Goal: Task Accomplishment & Management: Manage account settings

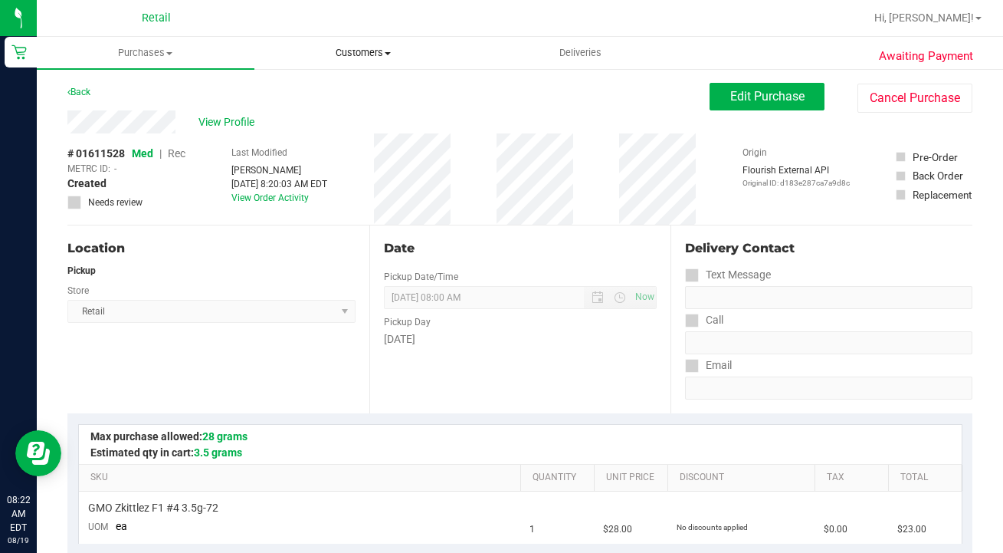
click at [345, 61] on uib-tab-heading "Customers All customers Add a new customer All physicians" at bounding box center [363, 53] width 216 height 31
click at [315, 90] on span "All customers" at bounding box center [309, 92] width 110 height 13
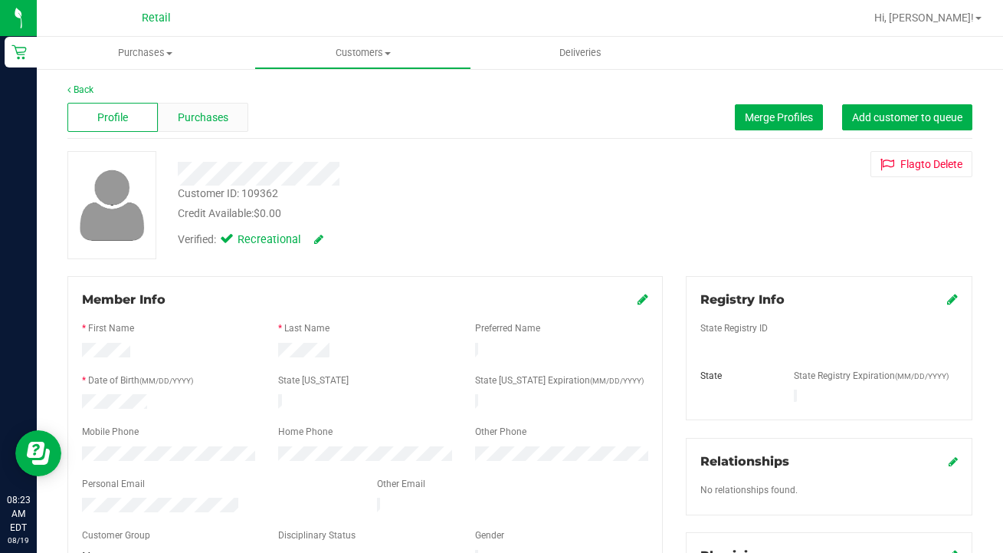
click at [220, 111] on span "Purchases" at bounding box center [203, 118] width 51 height 16
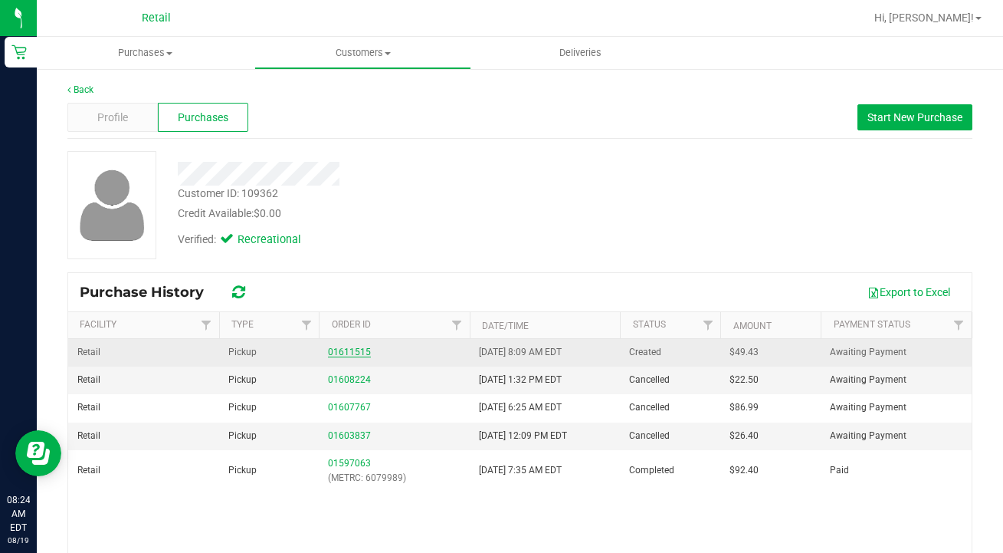
click at [356, 350] on link "01611515" at bounding box center [349, 351] width 43 height 11
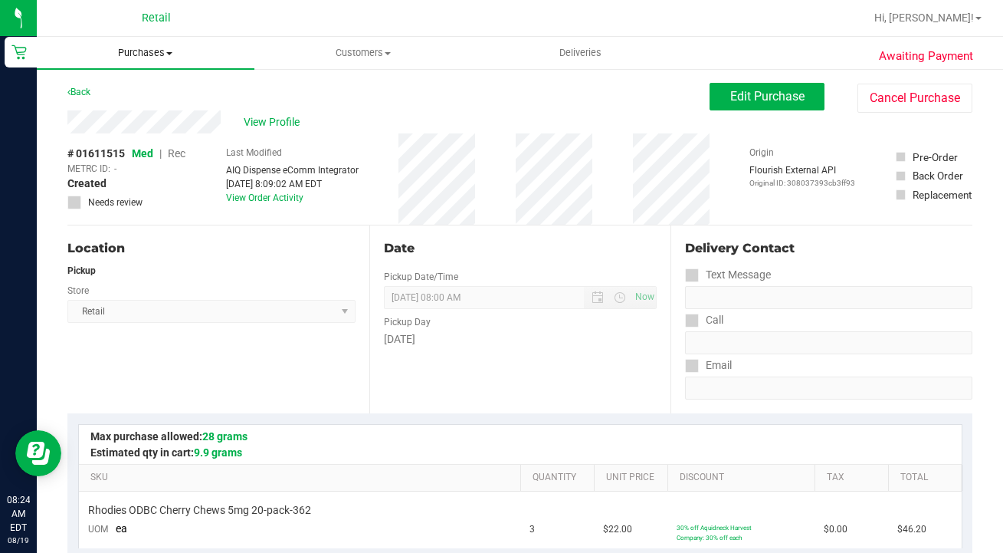
click at [133, 46] on span "Purchases" at bounding box center [146, 53] width 218 height 14
click at [133, 55] on span "Purchases" at bounding box center [146, 53] width 218 height 14
click at [145, 60] on uib-tab-heading "Purchases Summary of purchases Fulfillment All purchases" at bounding box center [146, 53] width 218 height 32
click at [136, 85] on li "Summary of purchases" at bounding box center [146, 93] width 218 height 18
click at [275, 121] on span "View Profile" at bounding box center [274, 122] width 61 height 16
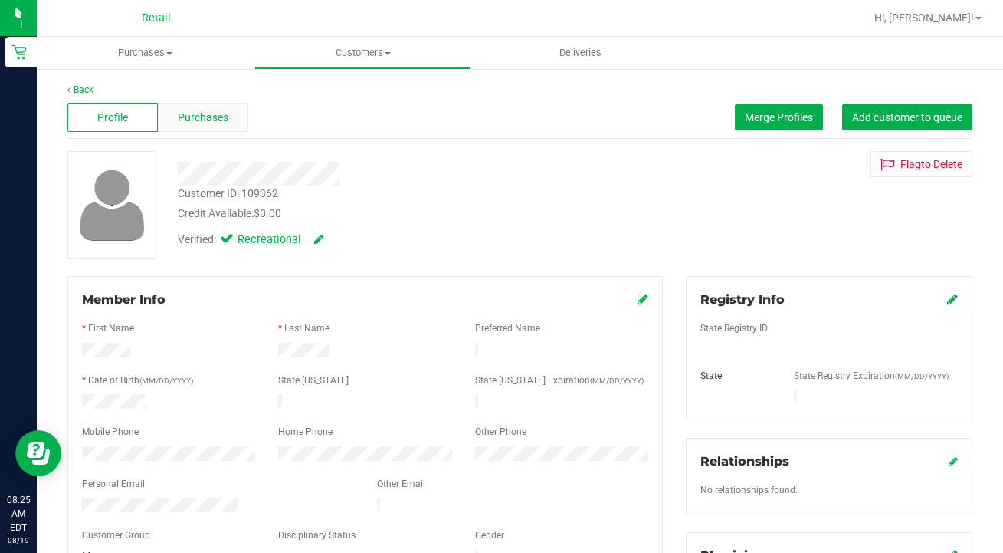
click at [219, 119] on span "Purchases" at bounding box center [203, 118] width 51 height 16
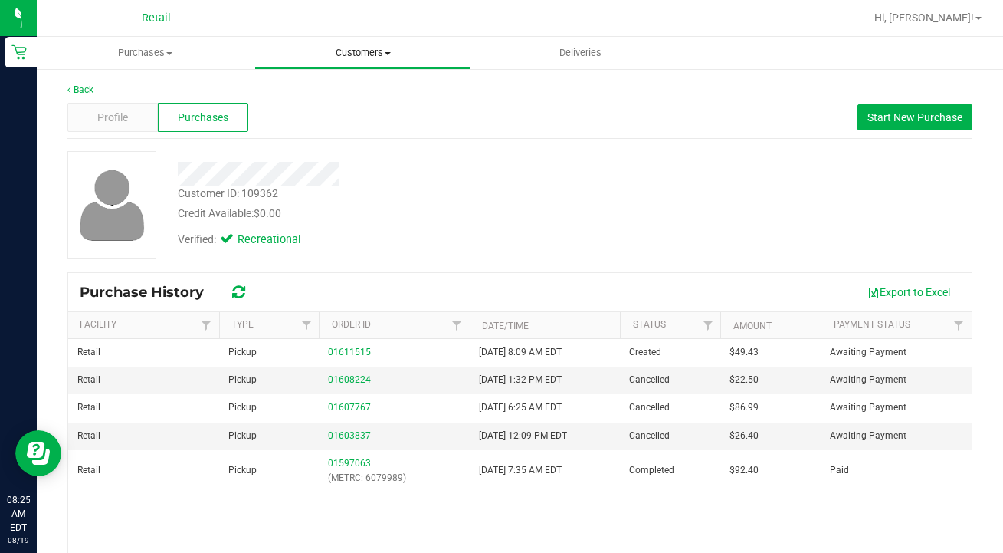
click at [350, 56] on span "Customers" at bounding box center [363, 53] width 216 height 14
click at [350, 88] on span "All customers" at bounding box center [309, 92] width 110 height 13
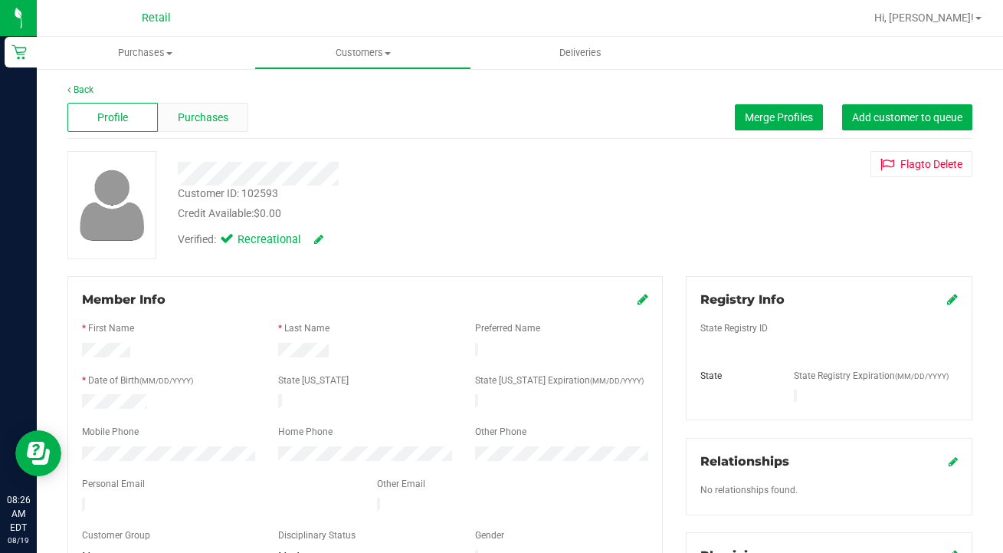
click at [212, 116] on span "Purchases" at bounding box center [203, 118] width 51 height 16
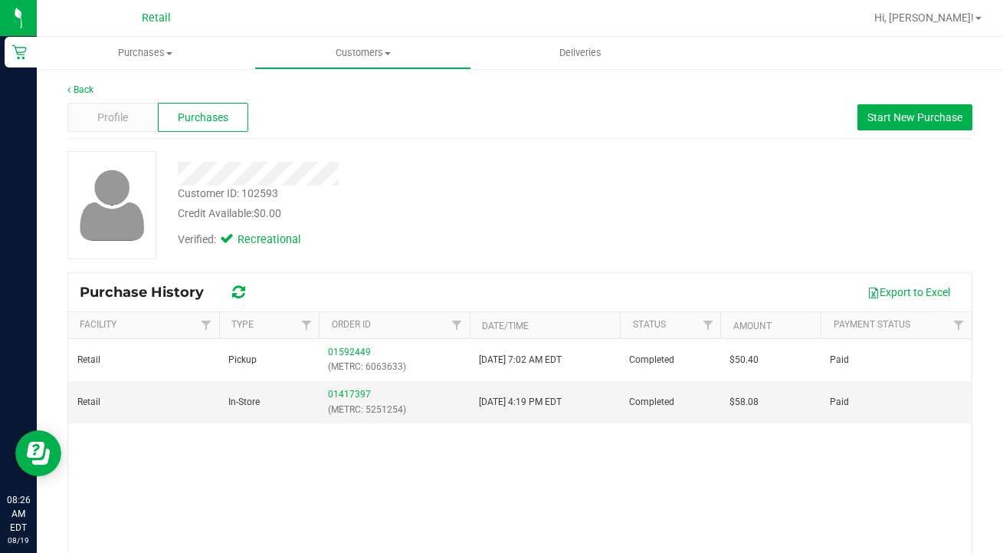
click at [346, 67] on link "Customers All customers Add a new customer All physicians" at bounding box center [363, 53] width 218 height 32
click at [344, 95] on span "All customers" at bounding box center [309, 92] width 110 height 13
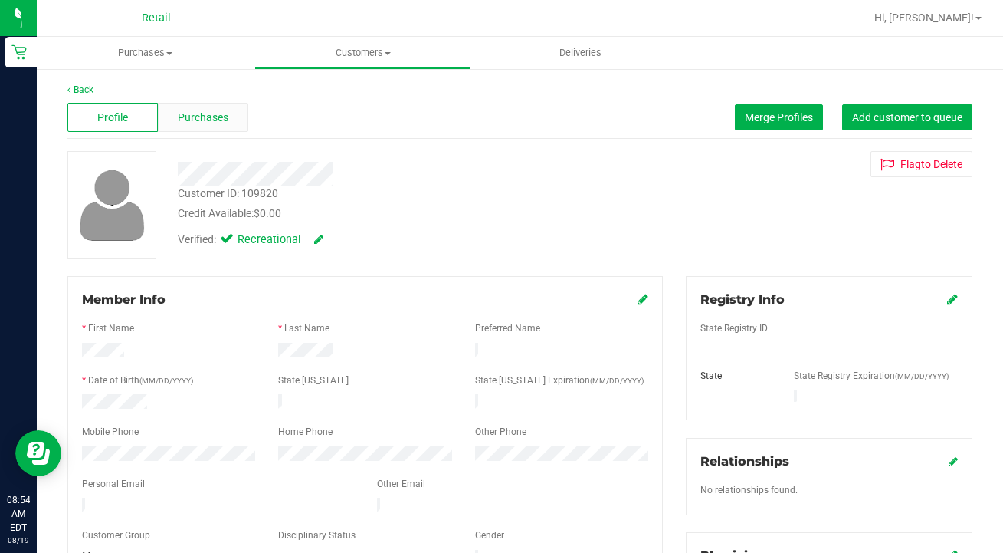
click at [204, 110] on span "Purchases" at bounding box center [203, 118] width 51 height 16
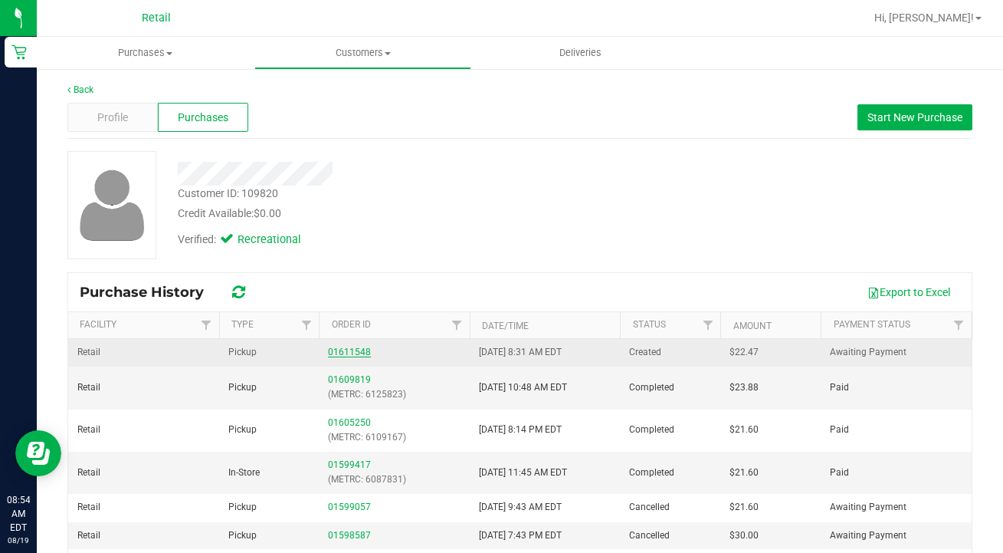
click at [354, 350] on link "01611548" at bounding box center [349, 351] width 43 height 11
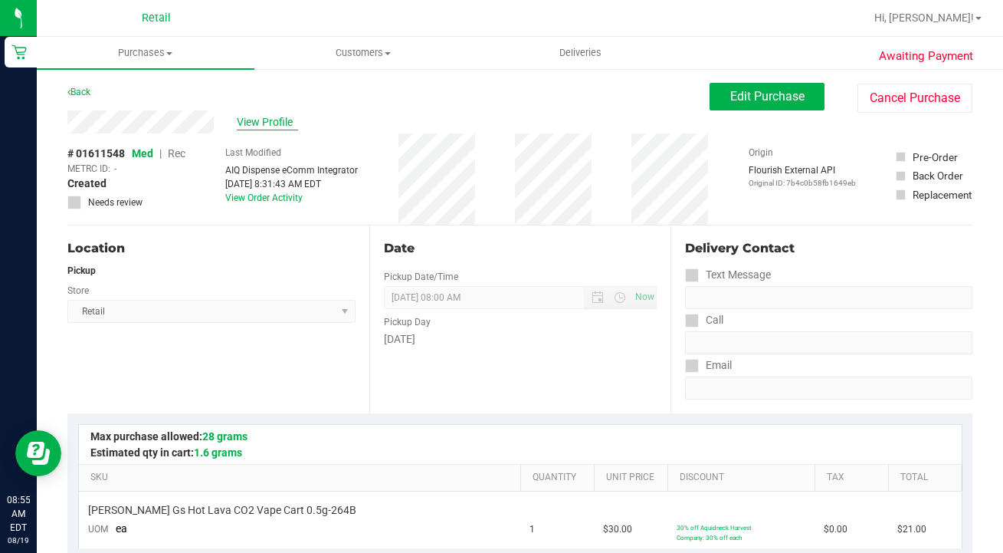
click at [287, 121] on span "View Profile" at bounding box center [267, 122] width 61 height 16
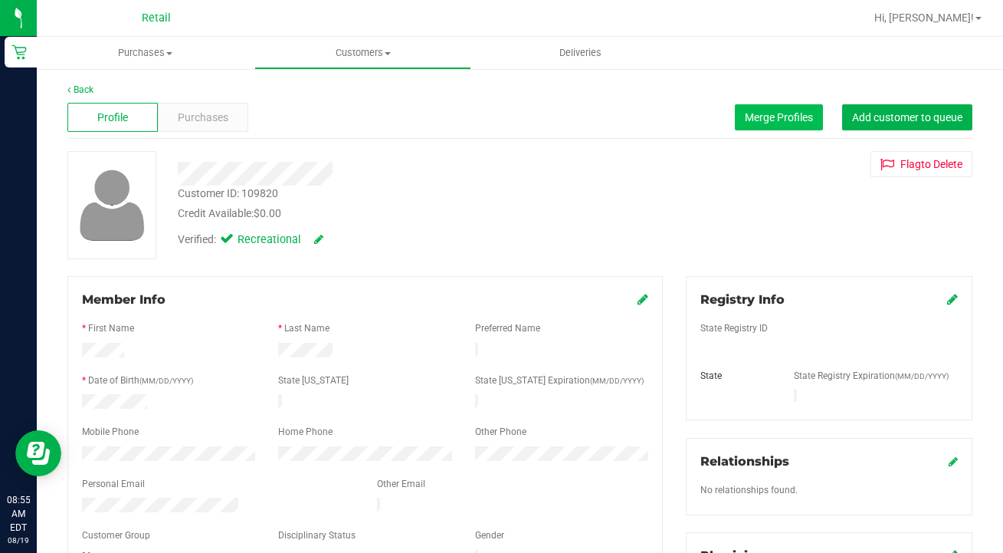
click at [754, 125] on button "Merge Profiles" at bounding box center [779, 117] width 88 height 26
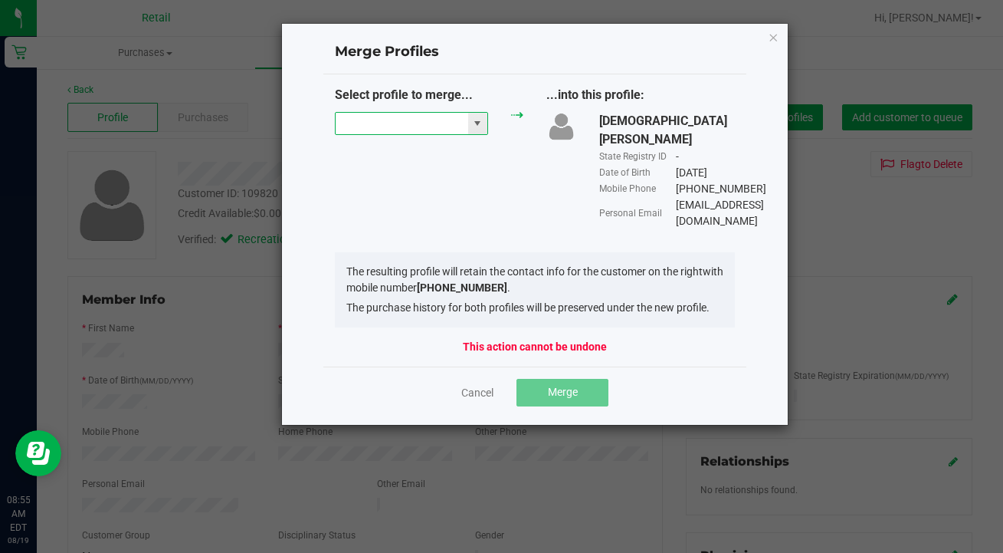
click at [373, 127] on input "NO DATA FOUND" at bounding box center [402, 123] width 133 height 21
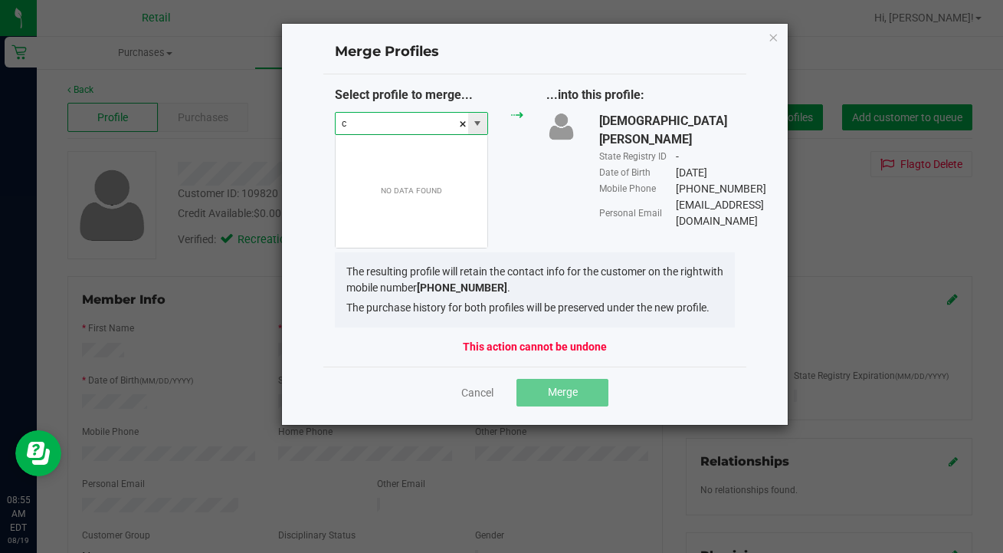
scroll to position [23, 153]
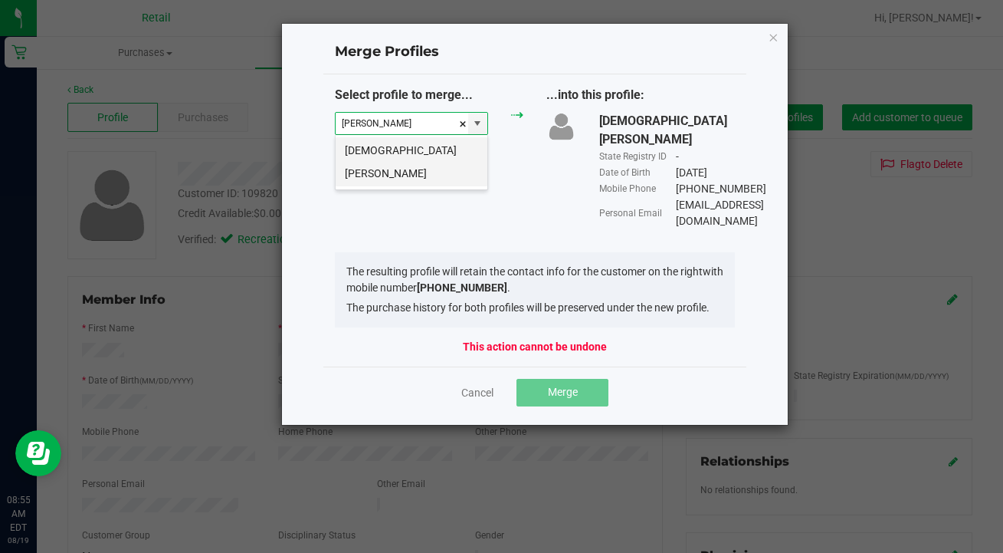
click at [399, 149] on li "[DEMOGRAPHIC_DATA][PERSON_NAME]" at bounding box center [412, 161] width 152 height 49
type input "[DEMOGRAPHIC_DATA][PERSON_NAME]"
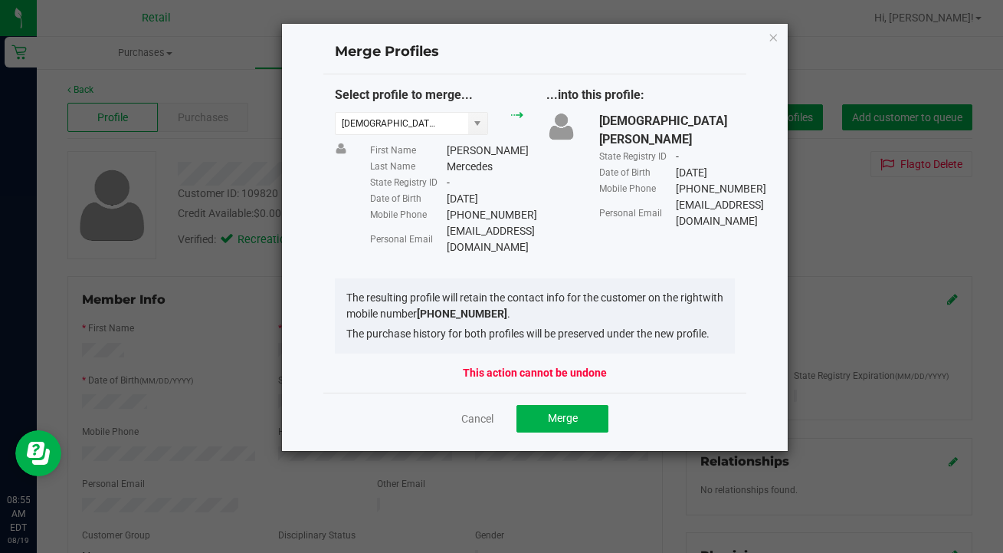
drag, startPoint x: 600, startPoint y: 228, endPoint x: 448, endPoint y: 230, distance: 151.8
click at [448, 231] on div "[EMAIL_ADDRESS][DOMAIN_NAME]" at bounding box center [491, 239] width 88 height 32
copy div "[EMAIL_ADDRESS][DOMAIN_NAME]"
click at [573, 412] on span "Merge" at bounding box center [563, 418] width 30 height 12
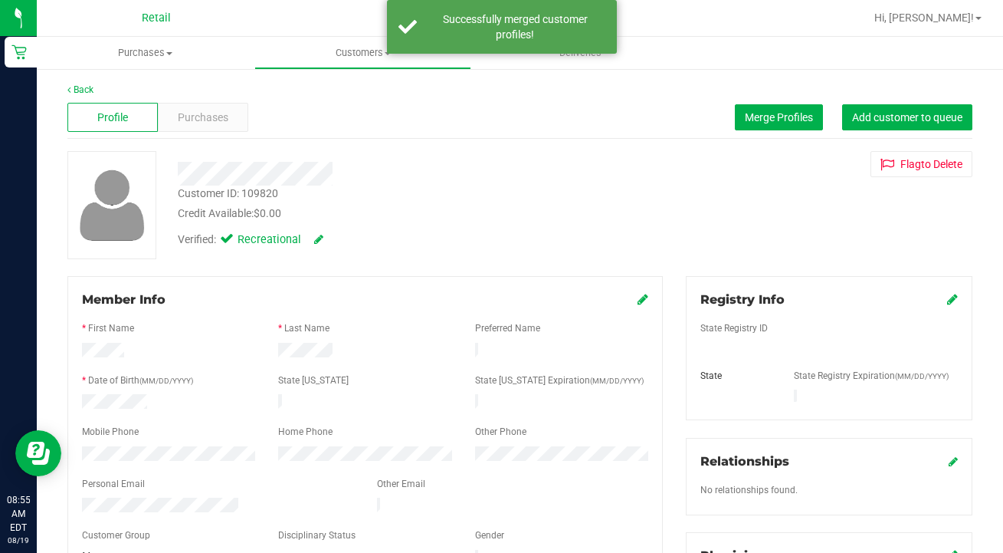
scroll to position [126, 0]
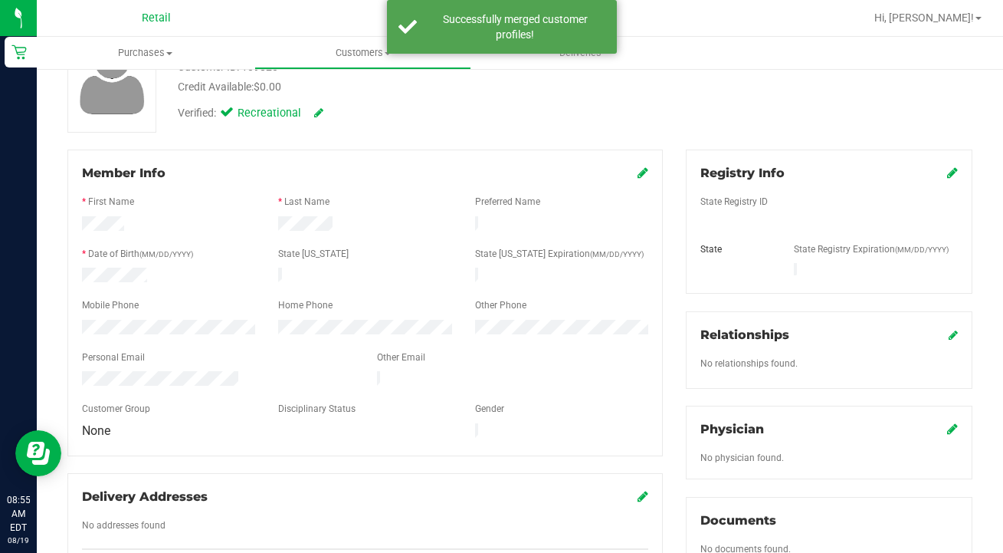
click at [639, 176] on icon at bounding box center [643, 172] width 11 height 12
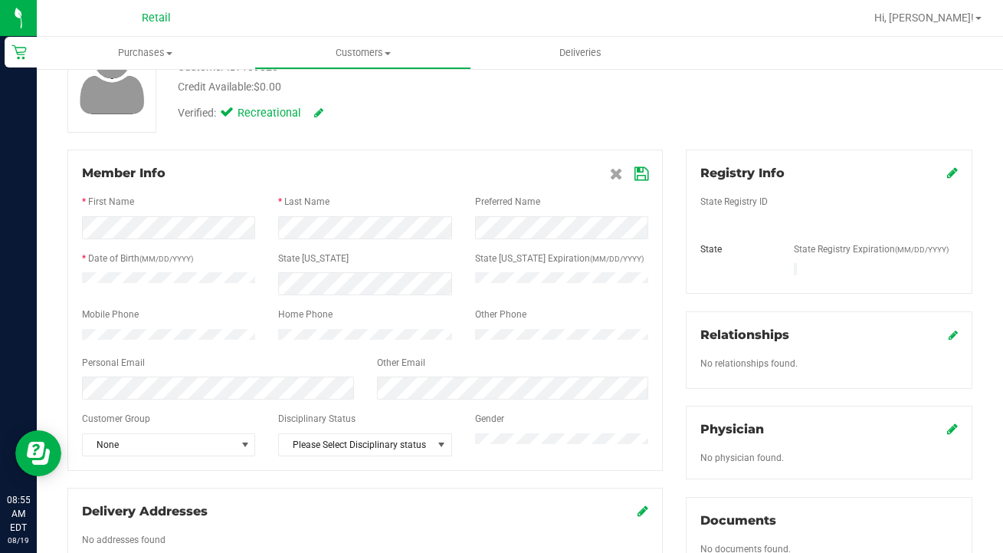
click at [639, 178] on icon at bounding box center [642, 174] width 14 height 12
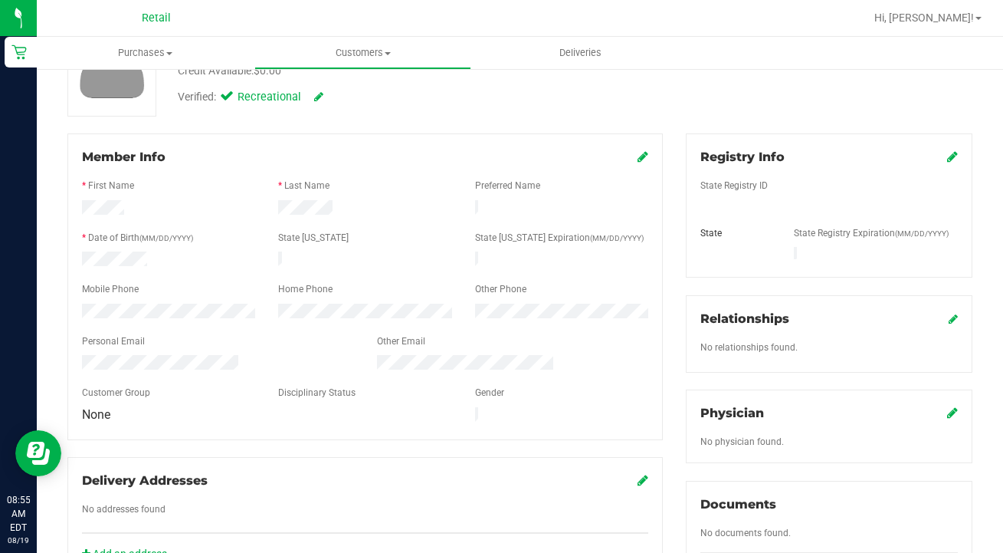
scroll to position [140, 0]
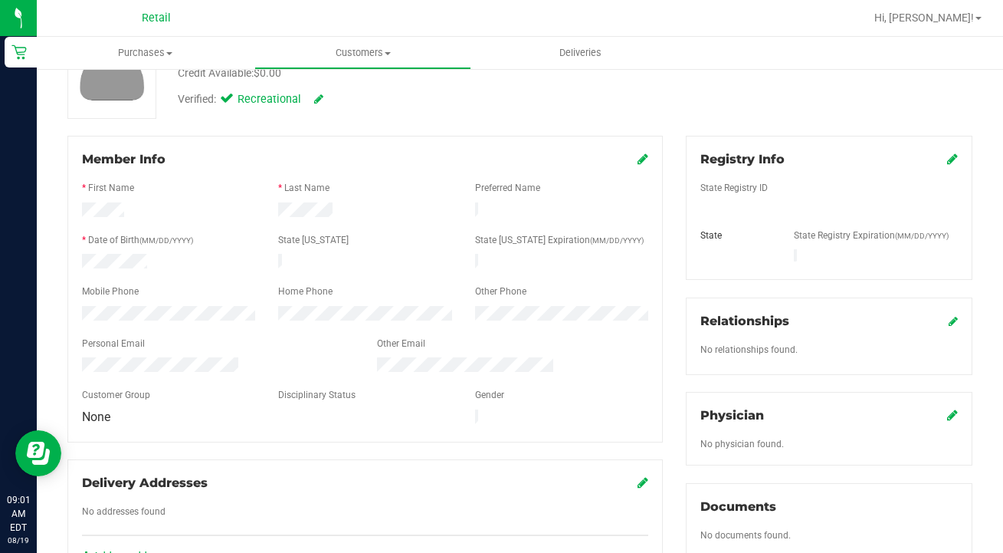
click at [583, 4] on div at bounding box center [569, 18] width 590 height 30
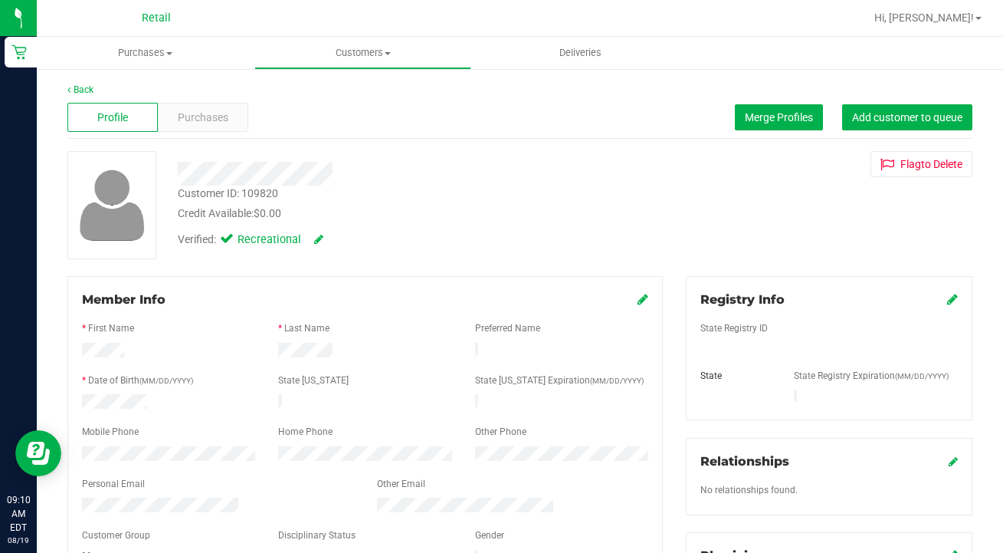
scroll to position [0, 0]
click at [367, 53] on span "Customers" at bounding box center [363, 53] width 216 height 14
click at [353, 87] on span "All customers" at bounding box center [309, 92] width 110 height 13
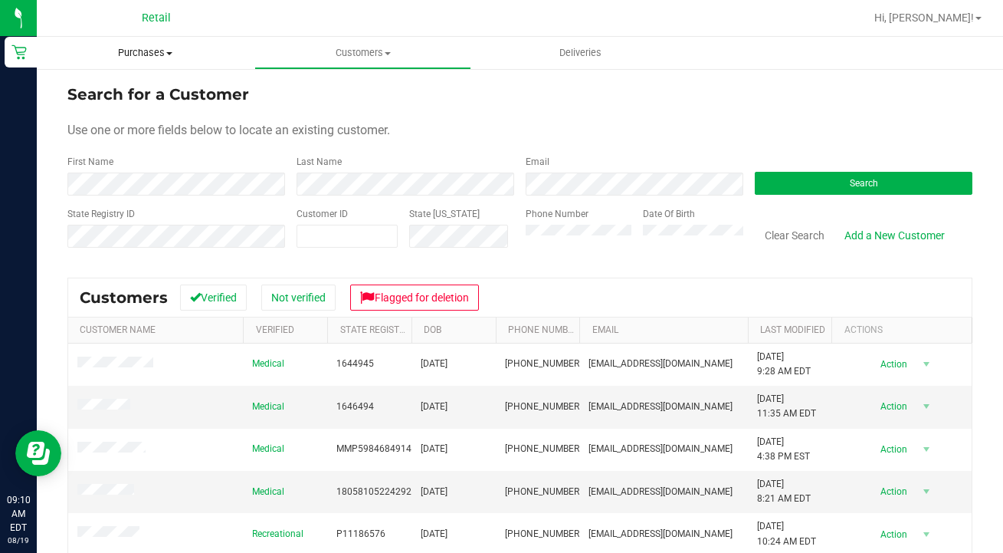
click at [152, 52] on span "Purchases" at bounding box center [146, 53] width 218 height 14
click at [783, 327] on link "Last Modified" at bounding box center [792, 329] width 65 height 11
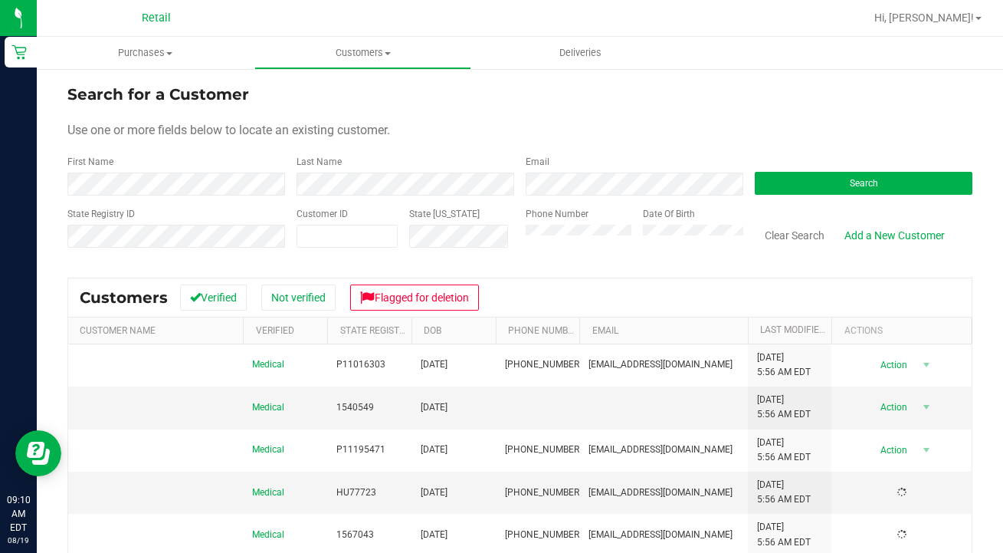
click at [783, 327] on link "Last Modified" at bounding box center [801, 329] width 83 height 11
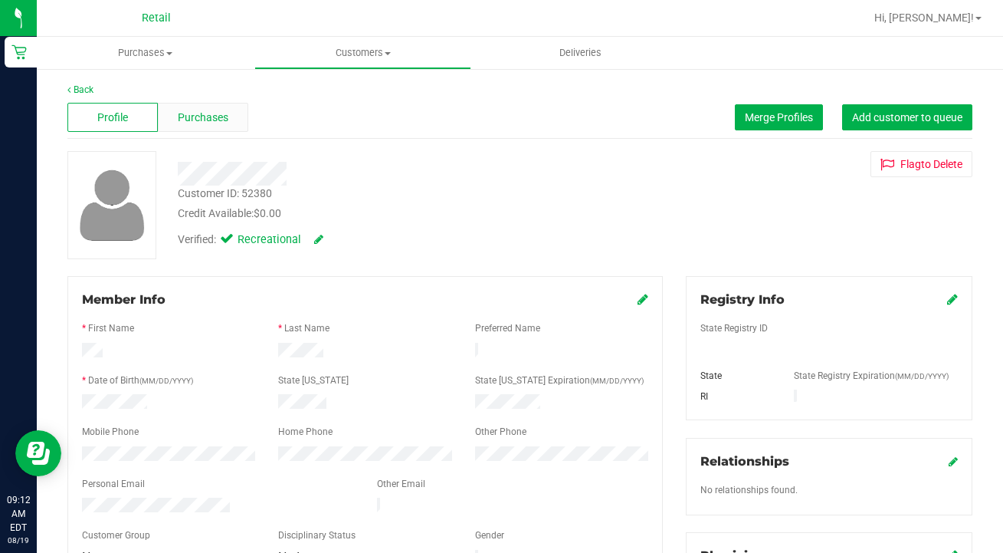
click at [233, 112] on div "Purchases" at bounding box center [203, 117] width 90 height 29
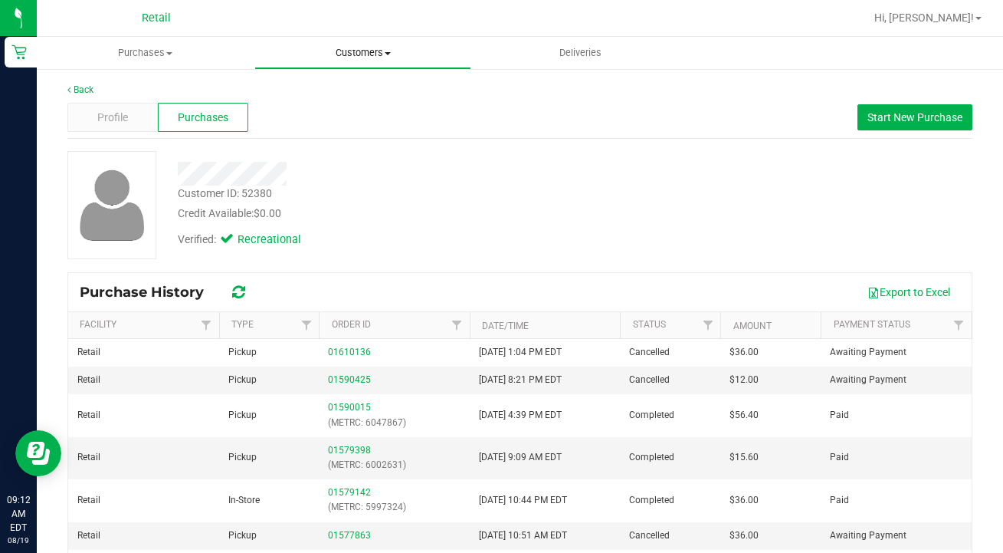
click at [353, 57] on span "Customers" at bounding box center [363, 53] width 216 height 14
click at [347, 90] on span "All customers" at bounding box center [309, 92] width 110 height 13
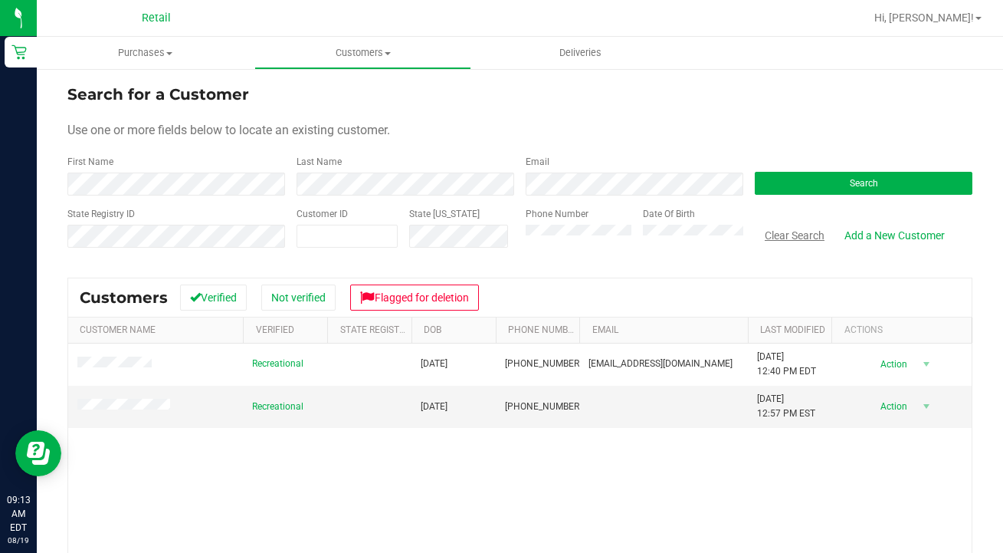
click at [786, 232] on button "Clear Search" at bounding box center [795, 235] width 80 height 26
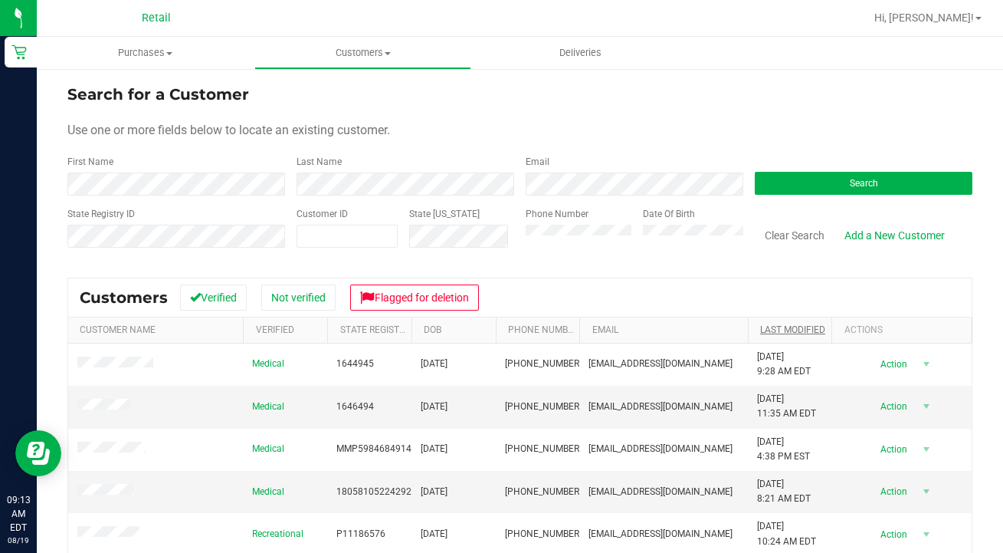
click at [803, 325] on link "Last Modified" at bounding box center [792, 329] width 65 height 11
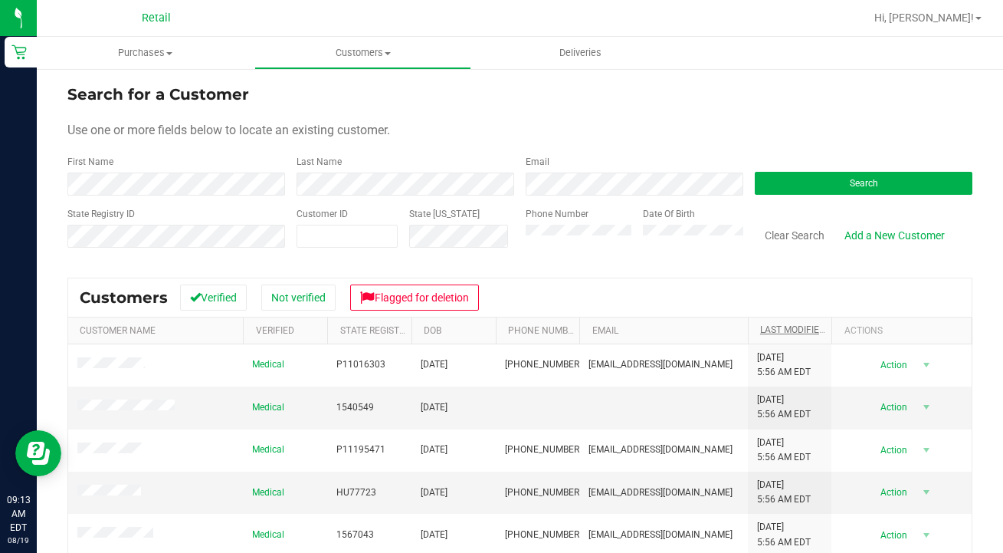
click at [802, 326] on link "Last Modified" at bounding box center [801, 329] width 83 height 11
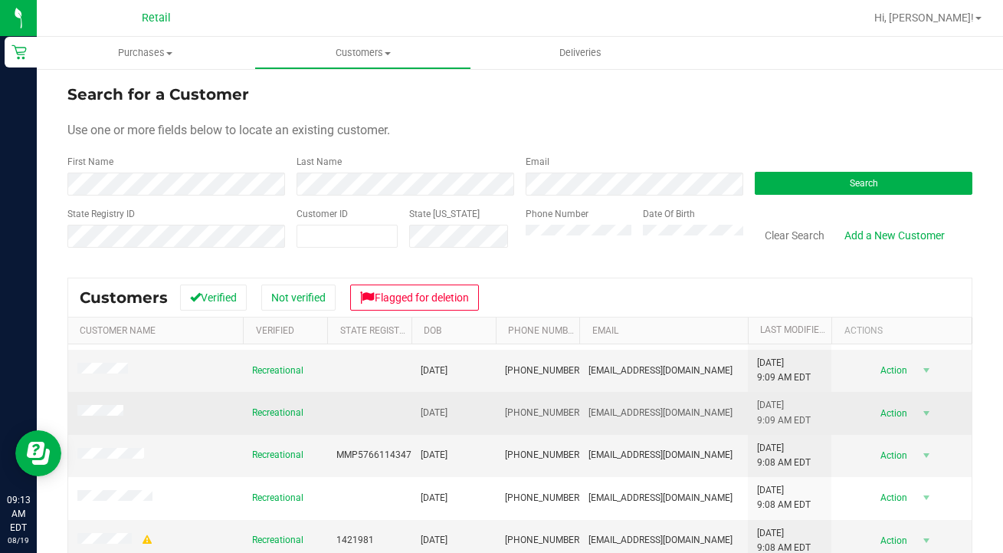
scroll to position [126, 0]
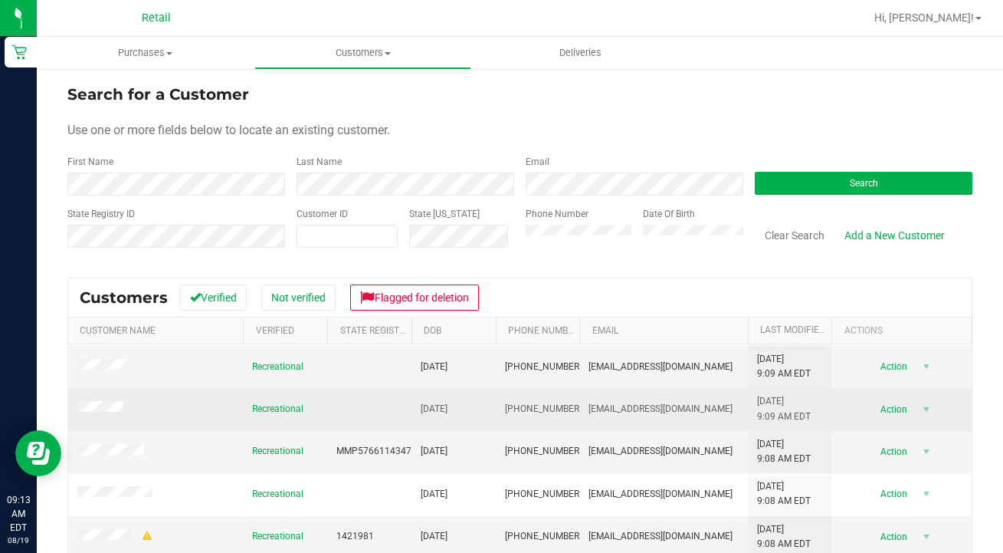
drag, startPoint x: 570, startPoint y: 404, endPoint x: 502, endPoint y: 402, distance: 67.5
click at [502, 402] on td "[PHONE_NUMBER]" at bounding box center [538, 409] width 84 height 42
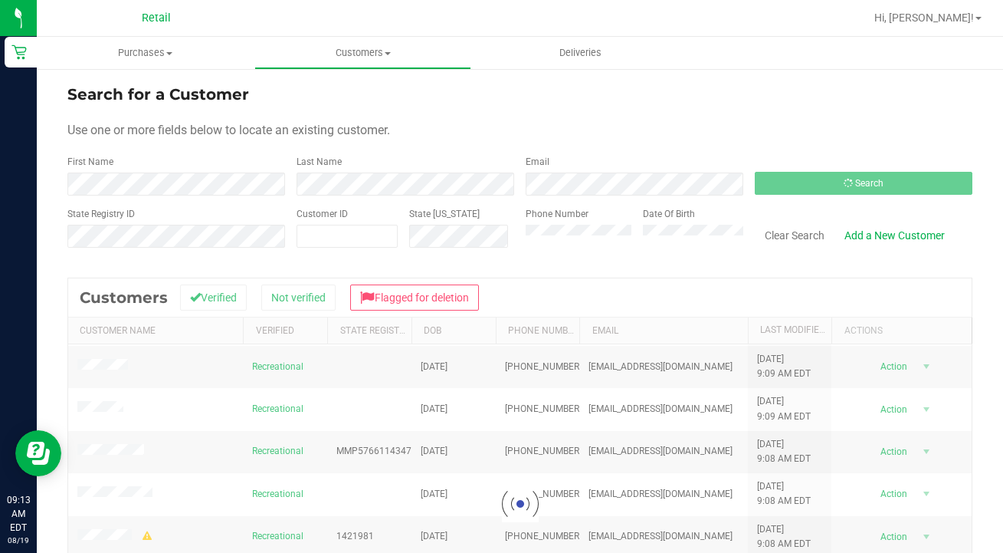
scroll to position [0, 0]
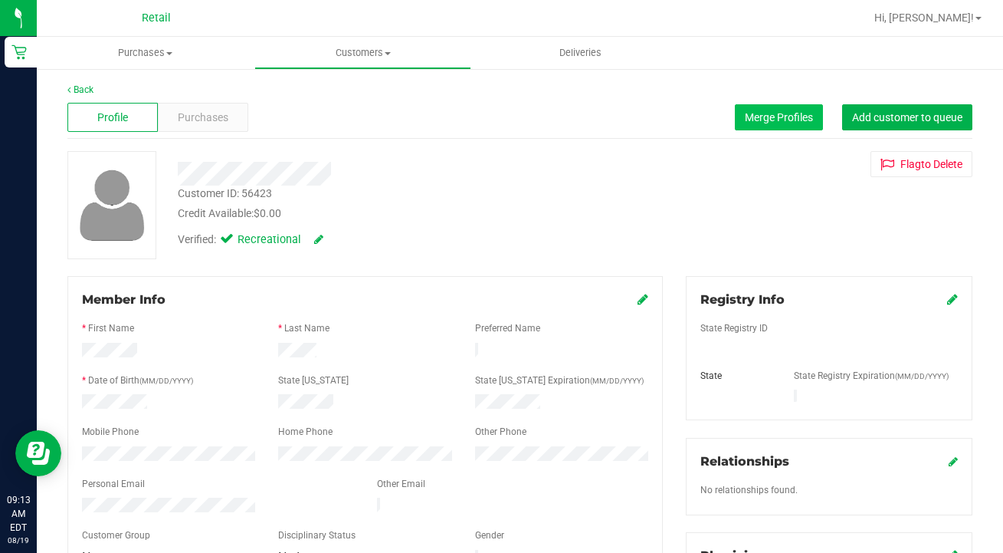
click at [779, 109] on button "Merge Profiles" at bounding box center [779, 117] width 88 height 26
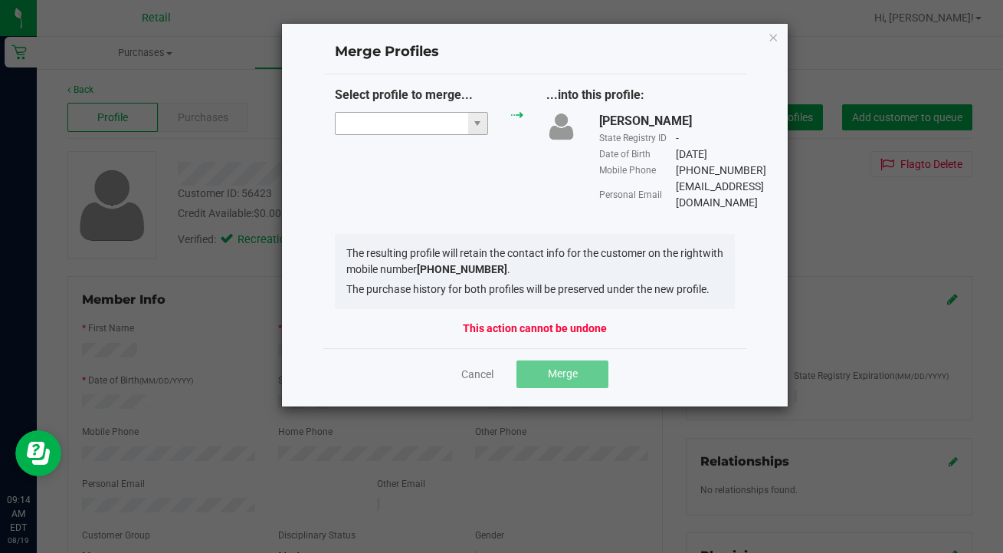
click at [401, 123] on input "NO DATA FOUND" at bounding box center [402, 123] width 133 height 21
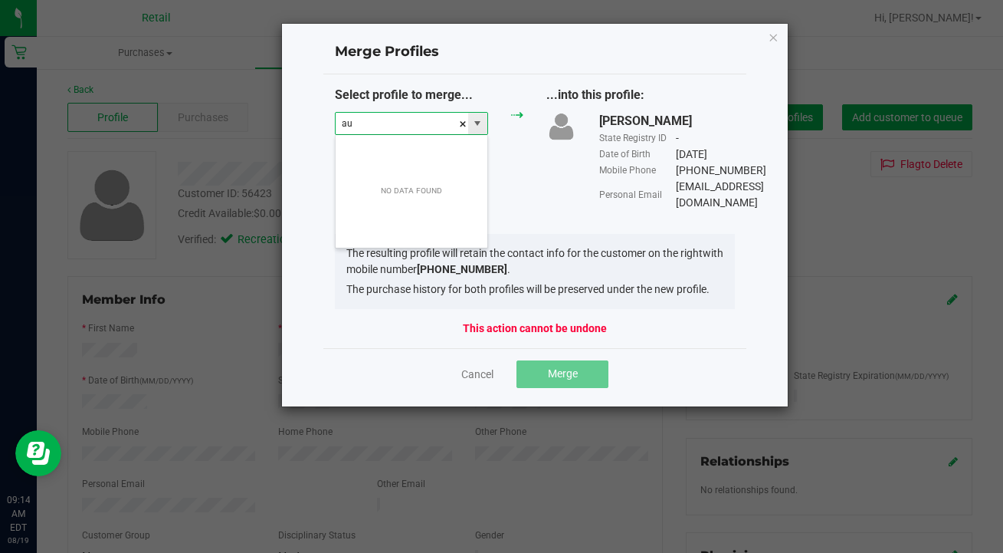
scroll to position [23, 153]
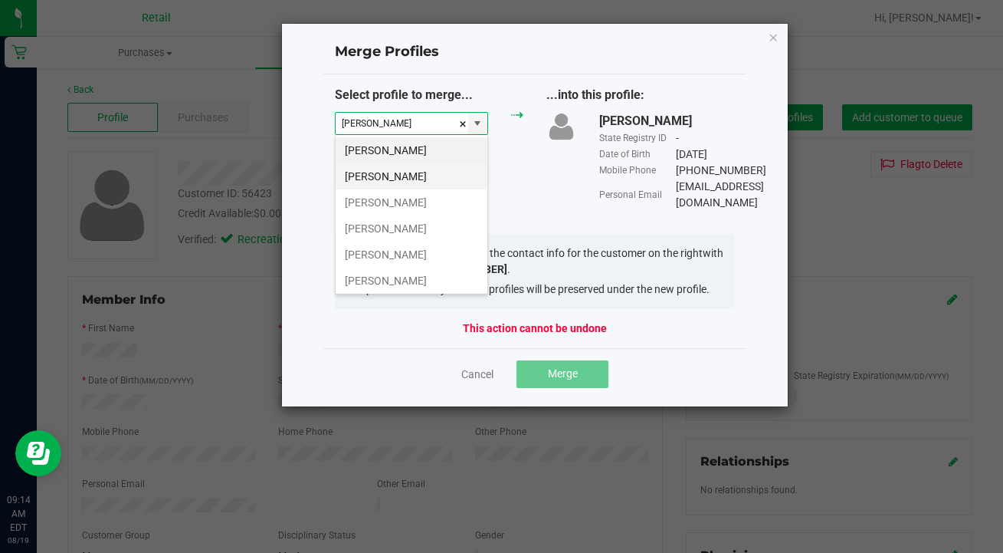
click at [392, 170] on li "[PERSON_NAME]" at bounding box center [412, 176] width 152 height 26
type input "[PERSON_NAME]"
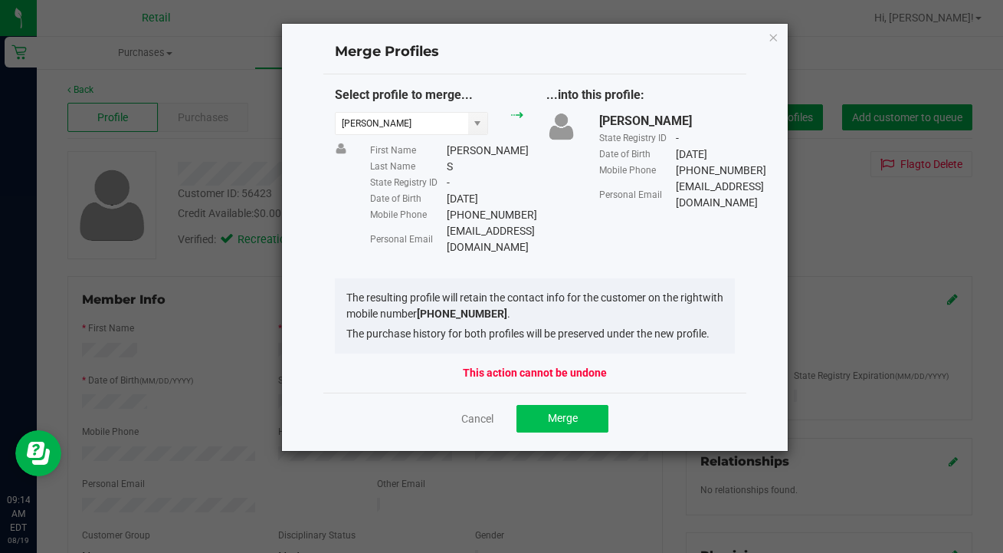
click at [560, 412] on span "Merge" at bounding box center [563, 418] width 30 height 12
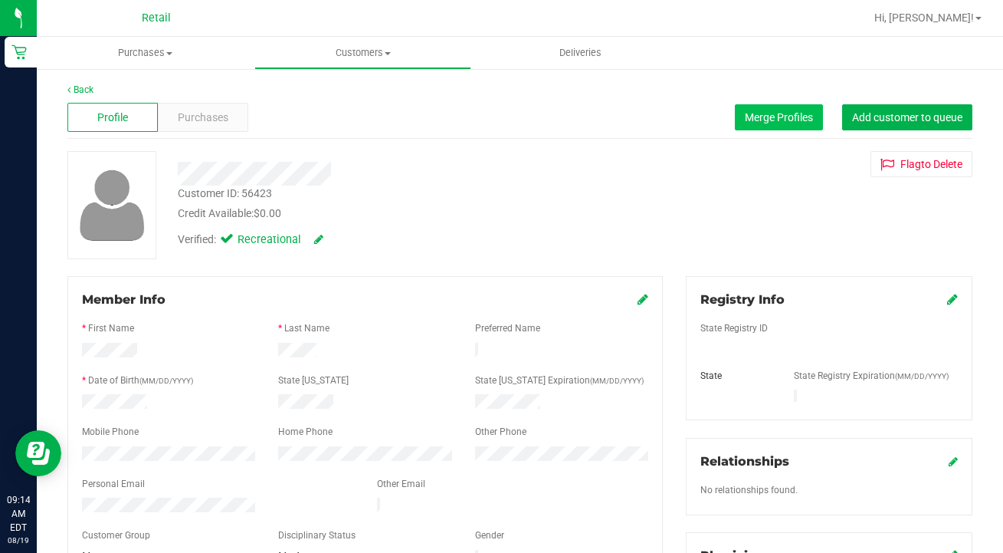
click at [780, 120] on span "Merge Profiles" at bounding box center [779, 117] width 68 height 12
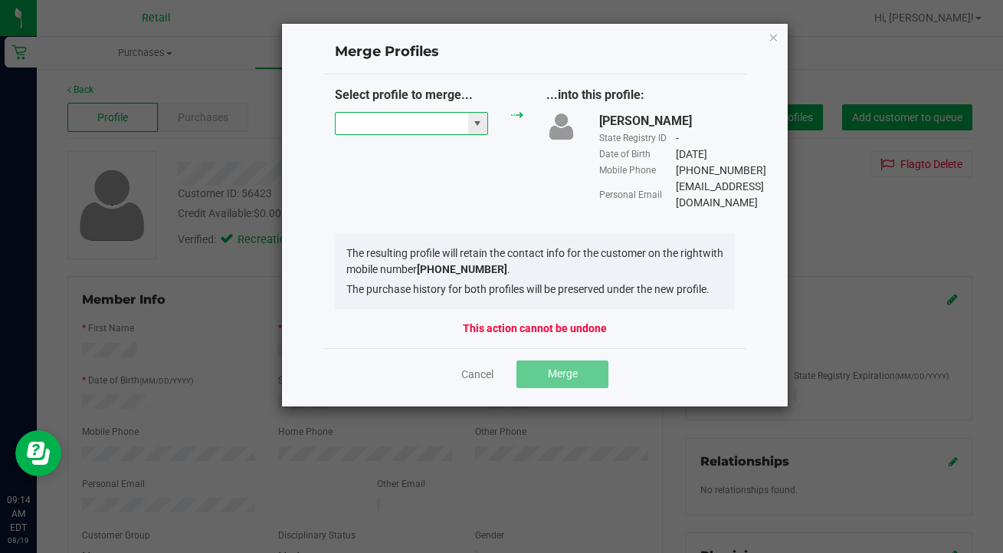
click at [407, 123] on input "NO DATA FOUND" at bounding box center [402, 123] width 133 height 21
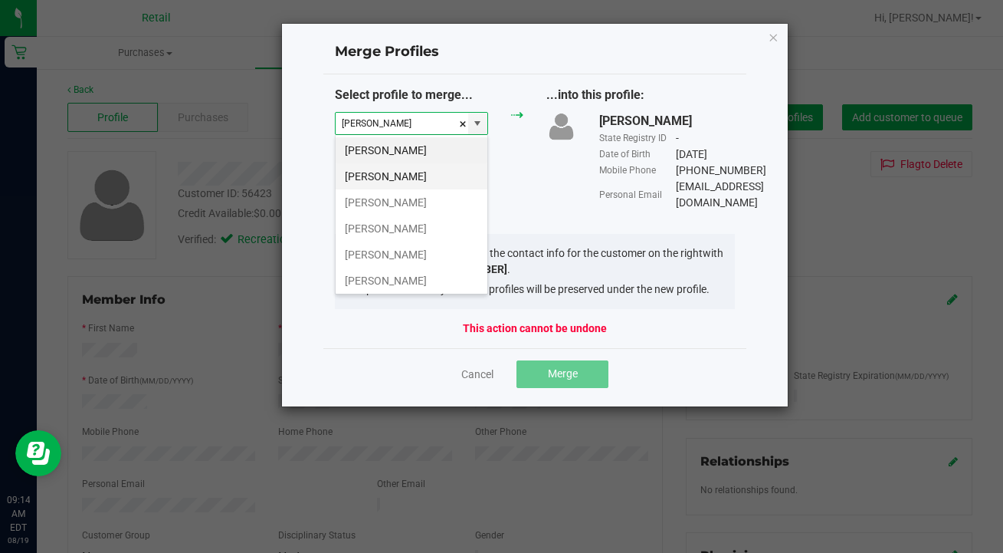
click at [415, 167] on li "[PERSON_NAME]" at bounding box center [412, 176] width 152 height 26
type input "[PERSON_NAME]"
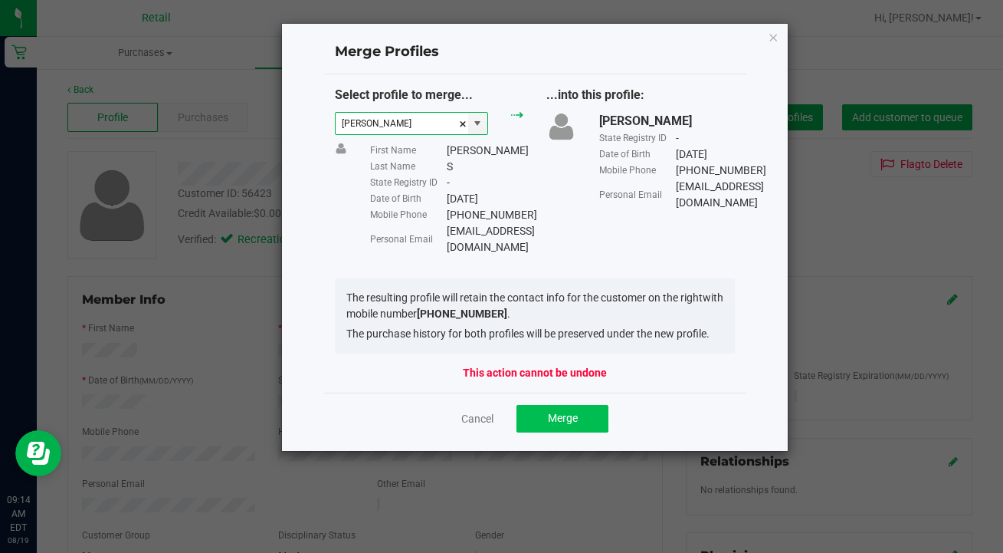
click at [575, 405] on button "Merge" at bounding box center [563, 419] width 92 height 28
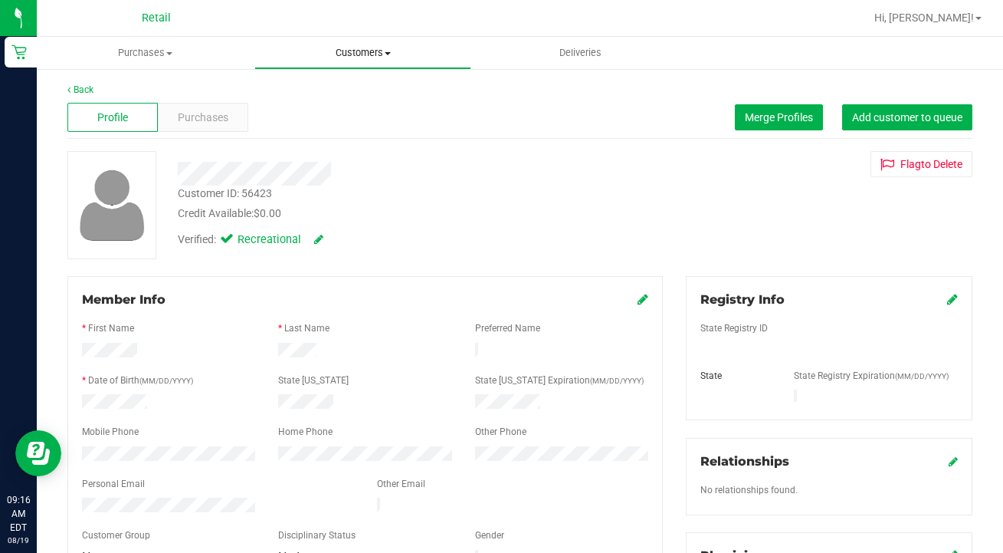
click at [363, 52] on span "Customers" at bounding box center [363, 53] width 216 height 14
click at [355, 91] on span "All customers" at bounding box center [309, 92] width 110 height 13
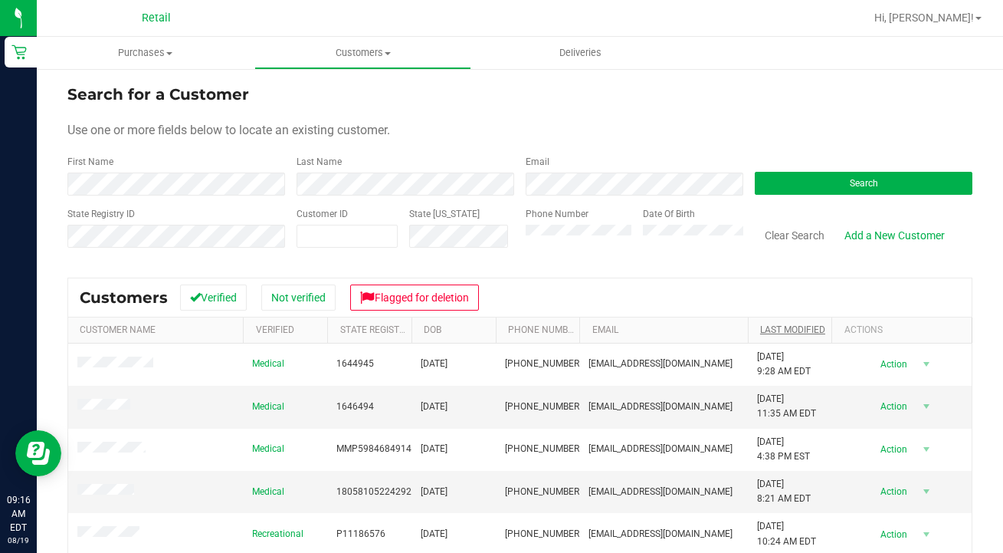
click at [793, 331] on link "Last Modified" at bounding box center [792, 329] width 65 height 11
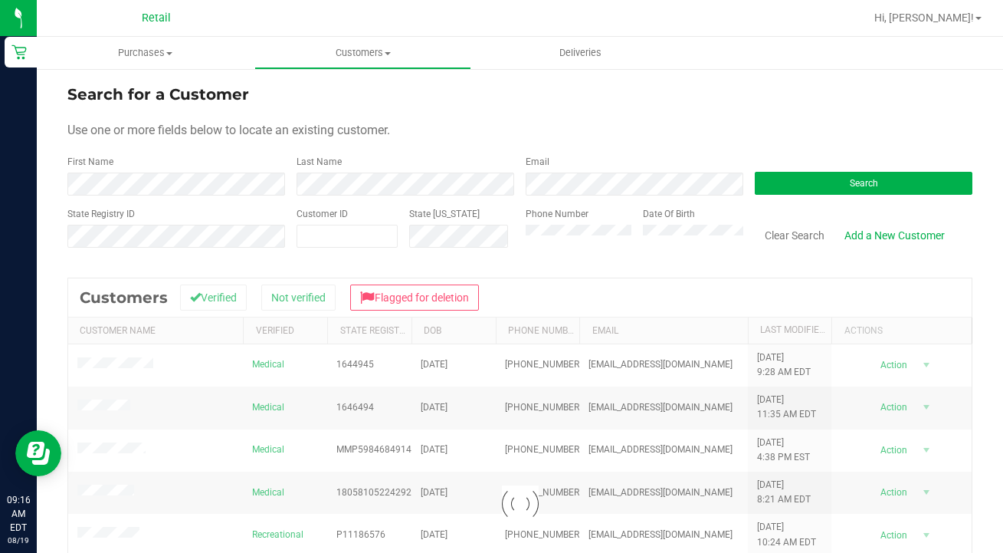
click at [793, 331] on div at bounding box center [520, 503] width 904 height 451
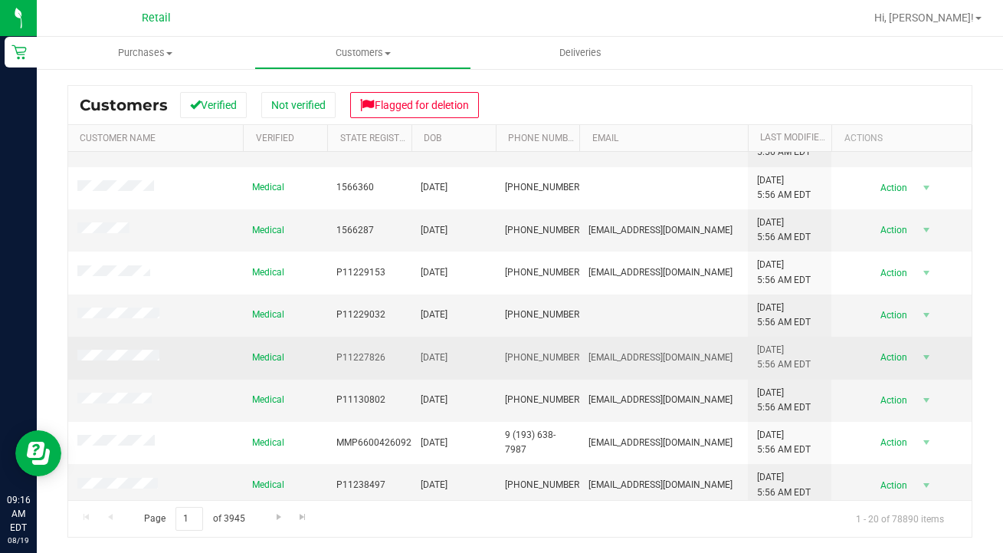
scroll to position [192, 0]
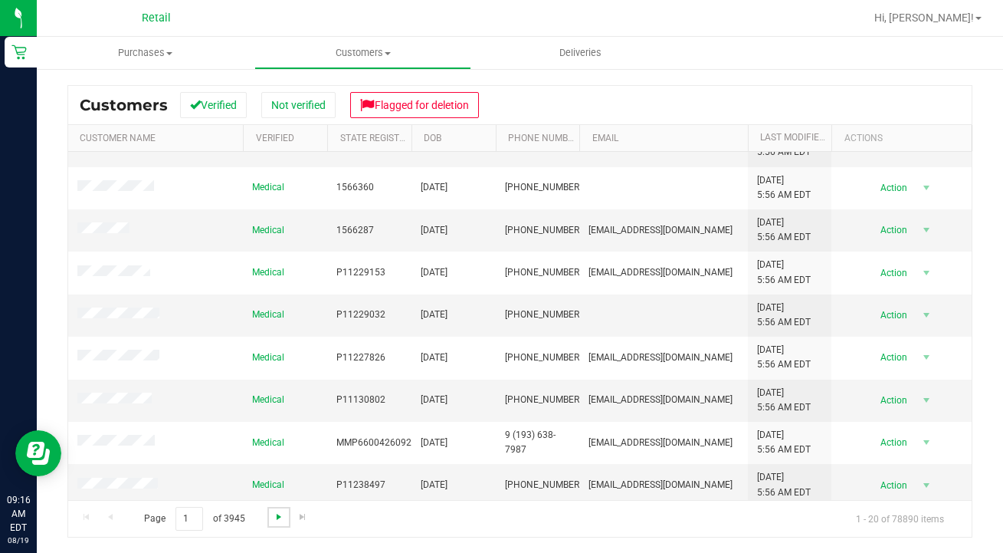
click at [273, 520] on span "Go to the next page" at bounding box center [279, 517] width 12 height 12
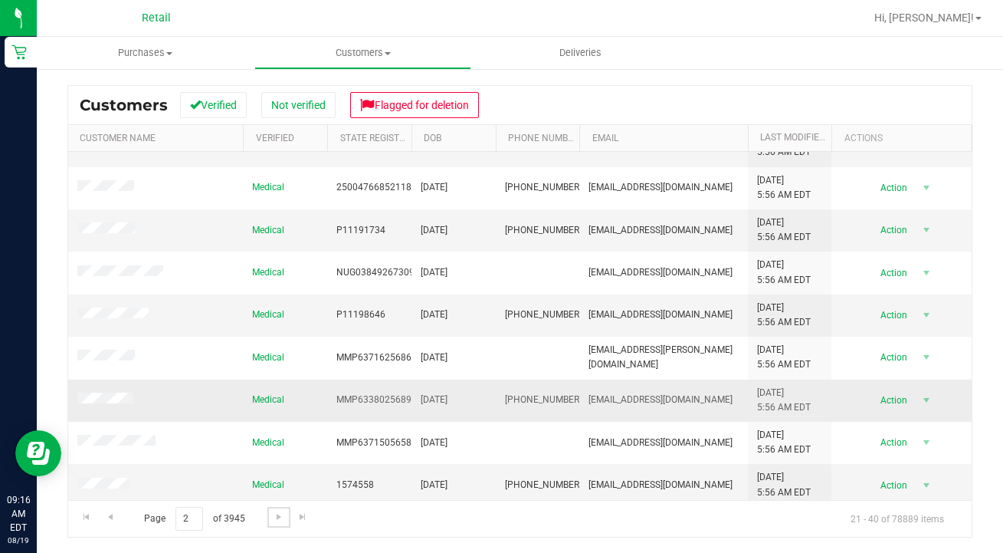
scroll to position [0, 0]
click at [269, 514] on link "Go to the next page" at bounding box center [279, 517] width 22 height 21
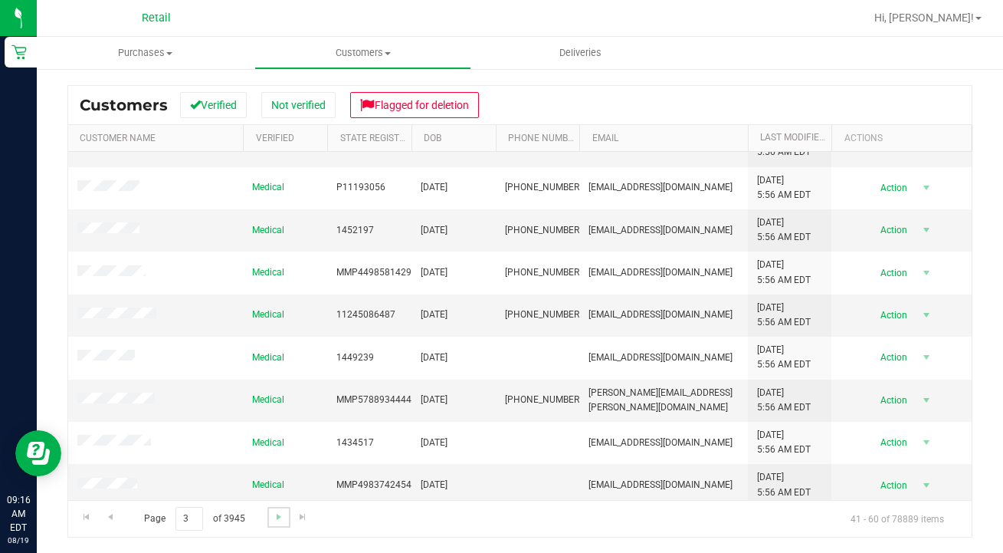
click at [274, 508] on link "Go to the next page" at bounding box center [279, 517] width 22 height 21
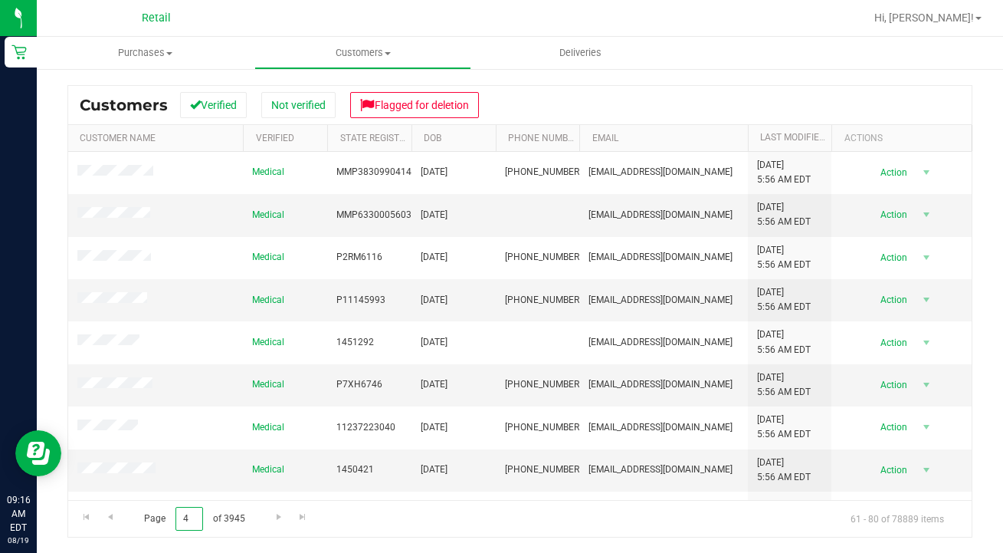
click at [199, 514] on input "4" at bounding box center [190, 519] width 28 height 24
type input "1"
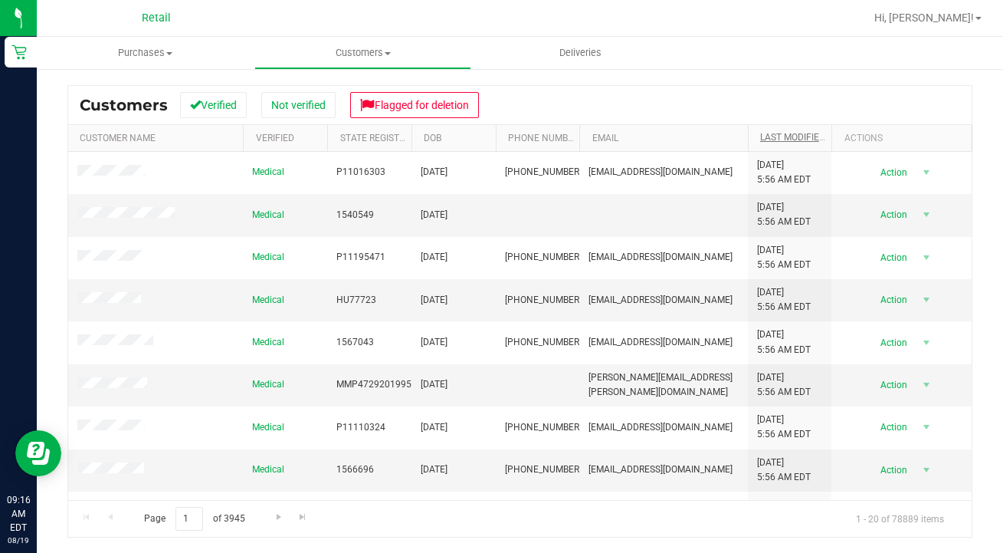
click at [803, 133] on link "Last Modified" at bounding box center [801, 137] width 83 height 11
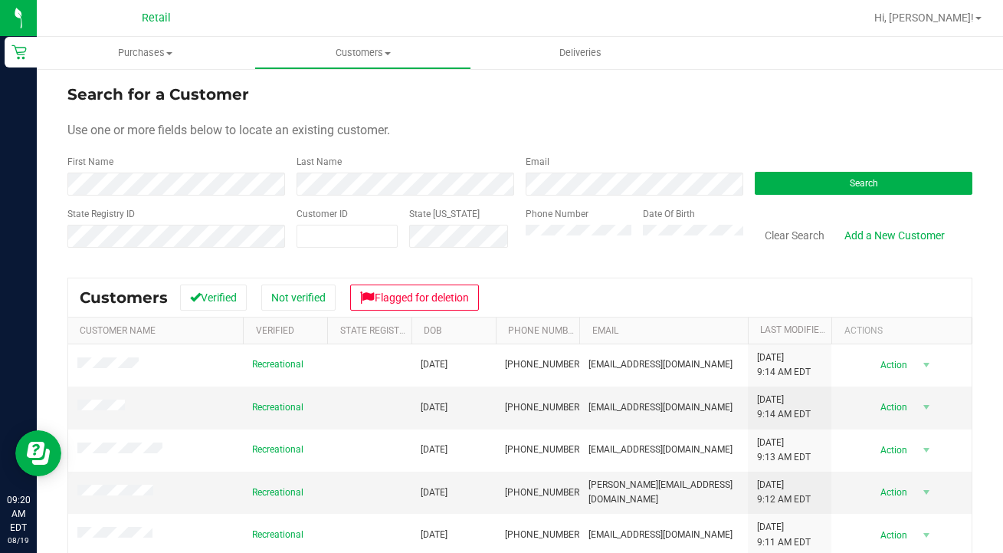
click at [257, 159] on div "First Name" at bounding box center [176, 175] width 218 height 41
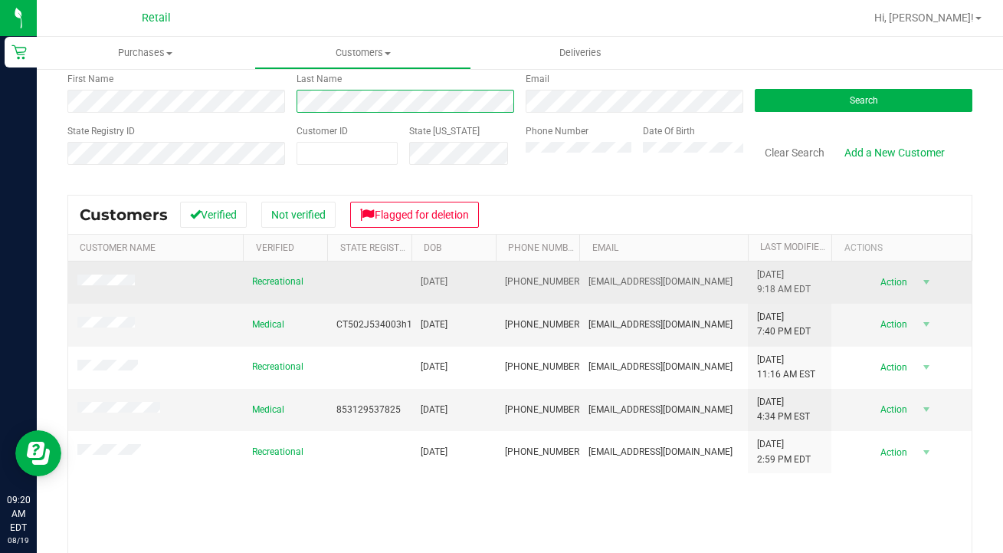
scroll to position [87, 0]
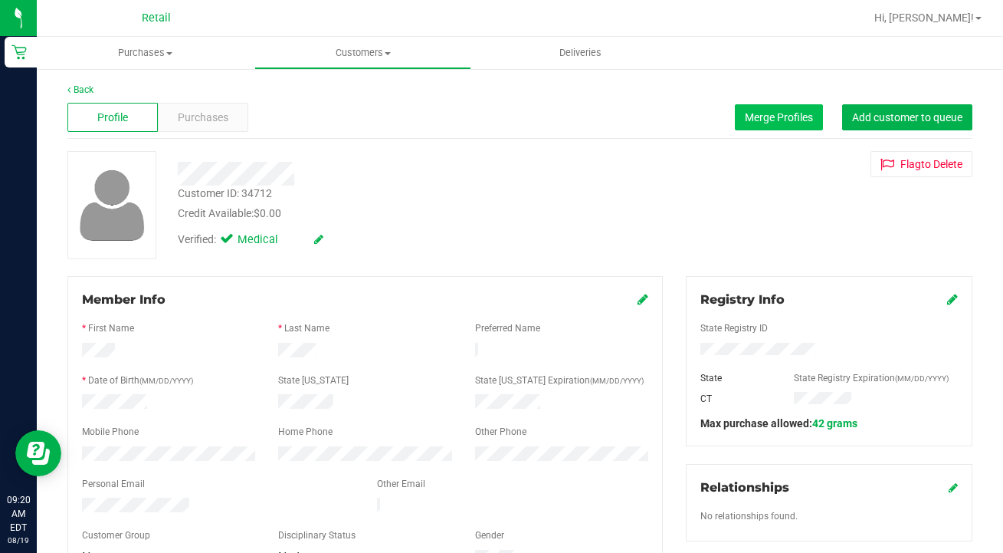
click at [780, 111] on span "Merge Profiles" at bounding box center [779, 117] width 68 height 12
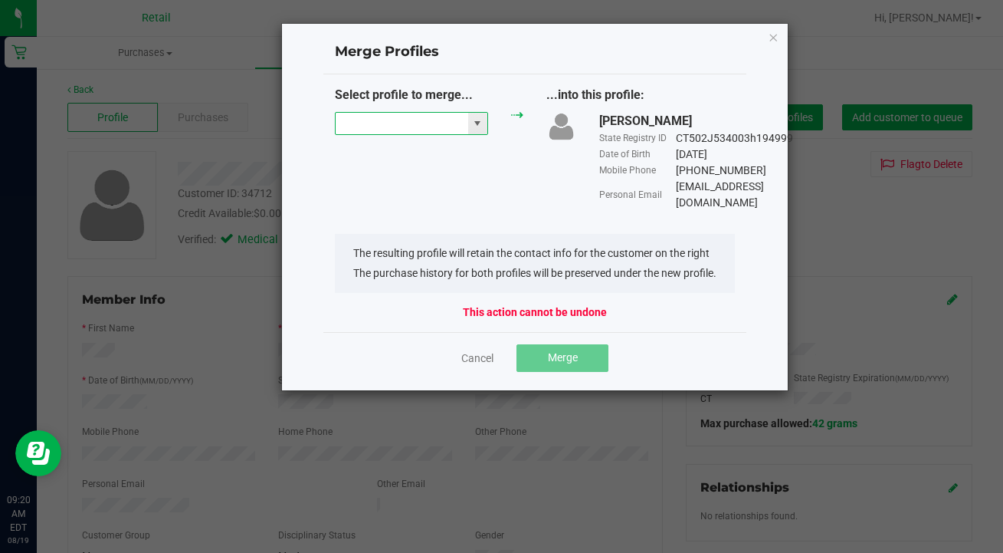
click at [384, 114] on input "NO DATA FOUND" at bounding box center [402, 123] width 133 height 21
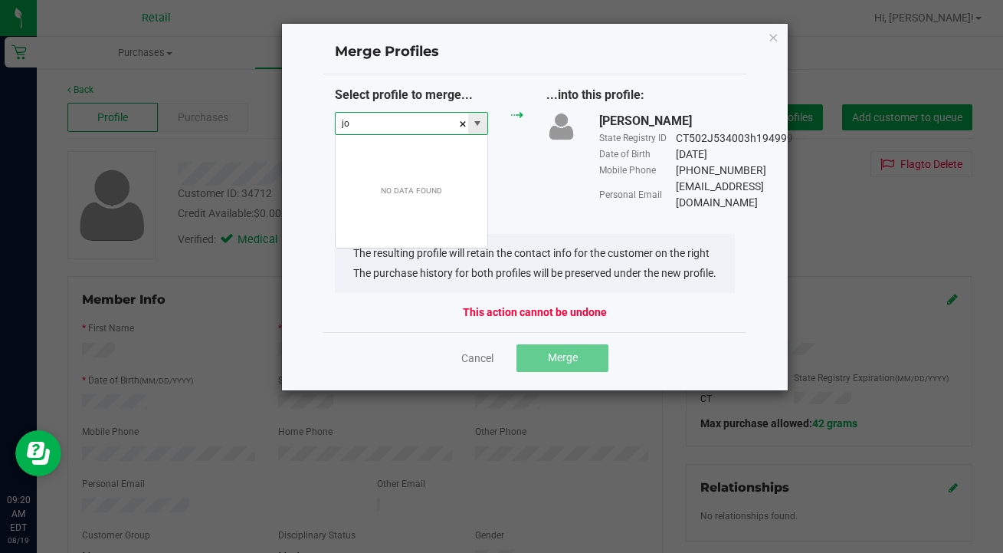
scroll to position [23, 153]
type input "D"
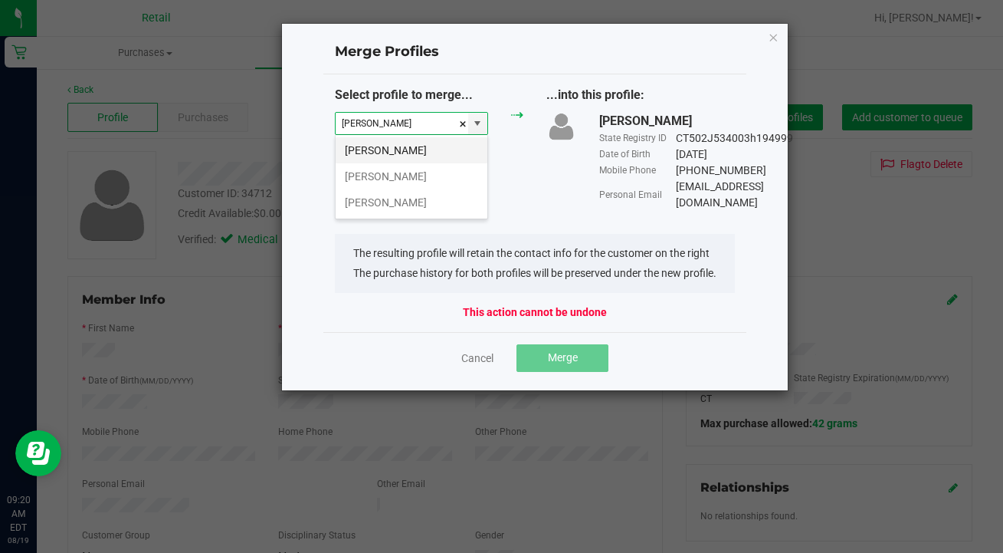
click at [401, 150] on li "[PERSON_NAME]" at bounding box center [412, 150] width 152 height 26
type input "[PERSON_NAME]"
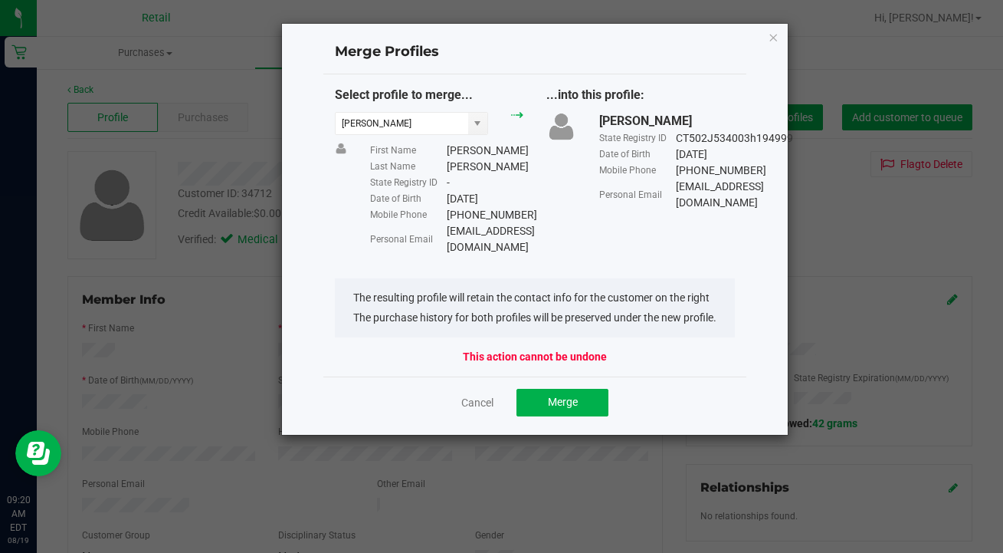
drag, startPoint x: 553, startPoint y: 231, endPoint x: 438, endPoint y: 230, distance: 115.0
click at [438, 230] on div "Personal Email [EMAIL_ADDRESS][DOMAIN_NAME]" at bounding box center [446, 239] width 153 height 32
copy div "[EMAIL_ADDRESS][DOMAIN_NAME]"
click at [567, 393] on button "Merge" at bounding box center [563, 403] width 92 height 28
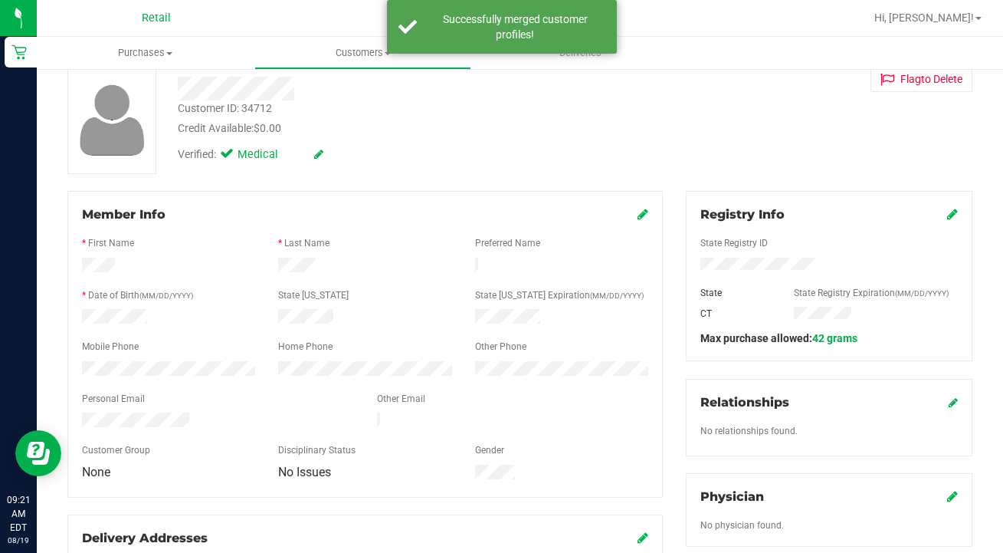
scroll to position [87, 0]
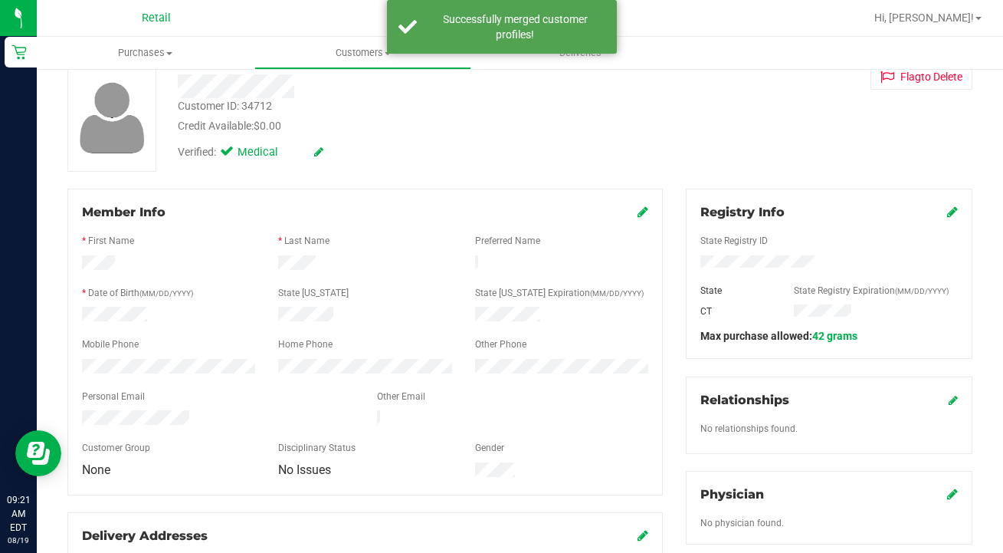
click at [643, 215] on icon at bounding box center [643, 211] width 11 height 12
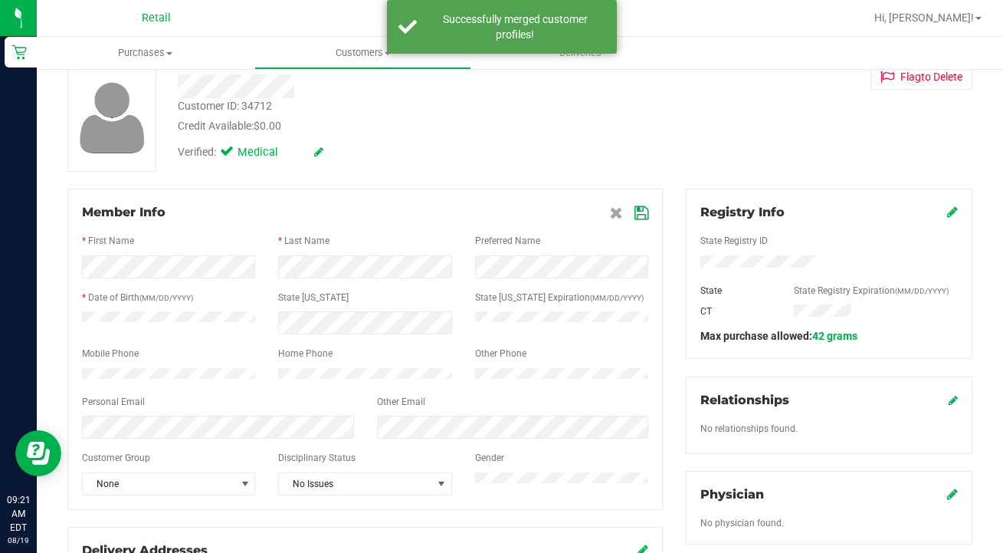
click at [650, 207] on div "Member Info * First Name * Last Name Preferred Name * Date of Birth (MM/DD/YYYY…" at bounding box center [365, 349] width 596 height 321
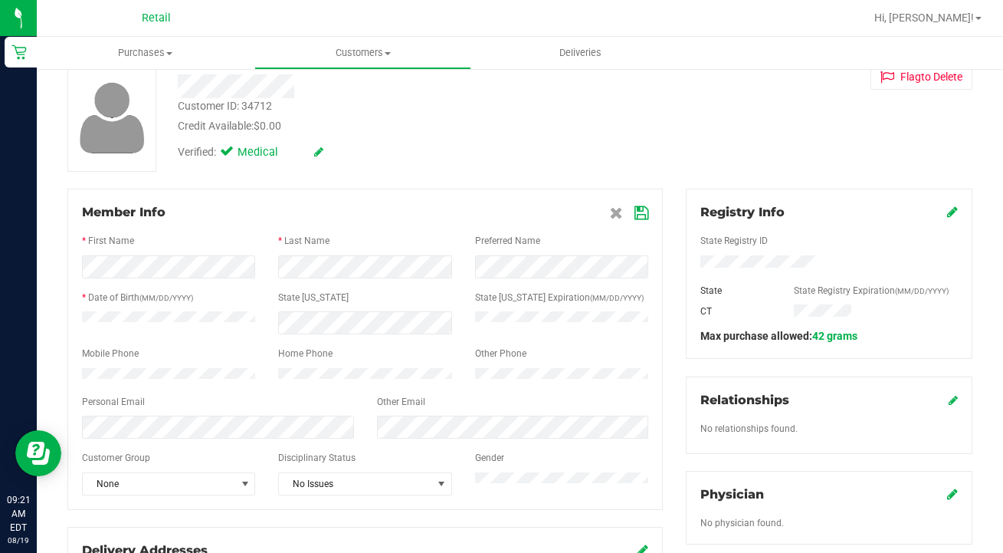
click at [643, 215] on icon at bounding box center [642, 213] width 14 height 12
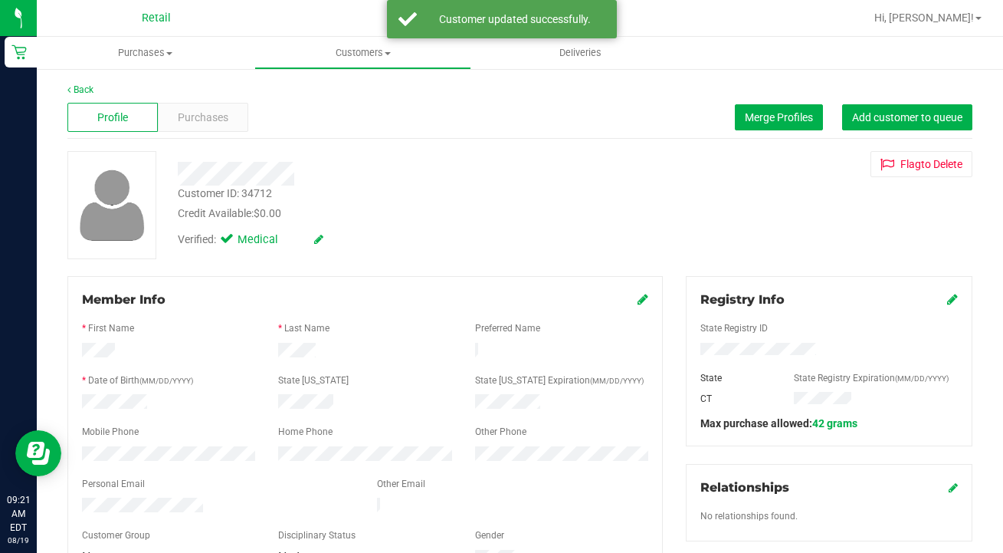
scroll to position [0, 0]
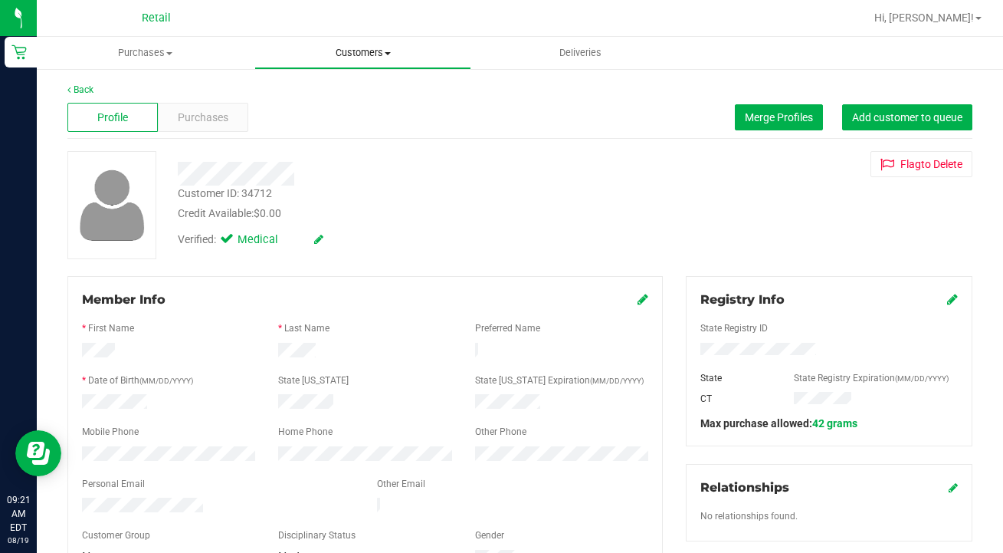
click at [353, 46] on span "Customers" at bounding box center [363, 53] width 216 height 14
click at [350, 98] on span "All customers" at bounding box center [309, 92] width 110 height 13
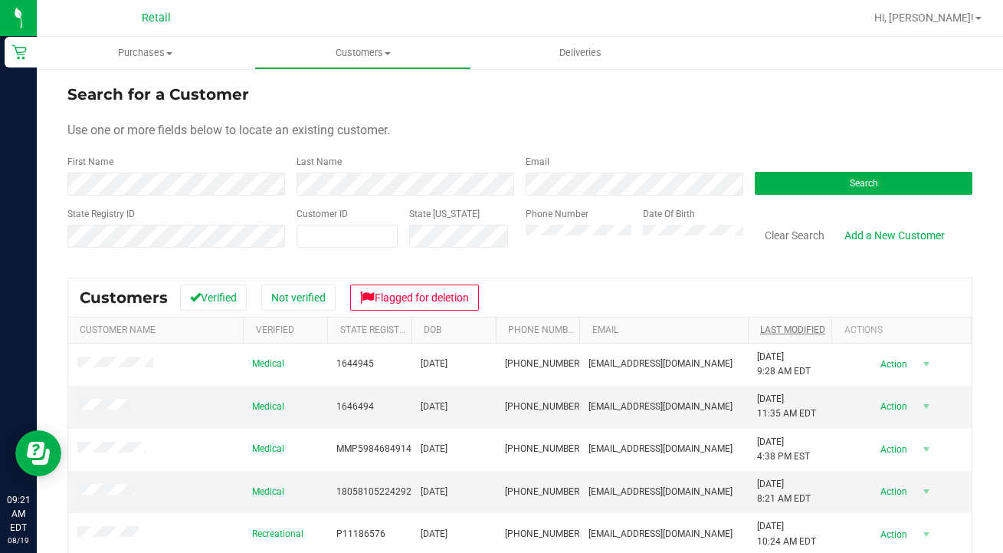
click at [793, 331] on link "Last Modified" at bounding box center [792, 329] width 65 height 11
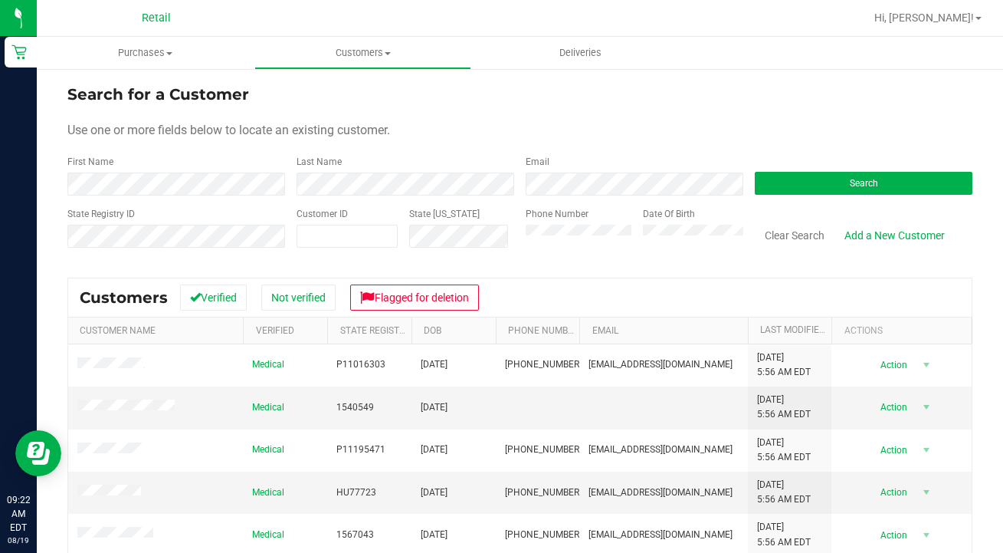
click at [748, 271] on div "Search for a Customer Use one or more fields below to locate an existing custom…" at bounding box center [519, 406] width 905 height 647
click at [768, 330] on link "Last Modified" at bounding box center [801, 329] width 83 height 11
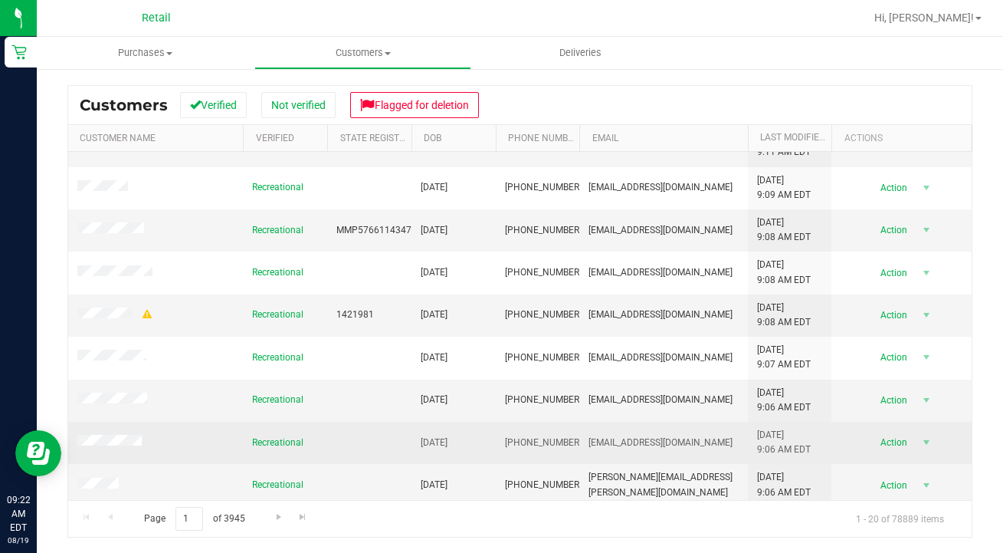
scroll to position [192, 0]
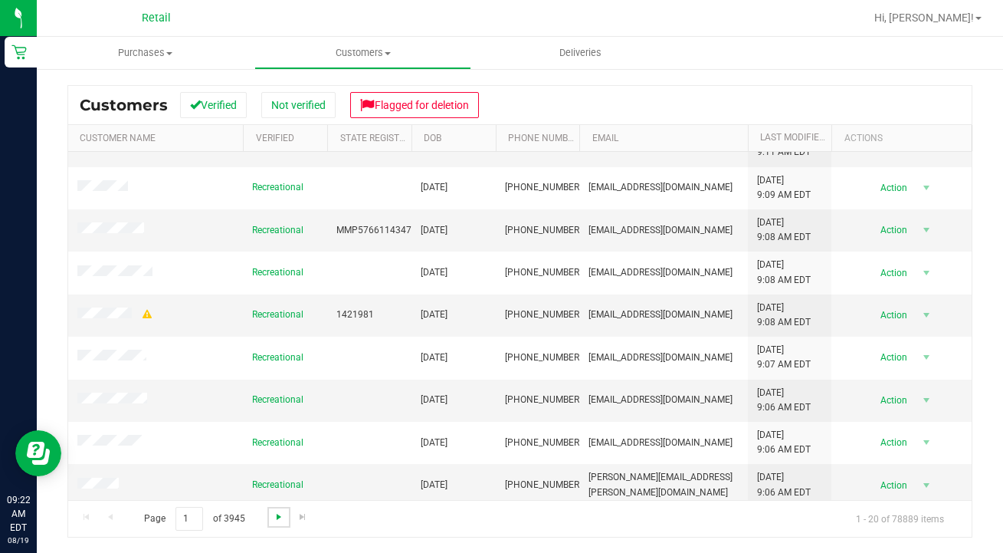
click at [276, 522] on span "Go to the next page" at bounding box center [279, 517] width 12 height 12
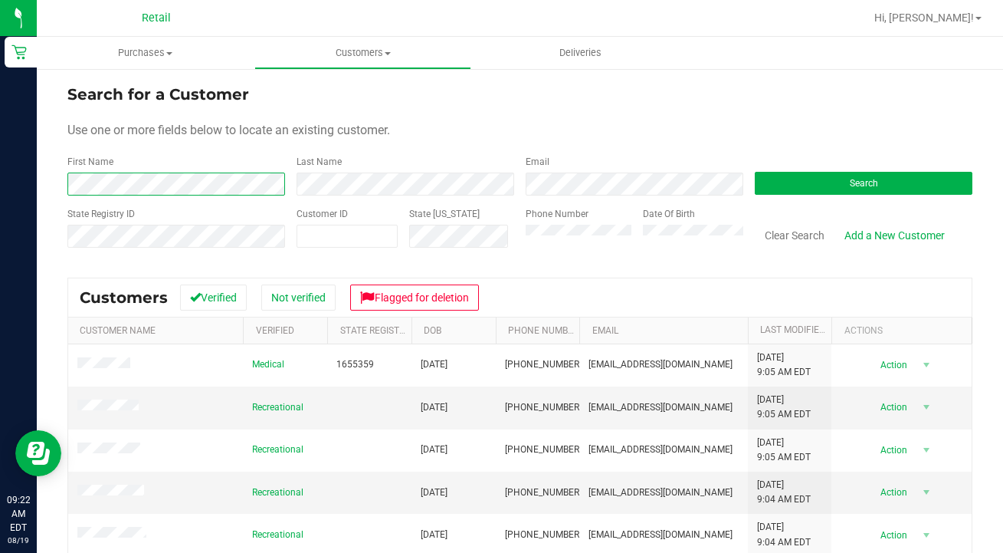
scroll to position [0, 0]
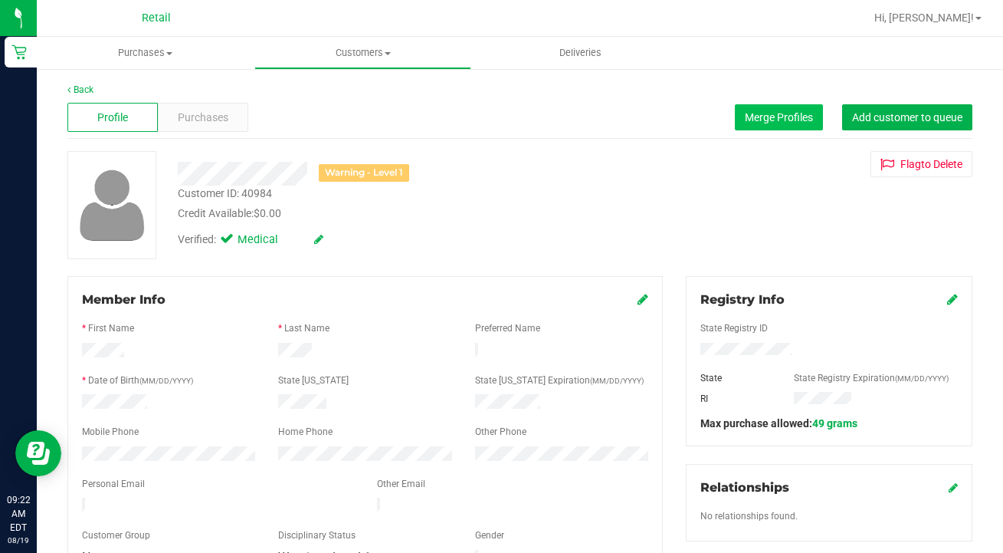
click at [777, 115] on span "Merge Profiles" at bounding box center [779, 117] width 68 height 12
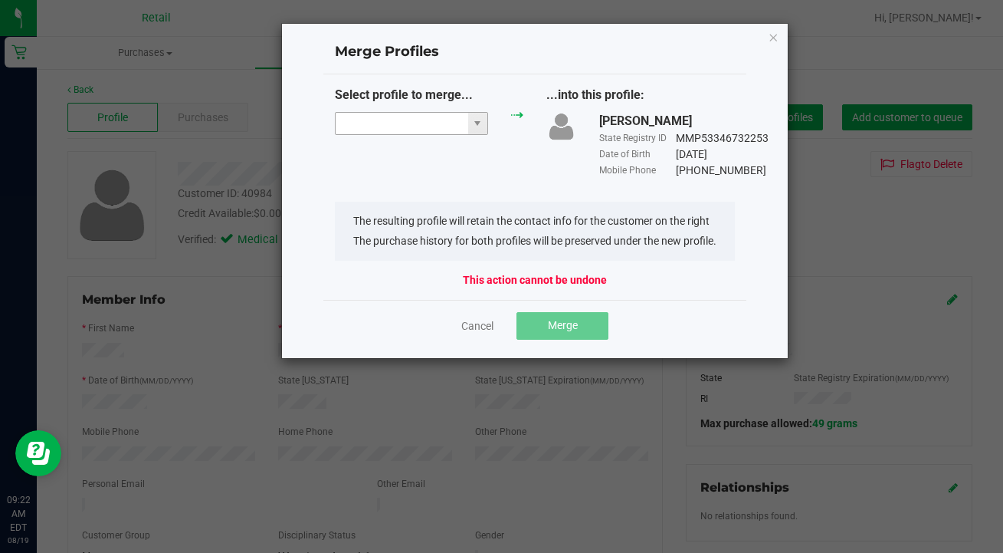
click at [425, 112] on span at bounding box center [411, 123] width 153 height 23
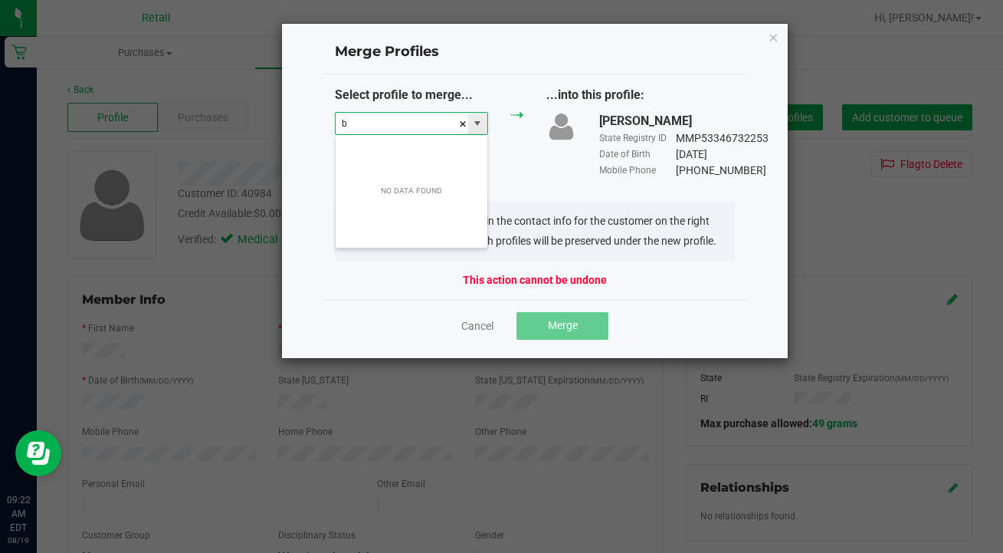
scroll to position [23, 153]
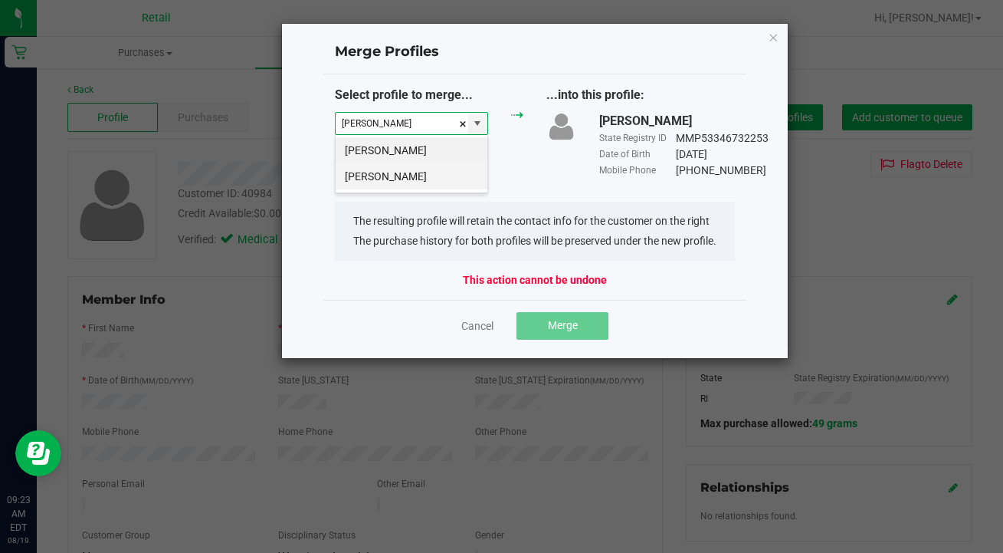
click at [422, 181] on li "[PERSON_NAME]" at bounding box center [412, 176] width 152 height 26
type input "[PERSON_NAME]"
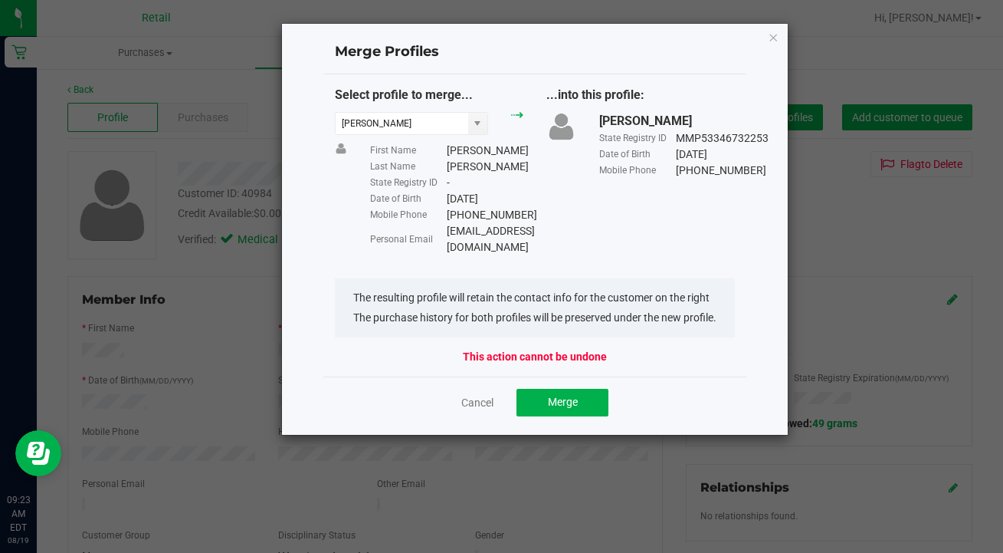
drag, startPoint x: 557, startPoint y: 229, endPoint x: 446, endPoint y: 229, distance: 111.1
click at [446, 229] on div "Personal Email [EMAIL_ADDRESS][DOMAIN_NAME]" at bounding box center [446, 239] width 153 height 32
copy div "[EMAIL_ADDRESS][DOMAIN_NAME]"
click at [570, 396] on span "Merge" at bounding box center [563, 402] width 30 height 12
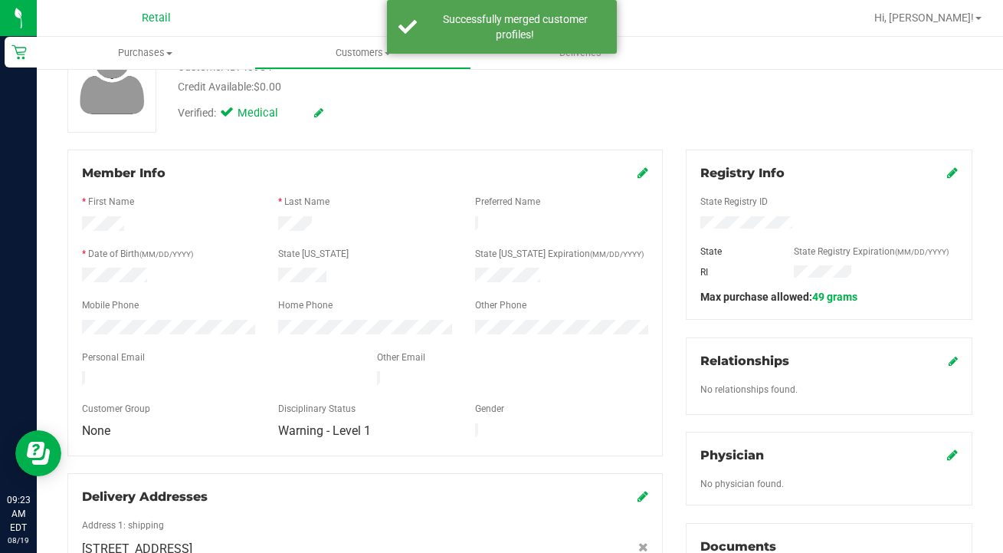
scroll to position [125, 0]
click at [644, 179] on icon at bounding box center [643, 174] width 11 height 12
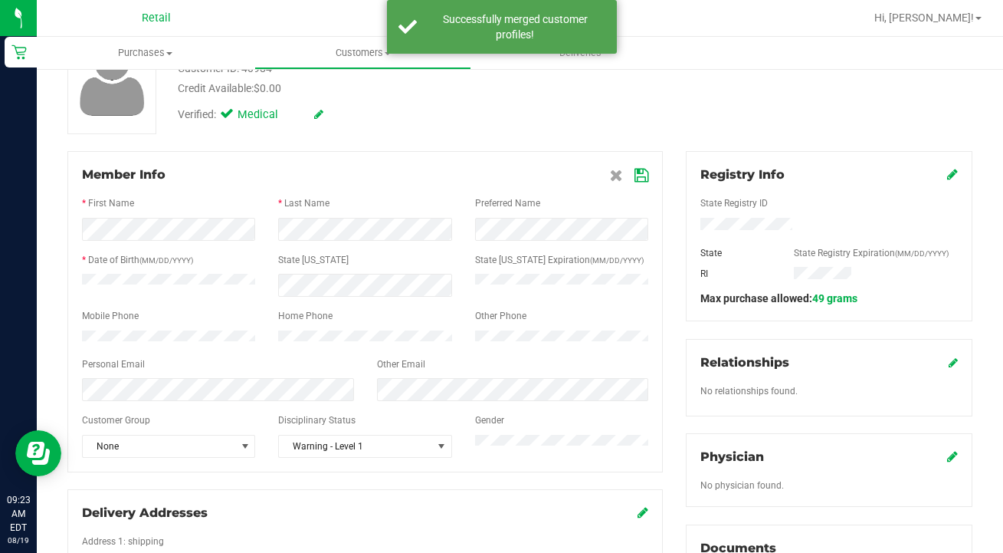
click at [643, 173] on icon at bounding box center [642, 175] width 14 height 12
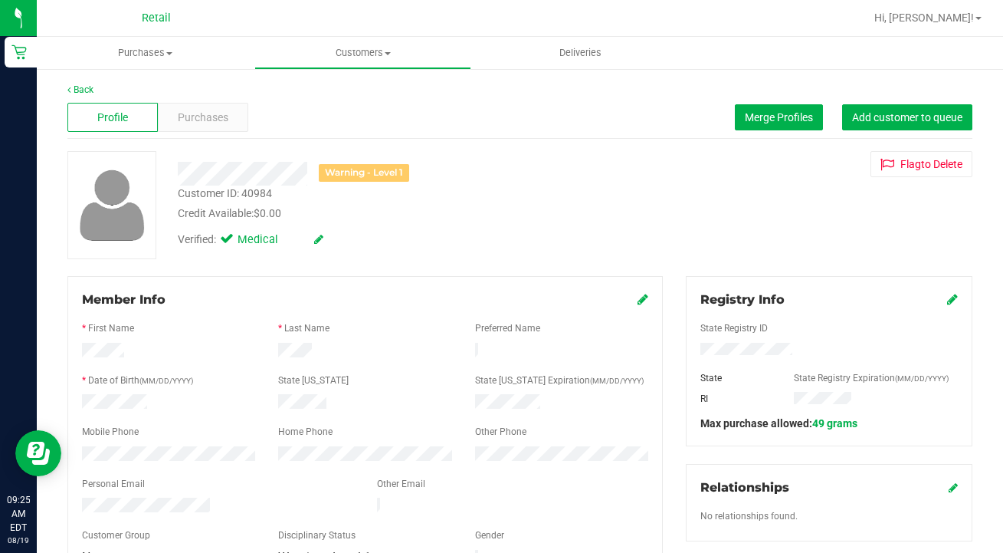
scroll to position [0, 0]
click at [358, 49] on span "Customers" at bounding box center [363, 53] width 216 height 14
click at [362, 87] on span "All customers" at bounding box center [309, 92] width 110 height 13
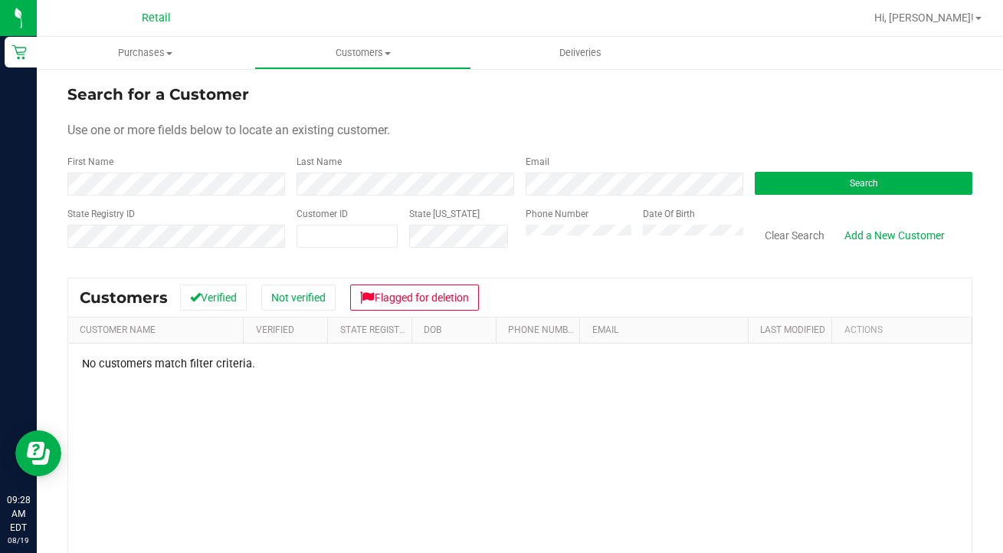
click at [442, 216] on div "State Registry ID Customer ID State [US_STATE] Phone Number Date Of Birth Clear…" at bounding box center [519, 234] width 905 height 54
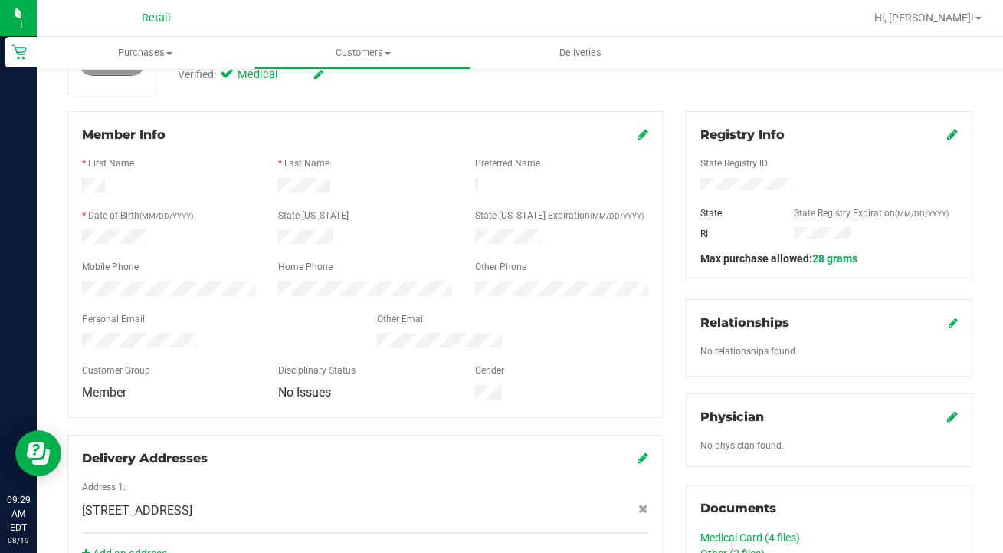
scroll to position [165, 0]
click at [646, 138] on icon at bounding box center [643, 134] width 11 height 12
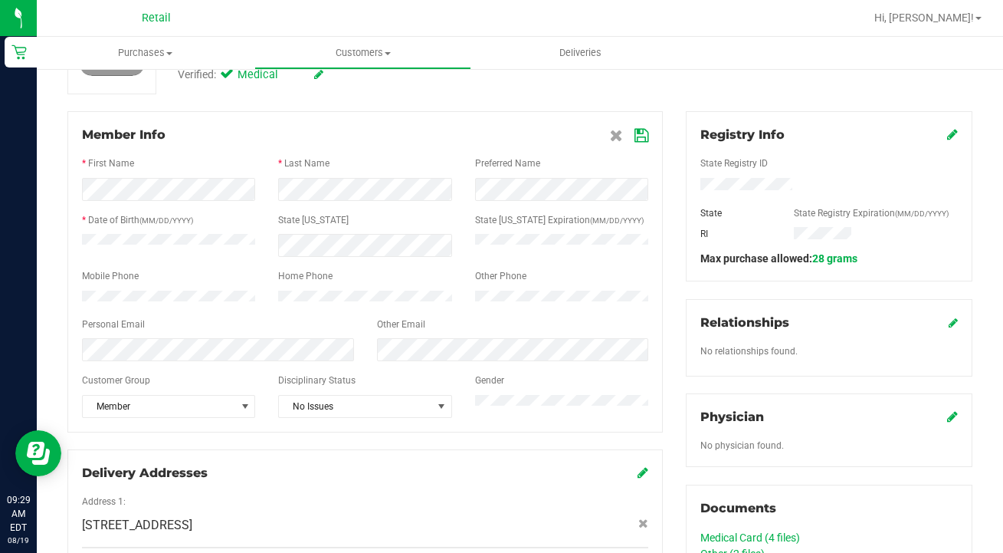
click at [638, 131] on icon at bounding box center [642, 136] width 14 height 12
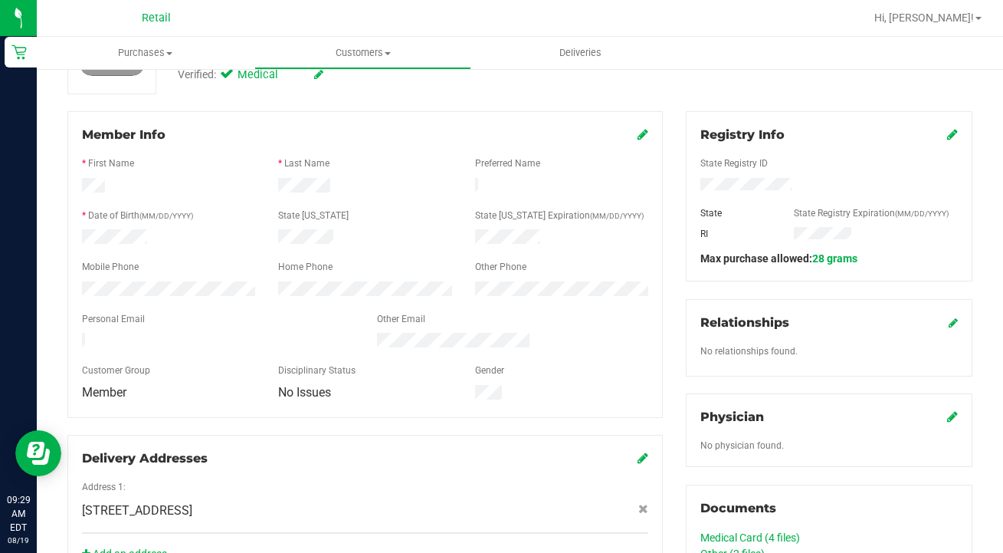
click at [638, 131] on icon at bounding box center [643, 134] width 11 height 12
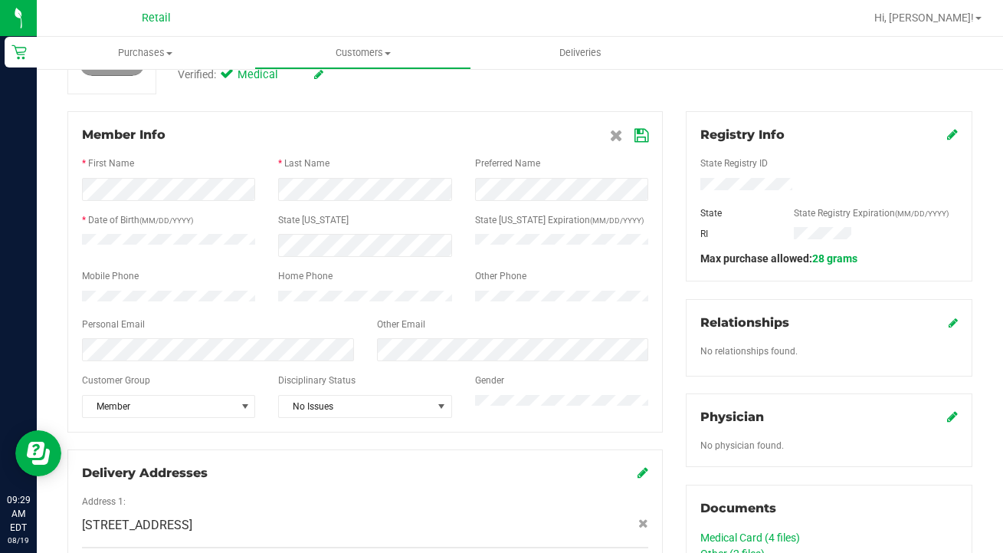
click at [641, 135] on icon at bounding box center [642, 136] width 14 height 12
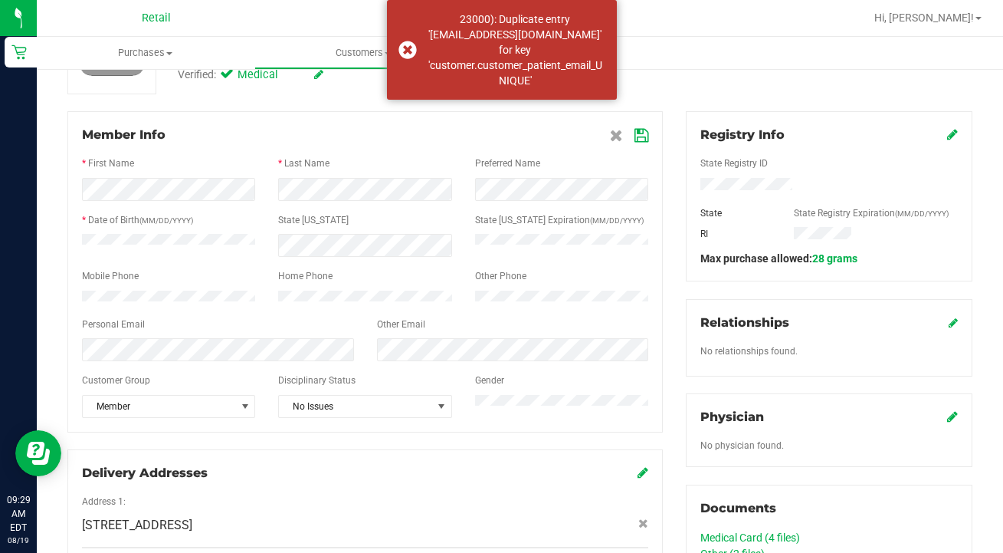
scroll to position [0, 0]
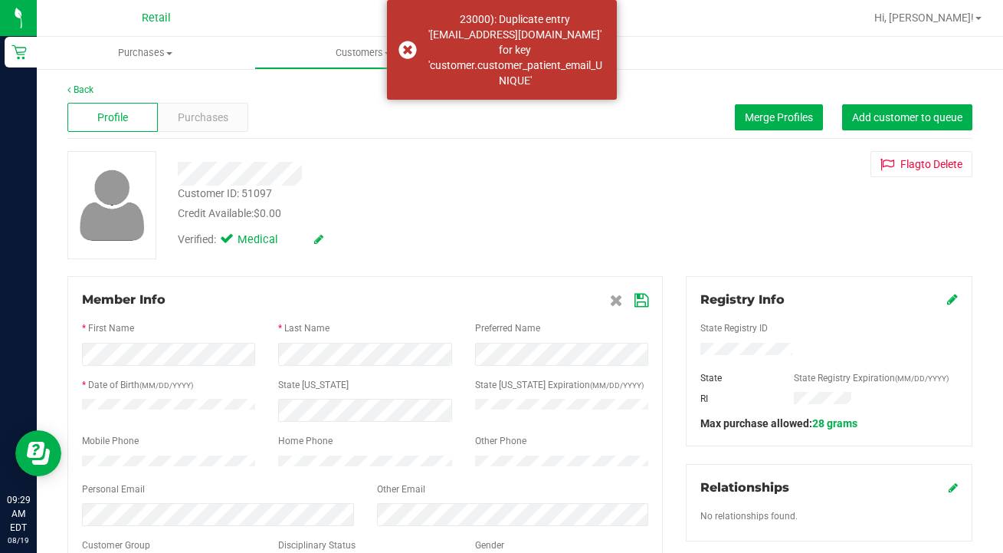
click at [622, 289] on div "Member Info * First Name * Last Name Preferred Name * Date of Birth (MM/DD/YYYY…" at bounding box center [365, 436] width 596 height 321
click at [619, 304] on icon at bounding box center [616, 300] width 13 height 12
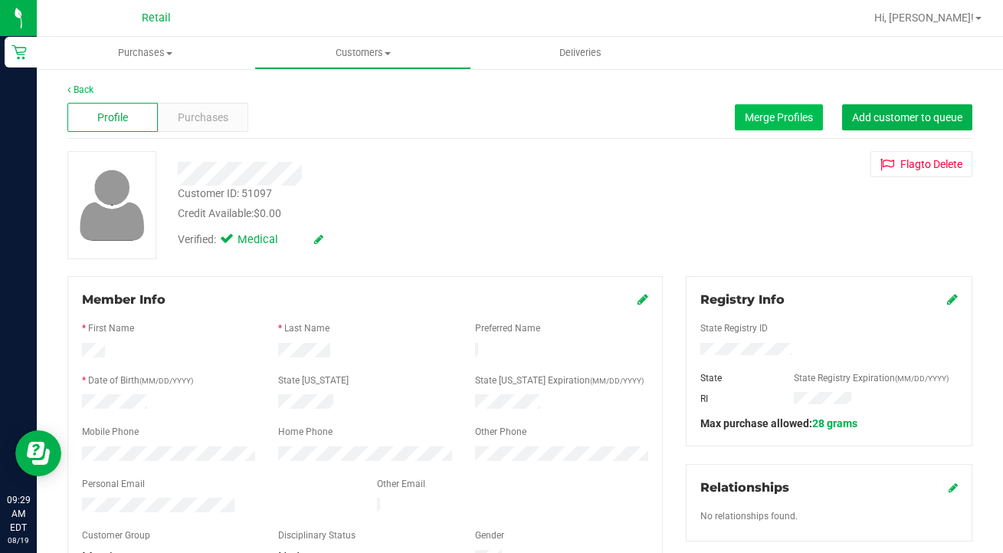
click at [786, 128] on button "Merge Profiles" at bounding box center [779, 117] width 88 height 26
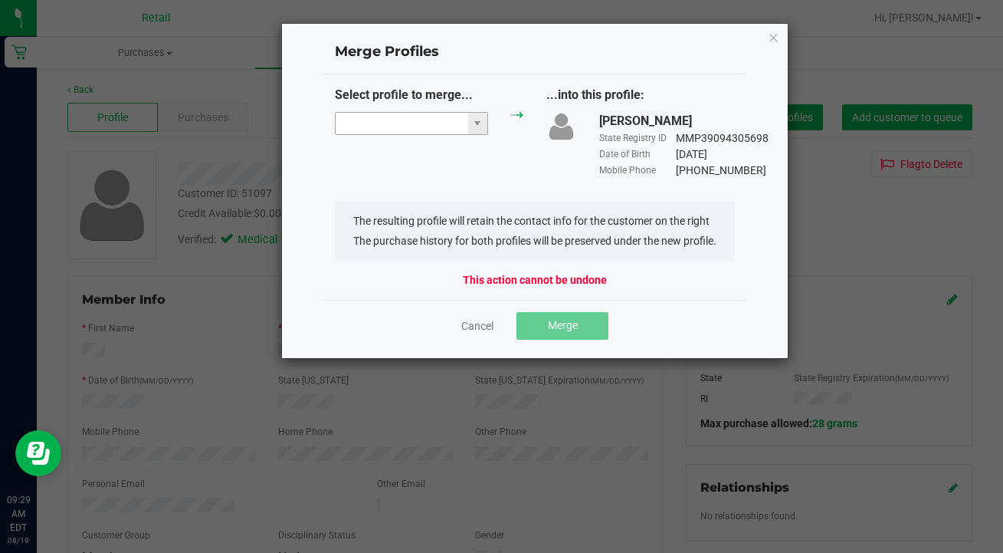
click at [381, 121] on input "NO DATA FOUND" at bounding box center [402, 123] width 133 height 21
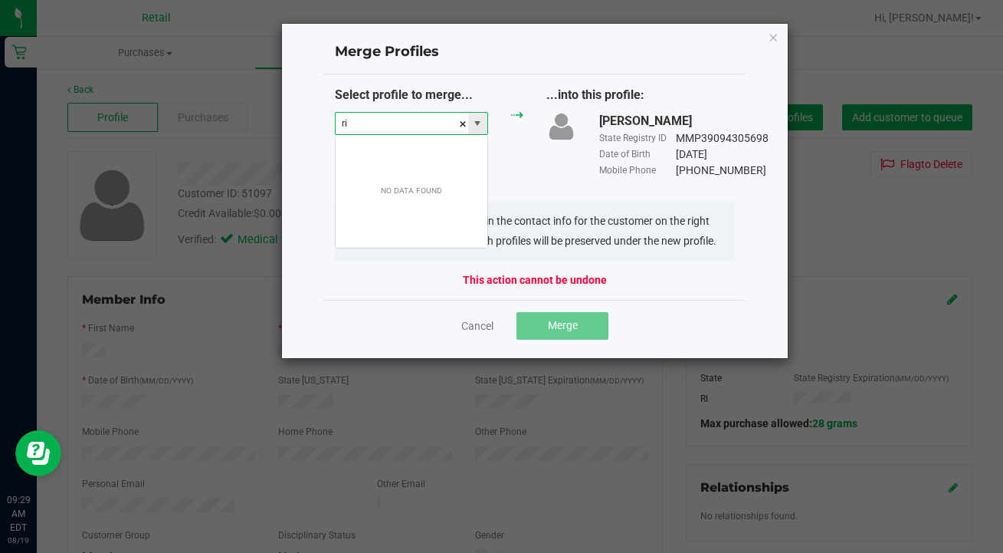
scroll to position [23, 153]
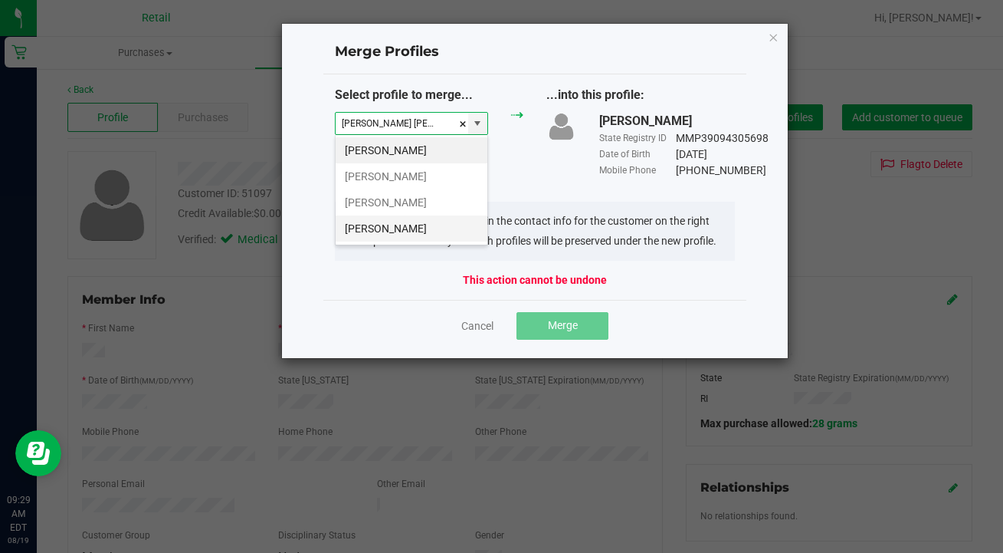
click at [389, 227] on li "[PERSON_NAME]" at bounding box center [412, 228] width 152 height 26
type input "[PERSON_NAME]"
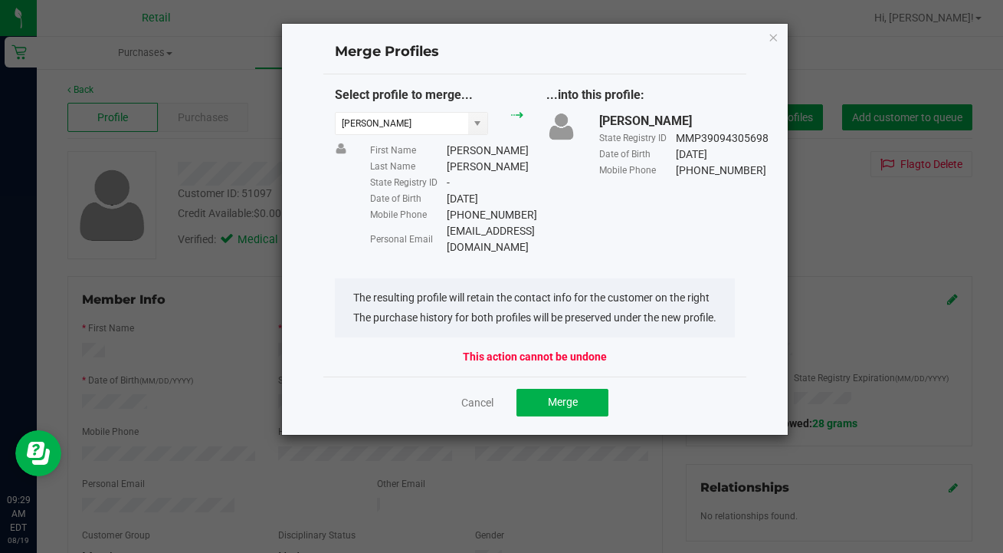
drag, startPoint x: 581, startPoint y: 229, endPoint x: 459, endPoint y: 230, distance: 121.9
click at [459, 231] on div "Select profile to merge... [PERSON_NAME] First Name [PERSON_NAME] Last Name [PE…" at bounding box center [534, 170] width 423 height 169
click at [465, 237] on div "[EMAIL_ADDRESS][DOMAIN_NAME]" at bounding box center [491, 239] width 88 height 32
click at [551, 396] on span "Merge" at bounding box center [563, 402] width 30 height 12
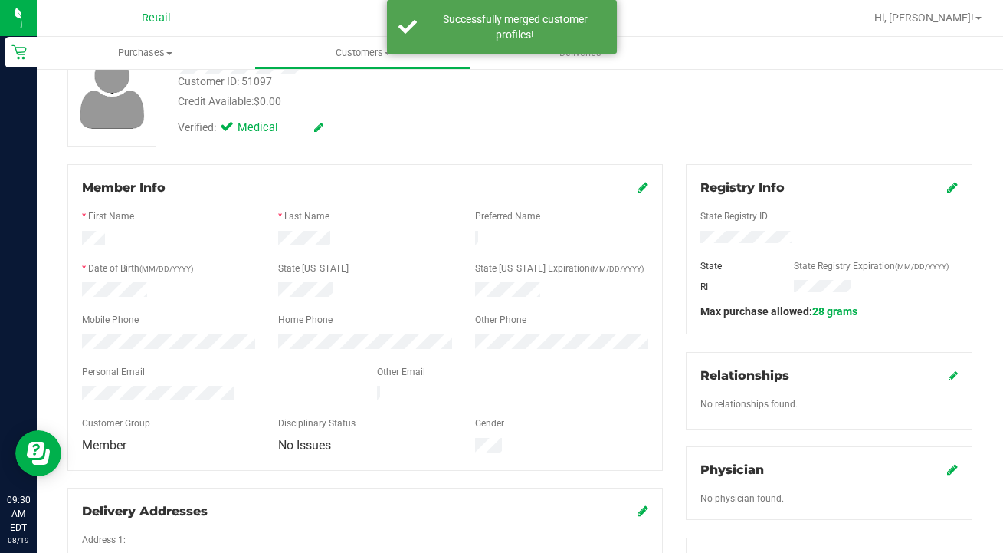
scroll to position [117, 0]
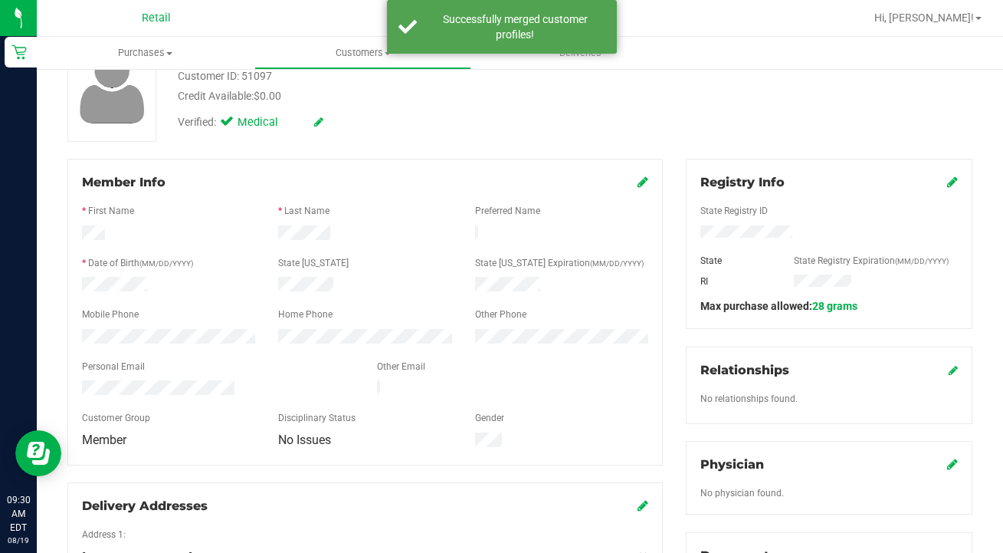
click at [640, 182] on icon at bounding box center [643, 182] width 11 height 12
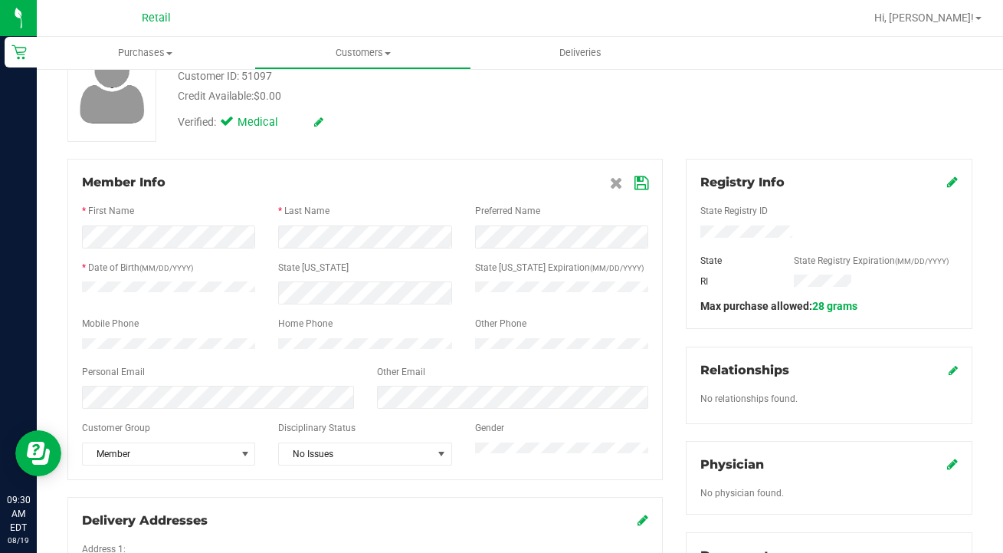
click at [639, 177] on icon at bounding box center [642, 183] width 14 height 12
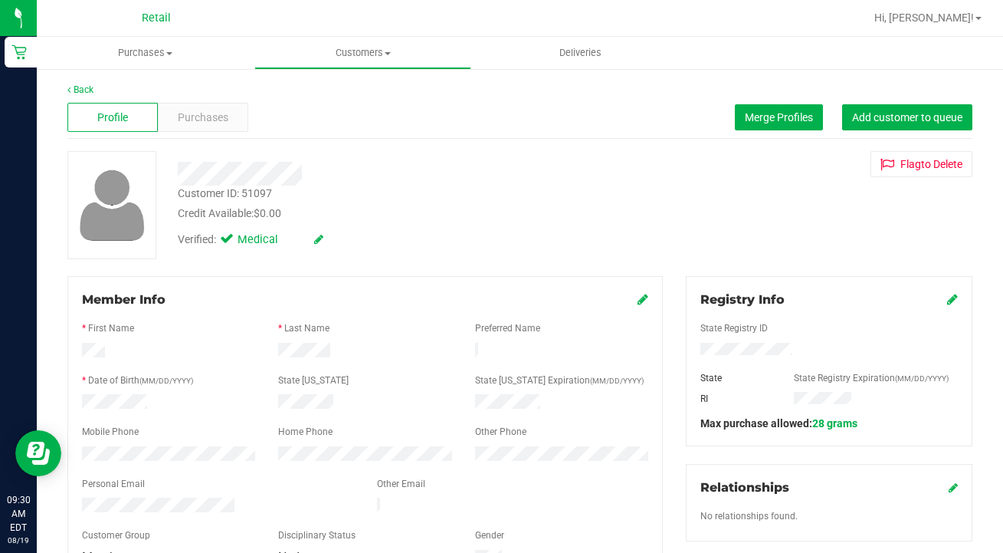
scroll to position [0, 0]
click at [356, 58] on span "Customers" at bounding box center [363, 53] width 216 height 14
click at [360, 90] on span "All customers" at bounding box center [309, 92] width 110 height 13
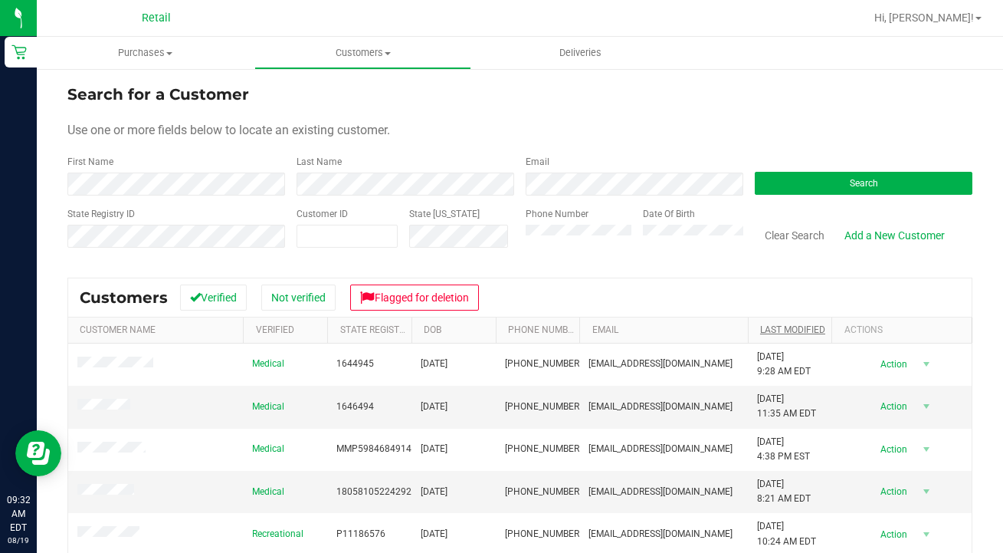
click at [805, 330] on link "Last Modified" at bounding box center [792, 329] width 65 height 11
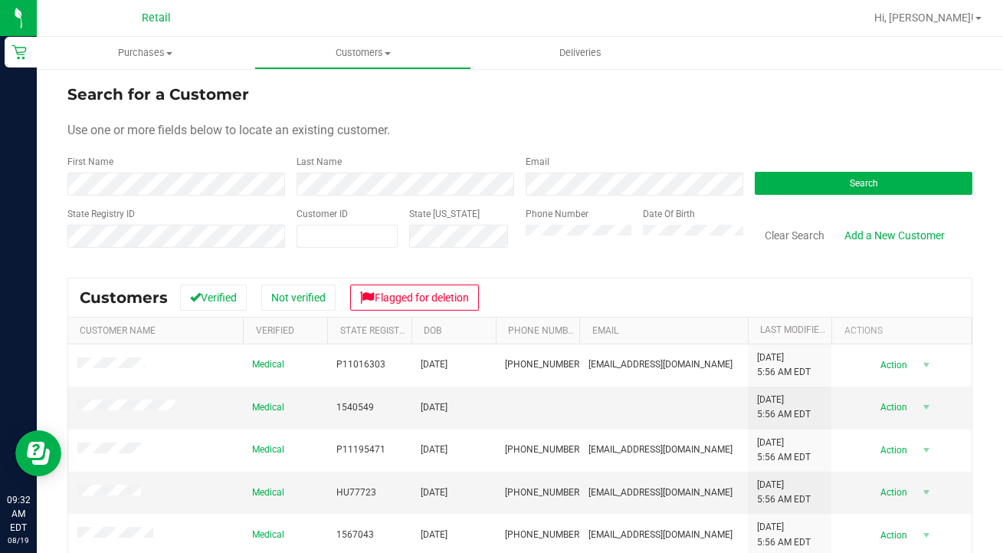
click at [797, 323] on th "Last Modified" at bounding box center [790, 330] width 84 height 27
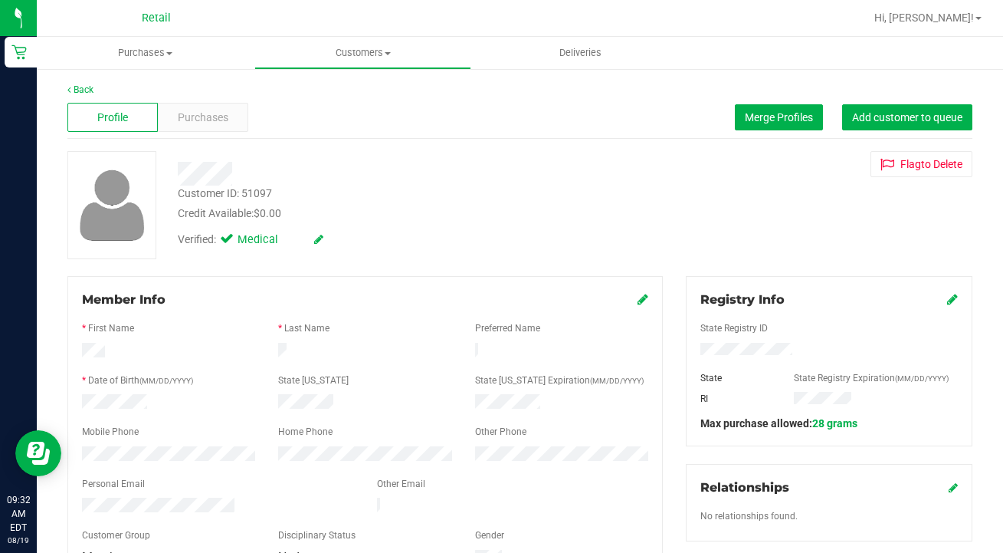
click at [642, 298] on icon at bounding box center [643, 299] width 11 height 12
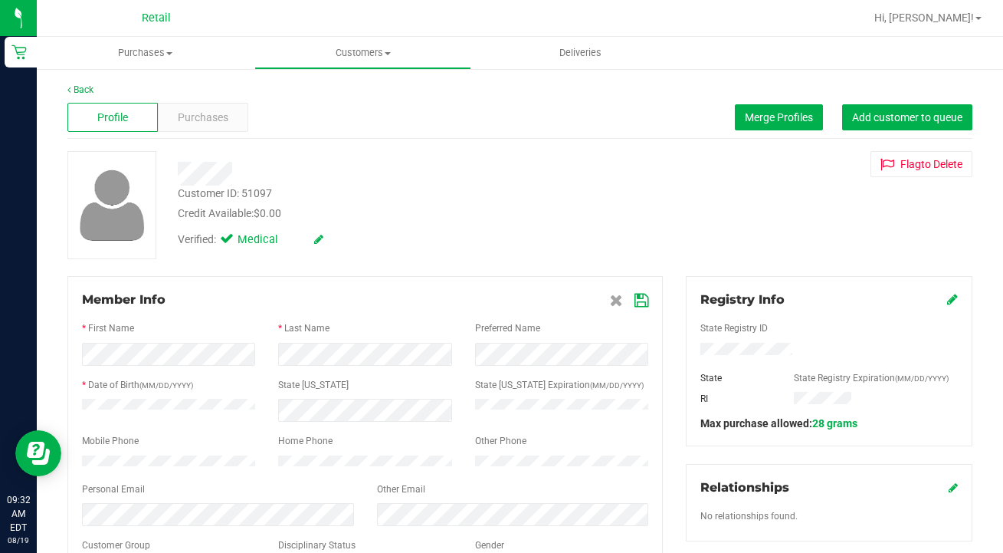
click at [644, 299] on icon at bounding box center [642, 300] width 14 height 12
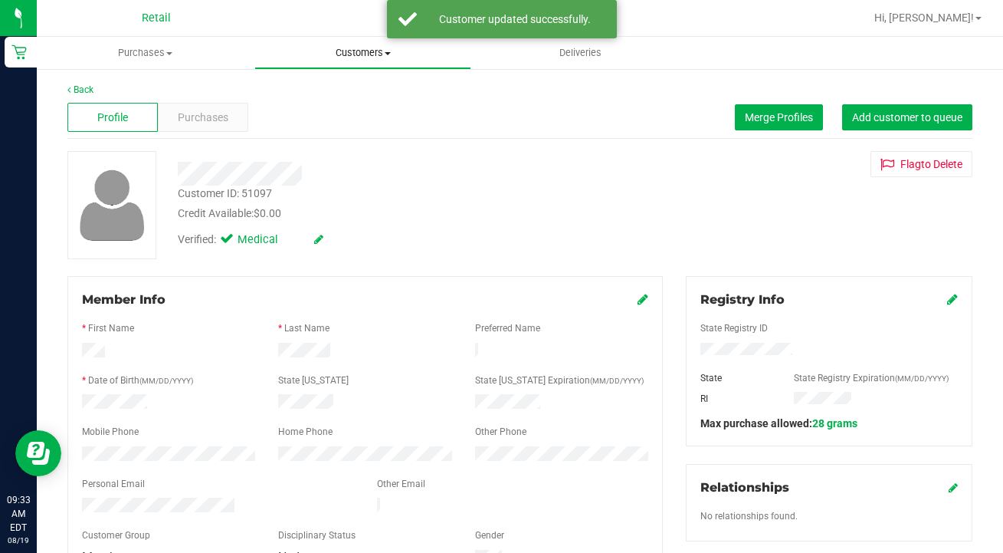
click at [350, 45] on uib-tab-heading "Customers All customers Add a new customer All physicians" at bounding box center [363, 53] width 216 height 31
click at [350, 96] on span "All customers" at bounding box center [309, 92] width 110 height 13
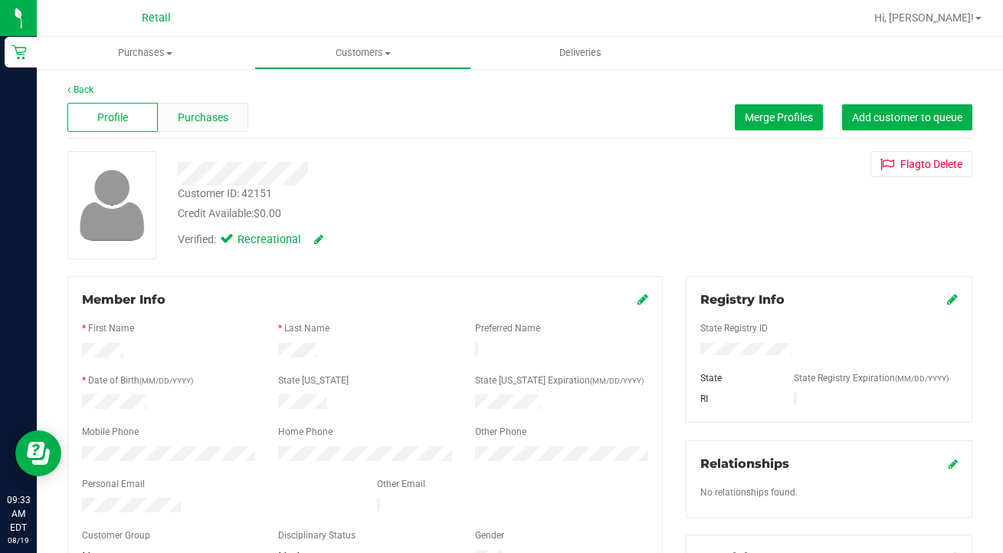
click at [216, 120] on span "Purchases" at bounding box center [203, 118] width 51 height 16
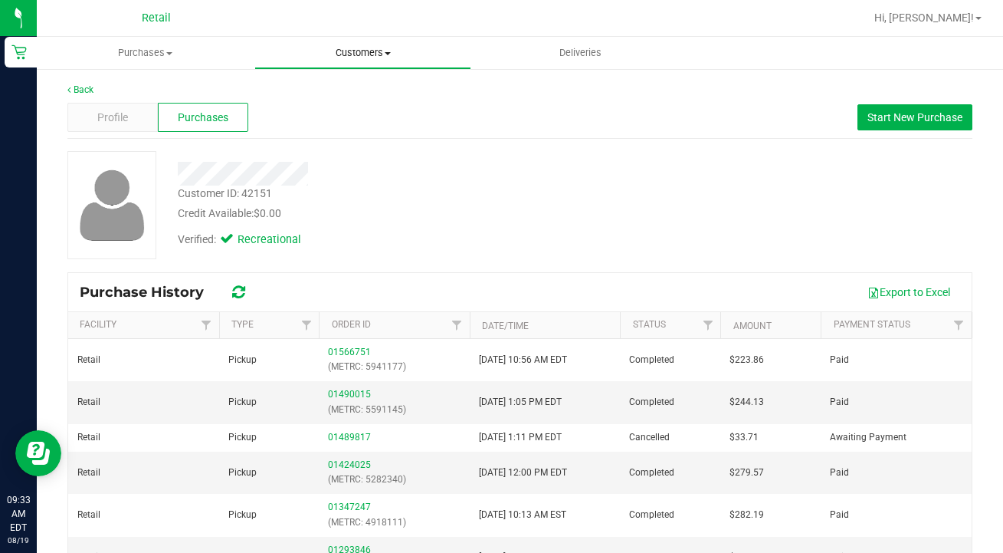
click at [356, 57] on span "Customers" at bounding box center [363, 53] width 216 height 14
click at [353, 88] on span "All customers" at bounding box center [309, 92] width 110 height 13
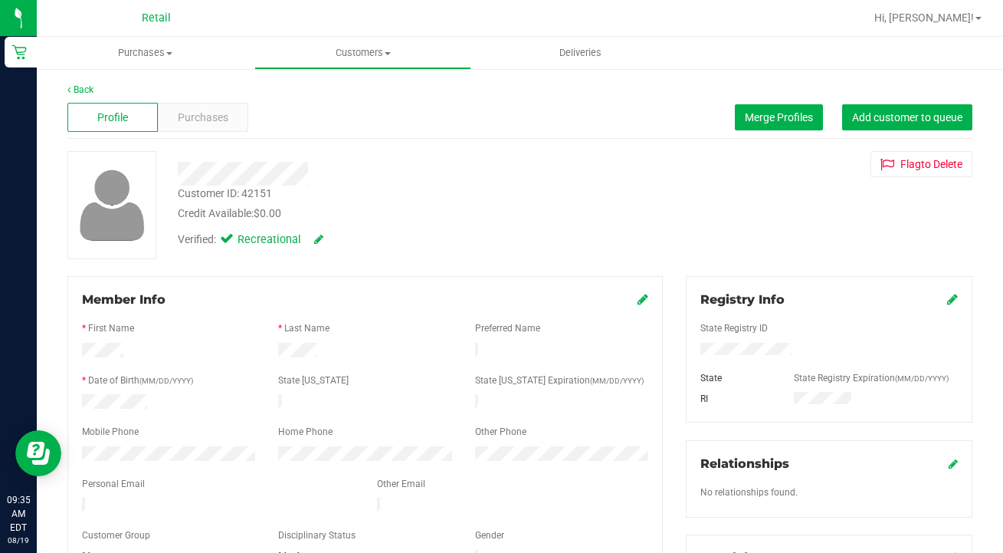
click at [643, 300] on icon at bounding box center [643, 299] width 11 height 12
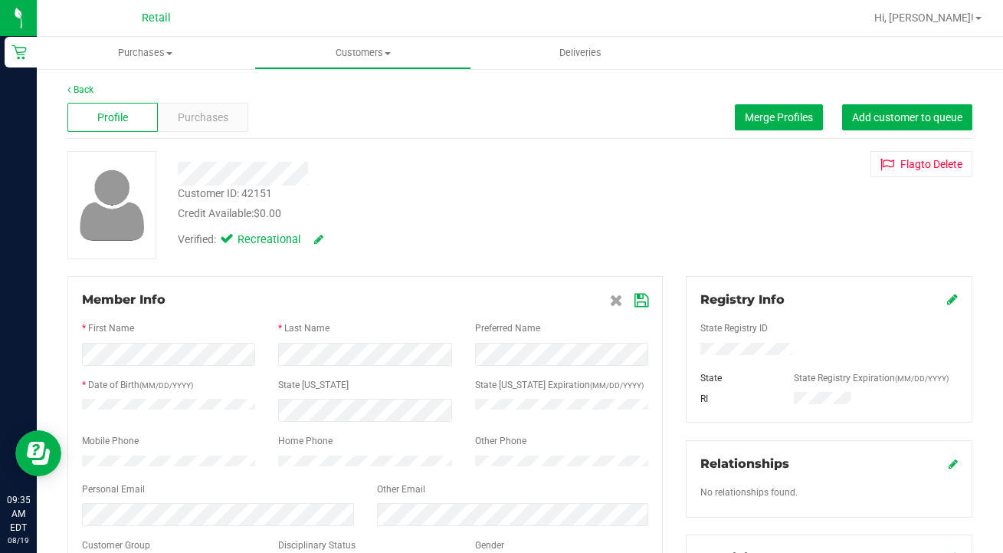
scroll to position [43, 0]
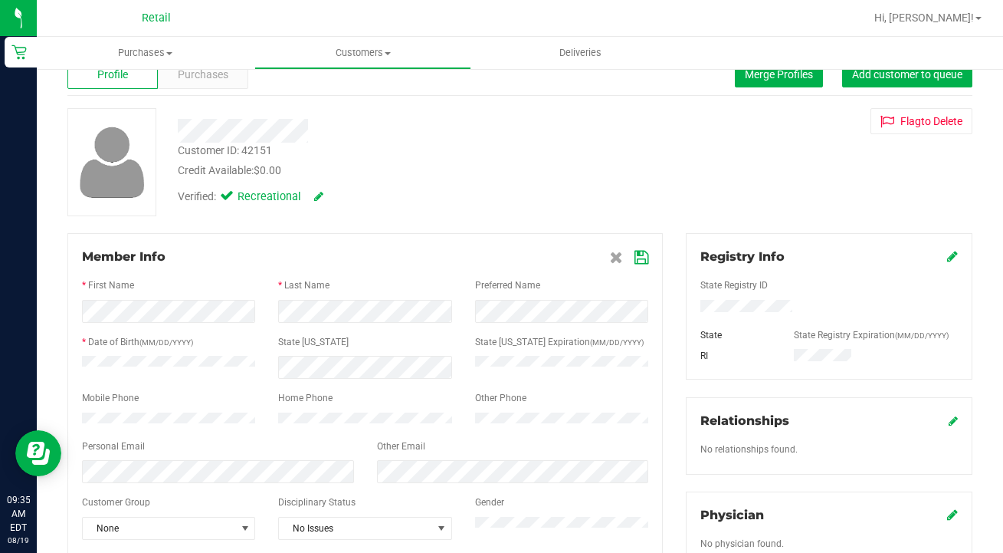
click at [641, 255] on icon at bounding box center [642, 257] width 14 height 12
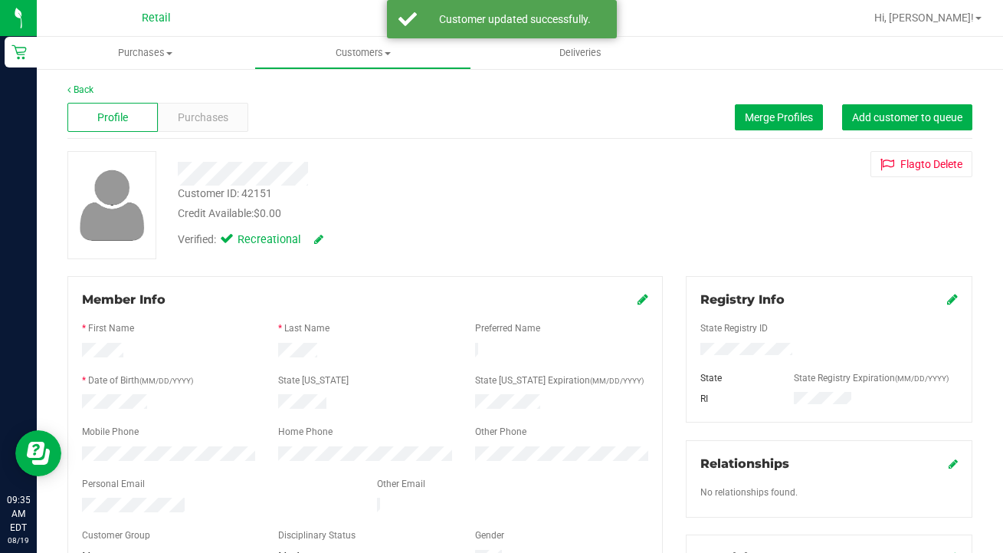
scroll to position [0, 0]
click at [210, 105] on div "Purchases" at bounding box center [203, 117] width 90 height 29
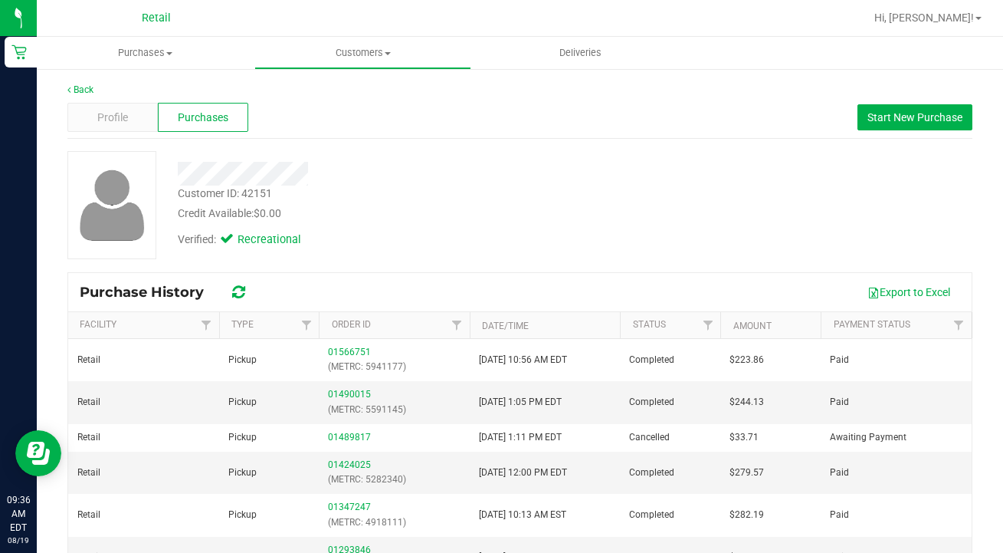
click at [107, 101] on div "Profile Purchases Start New Purchase" at bounding box center [519, 118] width 905 height 42
click at [117, 120] on span "Profile" at bounding box center [112, 118] width 31 height 16
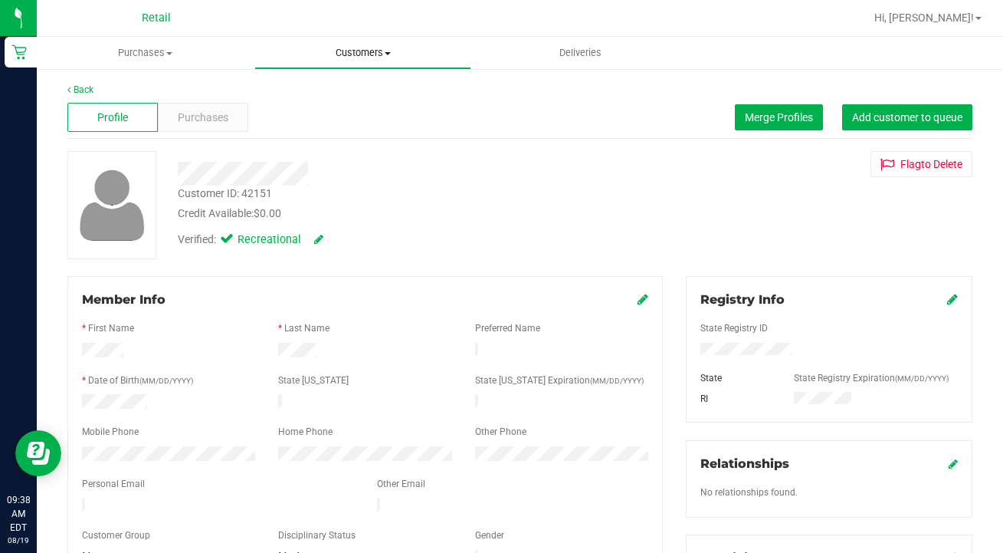
click at [358, 54] on span "Customers" at bounding box center [363, 53] width 216 height 14
click at [363, 97] on span "All customers" at bounding box center [309, 92] width 110 height 13
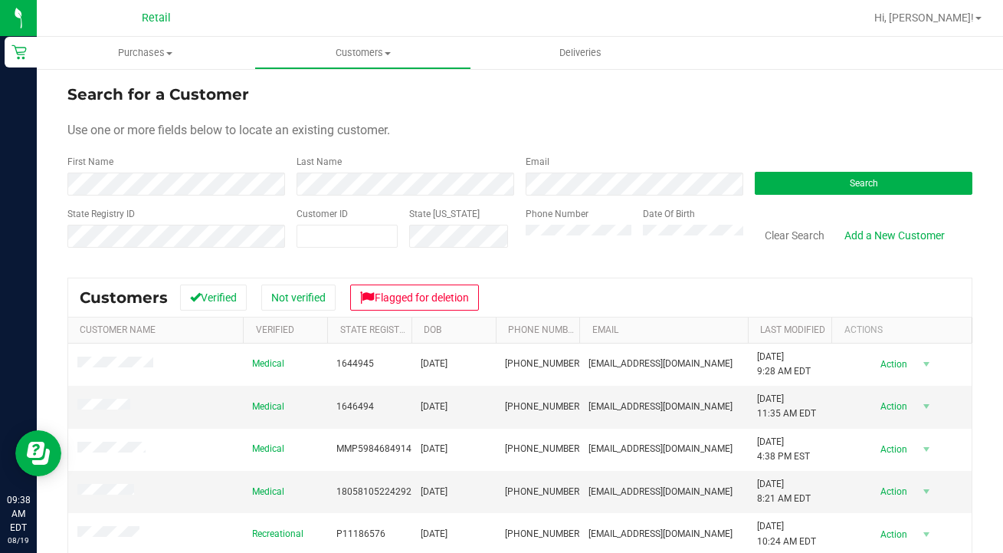
click at [217, 201] on form "Search for a Customer Use one or more fields below to locate an existing custom…" at bounding box center [519, 172] width 905 height 179
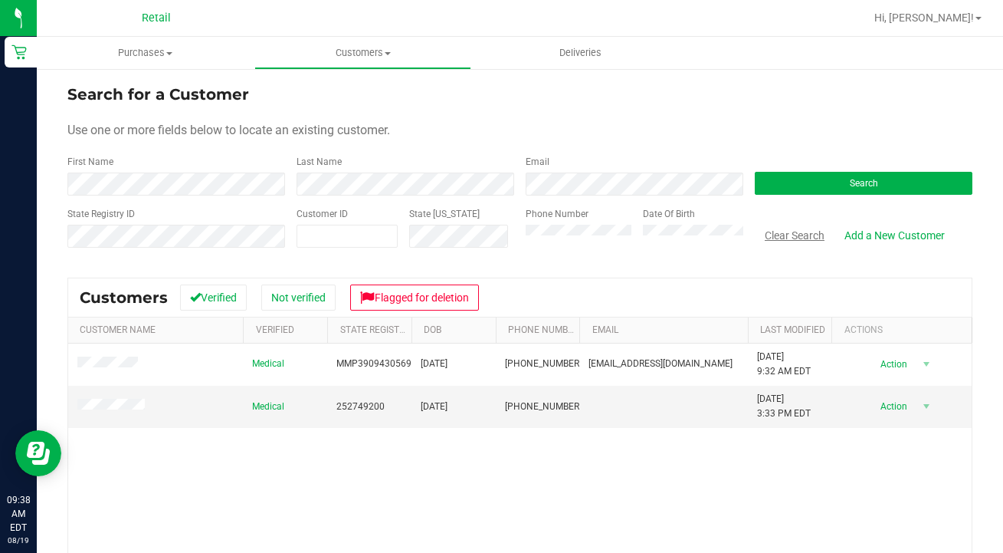
click at [796, 240] on button "Clear Search" at bounding box center [795, 235] width 80 height 26
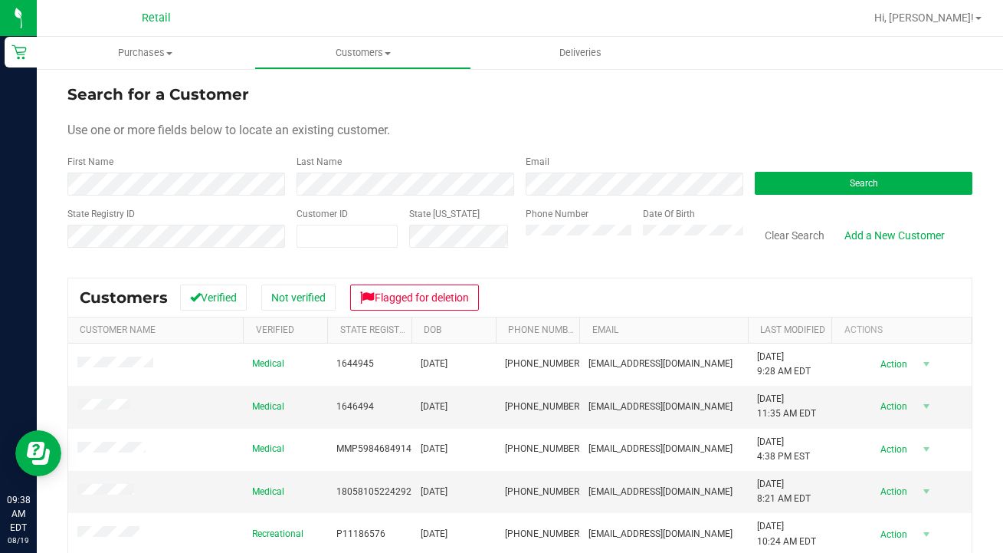
click at [782, 338] on th "Last Modified" at bounding box center [790, 330] width 84 height 26
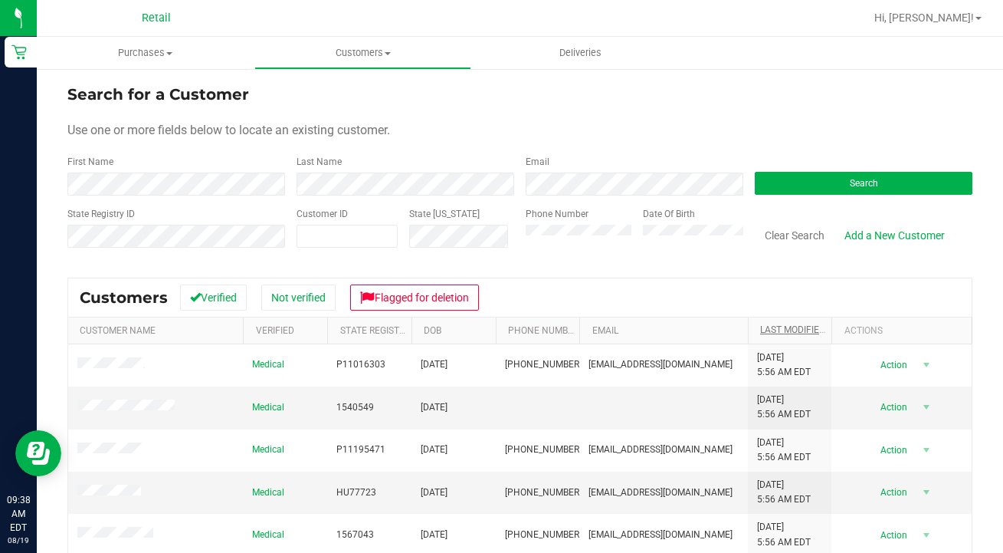
click at [782, 333] on link "Last Modified" at bounding box center [801, 329] width 83 height 11
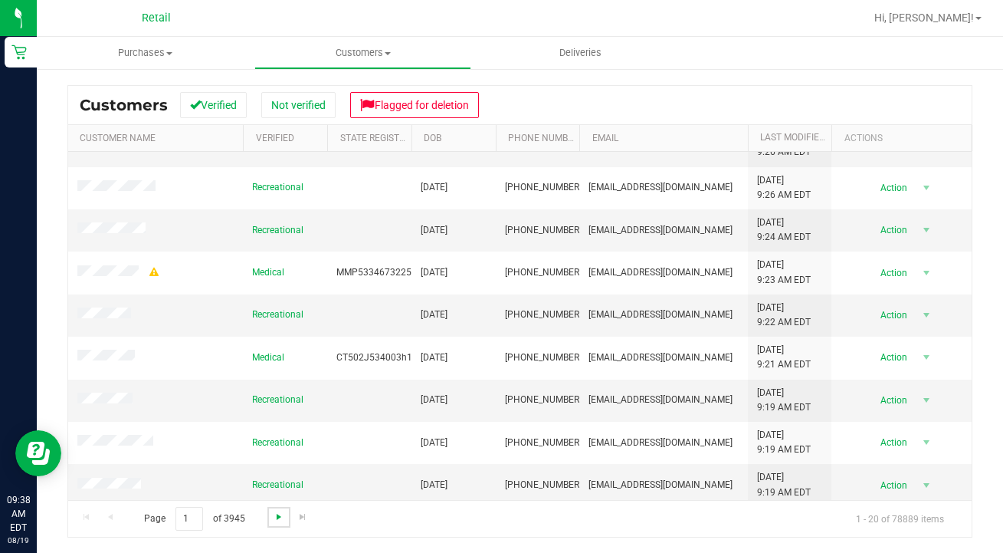
click at [274, 519] on span "Go to the next page" at bounding box center [279, 517] width 12 height 12
click at [275, 512] on span "Go to the next page" at bounding box center [279, 517] width 12 height 12
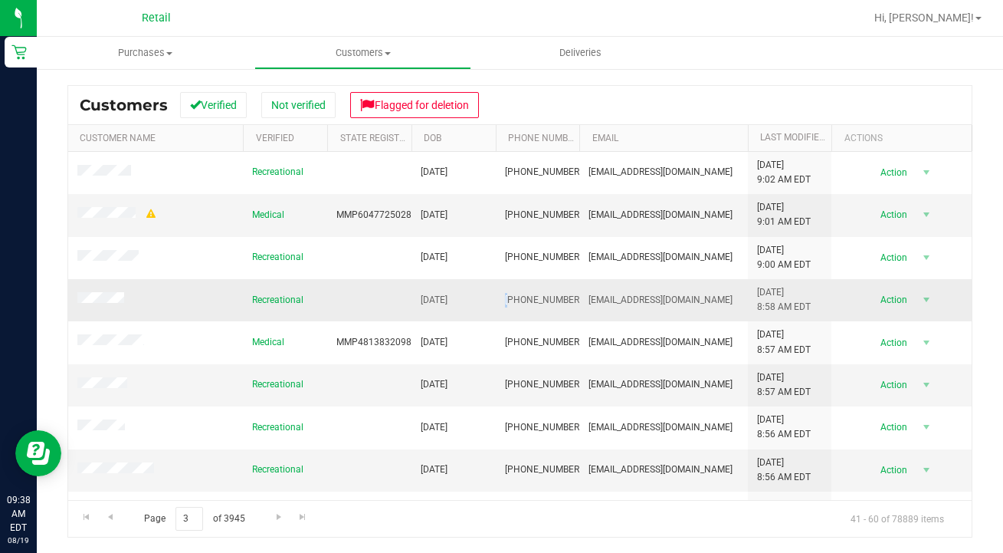
drag, startPoint x: 568, startPoint y: 297, endPoint x: 507, endPoint y: 300, distance: 61.4
click at [507, 300] on td "[PHONE_NUMBER]" at bounding box center [538, 300] width 84 height 42
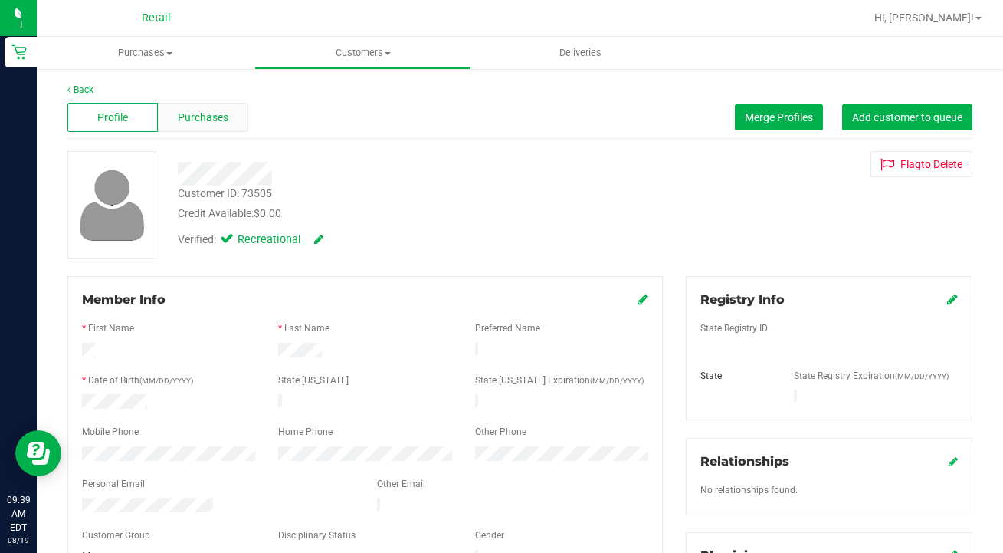
click at [223, 117] on span "Purchases" at bounding box center [203, 118] width 51 height 16
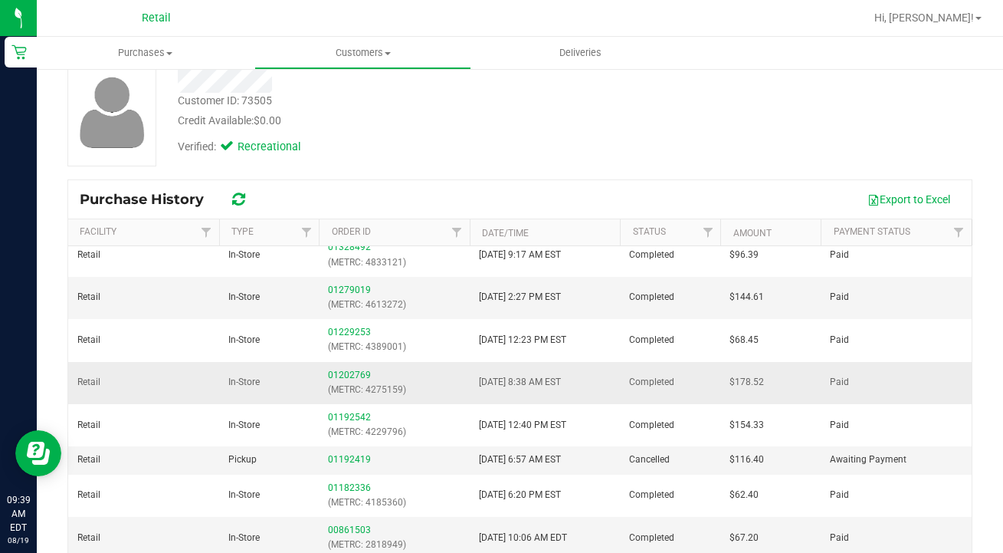
scroll to position [98, 0]
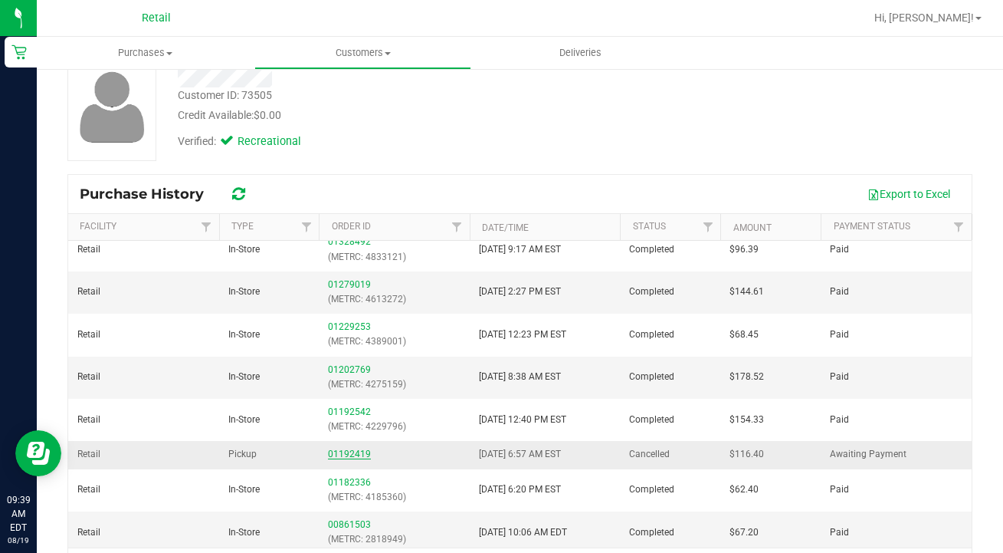
click at [361, 448] on link "01192419" at bounding box center [349, 453] width 43 height 11
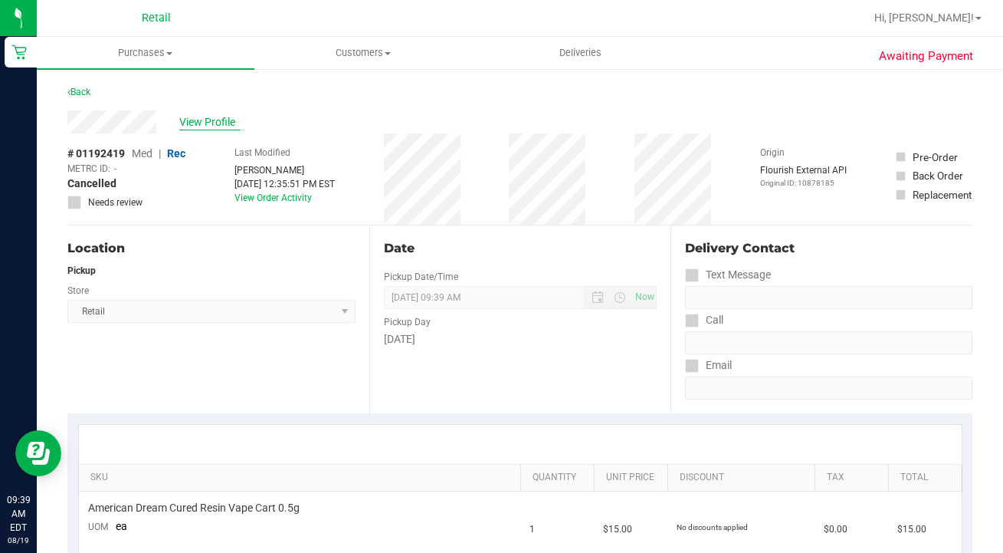
click at [213, 120] on span "View Profile" at bounding box center [209, 122] width 61 height 16
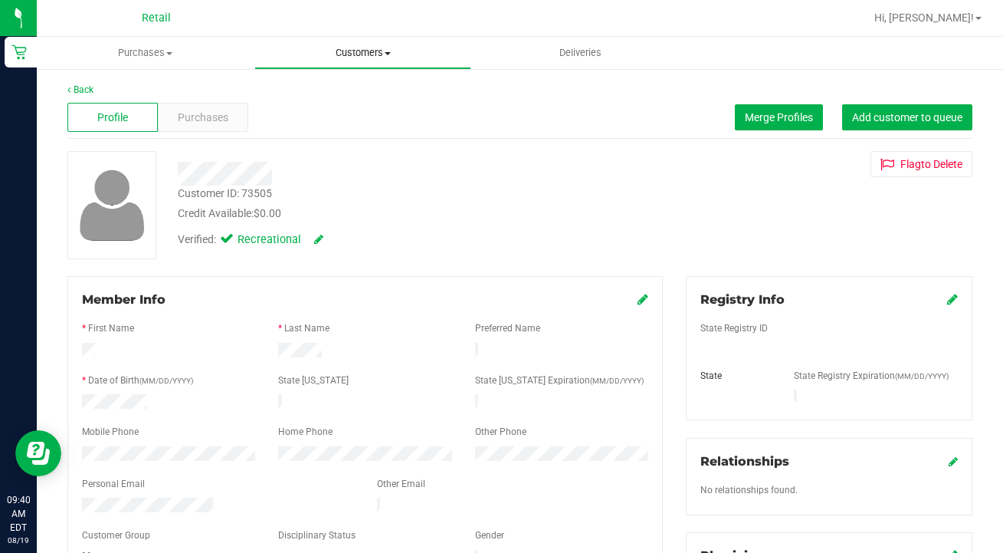
click at [376, 49] on span "Customers" at bounding box center [363, 53] width 216 height 14
click at [346, 88] on span "All customers" at bounding box center [309, 92] width 110 height 13
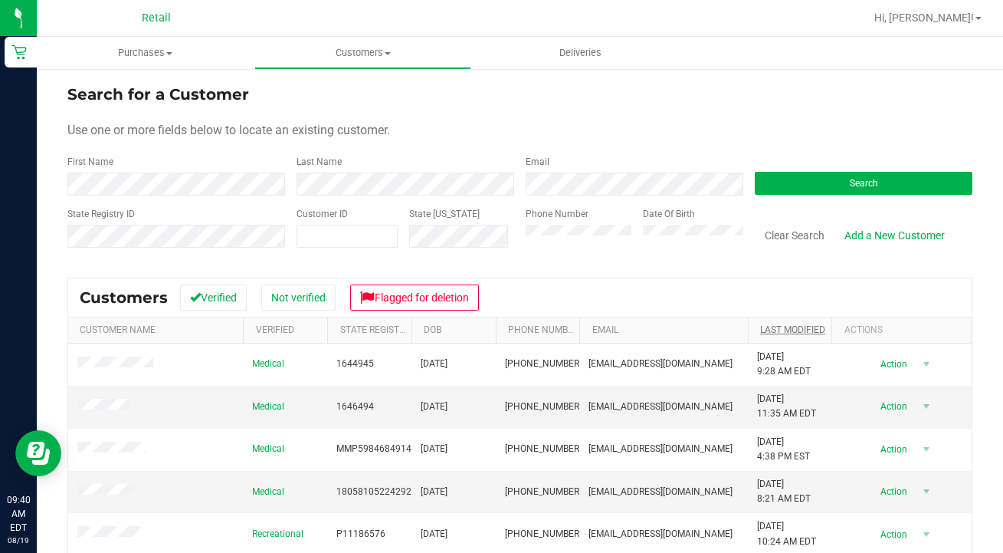
click at [799, 330] on link "Last Modified" at bounding box center [792, 329] width 65 height 11
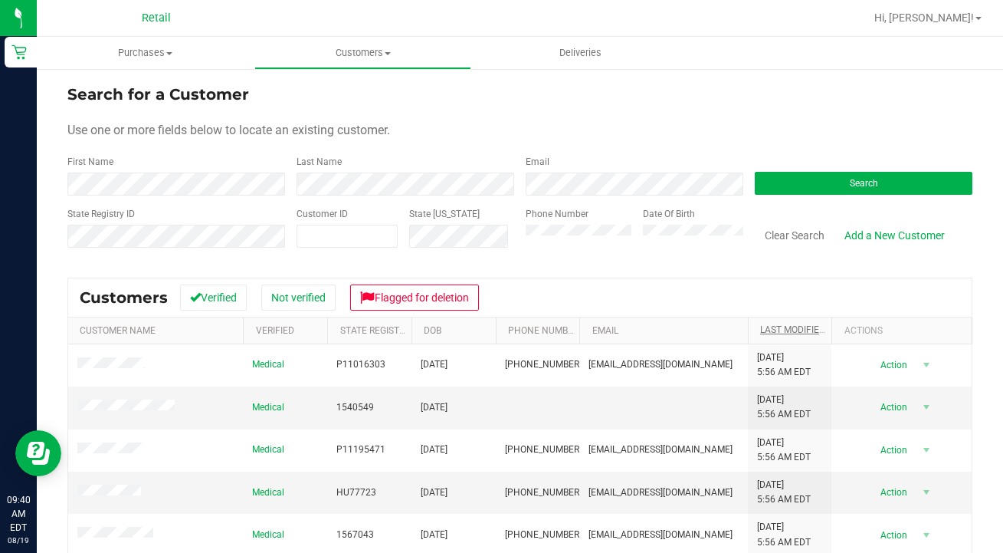
click at [799, 330] on link "Last Modified" at bounding box center [801, 329] width 83 height 11
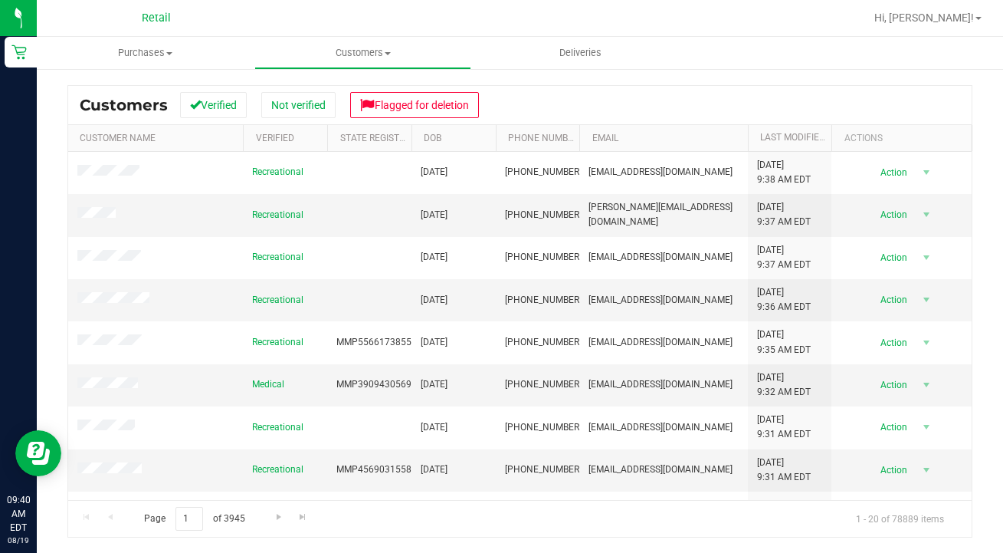
scroll to position [192, 0]
click at [194, 513] on input "1" at bounding box center [190, 519] width 28 height 24
type input "3"
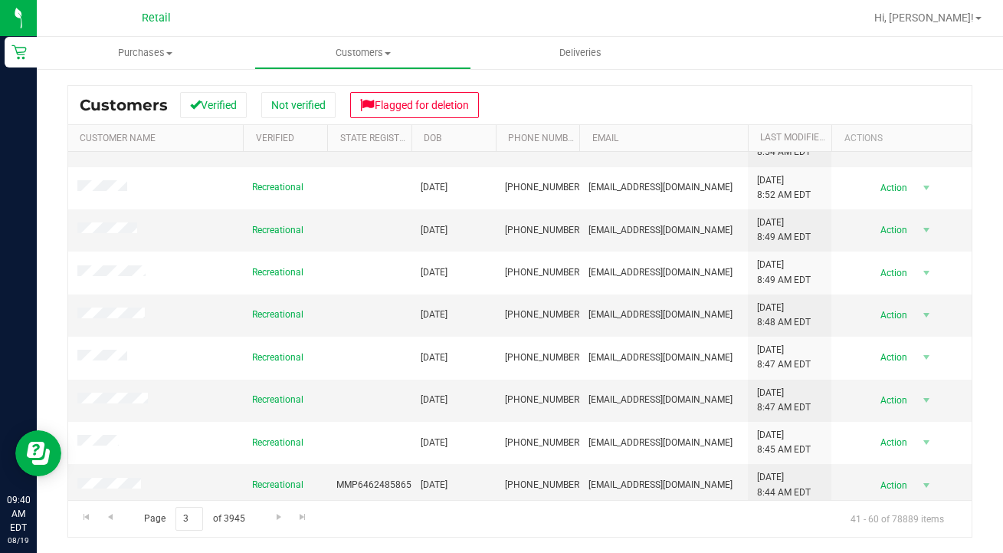
scroll to position [0, 0]
click at [278, 516] on span "Go to the next page" at bounding box center [279, 517] width 12 height 12
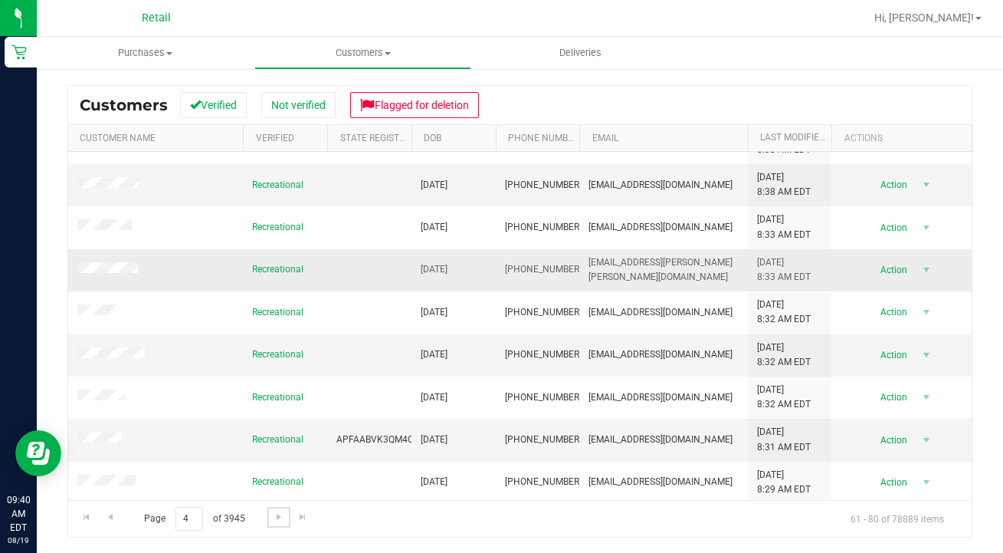
scroll to position [113, 0]
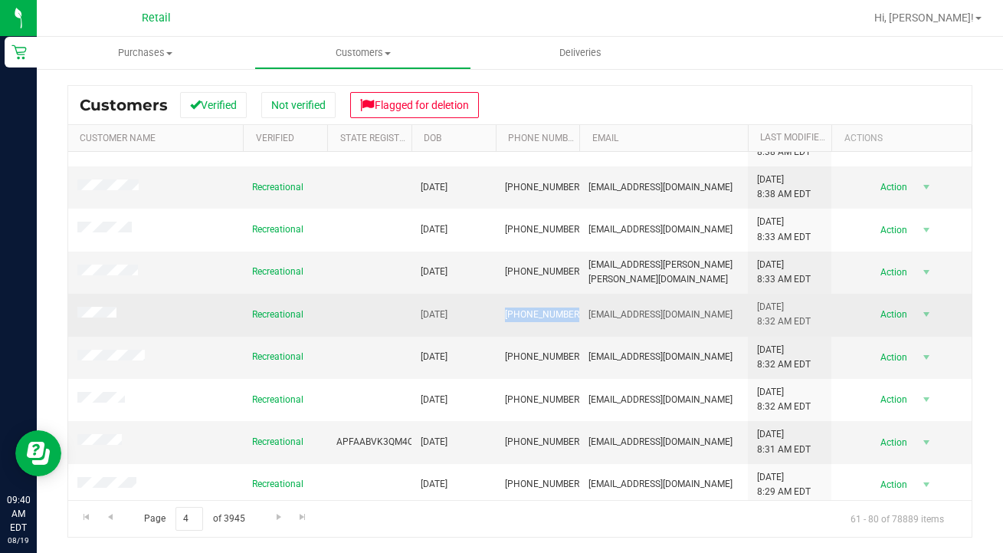
drag, startPoint x: 567, startPoint y: 306, endPoint x: 501, endPoint y: 308, distance: 66.0
click at [501, 308] on td "[PHONE_NUMBER]" at bounding box center [538, 315] width 84 height 42
copy span "[PHONE_NUMBER]"
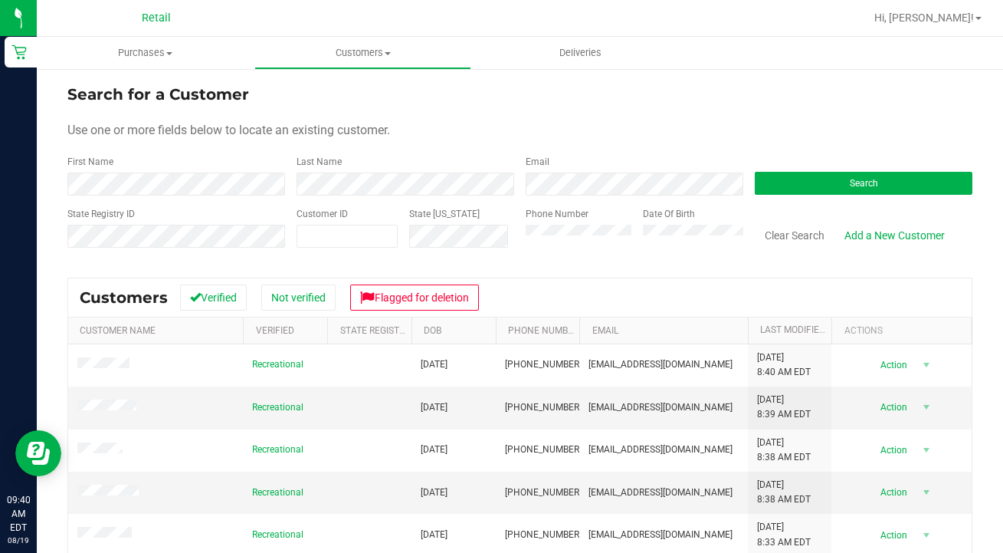
scroll to position [0, 0]
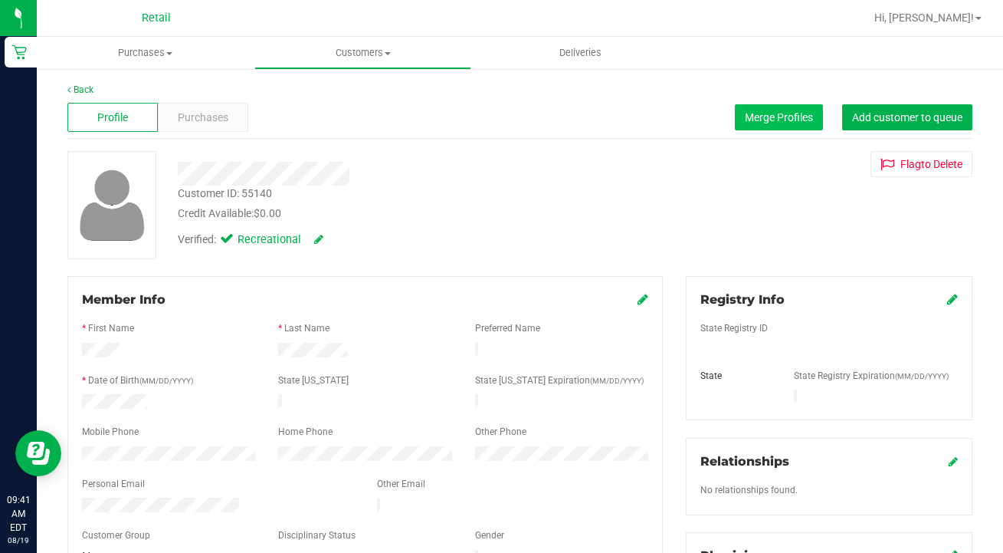
click at [754, 117] on span "Merge Profiles" at bounding box center [779, 117] width 68 height 12
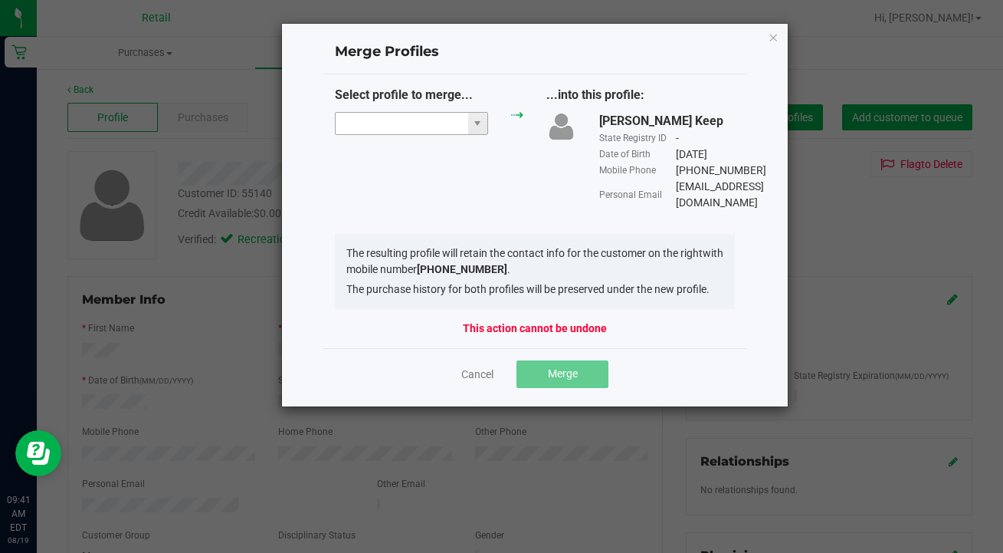
click at [386, 129] on input "NO DATA FOUND" at bounding box center [402, 123] width 133 height 21
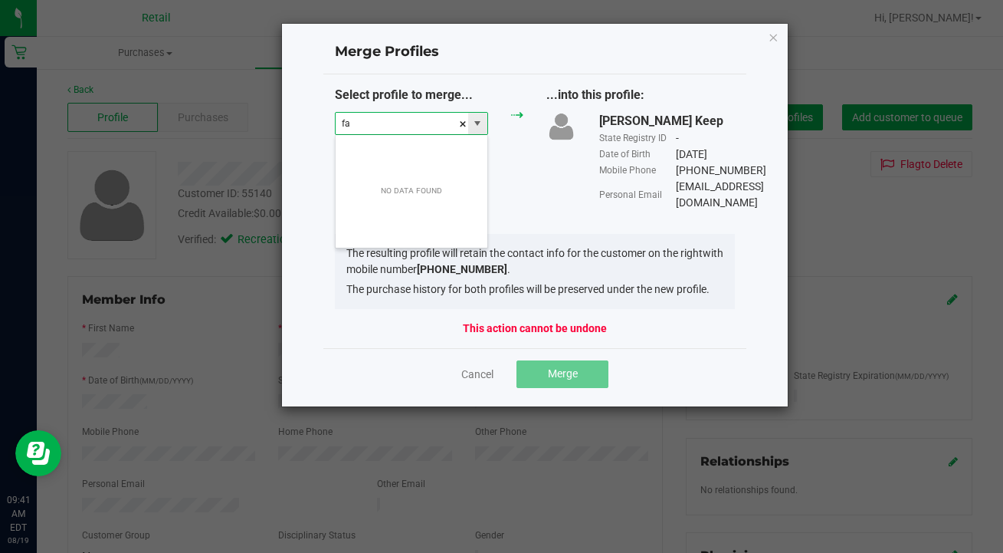
scroll to position [23, 153]
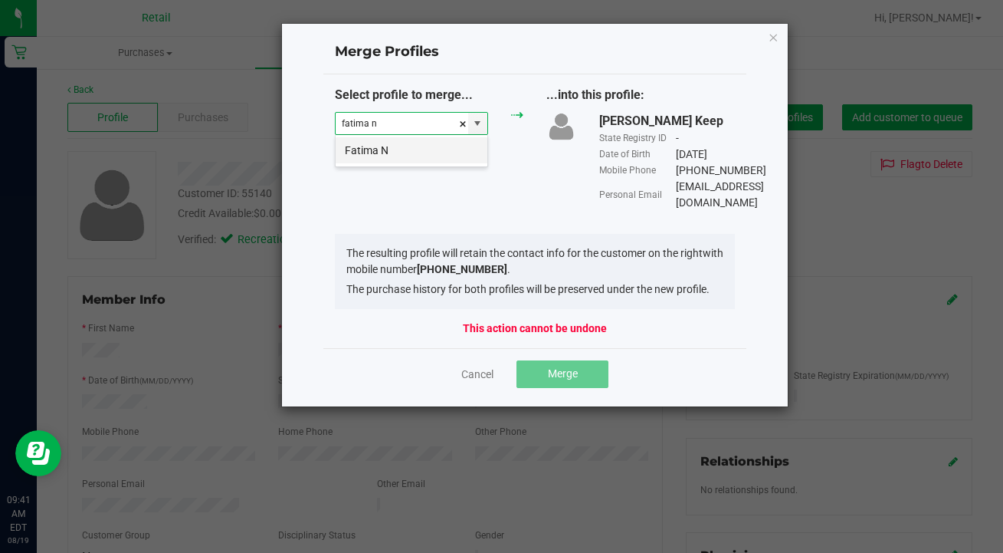
click at [391, 153] on li "Fatima N" at bounding box center [412, 150] width 152 height 26
type input "Fatima N"
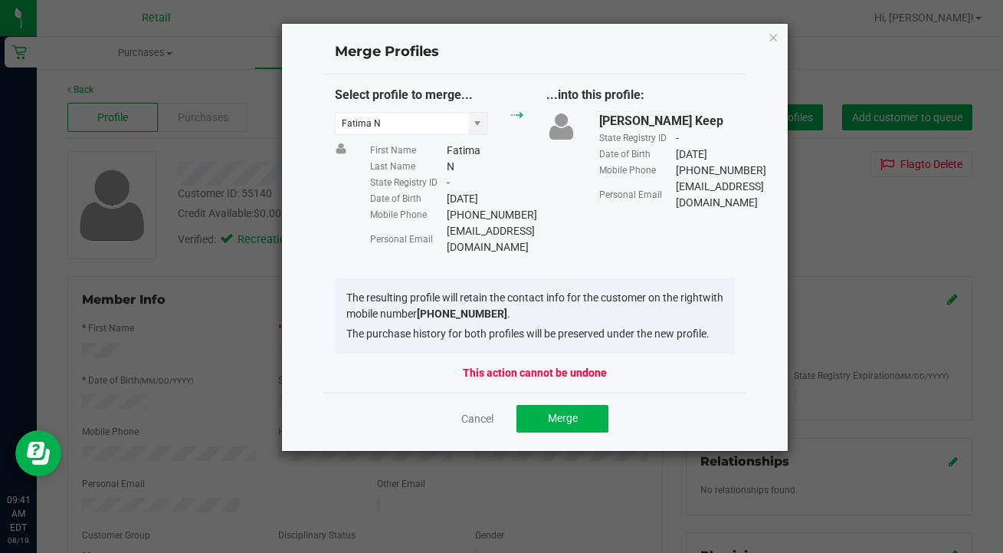
drag, startPoint x: 560, startPoint y: 230, endPoint x: 451, endPoint y: 225, distance: 109.7
click at [450, 225] on div "Select profile to merge... [PERSON_NAME] N First Name [PERSON_NAME] Last Name N…" at bounding box center [534, 170] width 423 height 169
click at [475, 235] on div "[EMAIL_ADDRESS][DOMAIN_NAME]" at bounding box center [491, 239] width 88 height 32
drag, startPoint x: 560, startPoint y: 229, endPoint x: 461, endPoint y: 228, distance: 98.9
click at [461, 228] on div "Select profile to merge... [PERSON_NAME] N First Name [PERSON_NAME] Last Name N…" at bounding box center [534, 170] width 423 height 169
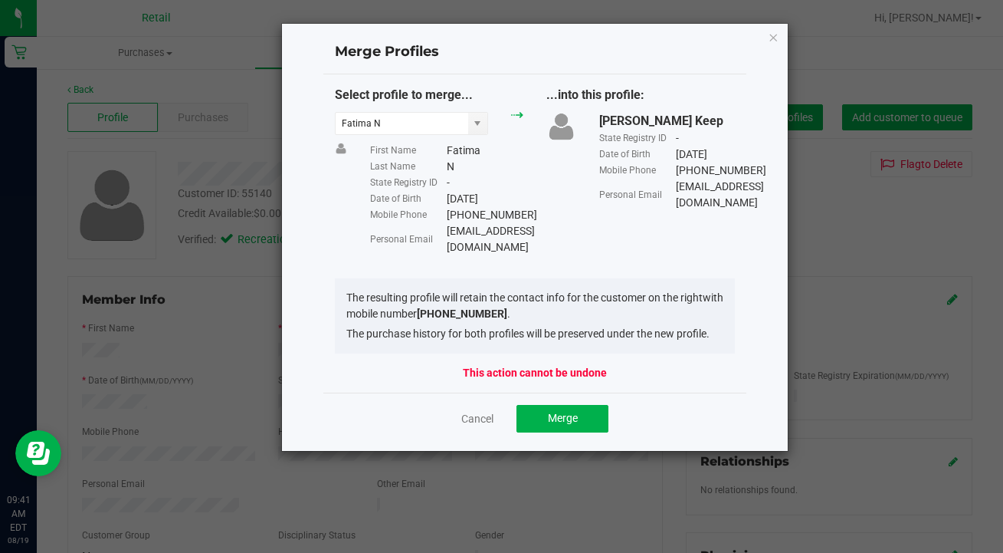
click at [461, 228] on div "[EMAIL_ADDRESS][DOMAIN_NAME]" at bounding box center [491, 239] width 88 height 32
drag, startPoint x: 451, startPoint y: 227, endPoint x: 542, endPoint y: 225, distance: 91.2
click at [535, 225] on div "[EMAIL_ADDRESS][DOMAIN_NAME]" at bounding box center [491, 239] width 88 height 32
drag, startPoint x: 446, startPoint y: 227, endPoint x: 553, endPoint y: 228, distance: 107.3
click at [524, 228] on div "Personal Email [EMAIL_ADDRESS][DOMAIN_NAME]" at bounding box center [446, 239] width 153 height 32
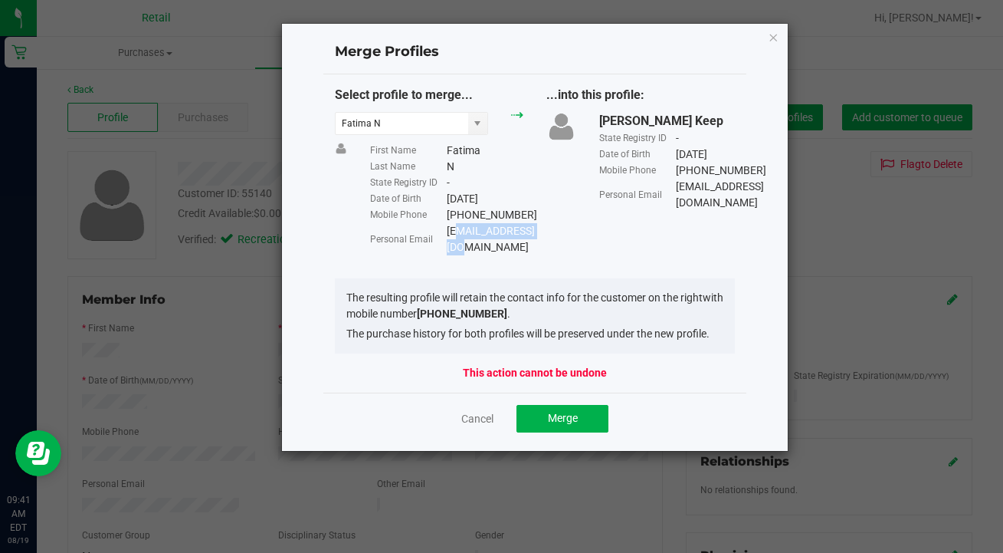
copy div "[EMAIL_ADDRESS][DOMAIN_NAME]"
click at [573, 412] on span "Merge" at bounding box center [563, 418] width 30 height 12
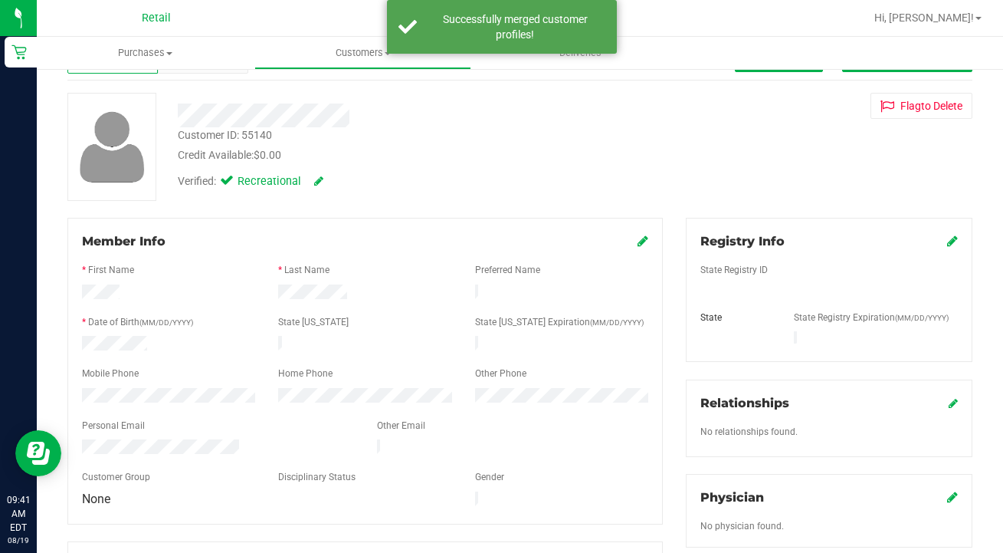
scroll to position [64, 0]
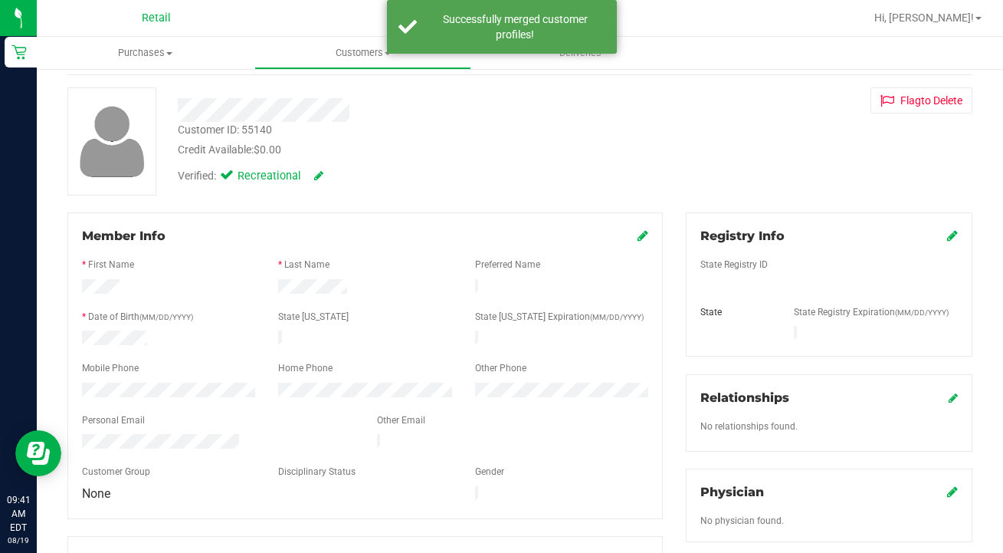
click at [648, 238] on icon at bounding box center [643, 235] width 11 height 12
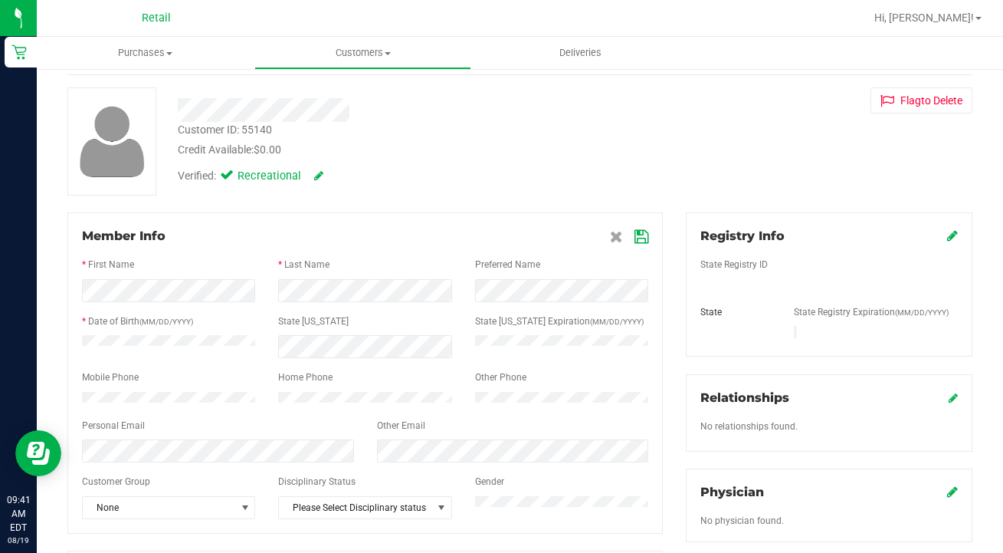
click at [640, 233] on icon at bounding box center [642, 237] width 14 height 12
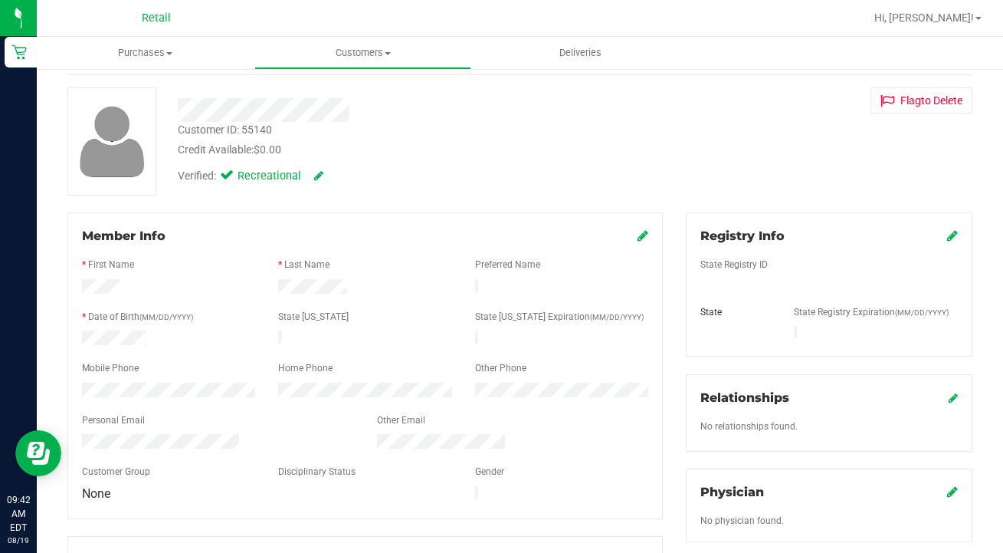
click at [643, 235] on icon at bounding box center [643, 235] width 11 height 12
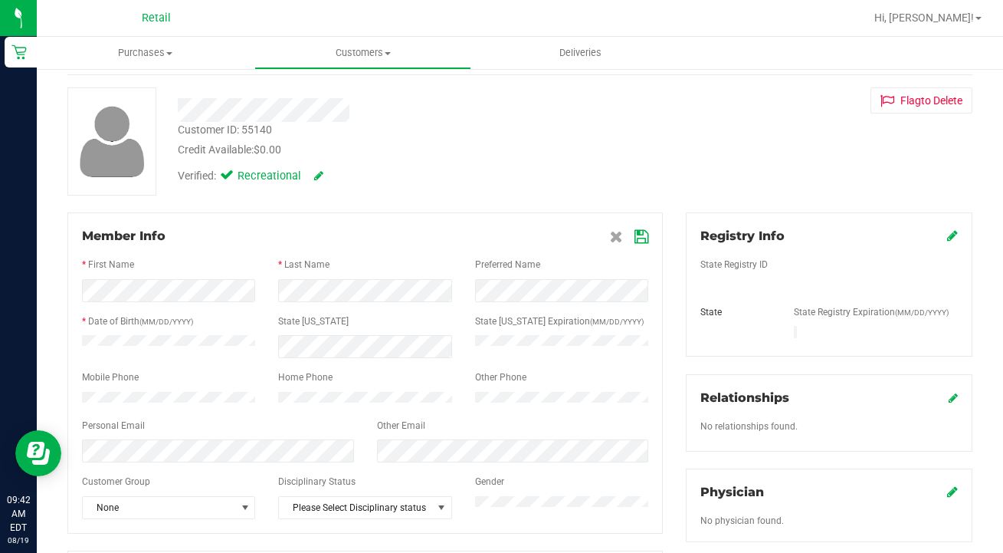
click at [649, 227] on div "Member Info * First Name * Last Name Preferred Name * Date of Birth (MM/DD/YYYY…" at bounding box center [365, 372] width 596 height 321
click at [639, 237] on icon at bounding box center [642, 237] width 14 height 12
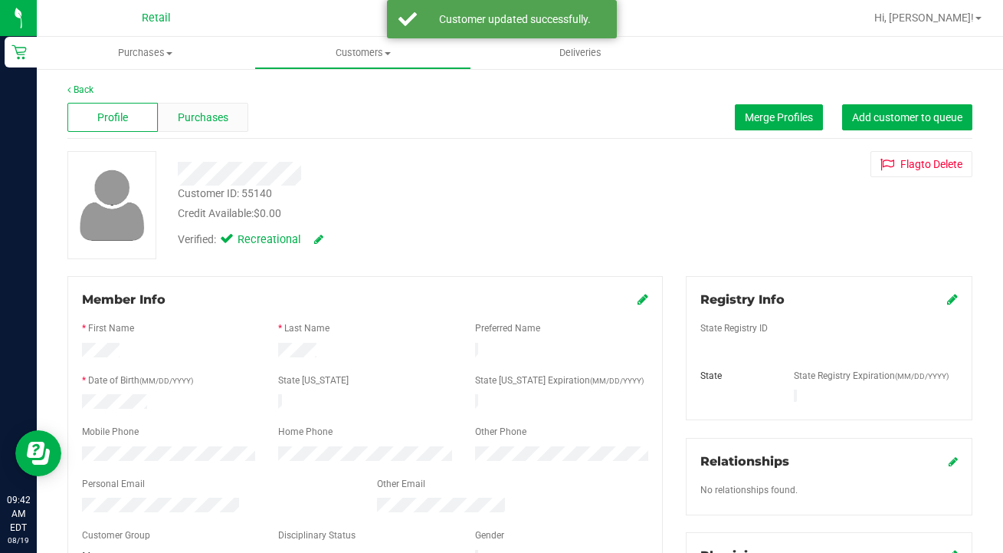
scroll to position [0, 0]
click at [212, 114] on span "Purchases" at bounding box center [203, 118] width 51 height 16
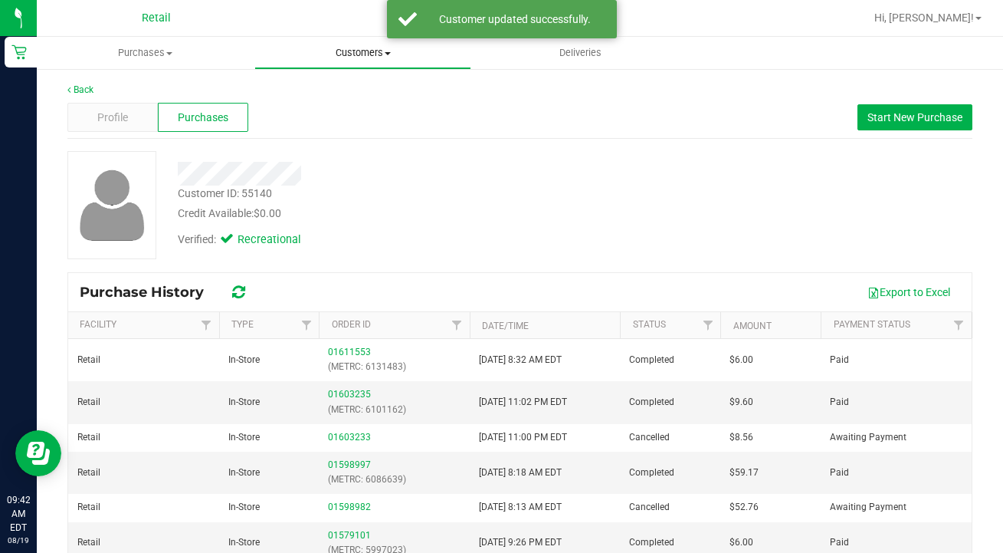
click at [355, 55] on span "Customers" at bounding box center [363, 53] width 216 height 14
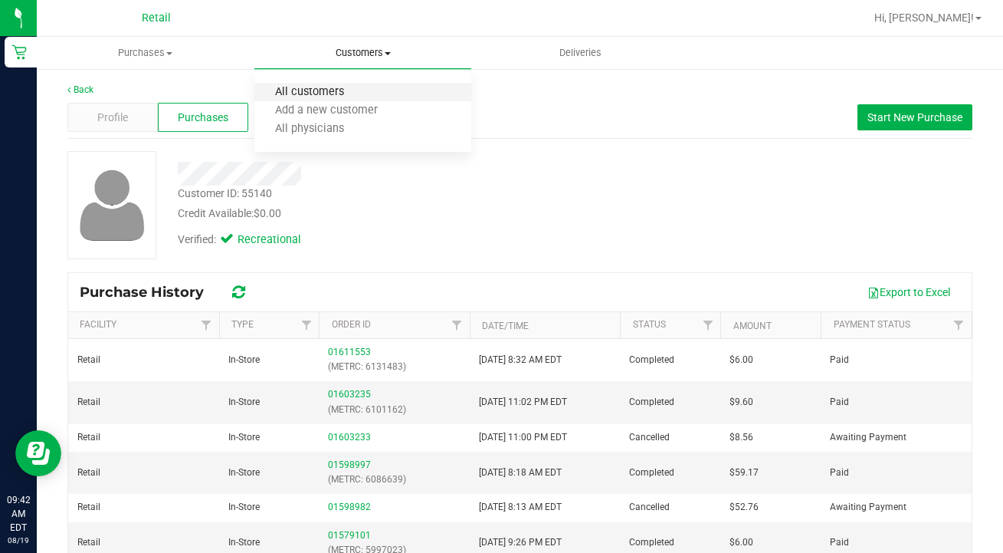
click at [350, 95] on span "All customers" at bounding box center [309, 92] width 110 height 13
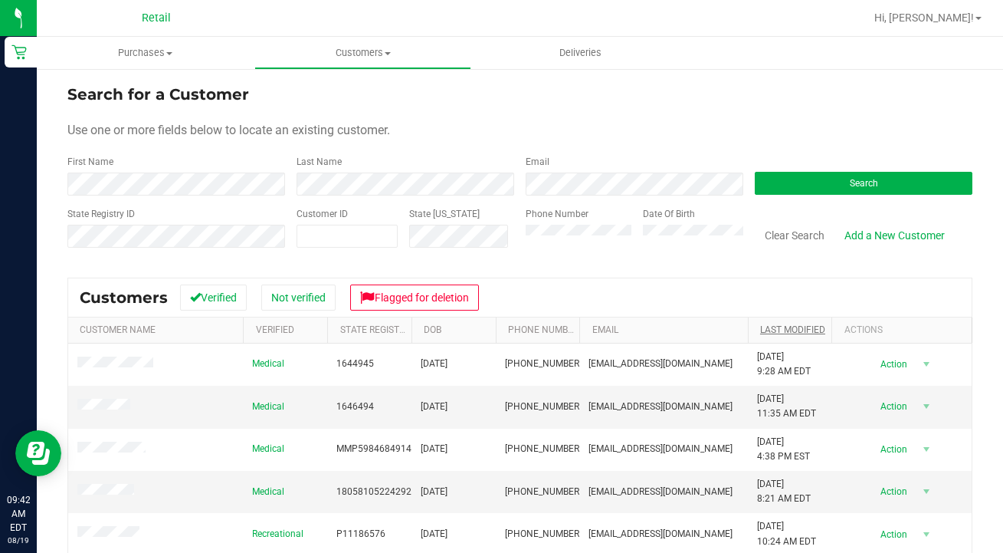
click at [801, 327] on link "Last Modified" at bounding box center [792, 329] width 65 height 11
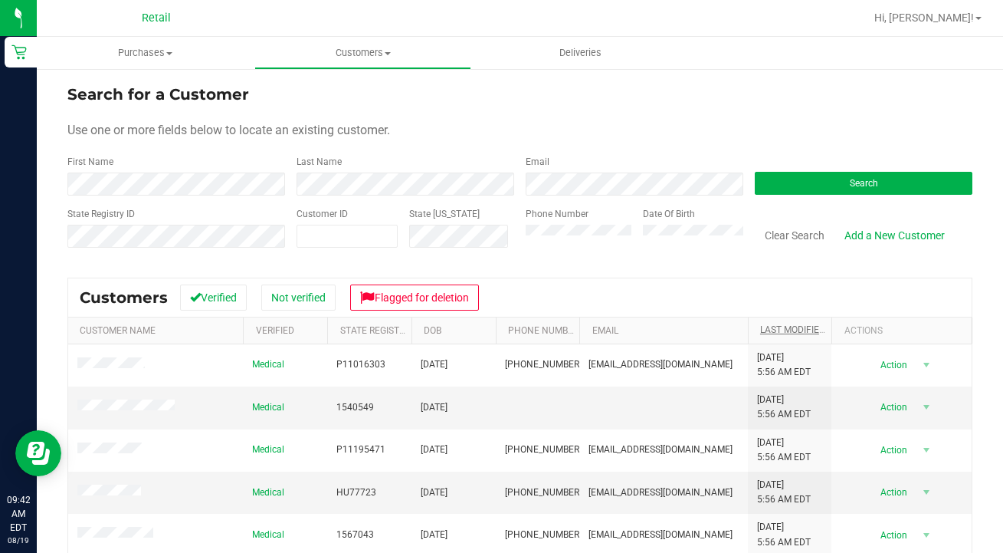
click at [801, 327] on link "Last Modified" at bounding box center [801, 329] width 83 height 11
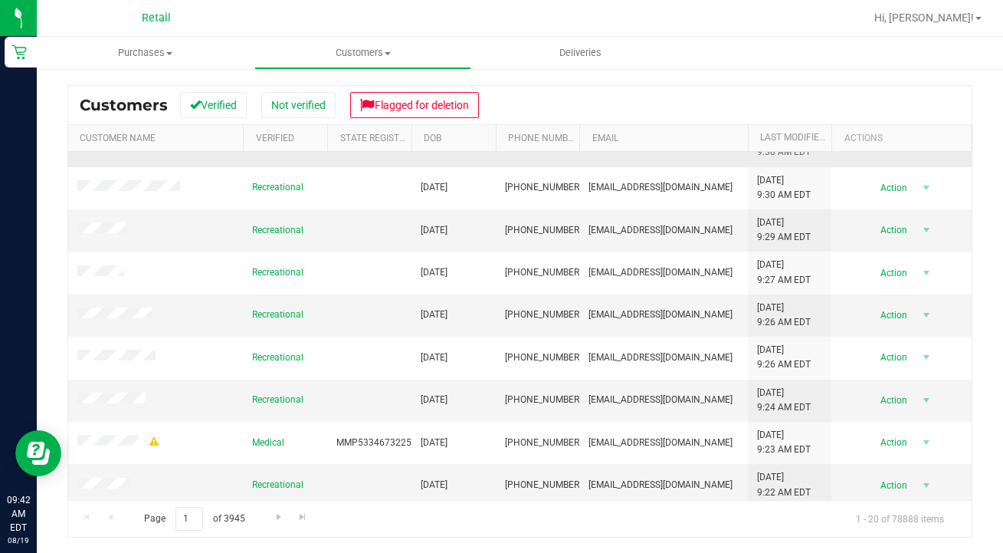
scroll to position [192, 0]
click at [192, 522] on input "1" at bounding box center [190, 519] width 28 height 24
type input "4"
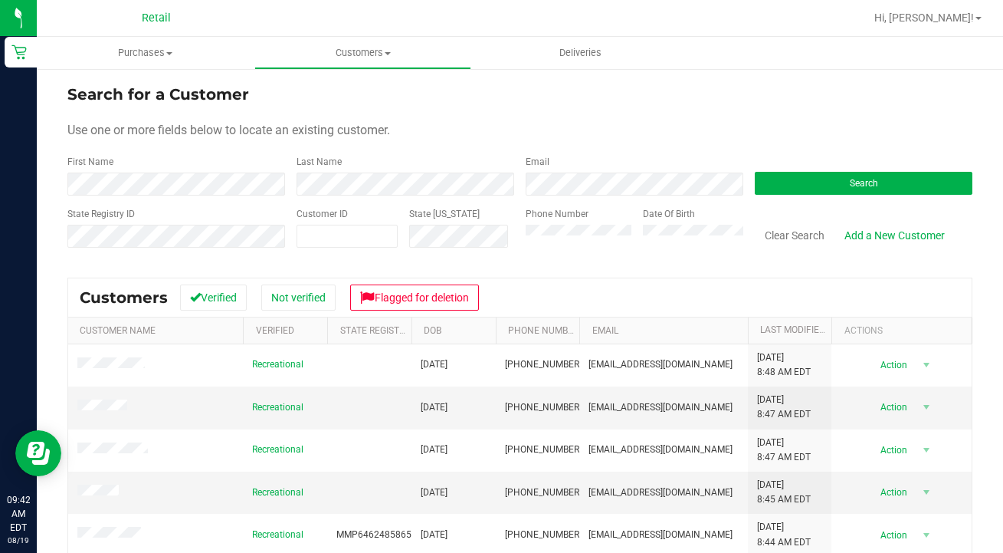
scroll to position [0, 0]
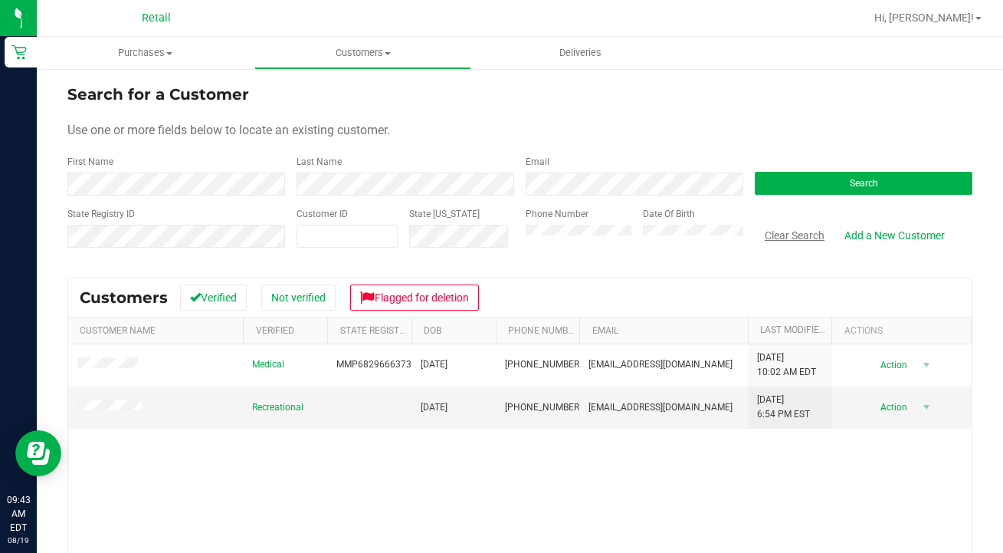
click at [789, 237] on button "Clear Search" at bounding box center [795, 235] width 80 height 26
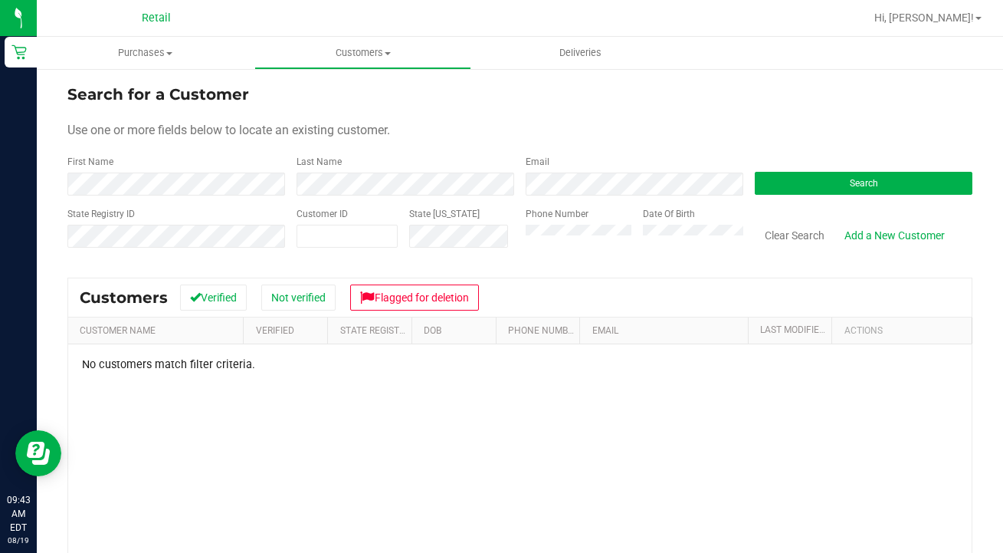
click at [441, 218] on div "State Registry ID Customer ID State [US_STATE] Phone Number Date Of Birth Clear…" at bounding box center [519, 234] width 905 height 54
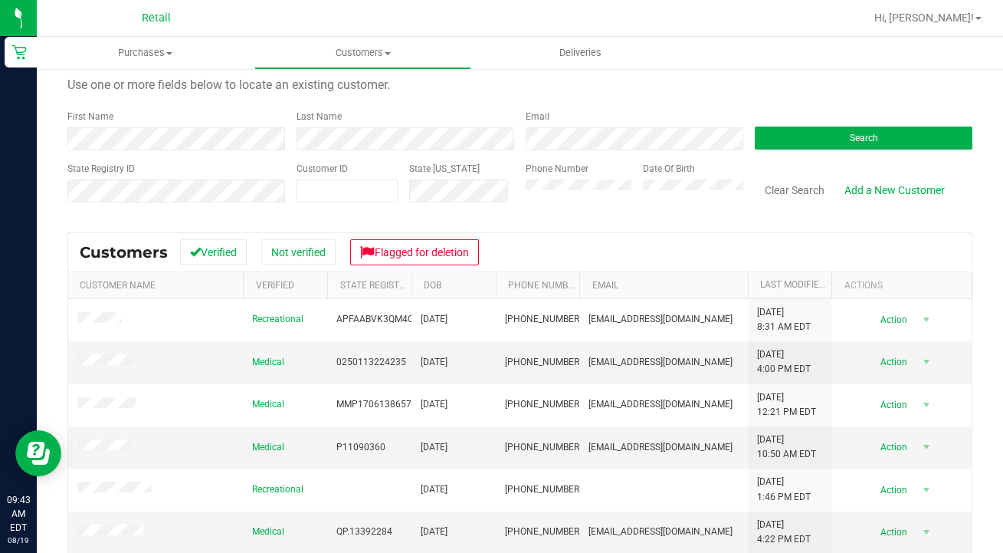
scroll to position [45, 0]
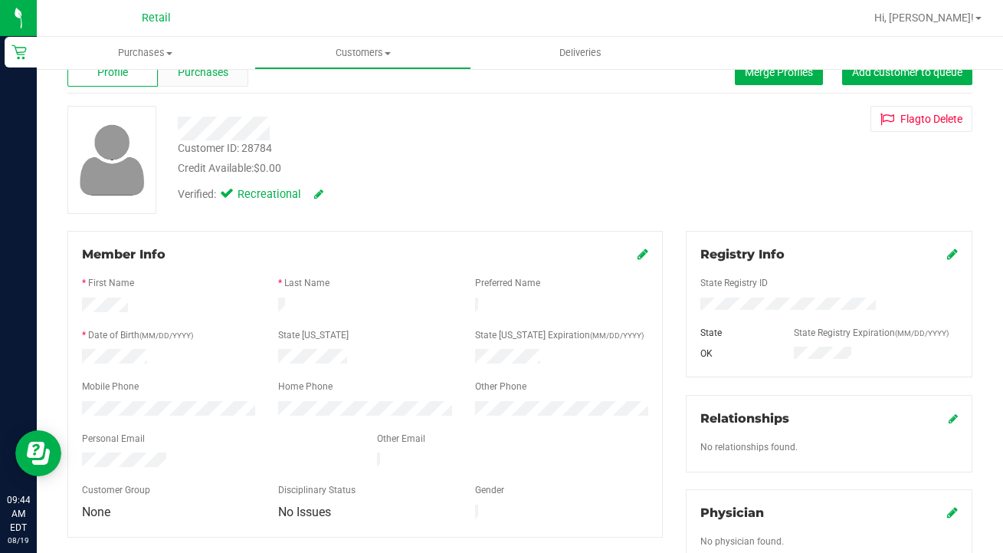
click at [207, 81] on div "Purchases" at bounding box center [203, 71] width 90 height 29
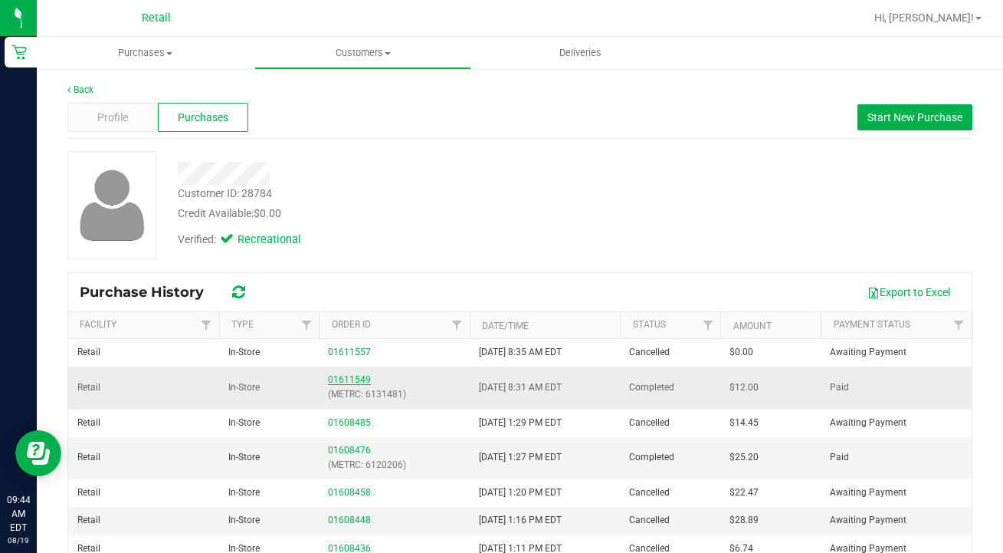
click at [363, 377] on link "01611549" at bounding box center [349, 379] width 43 height 11
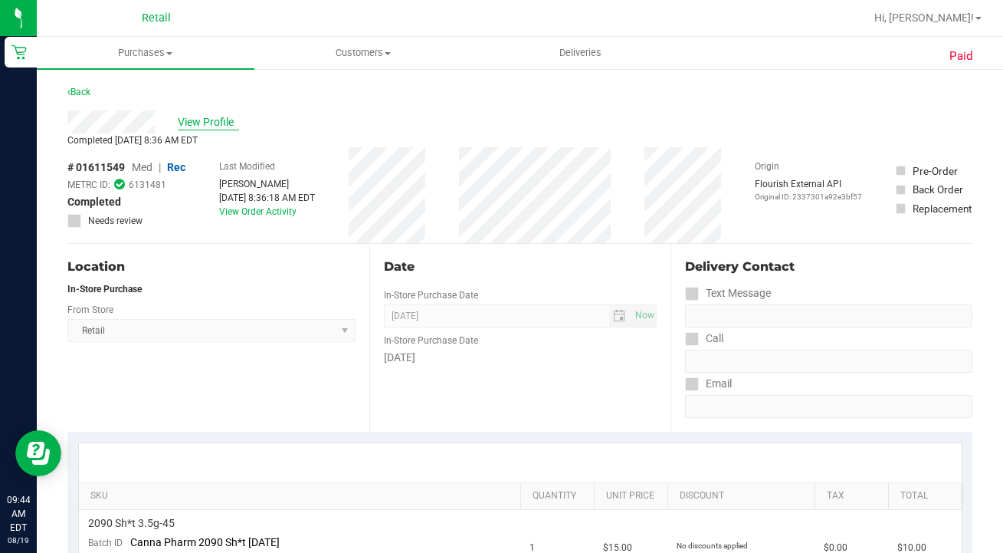
click at [219, 117] on span "View Profile" at bounding box center [208, 122] width 61 height 16
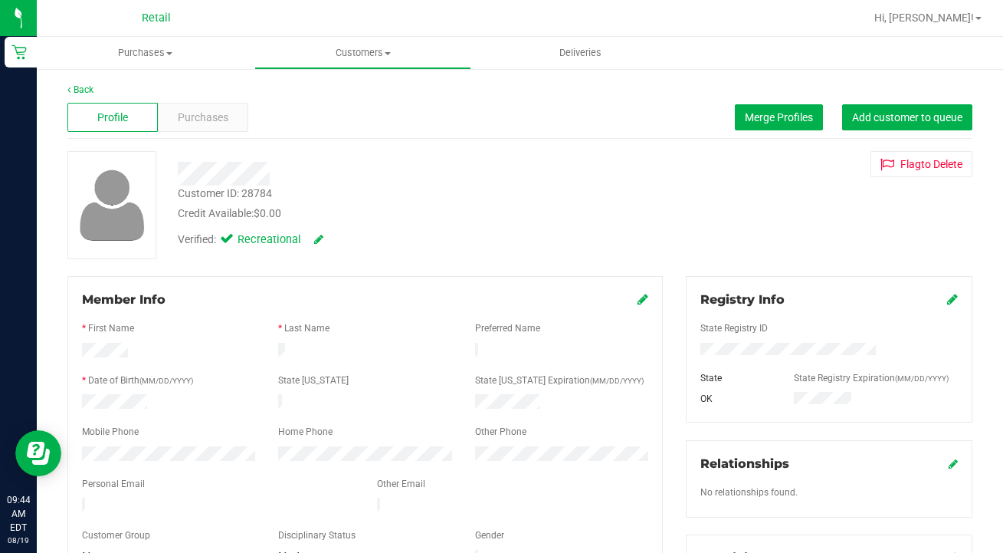
scroll to position [97, 0]
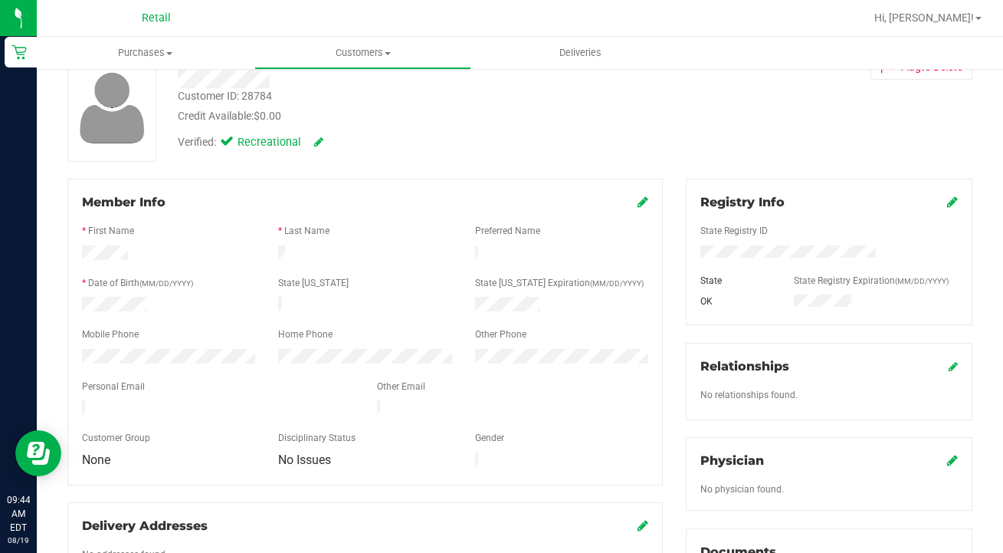
click at [642, 202] on icon at bounding box center [643, 201] width 11 height 12
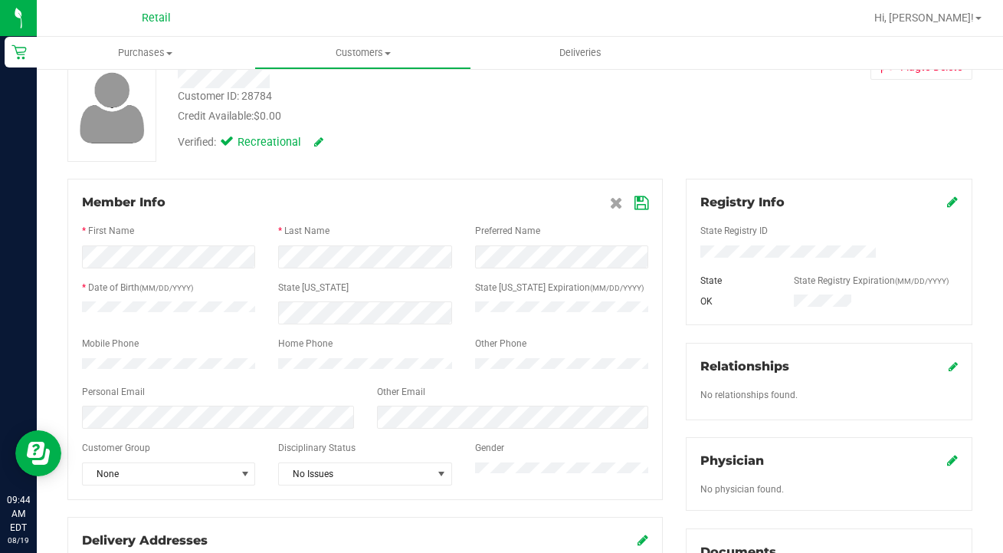
click at [645, 203] on icon at bounding box center [642, 203] width 14 height 12
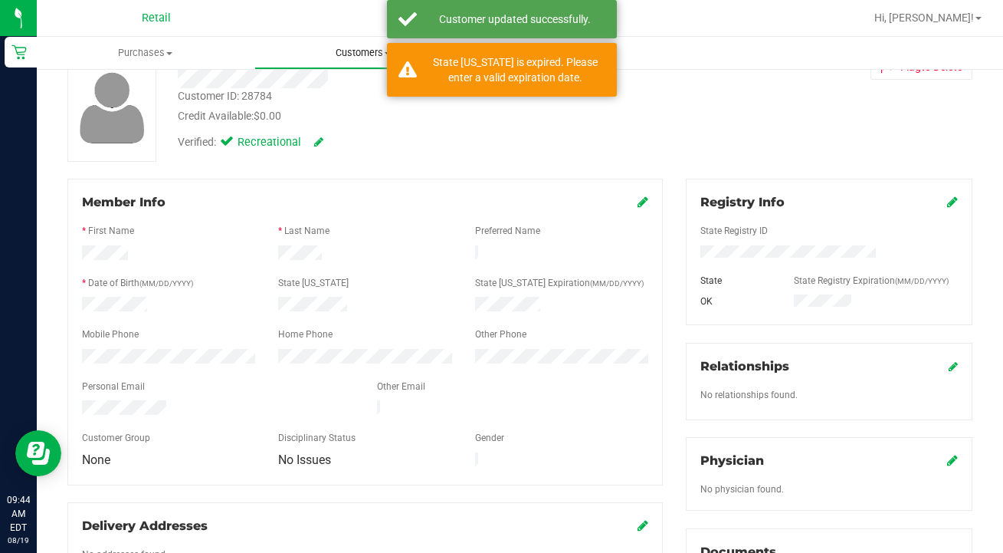
click at [363, 62] on uib-tab-heading "Customers All customers Add a new customer All physicians" at bounding box center [363, 53] width 216 height 31
click at [358, 92] on span "All customers" at bounding box center [309, 92] width 110 height 13
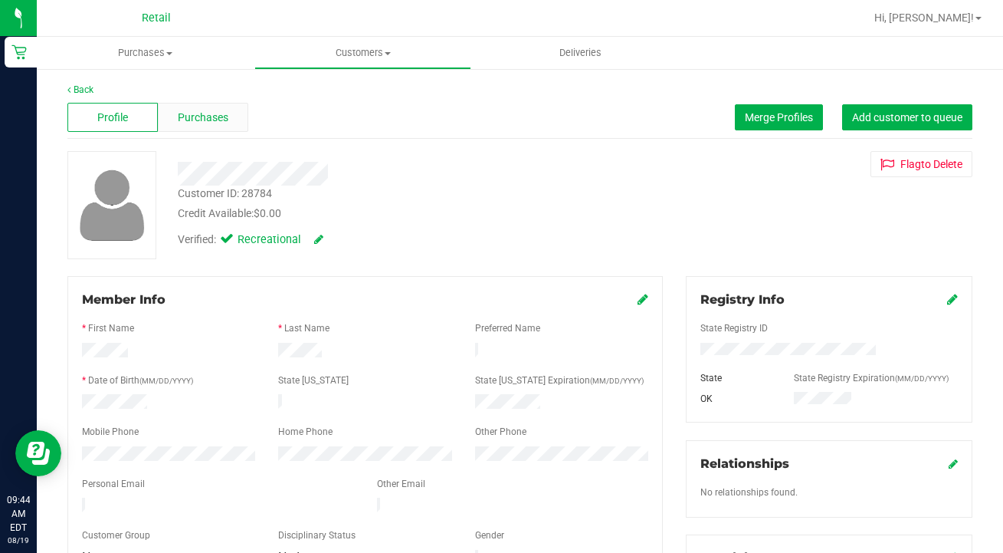
click at [220, 110] on span "Purchases" at bounding box center [203, 118] width 51 height 16
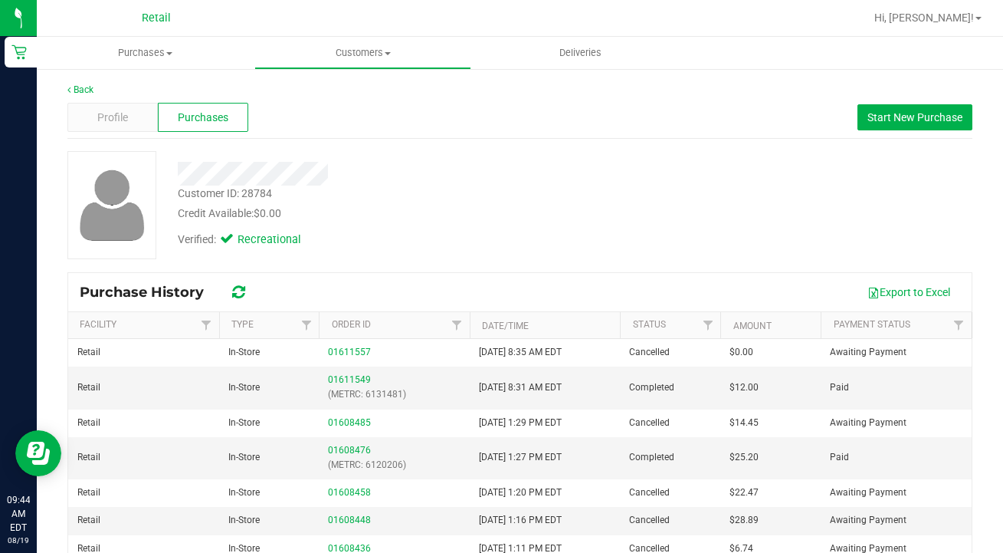
click at [241, 317] on th "Type" at bounding box center [269, 325] width 100 height 27
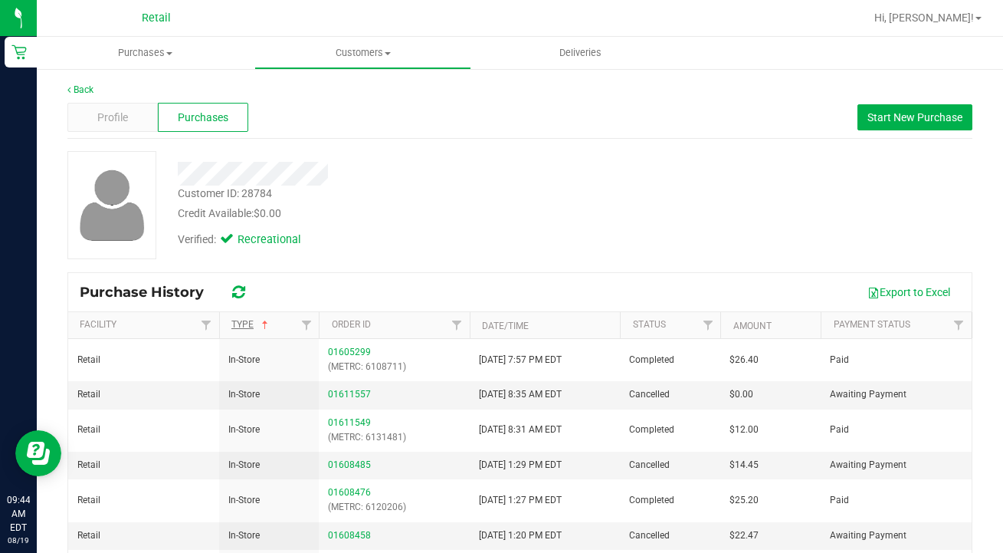
click at [247, 321] on link "Type" at bounding box center [251, 324] width 40 height 11
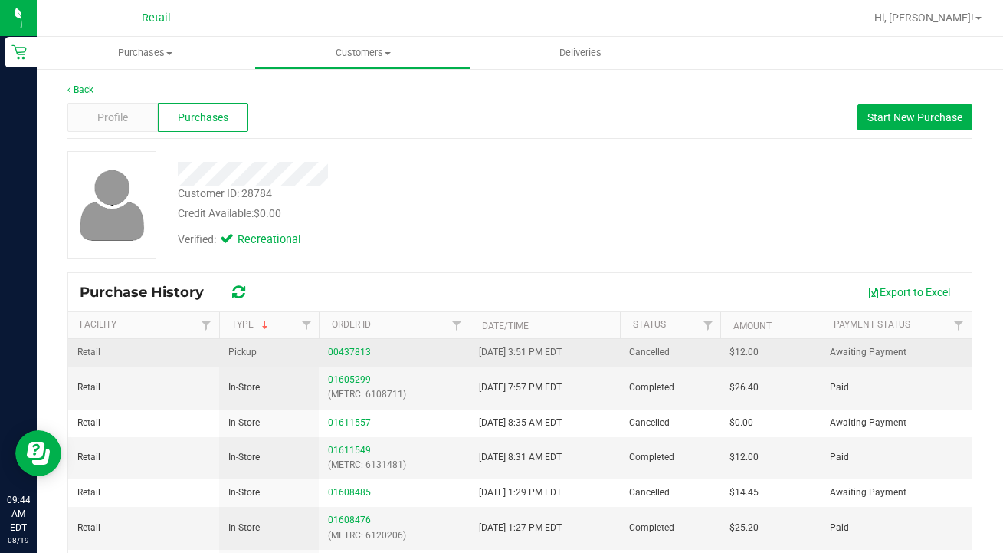
click at [367, 353] on link "00437813" at bounding box center [349, 351] width 43 height 11
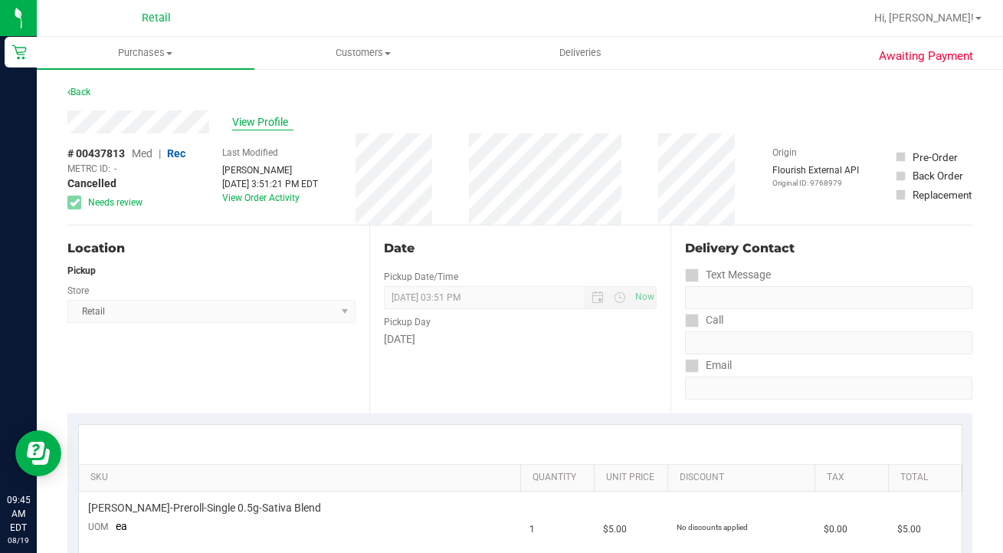
click at [252, 119] on span "View Profile" at bounding box center [262, 122] width 61 height 16
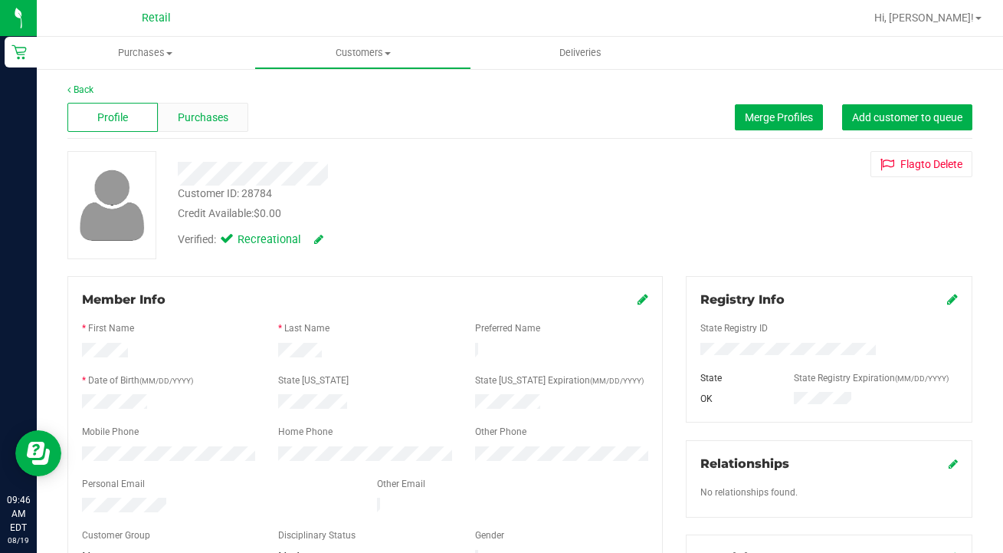
click at [198, 123] on span "Purchases" at bounding box center [203, 118] width 51 height 16
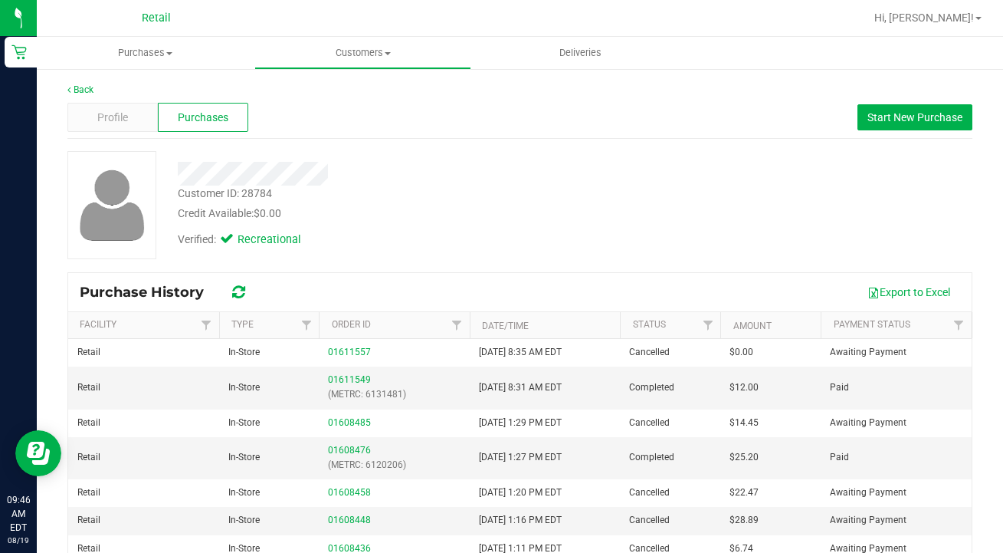
click at [240, 317] on th "Type" at bounding box center [269, 325] width 100 height 27
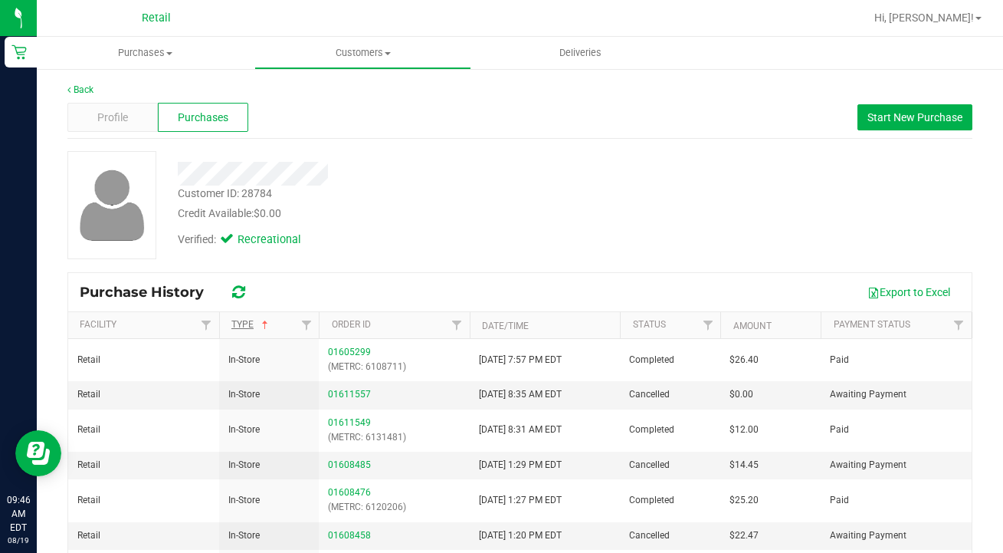
click at [243, 324] on link "Type" at bounding box center [251, 324] width 40 height 11
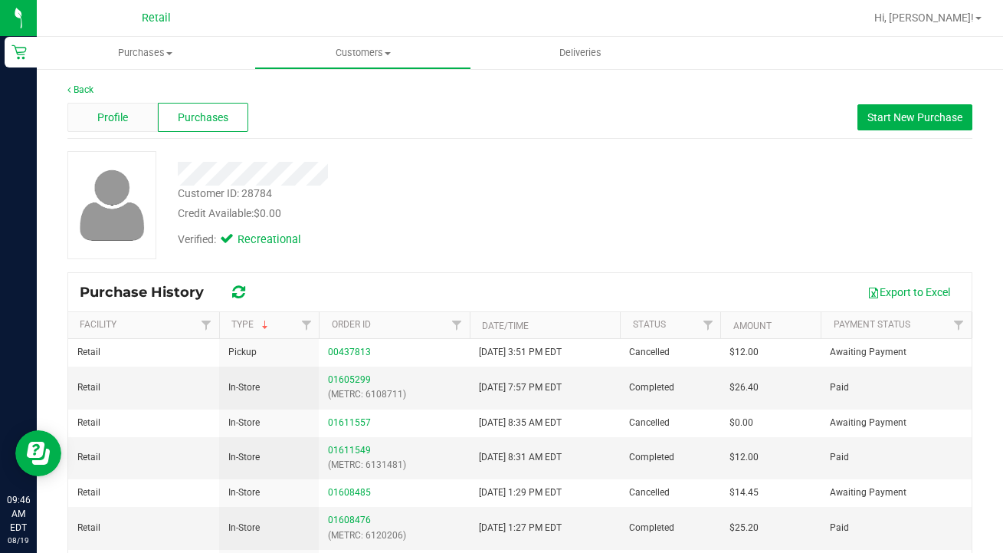
click at [121, 120] on span "Profile" at bounding box center [112, 118] width 31 height 16
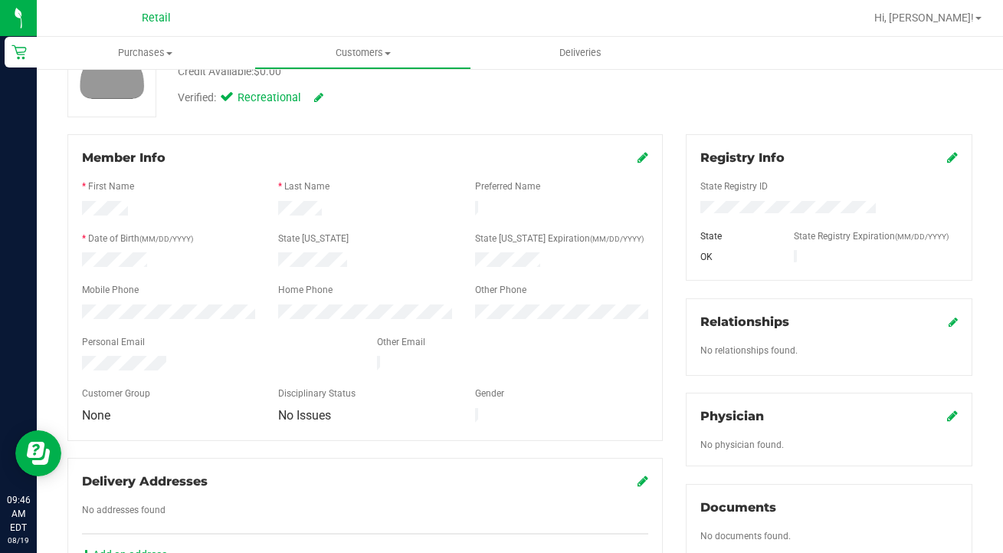
scroll to position [150, 0]
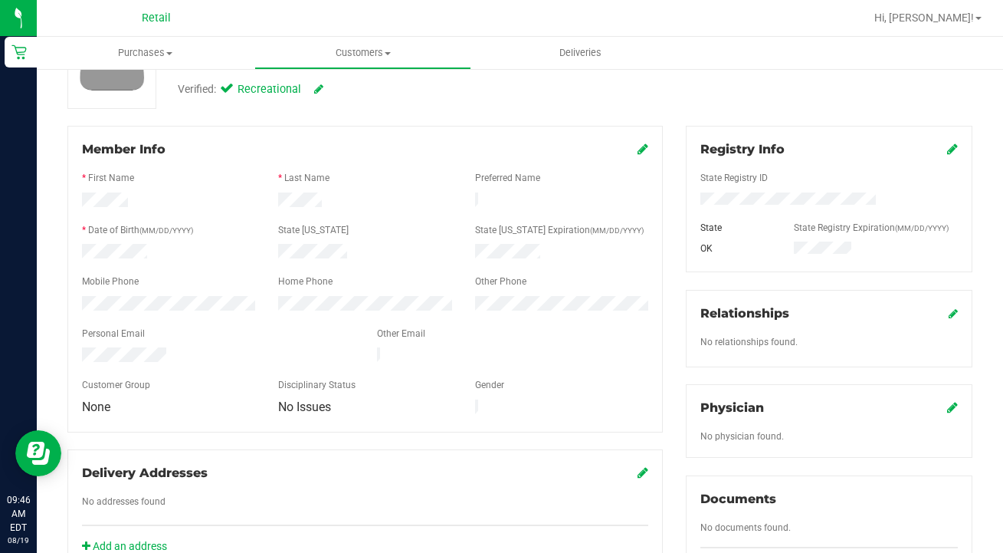
click at [645, 149] on icon at bounding box center [643, 149] width 11 height 12
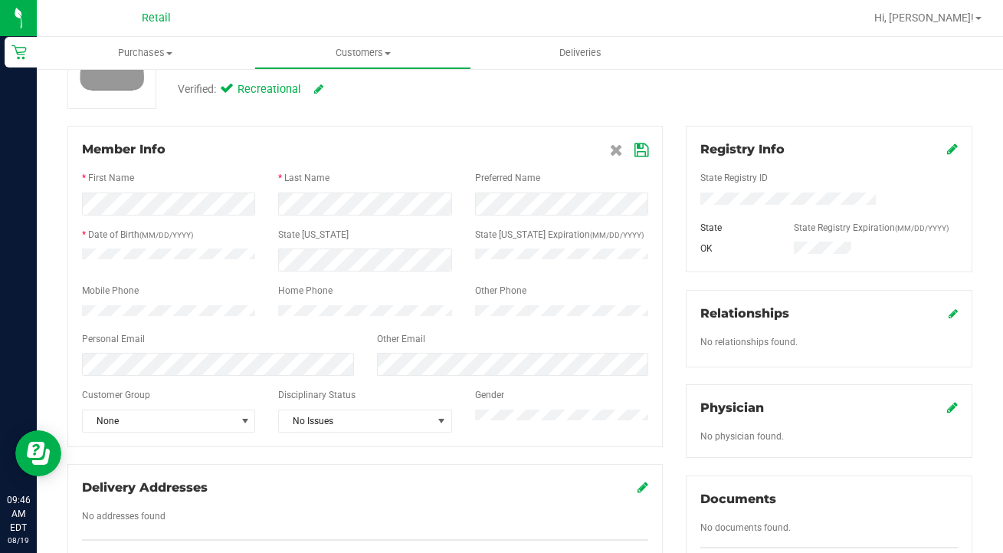
click at [642, 149] on icon at bounding box center [642, 150] width 14 height 12
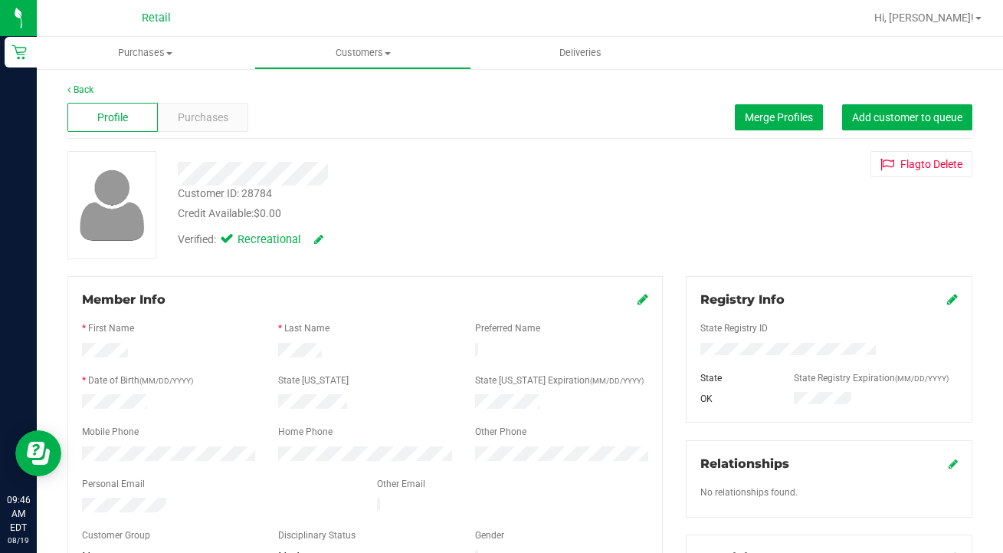
scroll to position [0, 0]
click at [358, 48] on span "Customers" at bounding box center [363, 53] width 216 height 14
click at [350, 99] on li "All customers" at bounding box center [363, 93] width 218 height 18
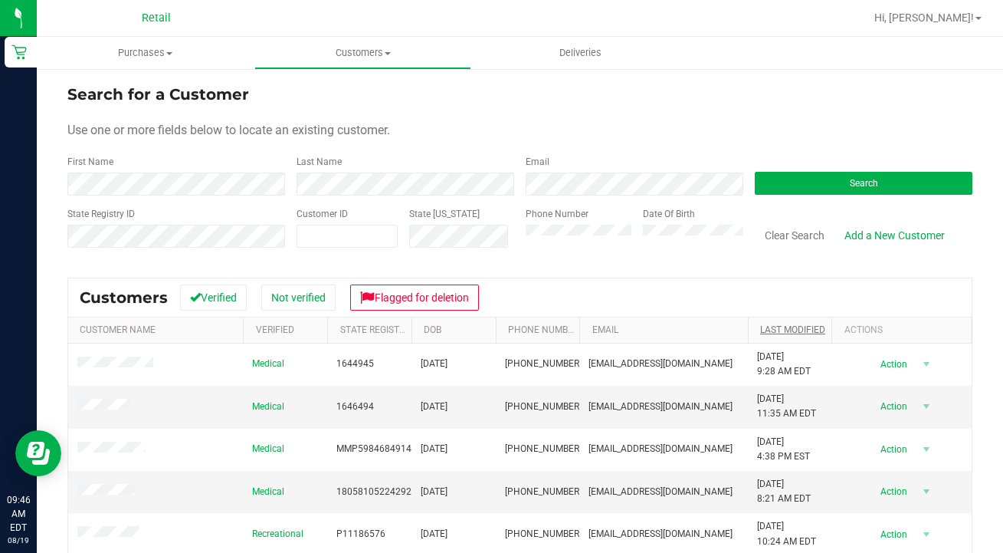
click at [781, 334] on link "Last Modified" at bounding box center [792, 329] width 65 height 11
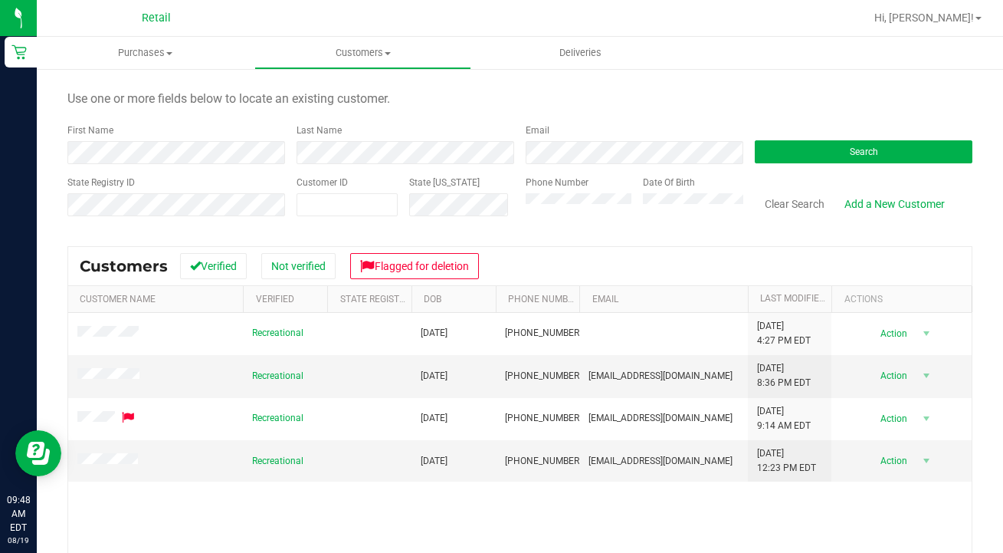
scroll to position [32, 0]
click at [107, 452] on span at bounding box center [109, 459] width 65 height 15
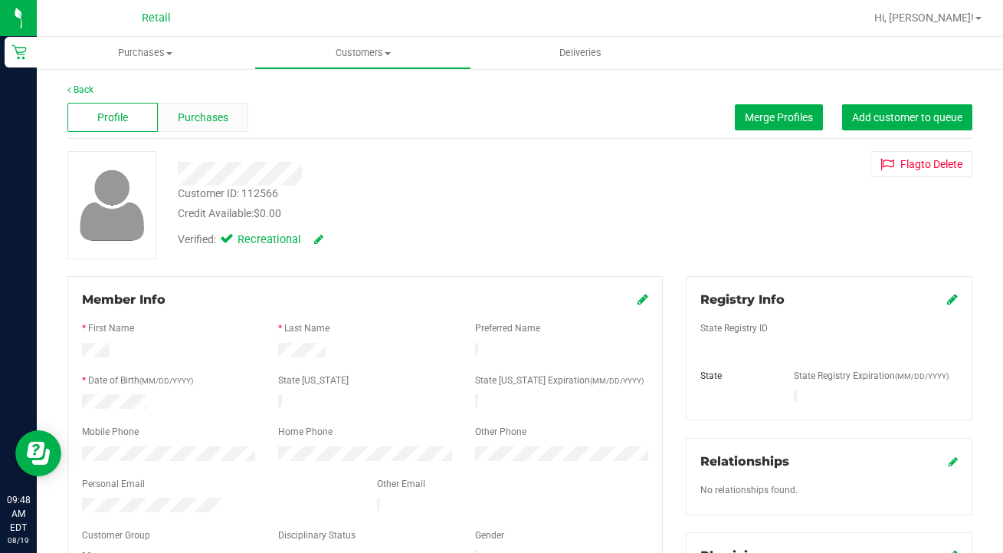
click at [219, 117] on span "Purchases" at bounding box center [203, 118] width 51 height 16
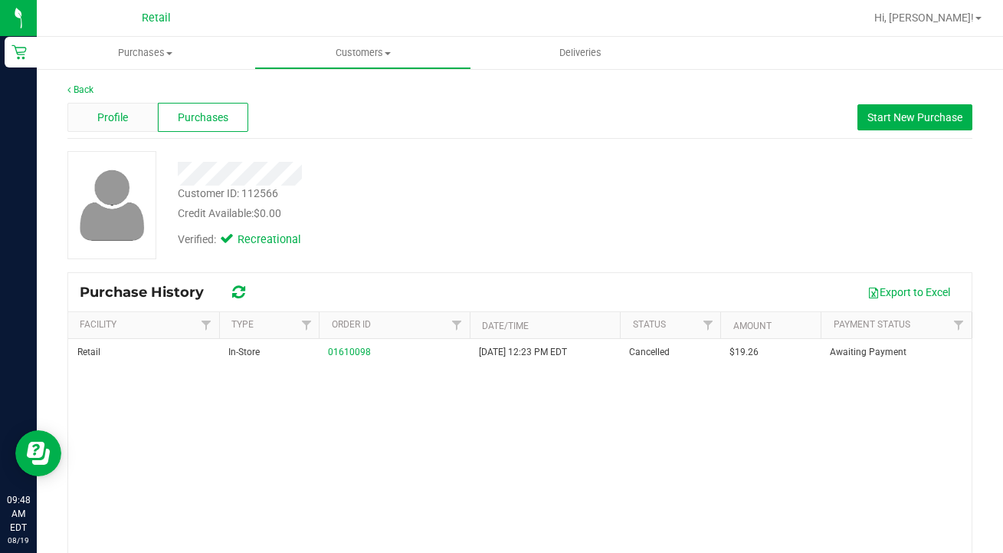
click at [126, 119] on span "Profile" at bounding box center [112, 118] width 31 height 16
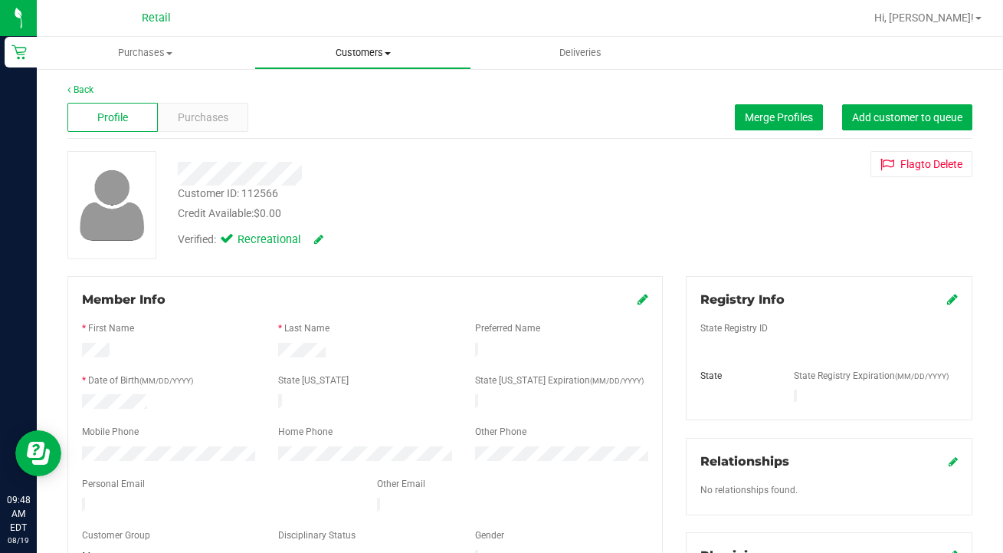
click at [373, 61] on uib-tab-heading "Customers All customers Add a new customer All physicians" at bounding box center [363, 53] width 216 height 31
click at [362, 95] on span "All customers" at bounding box center [309, 92] width 110 height 13
click at [757, 124] on button "Merge Profiles" at bounding box center [779, 117] width 88 height 26
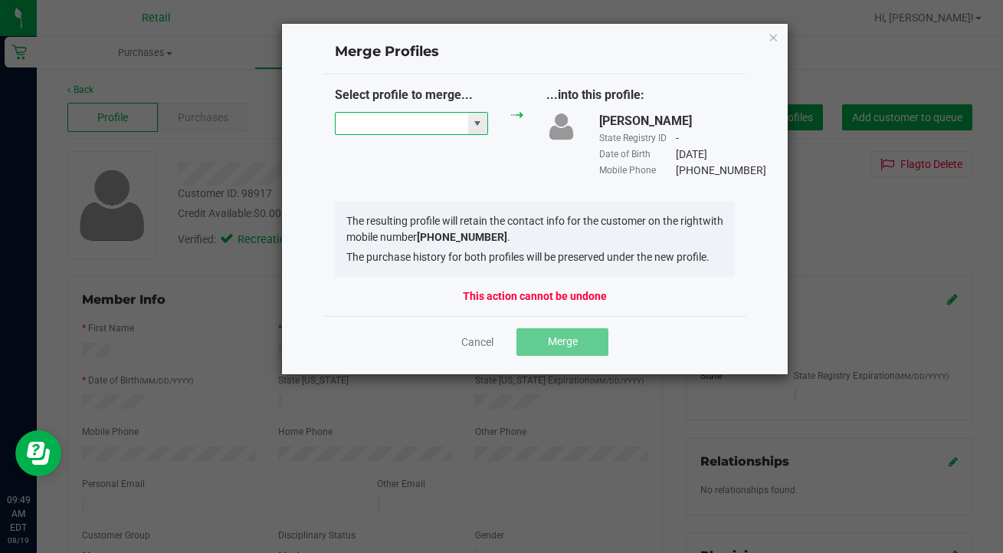
click at [421, 124] on input "NO DATA FOUND" at bounding box center [402, 123] width 133 height 21
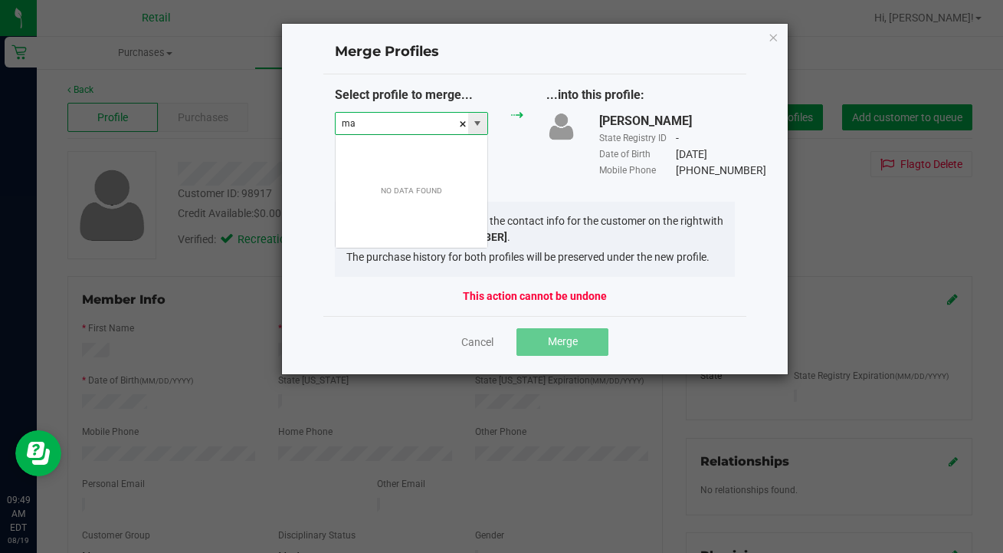
scroll to position [23, 153]
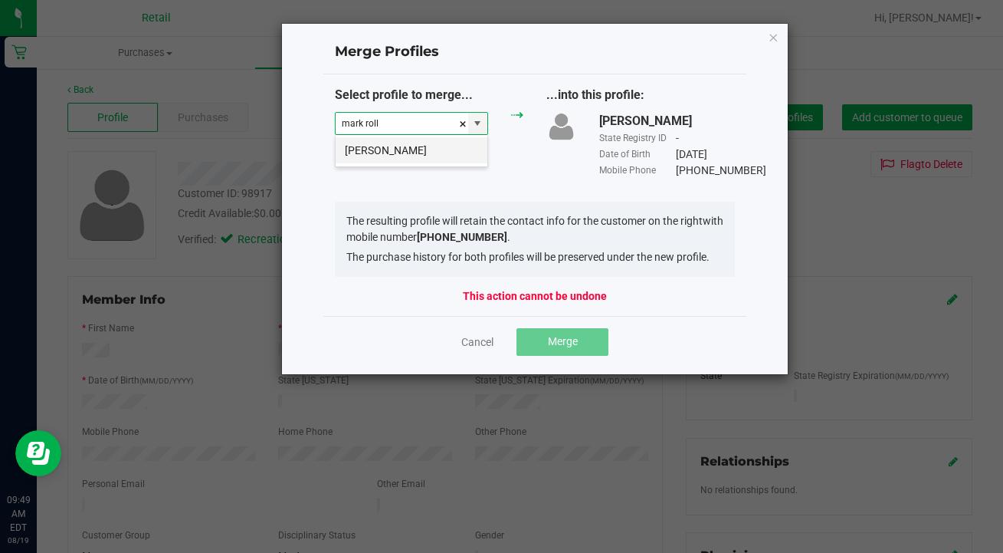
drag, startPoint x: 421, startPoint y: 123, endPoint x: 461, endPoint y: 159, distance: 53.2
click at [461, 159] on li "[PERSON_NAME]" at bounding box center [412, 150] width 152 height 26
type input "[PERSON_NAME]"
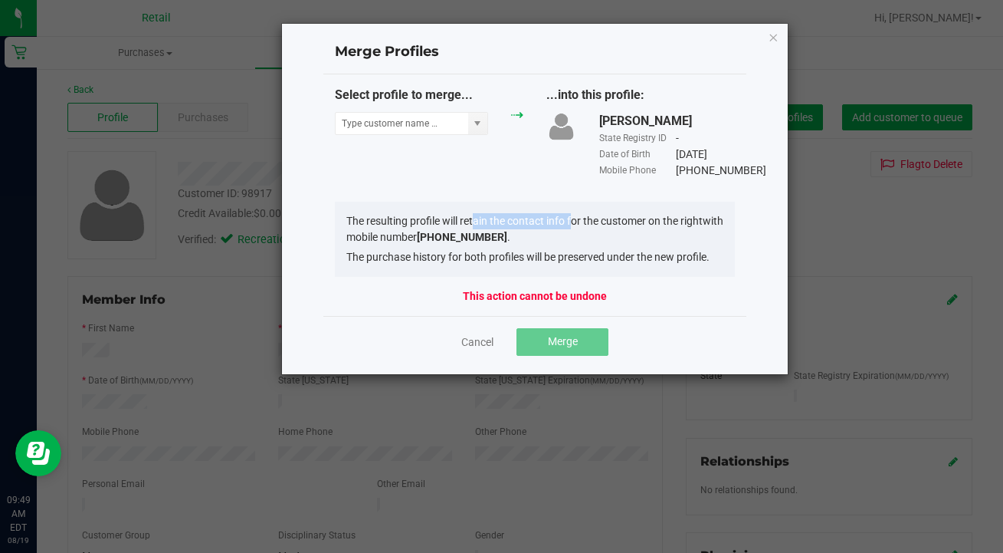
drag, startPoint x: 569, startPoint y: 229, endPoint x: 471, endPoint y: 228, distance: 97.4
click at [378, 118] on input "NO DATA FOUND" at bounding box center [402, 123] width 133 height 21
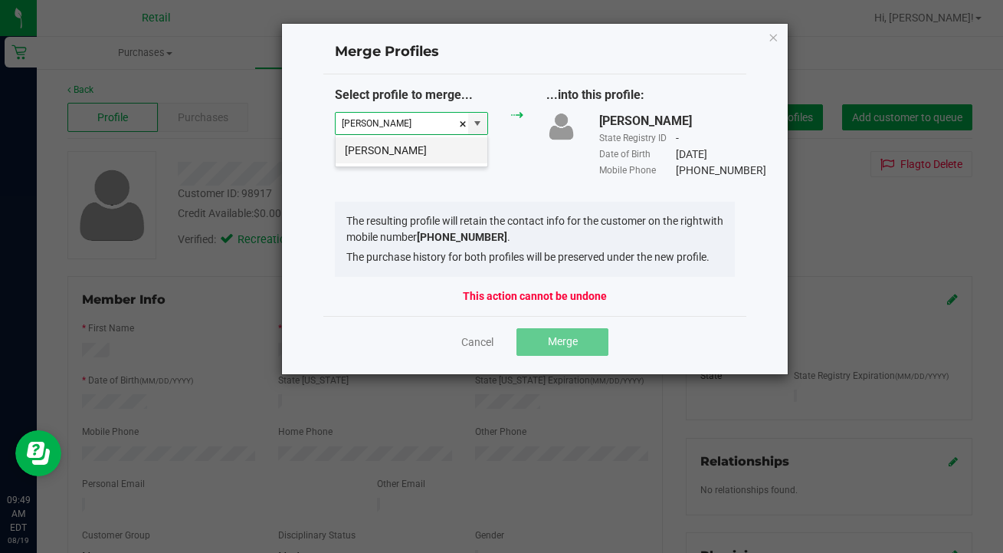
click at [429, 161] on li "[PERSON_NAME]" at bounding box center [412, 150] width 152 height 26
type input "[PERSON_NAME]"
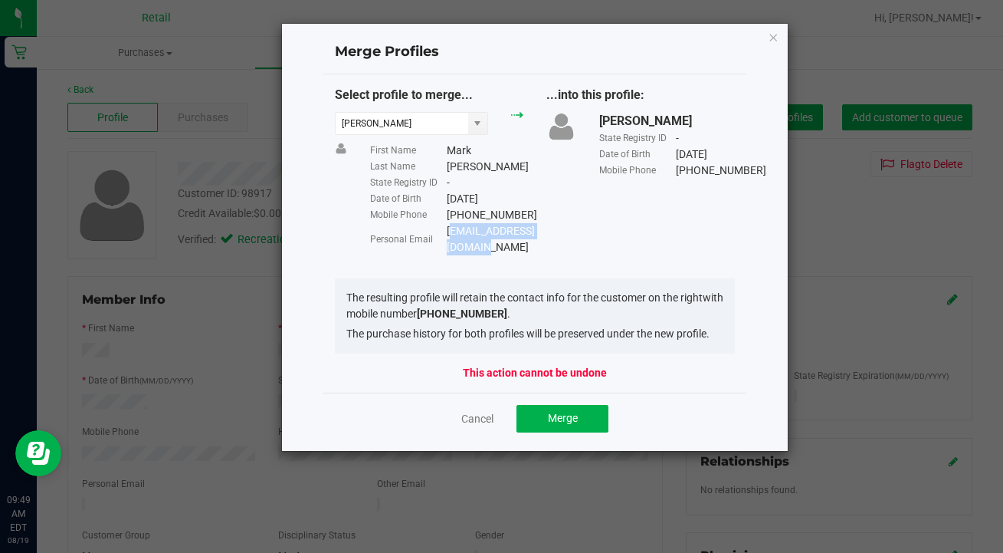
drag, startPoint x: 568, startPoint y: 230, endPoint x: 449, endPoint y: 227, distance: 118.9
click at [449, 227] on div "[EMAIL_ADDRESS][DOMAIN_NAME]" at bounding box center [491, 239] width 88 height 32
copy div "[EMAIL_ADDRESS][DOMAIN_NAME]"
click at [566, 412] on span "Merge" at bounding box center [563, 418] width 30 height 12
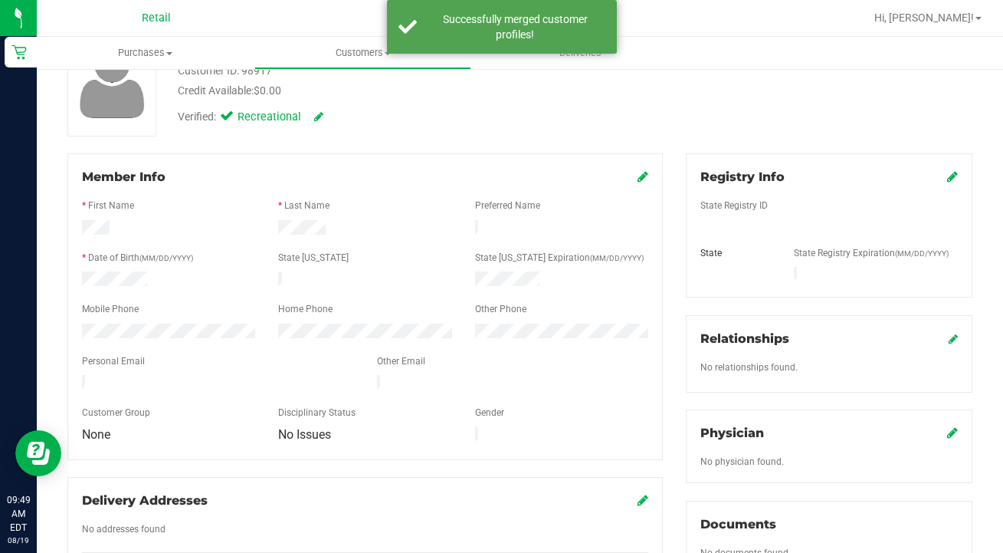
scroll to position [130, 0]
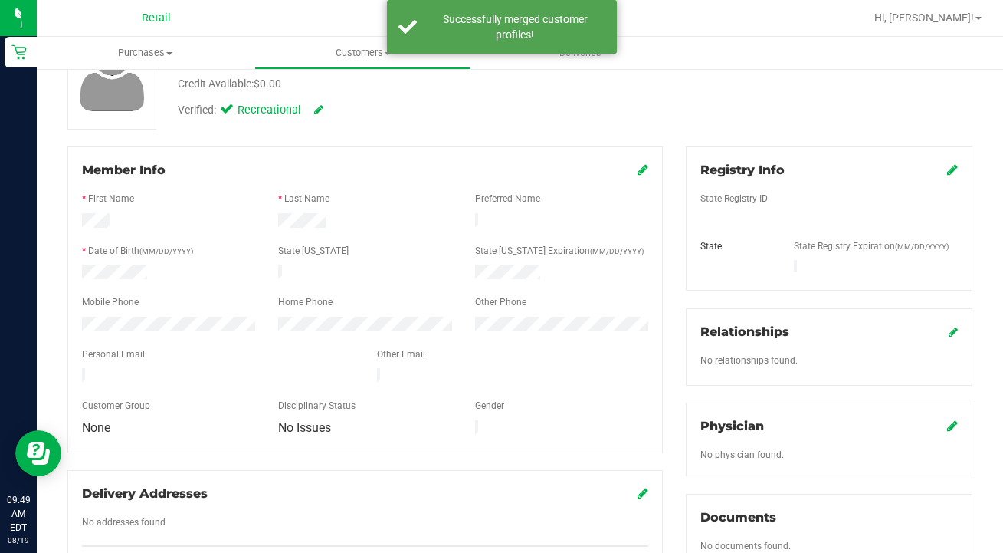
click at [644, 169] on icon at bounding box center [643, 169] width 11 height 12
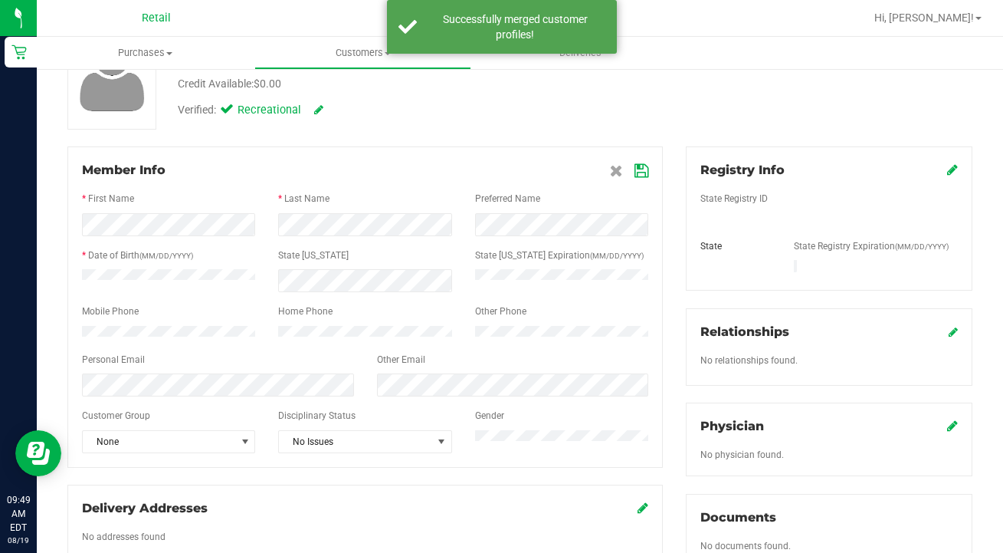
click at [643, 170] on icon at bounding box center [642, 171] width 14 height 12
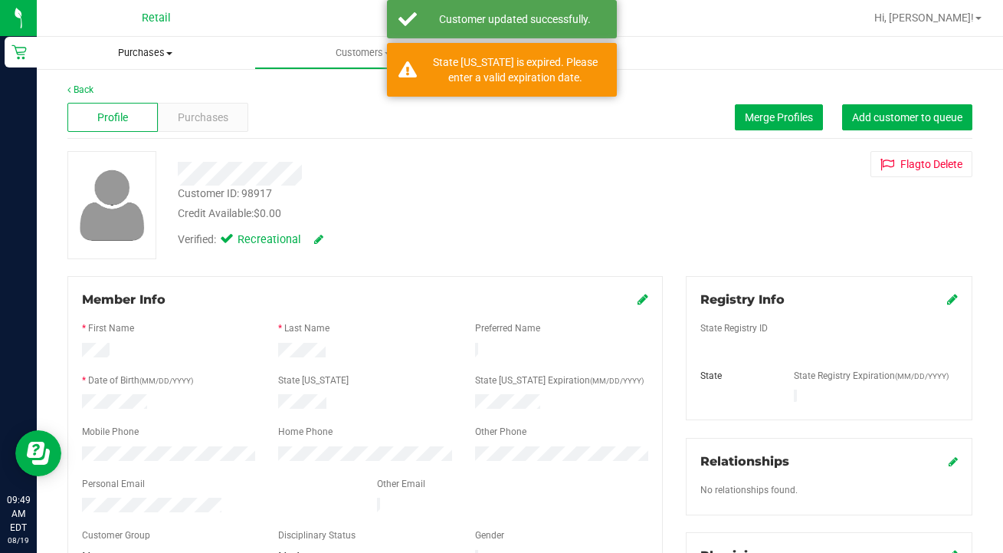
scroll to position [0, 0]
click at [192, 97] on div "Profile Purchases Merge Profiles Add customer to queue" at bounding box center [519, 118] width 905 height 42
click at [208, 119] on span "Purchases" at bounding box center [203, 118] width 51 height 16
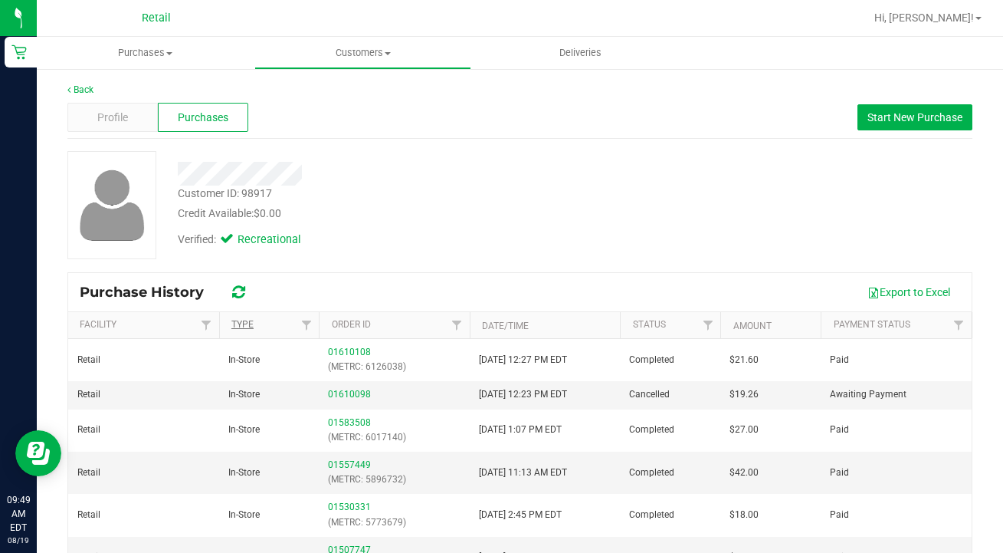
click at [248, 323] on link "Type" at bounding box center [242, 324] width 22 height 11
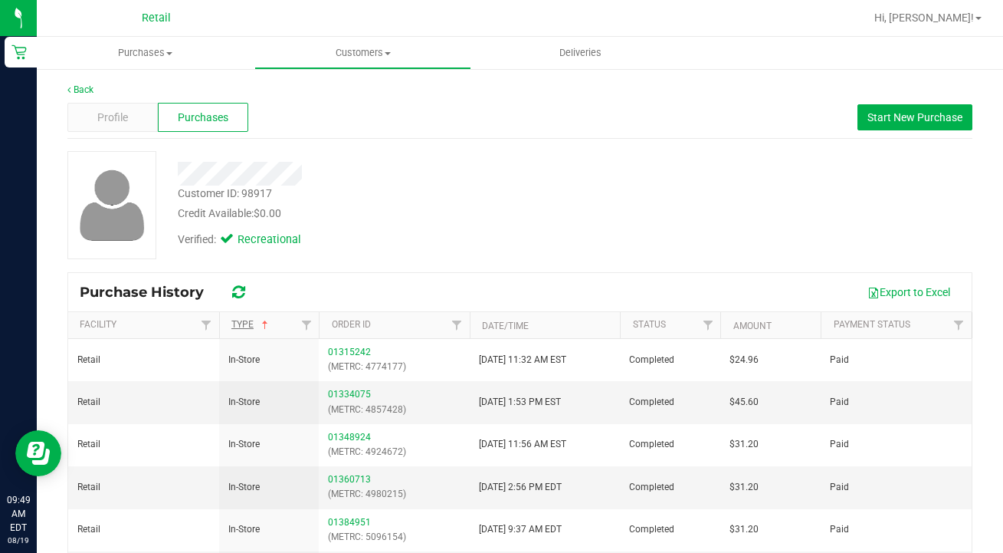
click at [248, 324] on link "Type" at bounding box center [251, 324] width 40 height 11
click at [380, 64] on uib-tab-heading "Customers All customers Add a new customer All physicians" at bounding box center [363, 53] width 216 height 31
click at [380, 83] on ul "All customers Add a new customer All physicians" at bounding box center [363, 111] width 218 height 83
click at [376, 55] on span "Customers" at bounding box center [363, 53] width 218 height 14
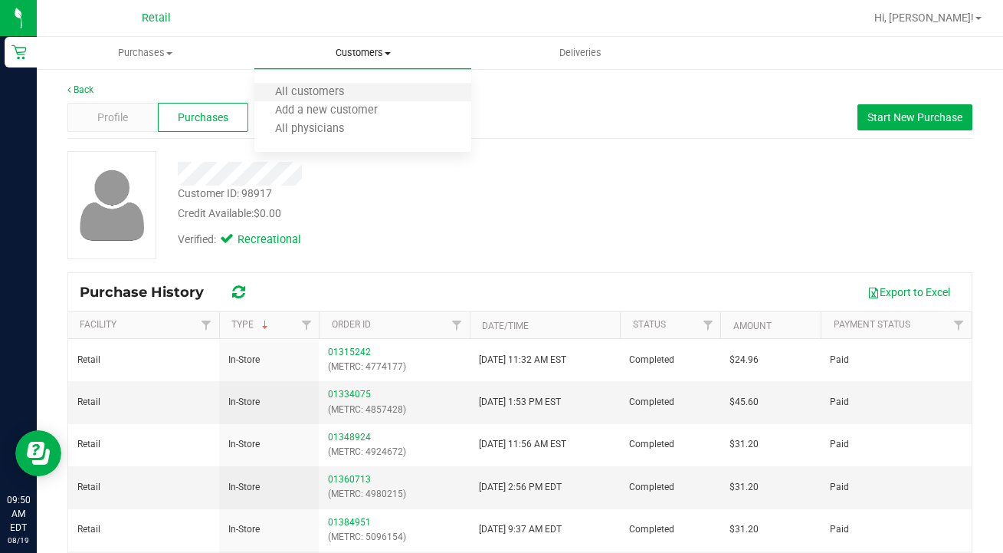
click at [376, 96] on li "All customers" at bounding box center [363, 93] width 218 height 18
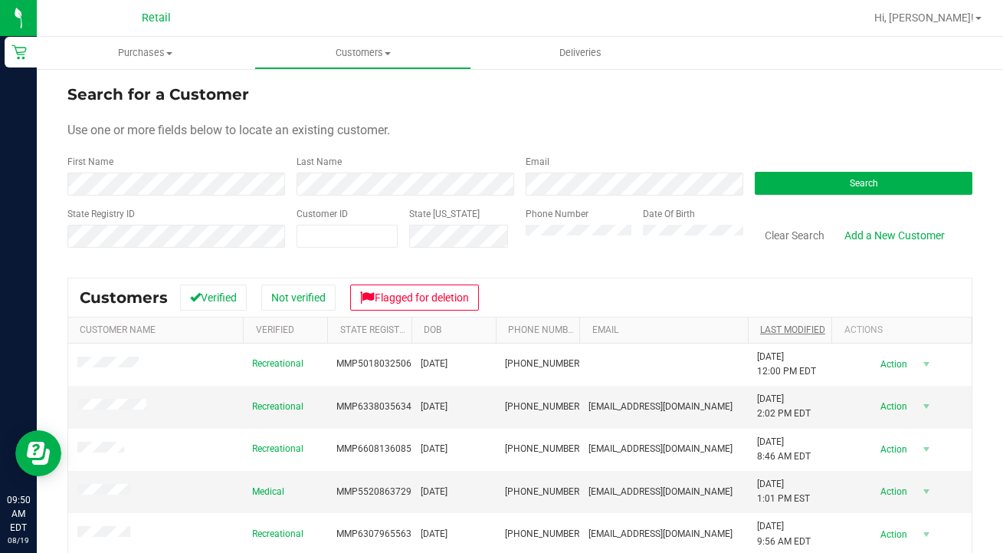
click at [786, 328] on link "Last Modified" at bounding box center [792, 329] width 65 height 11
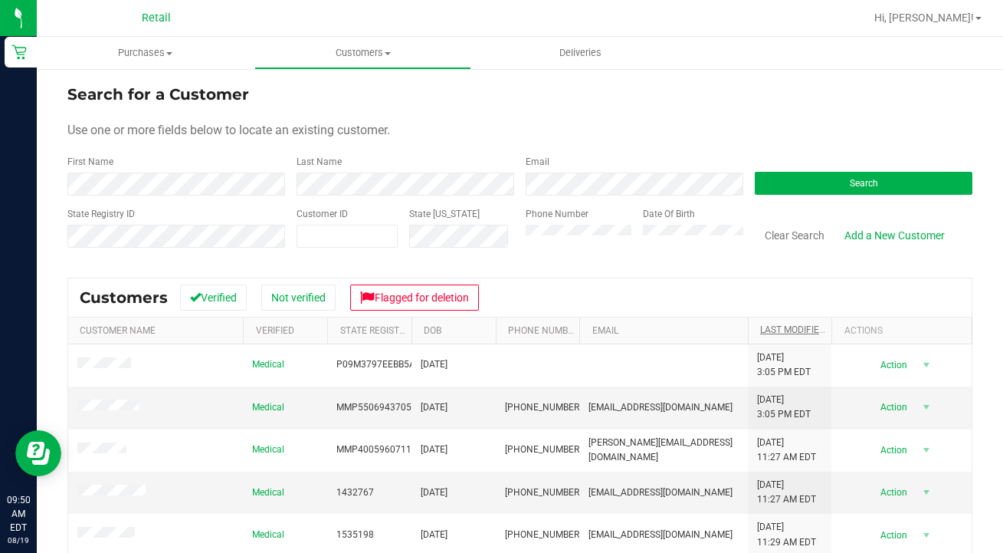
click at [788, 333] on link "Last Modified" at bounding box center [801, 329] width 83 height 11
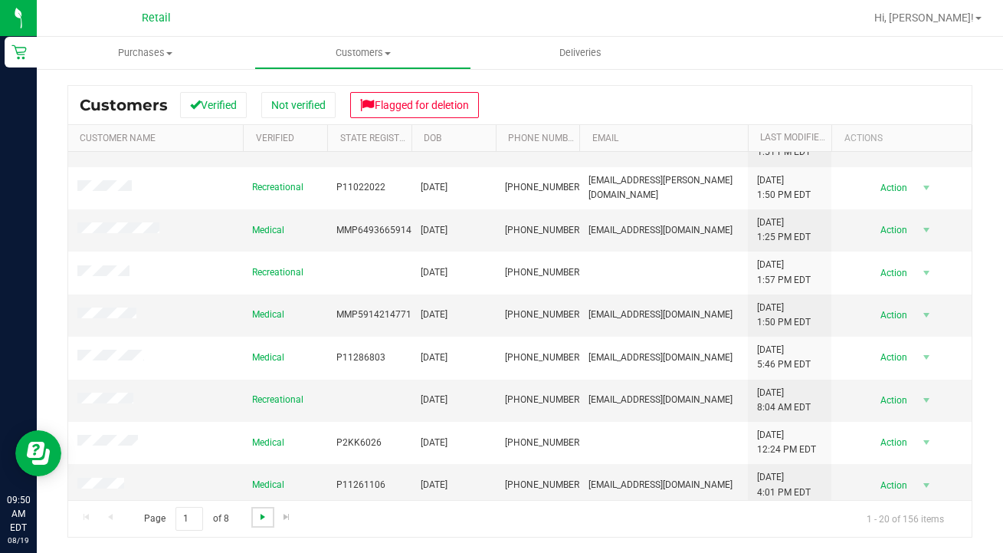
click at [267, 511] on span "Go to the next page" at bounding box center [263, 517] width 12 height 12
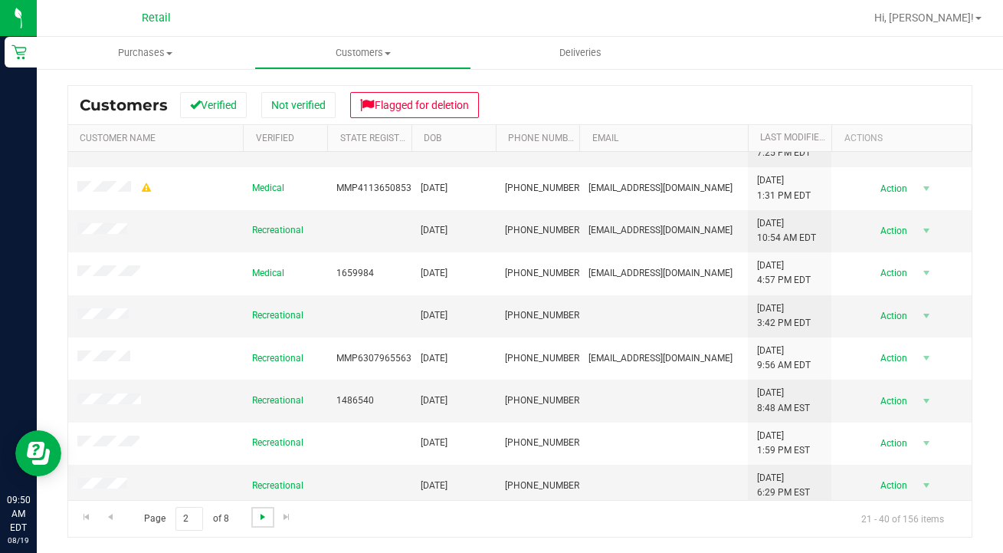
click at [261, 511] on span "Go to the next page" at bounding box center [263, 517] width 12 height 12
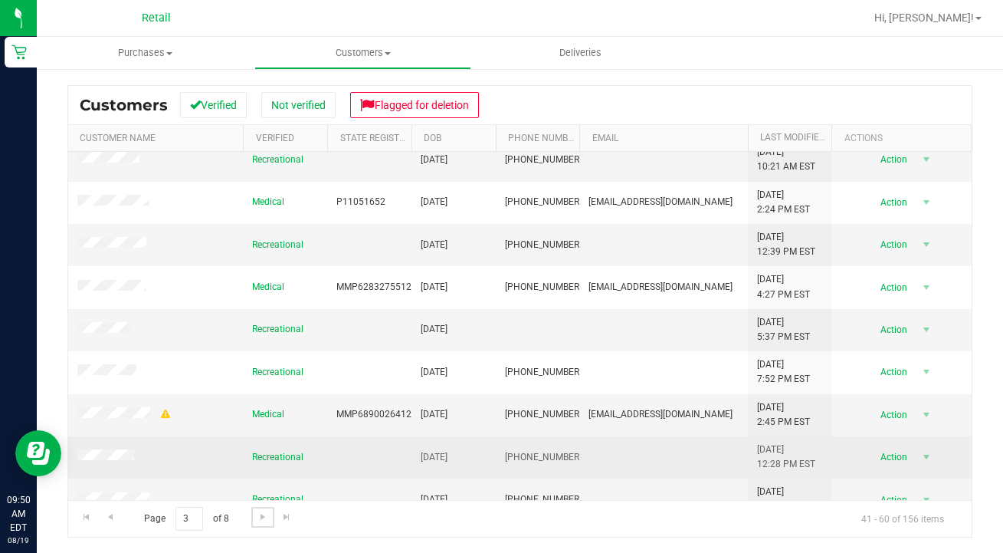
scroll to position [494, 0]
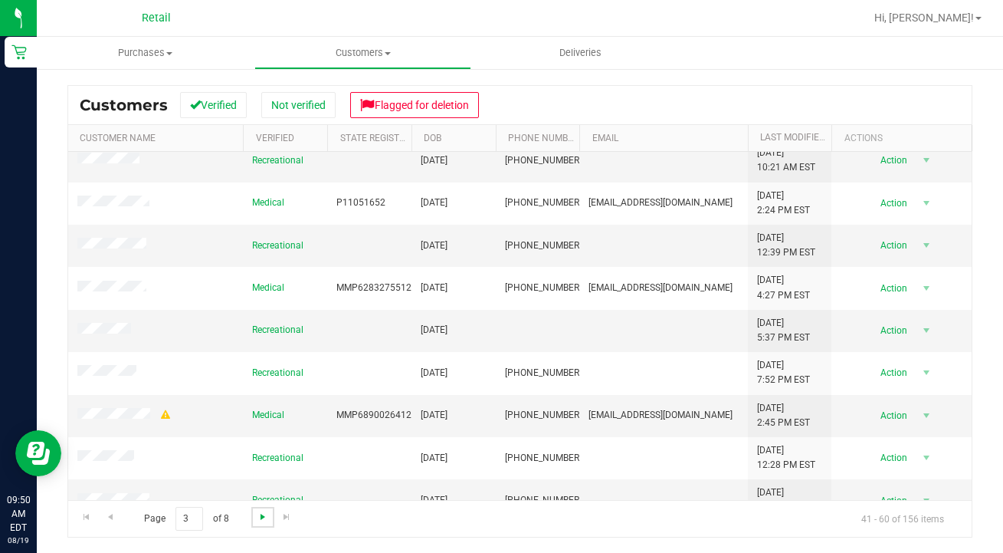
click at [259, 511] on span "Go to the next page" at bounding box center [263, 517] width 12 height 12
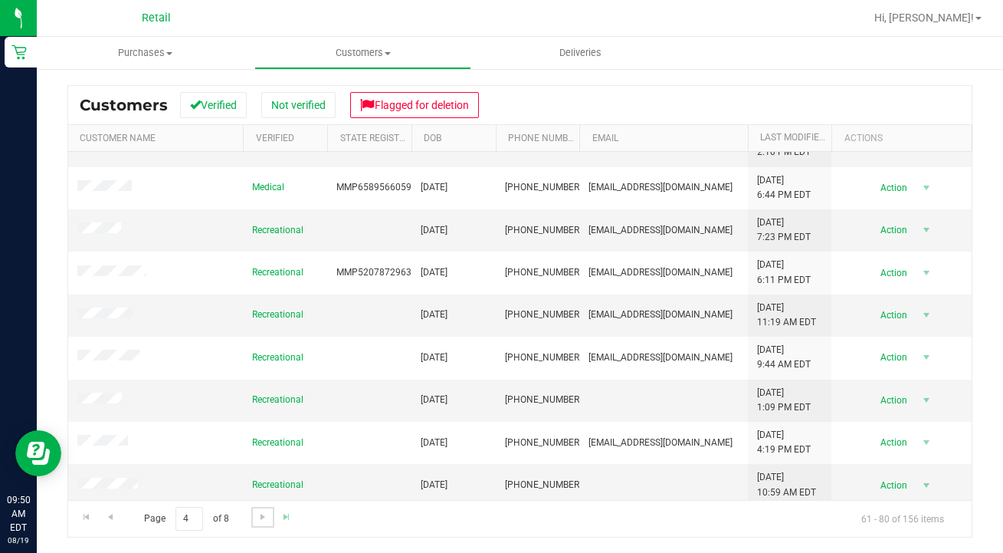
scroll to position [0, 0]
click at [258, 511] on span "Go to the next page" at bounding box center [263, 517] width 12 height 12
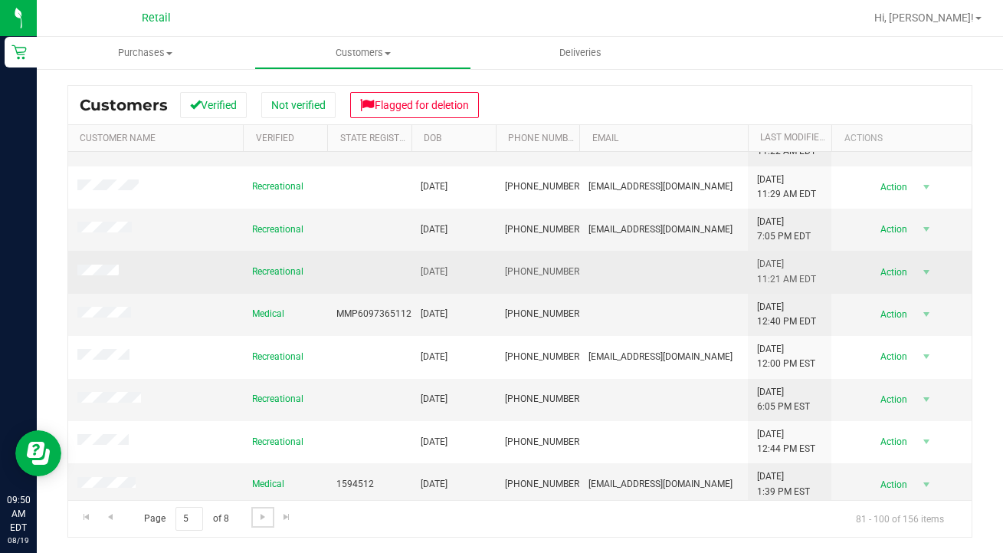
scroll to position [494, 0]
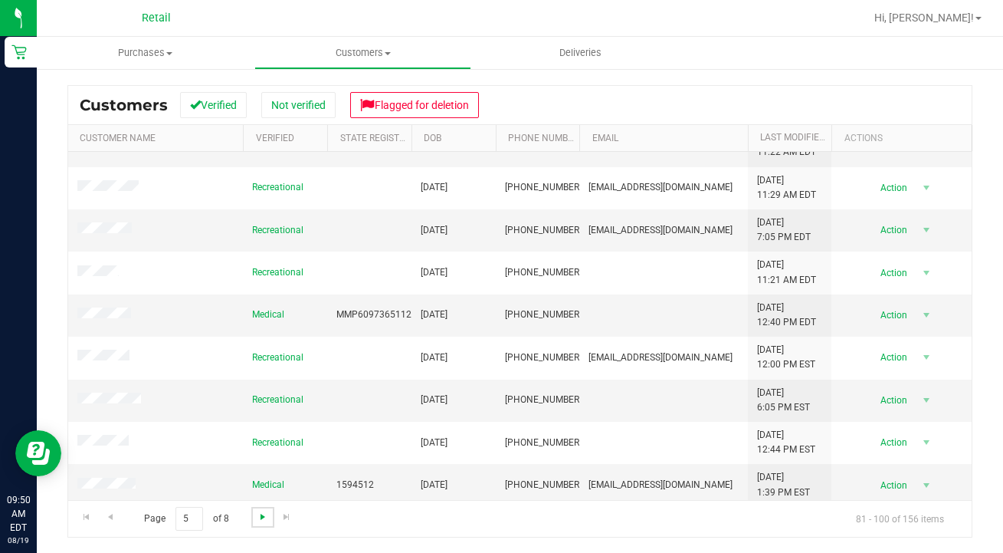
click at [259, 520] on span "Go to the next page" at bounding box center [263, 517] width 12 height 12
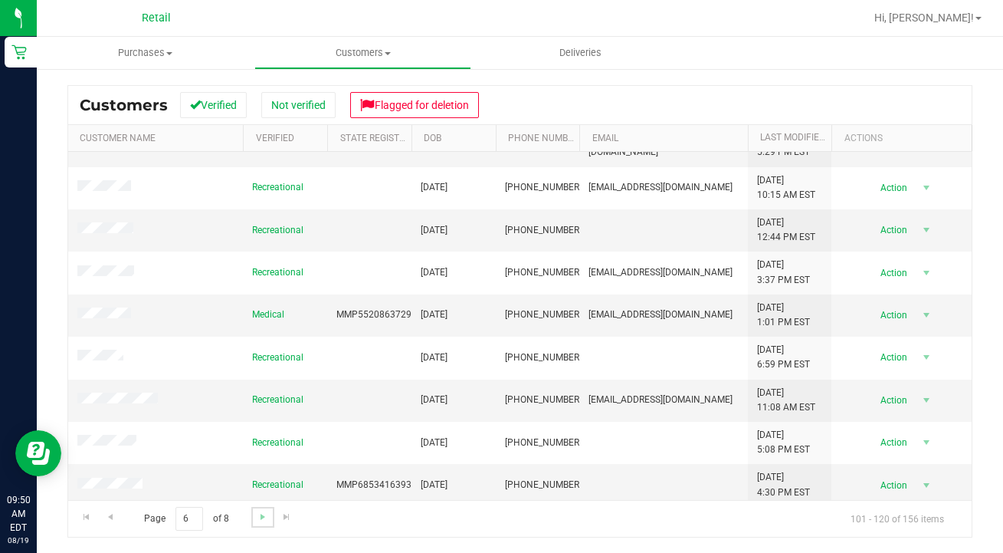
click at [264, 507] on link "Go to the next page" at bounding box center [262, 517] width 22 height 21
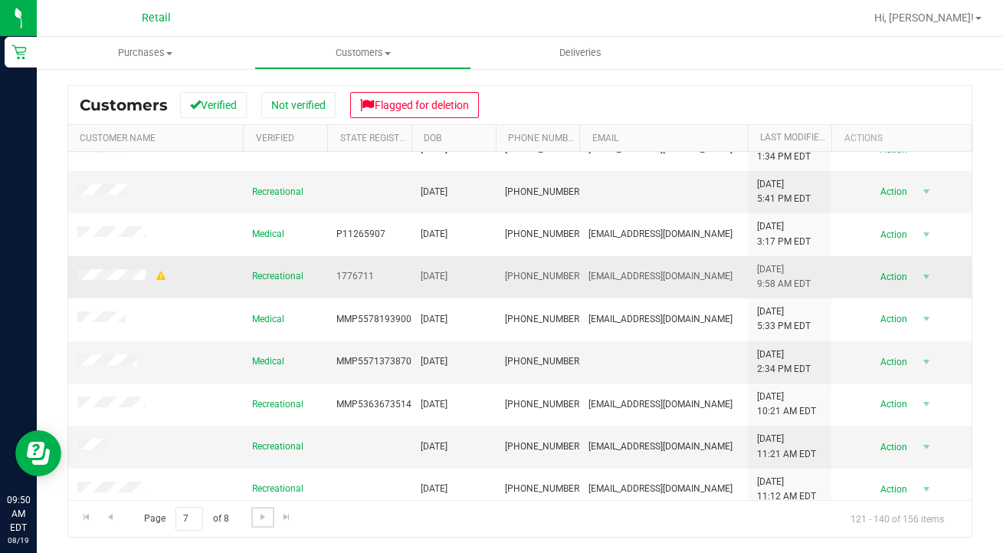
scroll to position [110, 0]
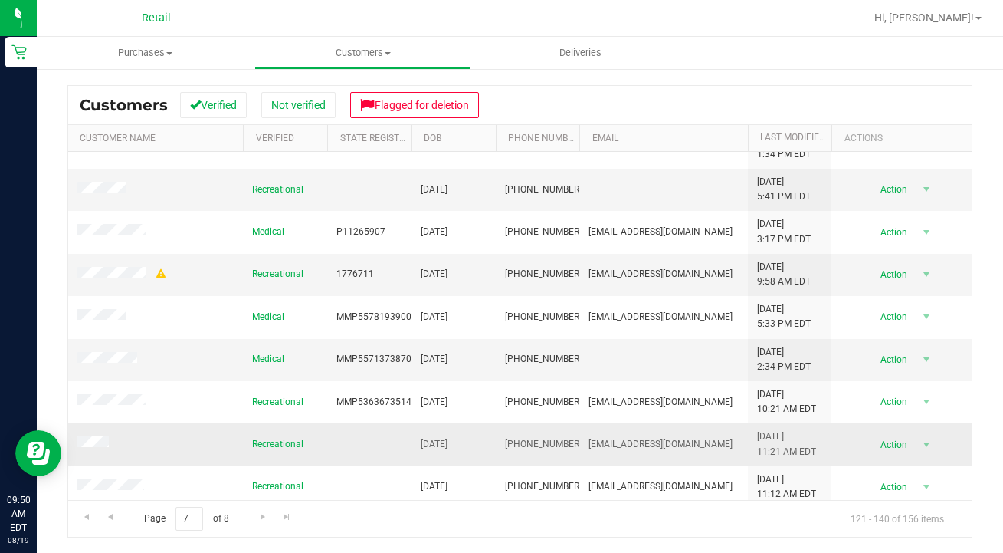
drag, startPoint x: 571, startPoint y: 438, endPoint x: 501, endPoint y: 439, distance: 70.5
click at [501, 440] on td "[PHONE_NUMBER]" at bounding box center [538, 444] width 84 height 42
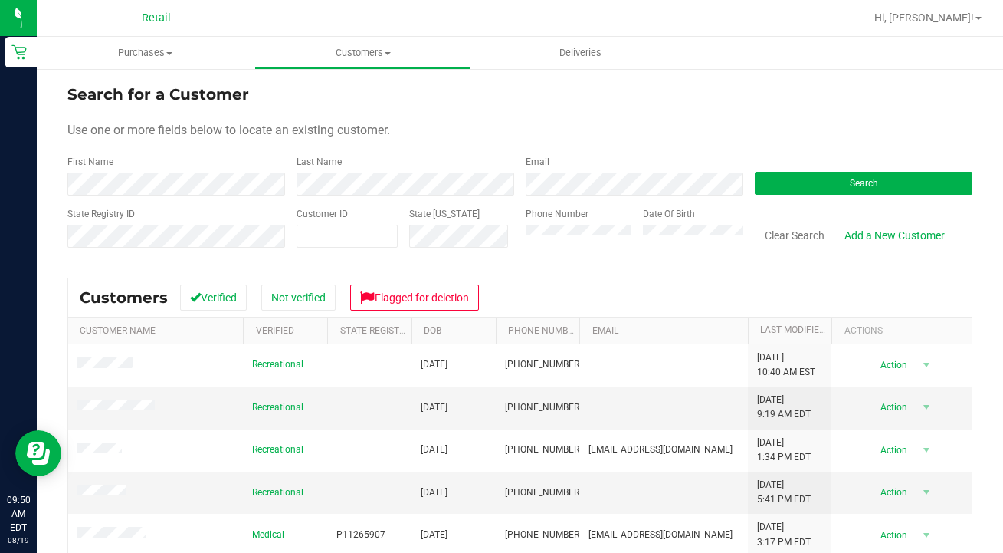
scroll to position [0, 0]
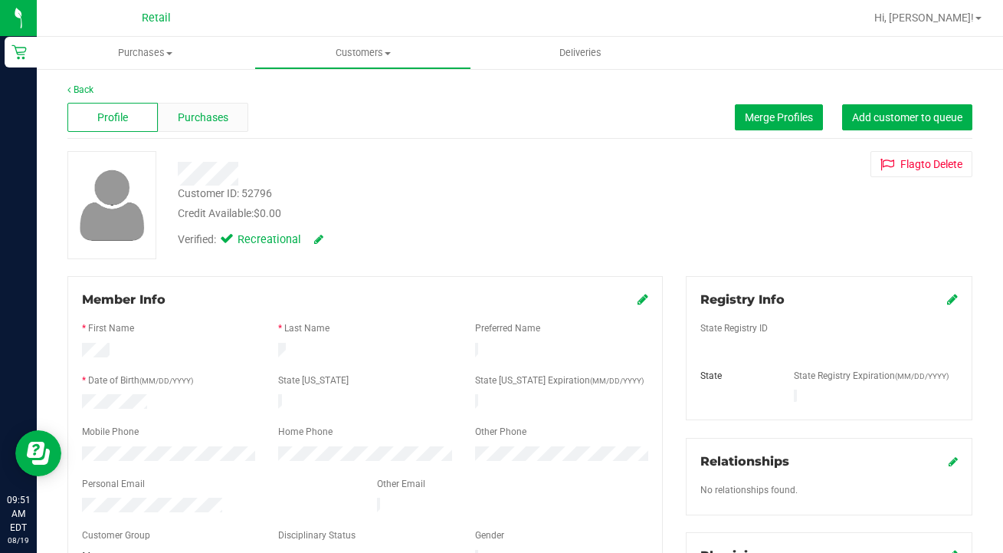
click at [203, 116] on span "Purchases" at bounding box center [203, 118] width 51 height 16
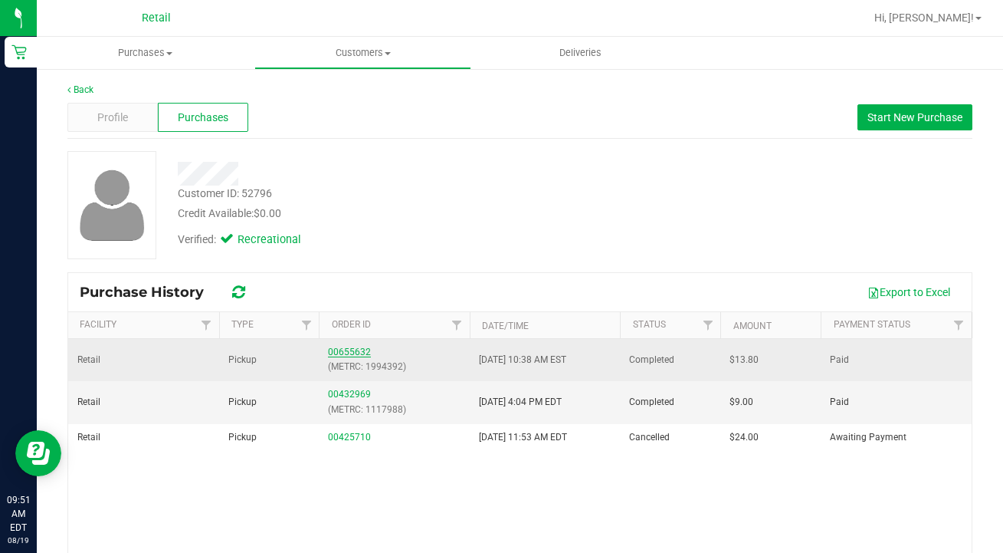
click at [342, 349] on link "00655632" at bounding box center [349, 351] width 43 height 11
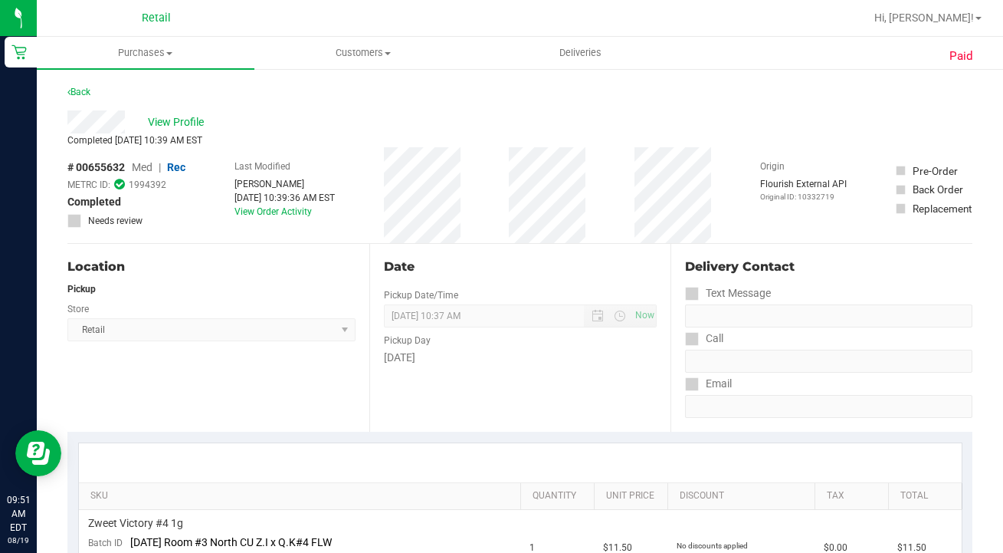
click at [192, 123] on div "View Profile" at bounding box center [519, 121] width 905 height 23
click at [182, 123] on div "View Profile" at bounding box center [519, 121] width 905 height 23
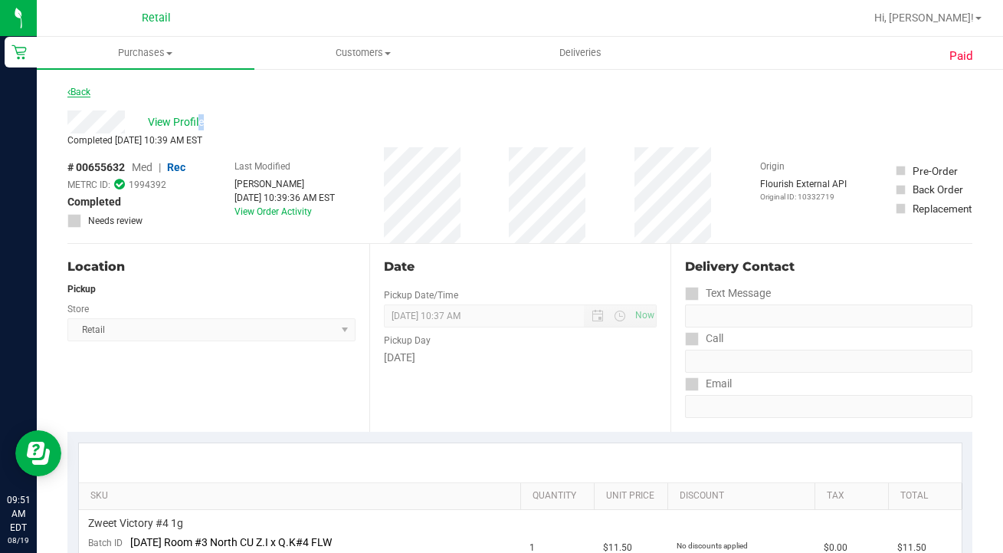
click at [67, 87] on link "Back" at bounding box center [78, 92] width 23 height 11
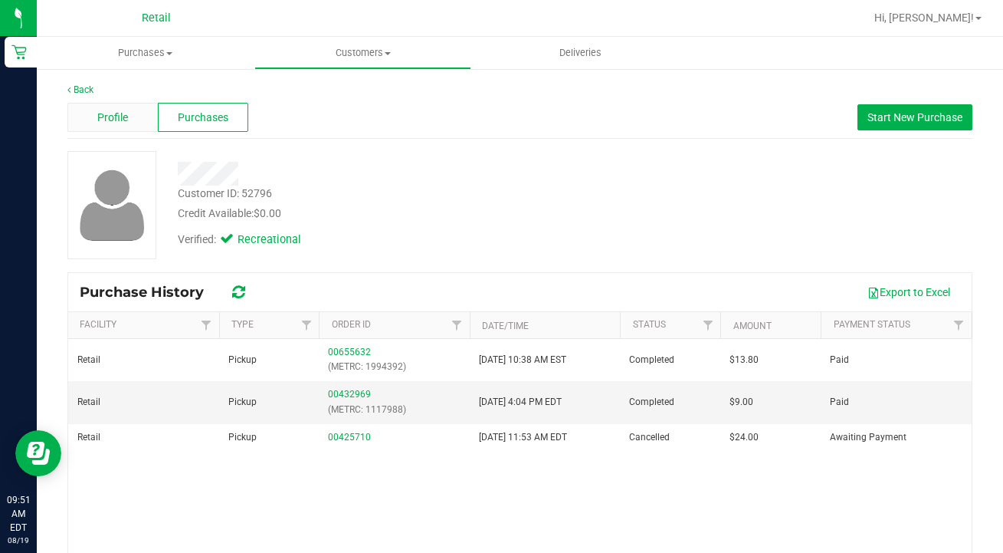
click at [129, 127] on div "Profile" at bounding box center [112, 117] width 90 height 29
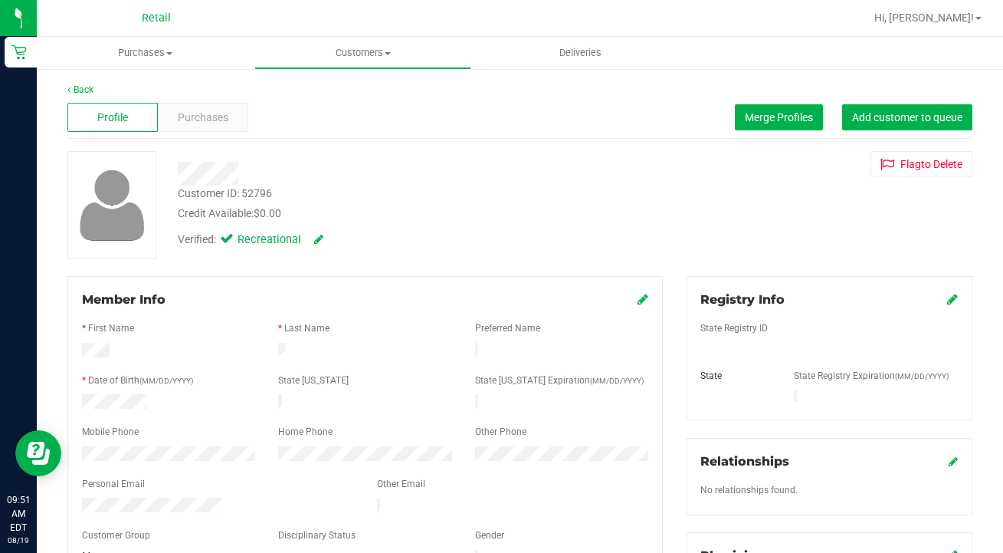
click at [645, 297] on icon at bounding box center [643, 299] width 11 height 12
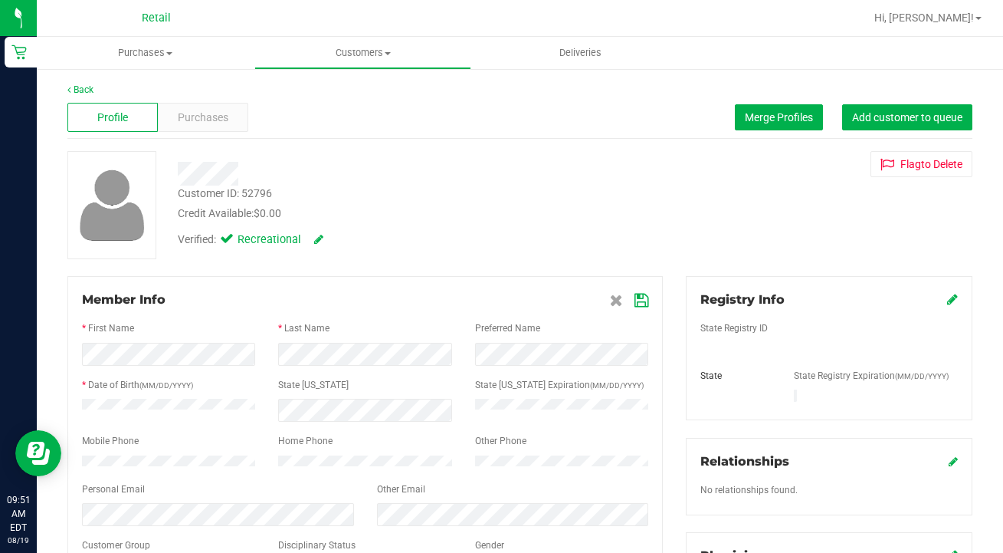
click at [343, 375] on div at bounding box center [365, 372] width 566 height 12
click at [644, 302] on icon at bounding box center [642, 300] width 14 height 12
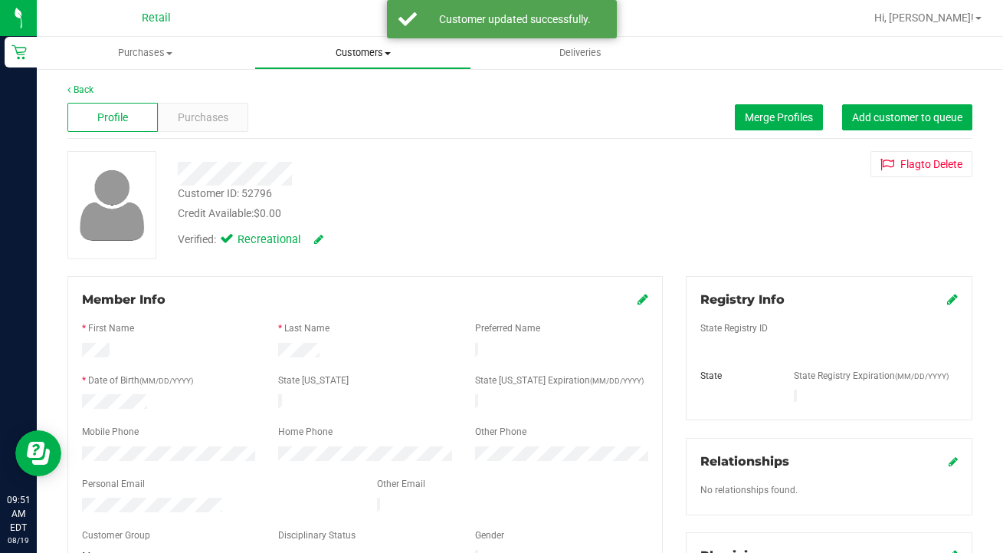
click at [344, 57] on span "Customers" at bounding box center [363, 53] width 216 height 14
click at [323, 88] on span "All customers" at bounding box center [309, 92] width 110 height 13
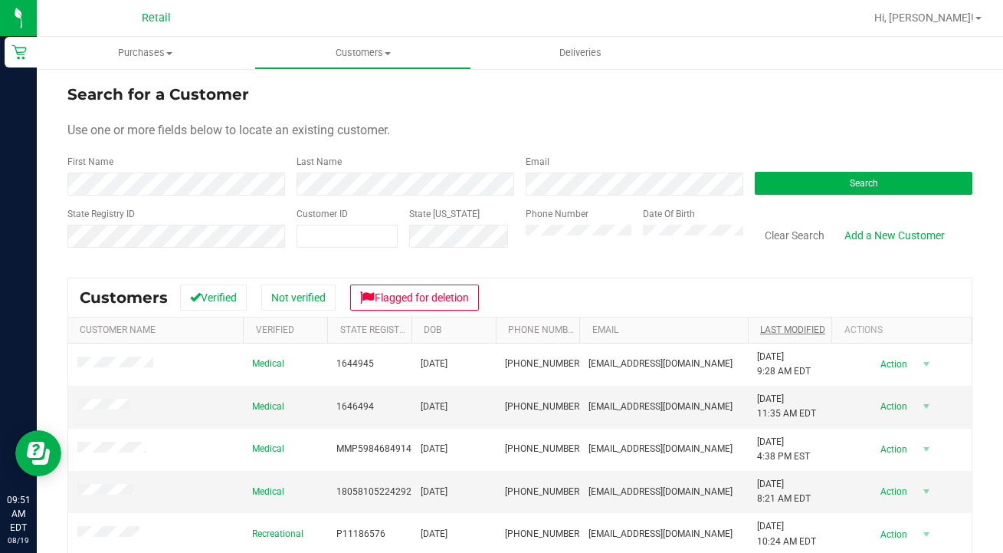
click at [783, 334] on link "Last Modified" at bounding box center [792, 329] width 65 height 11
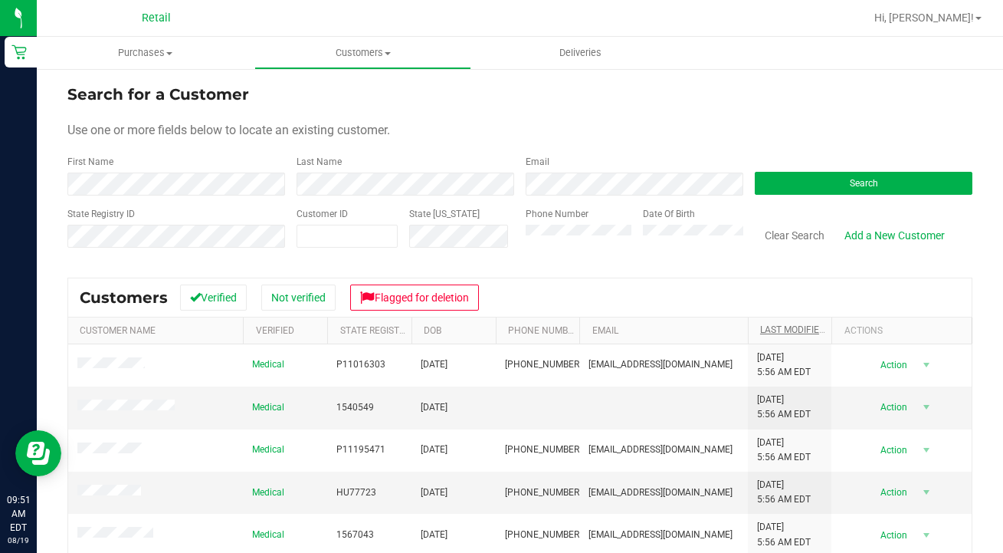
click at [786, 328] on link "Last Modified" at bounding box center [801, 329] width 83 height 11
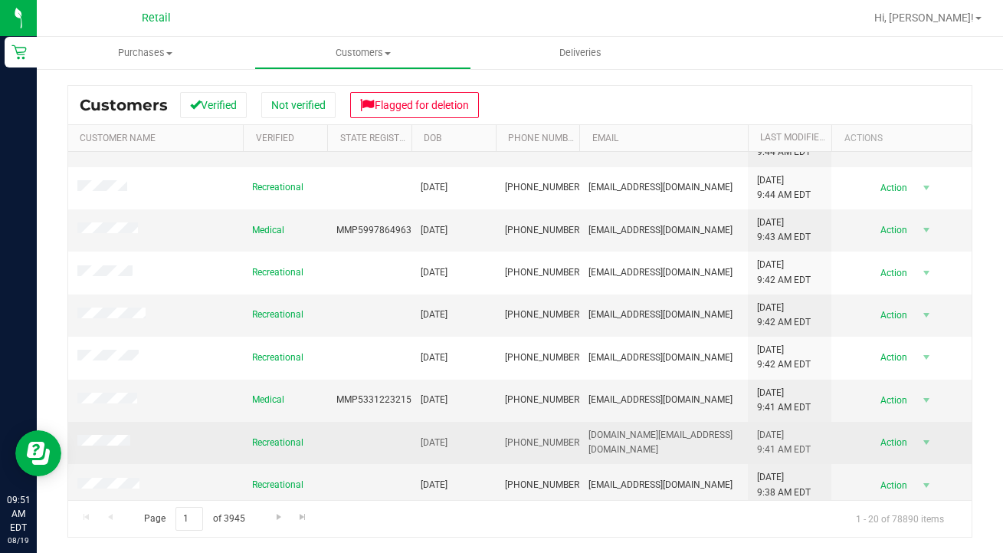
scroll to position [192, 0]
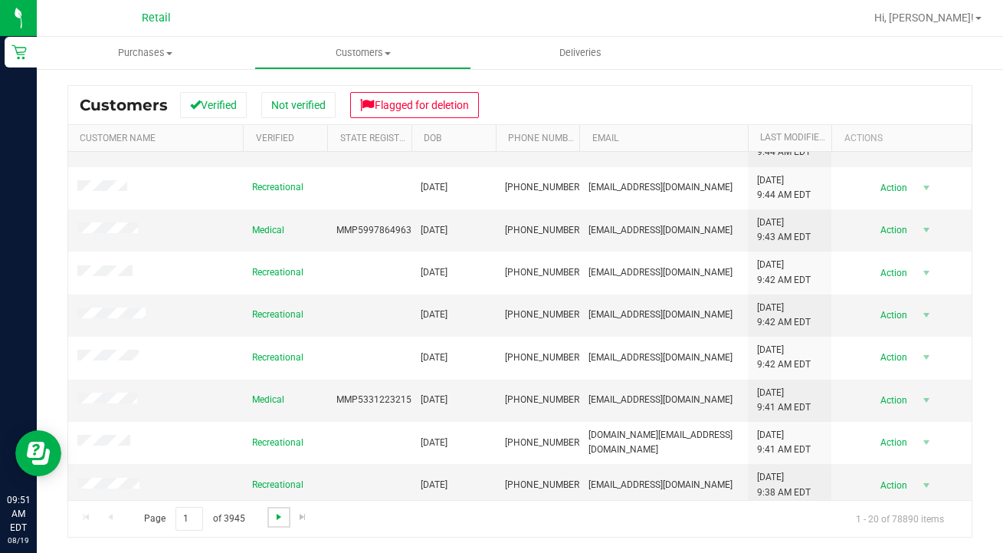
click at [278, 513] on span "Go to the next page" at bounding box center [279, 517] width 12 height 12
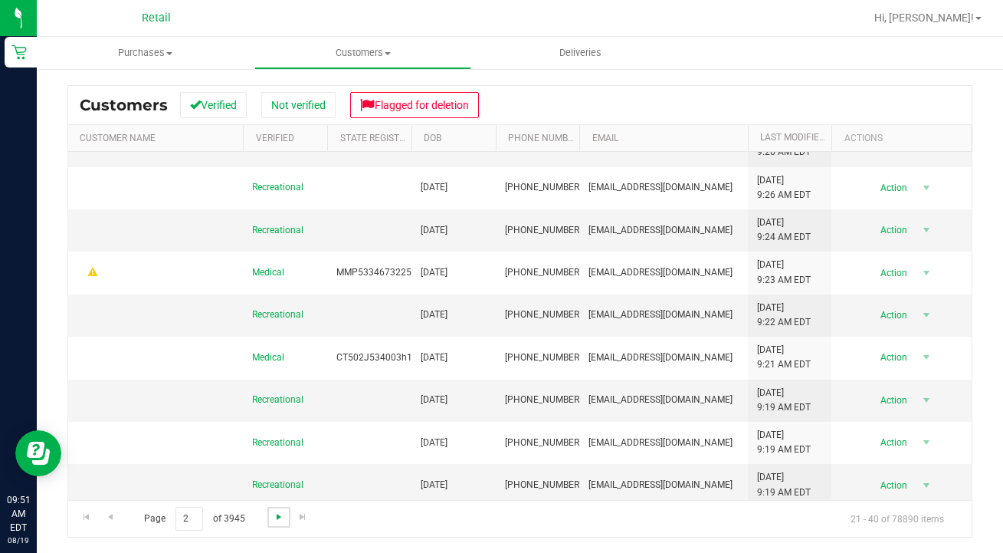
scroll to position [0, 0]
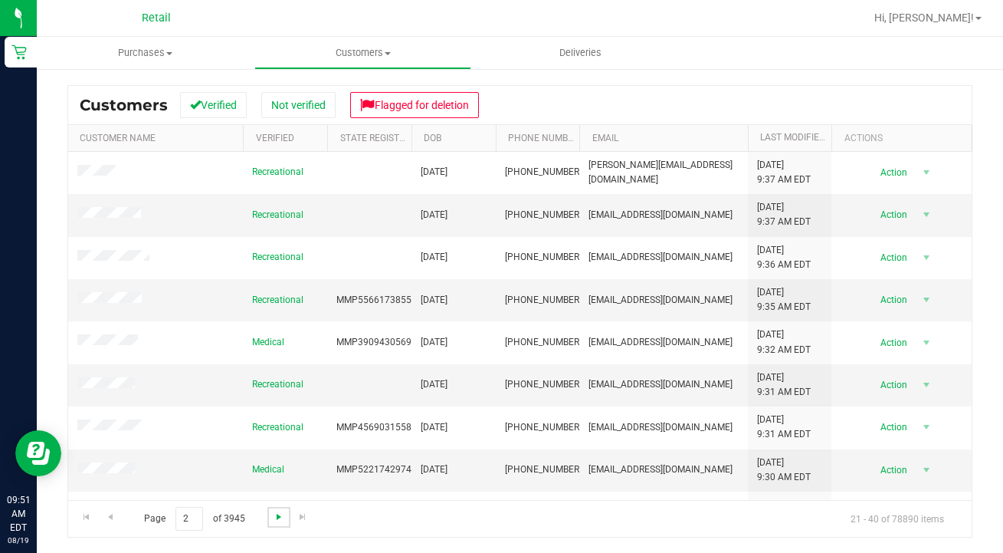
click at [278, 513] on span "Go to the next page" at bounding box center [279, 517] width 12 height 12
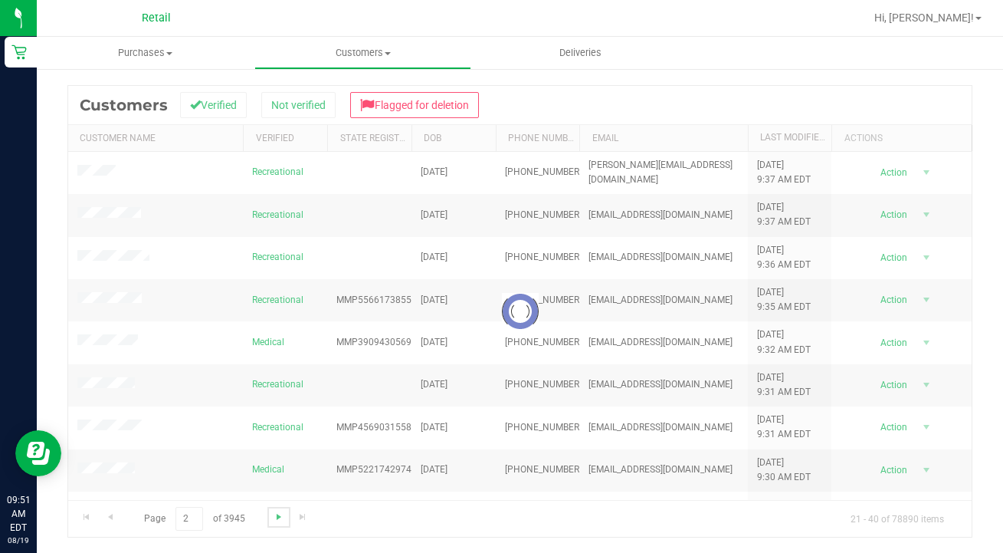
click at [278, 513] on span "Go to the next page" at bounding box center [279, 517] width 12 height 12
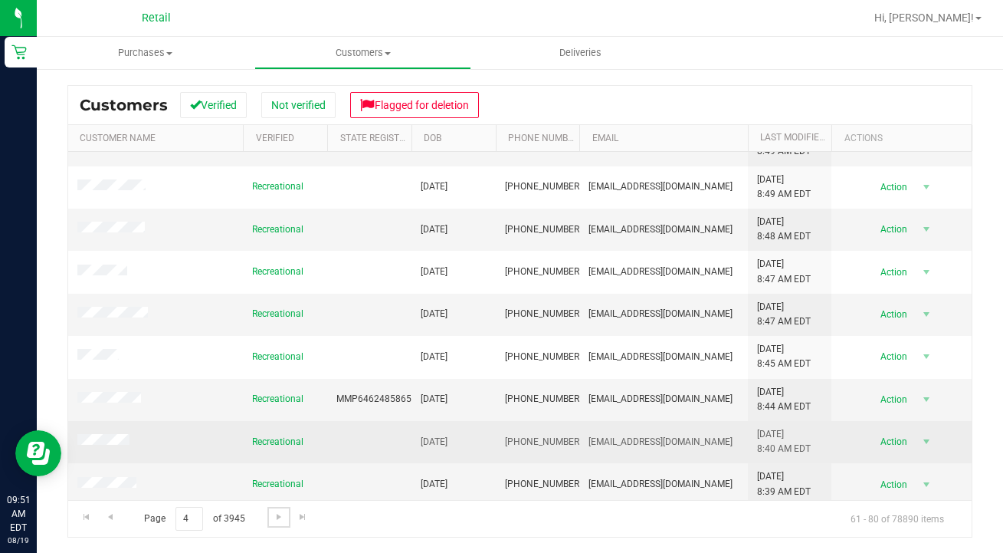
scroll to position [494, 0]
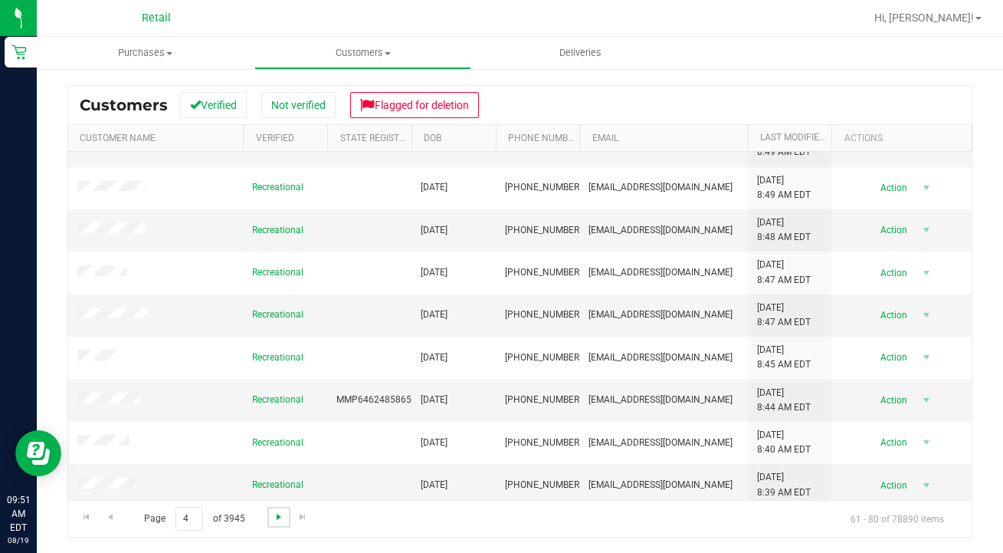
click at [273, 516] on span "Go to the next page" at bounding box center [279, 517] width 12 height 12
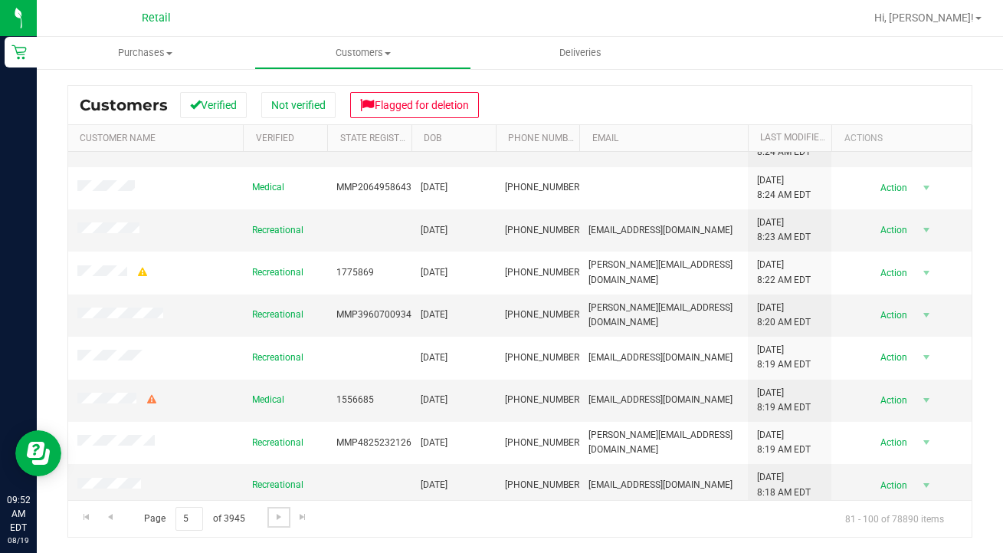
scroll to position [0, 0]
click at [277, 509] on link "Go to the next page" at bounding box center [279, 517] width 22 height 21
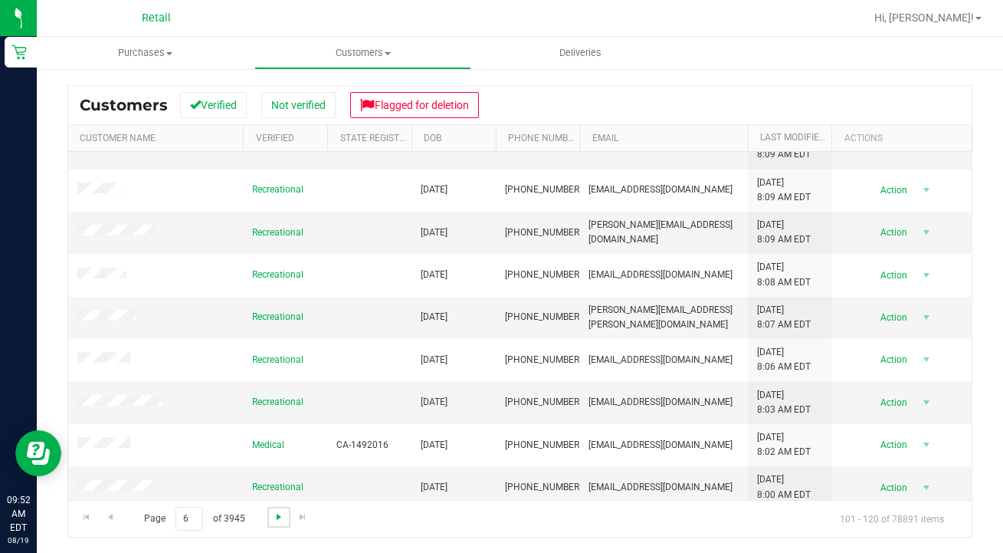
click at [281, 515] on span "Go to the next page" at bounding box center [279, 517] width 12 height 12
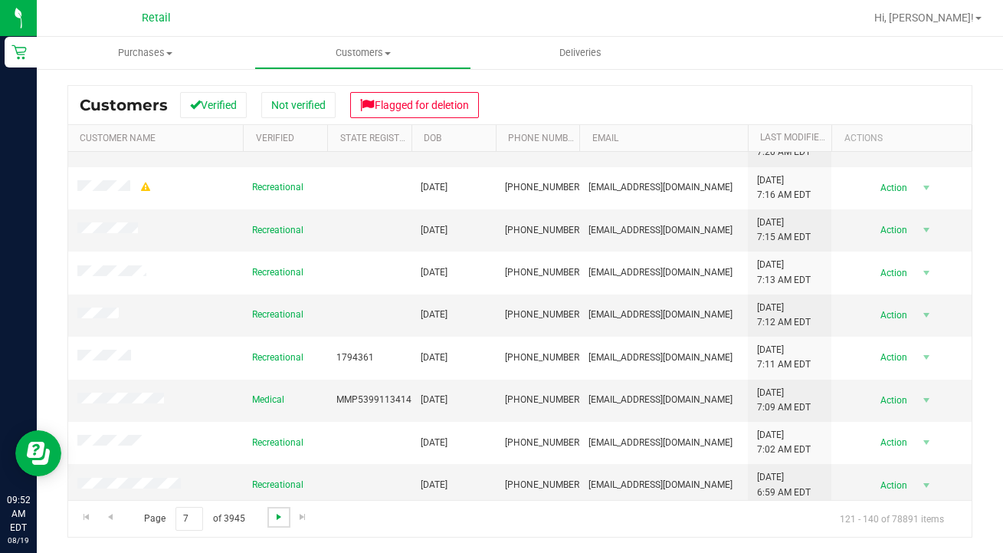
click at [273, 512] on span "Go to the next page" at bounding box center [279, 517] width 12 height 12
click at [273, 517] on span "Go to the next page" at bounding box center [279, 517] width 12 height 12
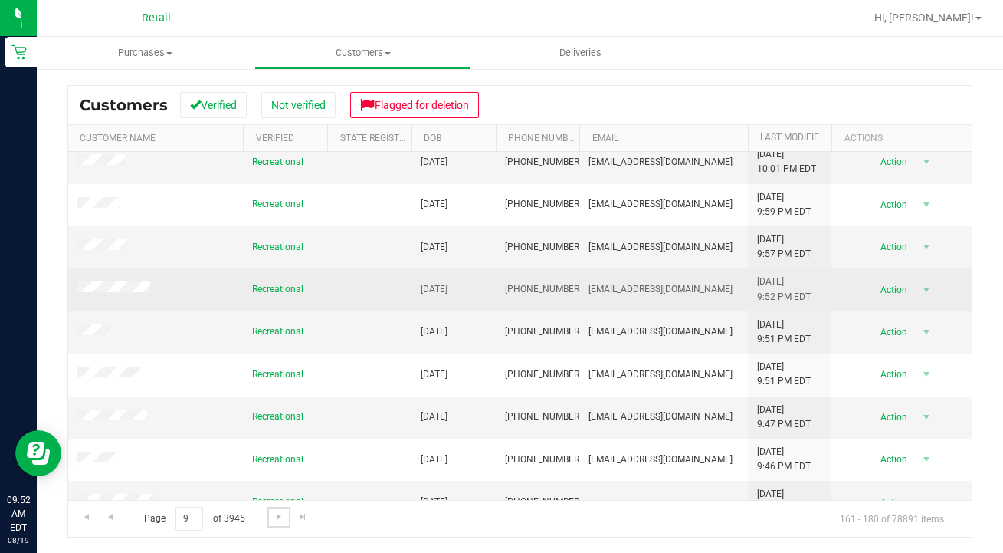
scroll to position [56, 0]
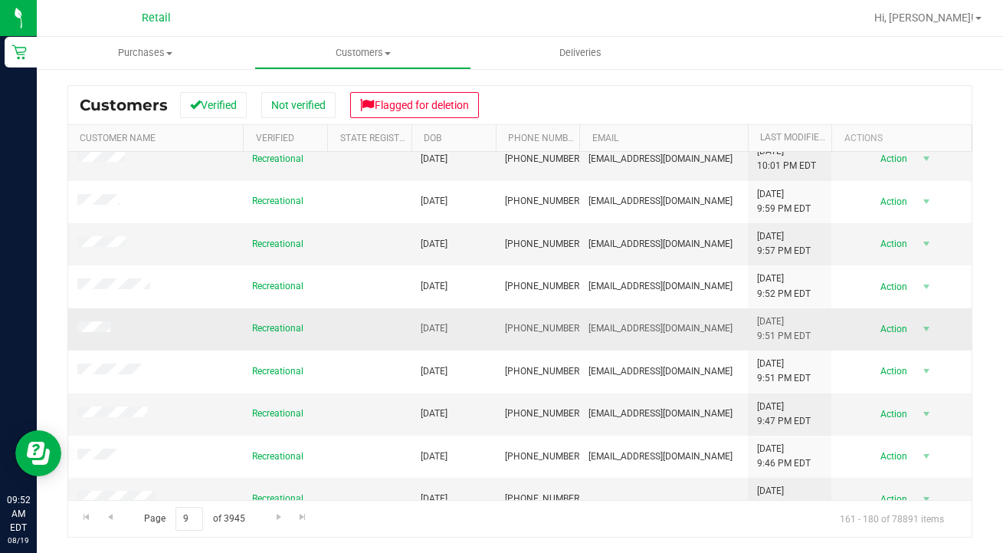
drag, startPoint x: 569, startPoint y: 325, endPoint x: 502, endPoint y: 320, distance: 66.9
click at [502, 320] on td "[PHONE_NUMBER]" at bounding box center [538, 329] width 84 height 42
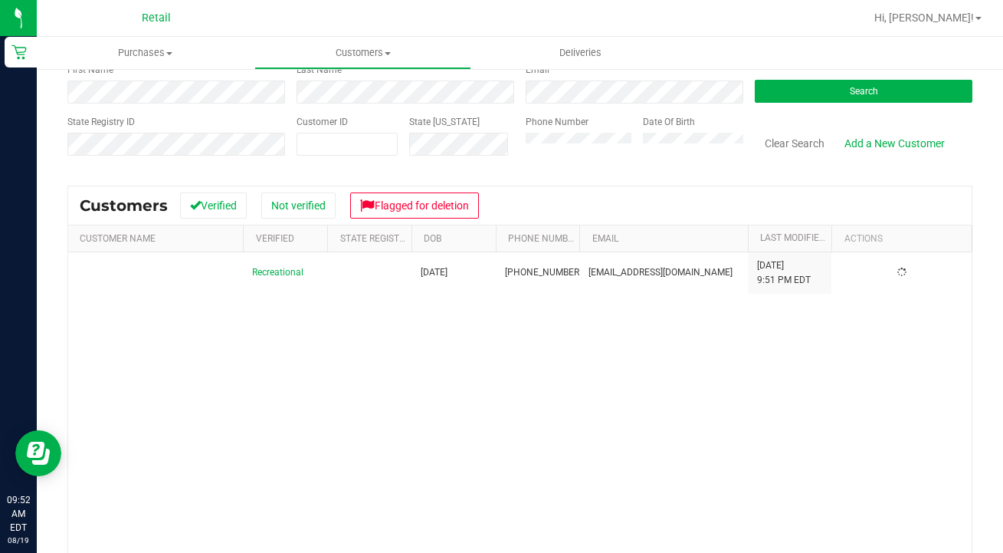
scroll to position [0, 0]
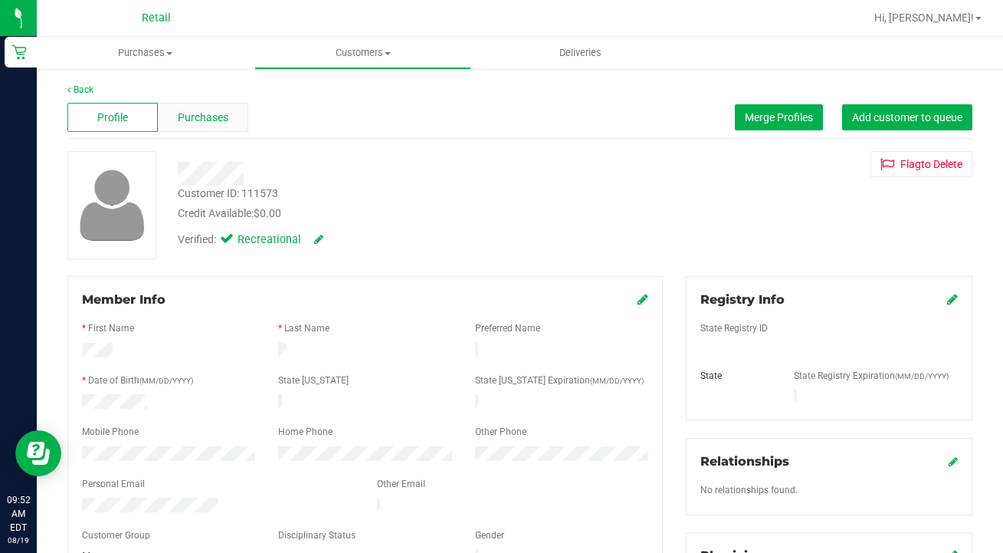
click at [210, 112] on span "Purchases" at bounding box center [203, 118] width 51 height 16
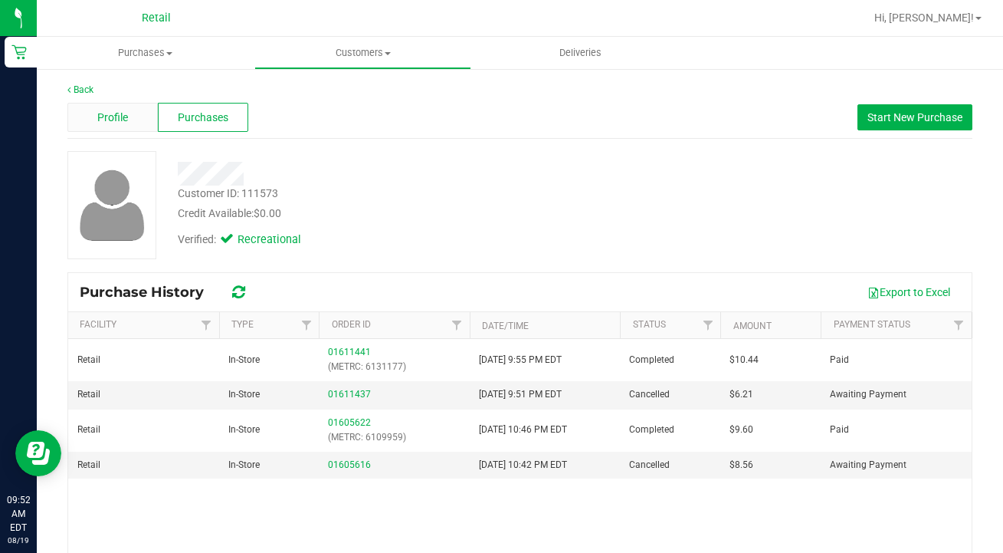
click at [133, 118] on div "Profile" at bounding box center [112, 117] width 90 height 29
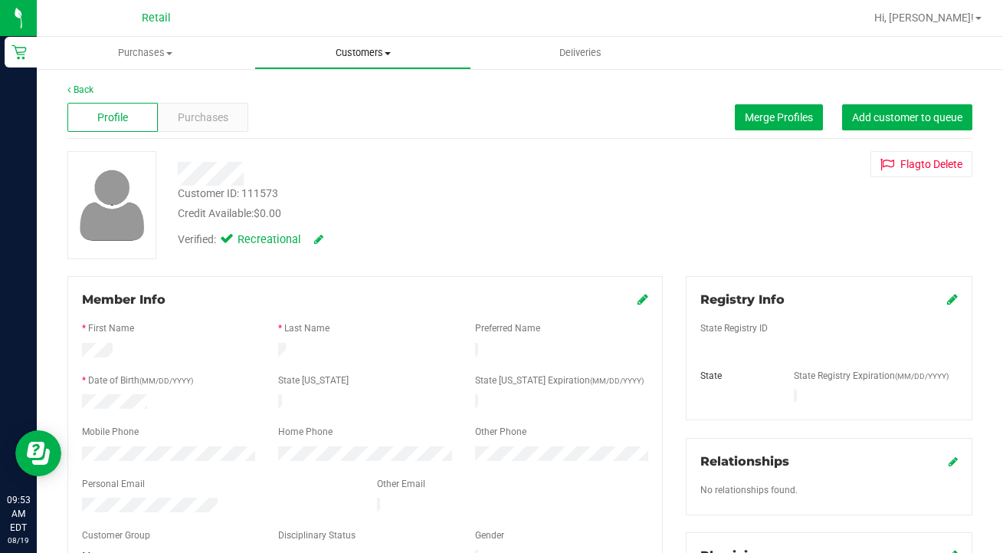
click at [345, 61] on uib-tab-heading "Customers All customers Add a new customer All physicians" at bounding box center [363, 53] width 216 height 31
click at [345, 85] on li "All customers" at bounding box center [363, 93] width 218 height 18
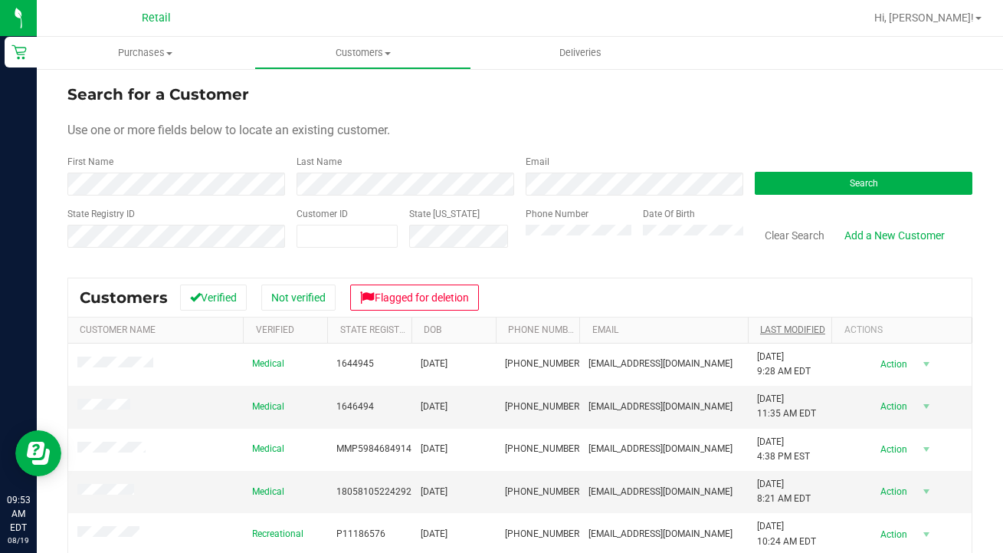
click at [767, 326] on link "Last Modified" at bounding box center [792, 329] width 65 height 11
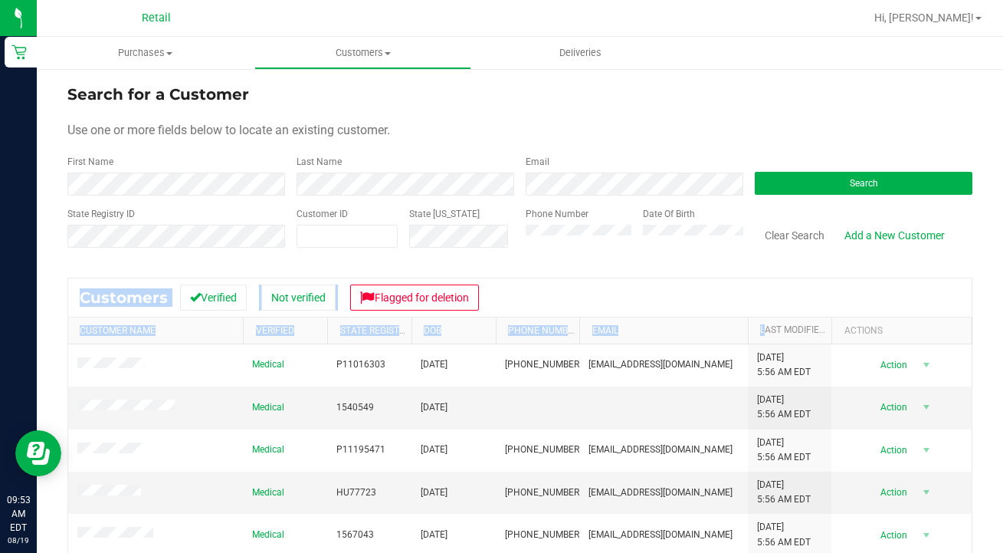
click at [825, 280] on div "Customers Verified Not verified Flagged for deletion" at bounding box center [520, 297] width 904 height 38
click at [788, 328] on link "Last Modified" at bounding box center [801, 329] width 83 height 11
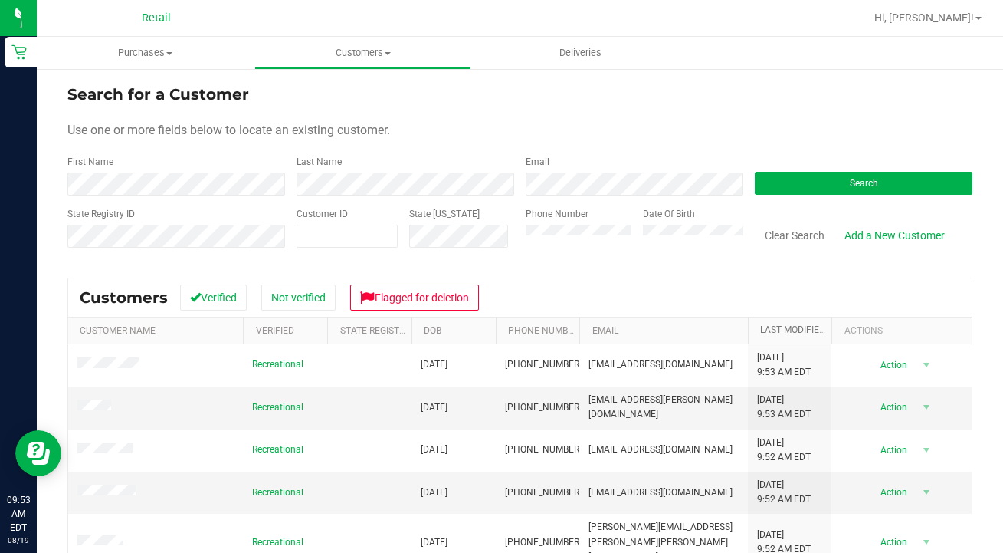
click at [788, 328] on link "Last Modified" at bounding box center [801, 329] width 83 height 11
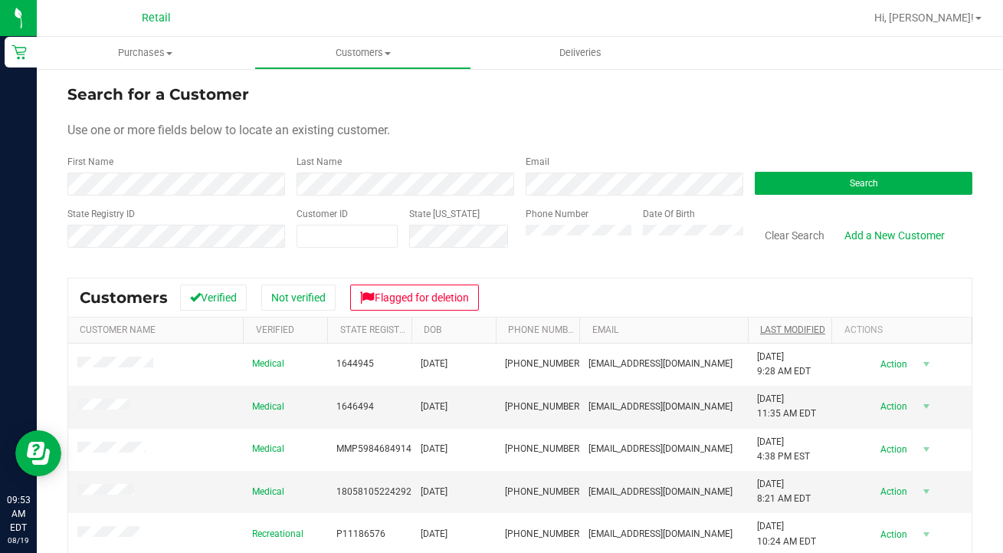
click at [788, 328] on link "Last Modified" at bounding box center [792, 329] width 65 height 11
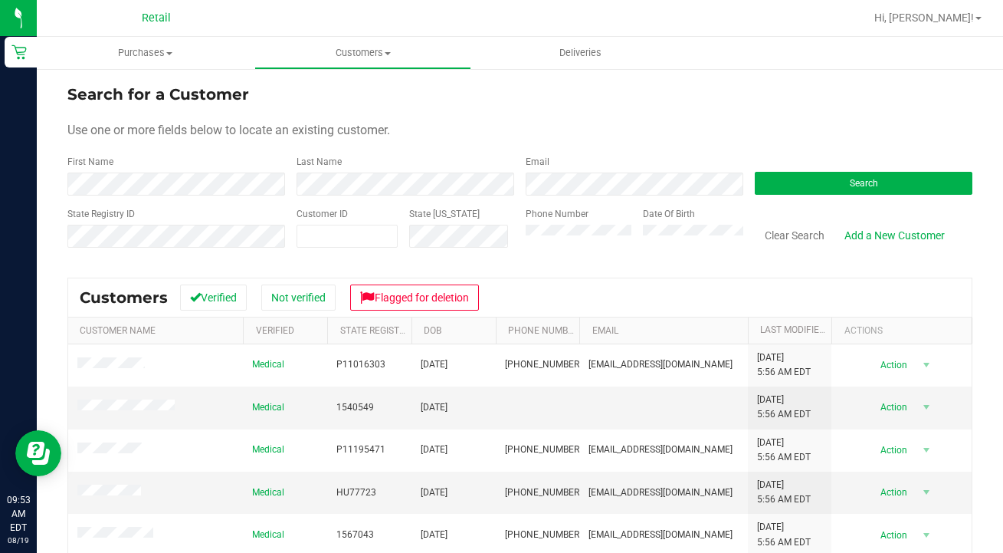
click at [780, 323] on th "Last Modified" at bounding box center [790, 330] width 84 height 27
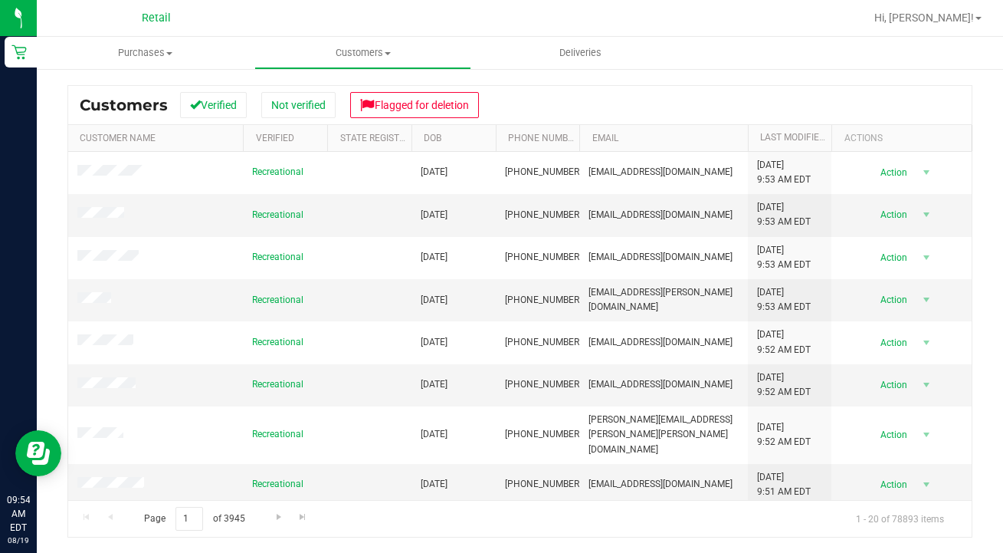
scroll to position [192, 0]
click at [191, 514] on input "1" at bounding box center [190, 519] width 28 height 24
type input "9"
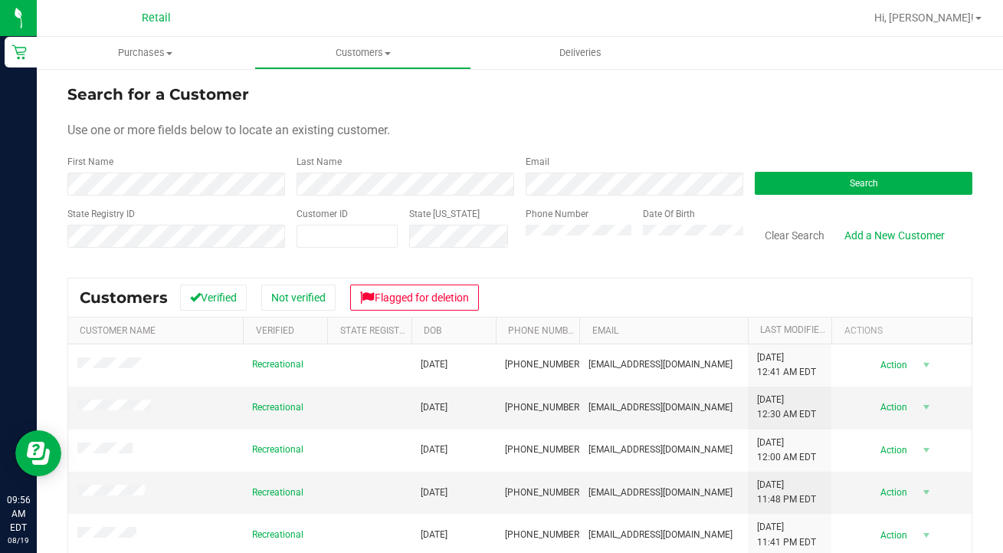
scroll to position [0, 0]
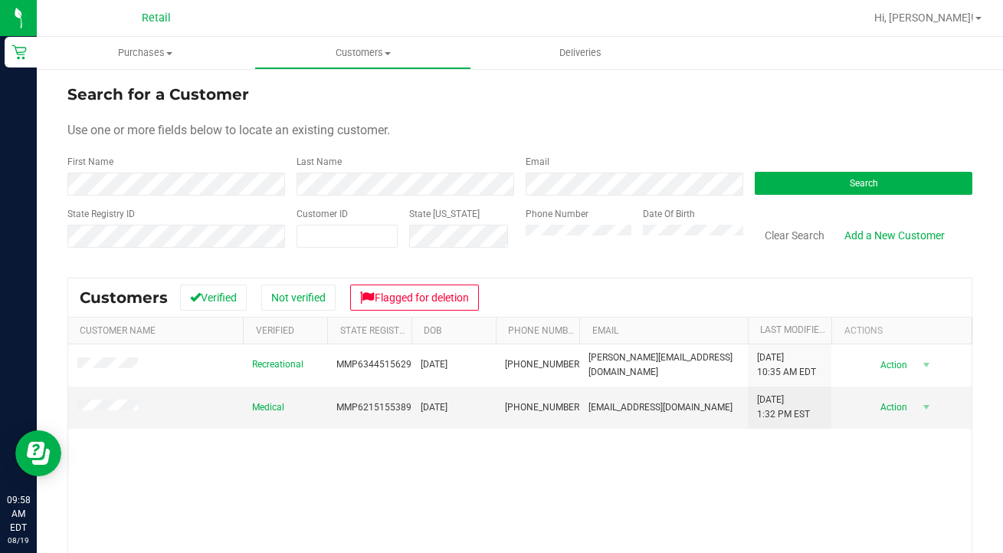
click at [799, 250] on div "Clear Search" at bounding box center [795, 241] width 80 height 39
click at [801, 239] on button "Clear Search" at bounding box center [795, 235] width 80 height 26
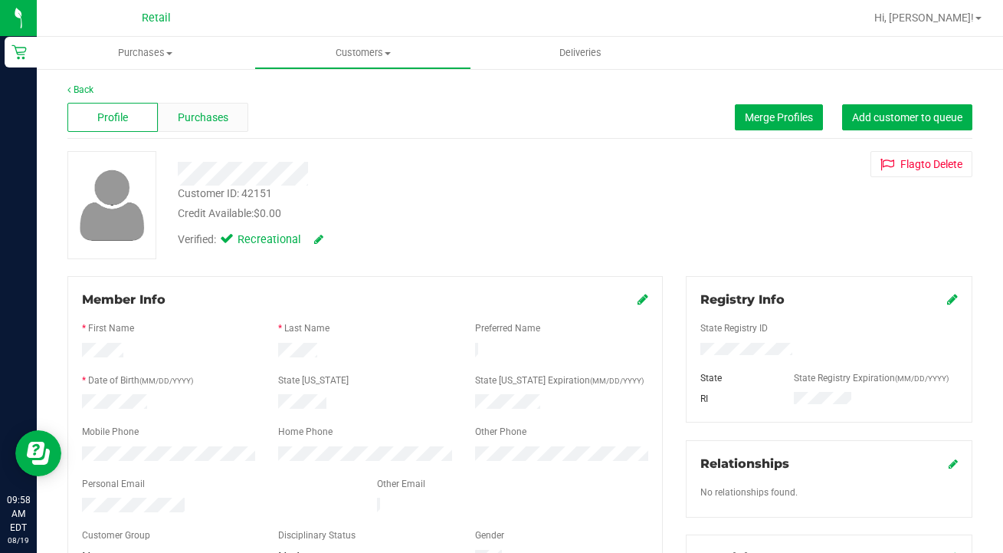
click at [228, 117] on span "Purchases" at bounding box center [203, 118] width 51 height 16
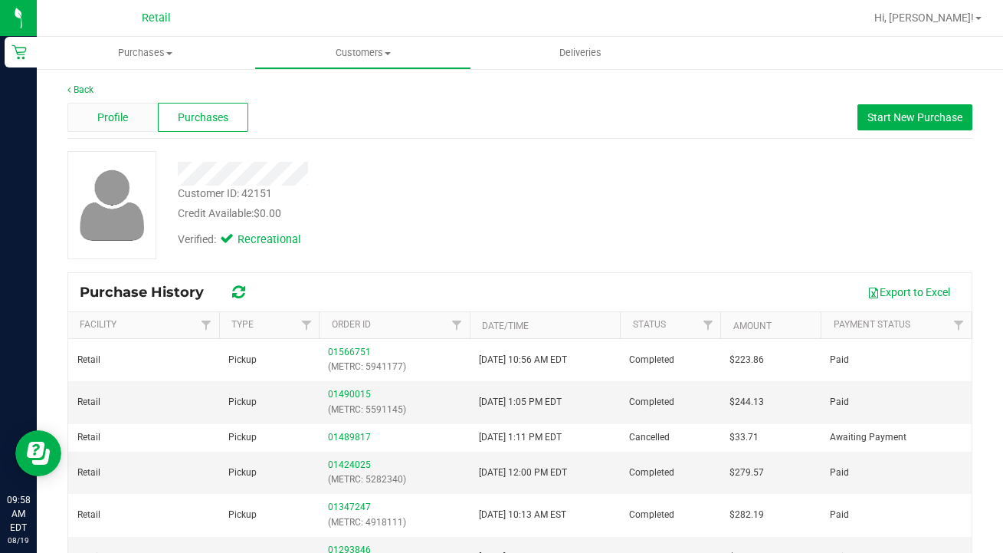
click at [116, 107] on div "Profile" at bounding box center [112, 117] width 90 height 29
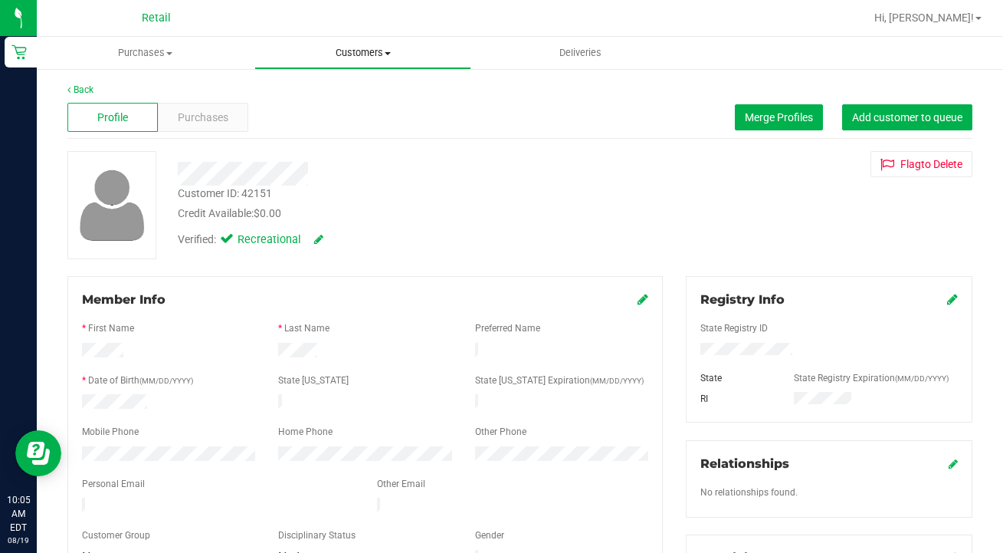
click at [375, 63] on uib-tab-heading "Customers All customers Add a new customer All physicians" at bounding box center [363, 53] width 216 height 31
click at [369, 95] on li "All customers" at bounding box center [363, 93] width 218 height 18
click at [793, 111] on span "Merge Profiles" at bounding box center [779, 117] width 68 height 12
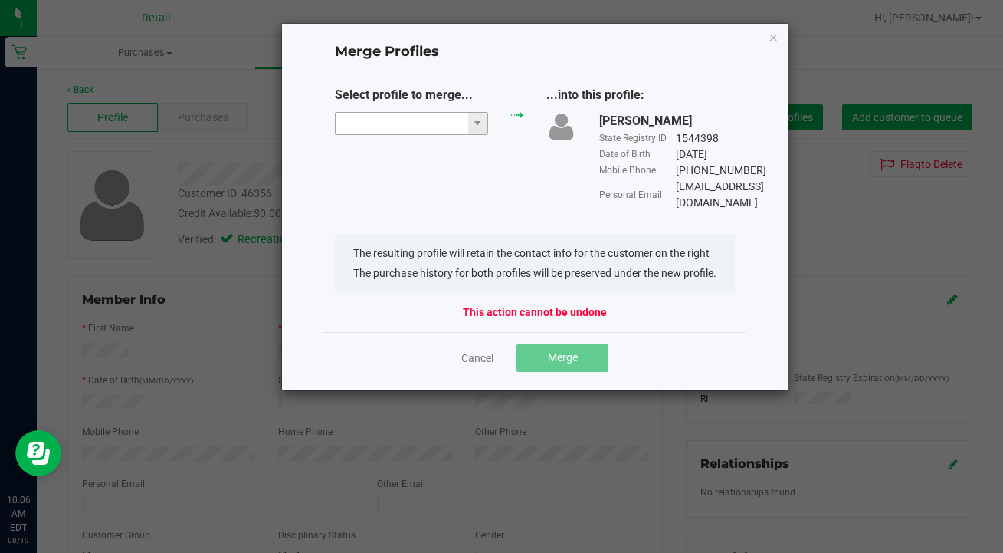
click at [408, 116] on input "NO DATA FOUND" at bounding box center [402, 123] width 133 height 21
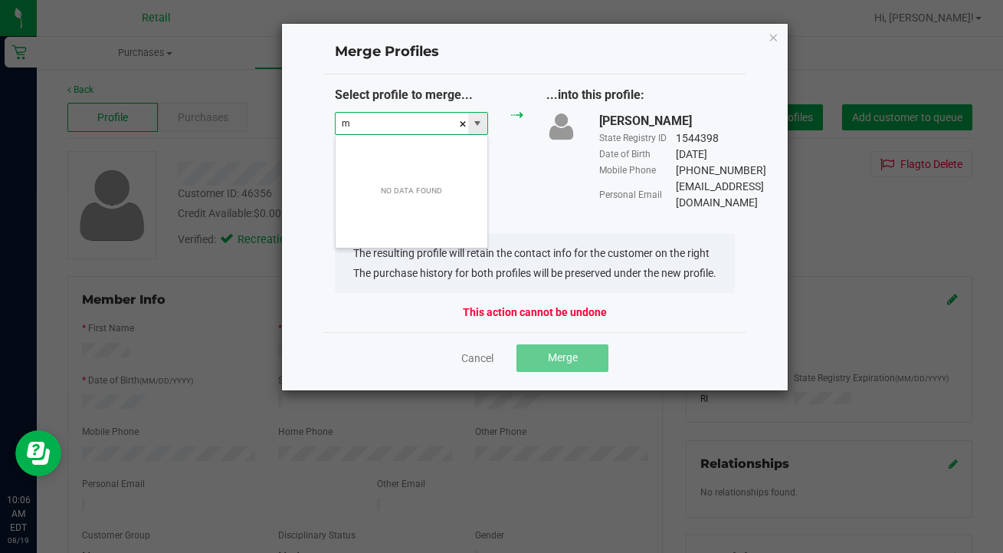
scroll to position [23, 153]
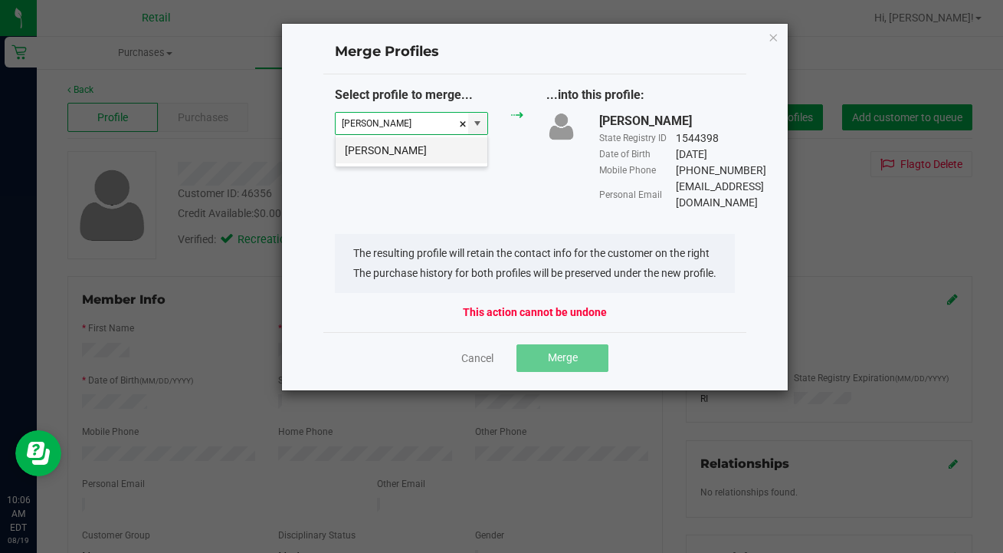
click at [421, 149] on li "[PERSON_NAME]" at bounding box center [412, 150] width 152 height 26
type input "[PERSON_NAME]"
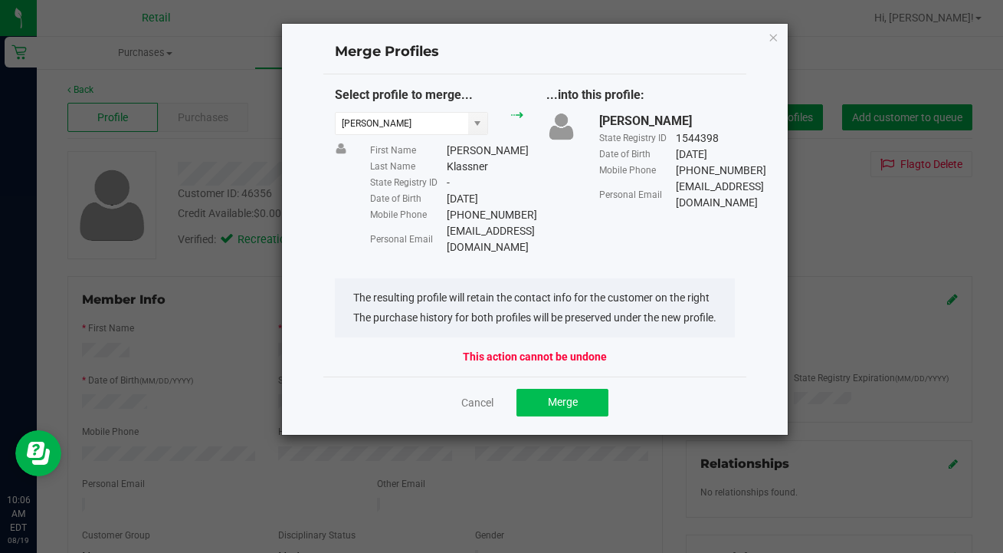
click at [582, 389] on button "Merge" at bounding box center [563, 403] width 92 height 28
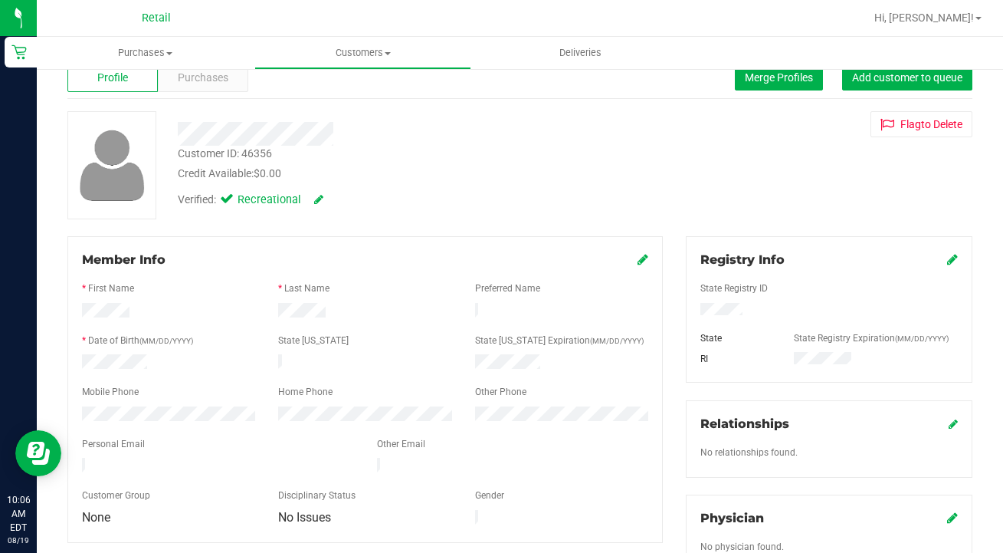
scroll to position [41, 0]
click at [343, 54] on span "Customers" at bounding box center [363, 53] width 216 height 14
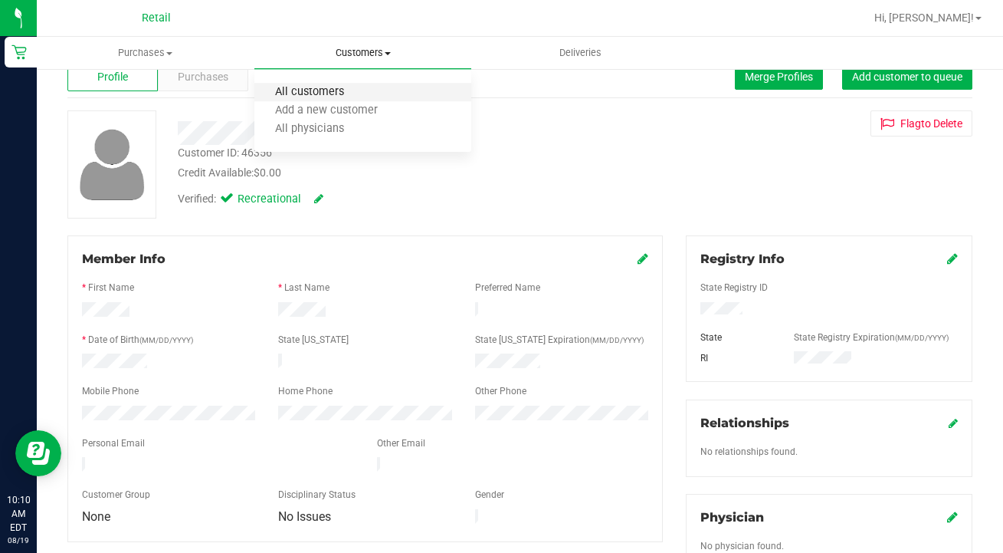
click at [330, 89] on span "All customers" at bounding box center [309, 92] width 110 height 13
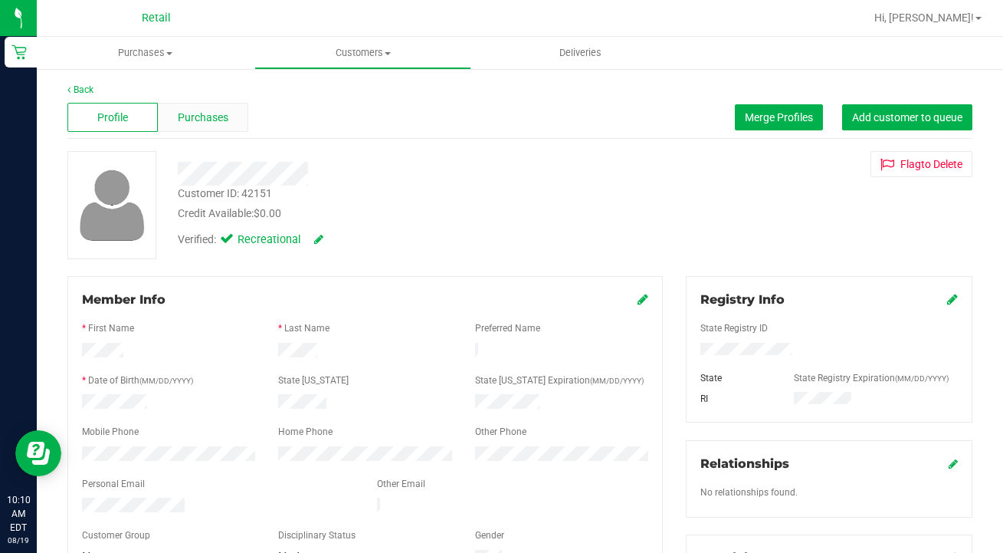
click at [202, 112] on span "Purchases" at bounding box center [203, 118] width 51 height 16
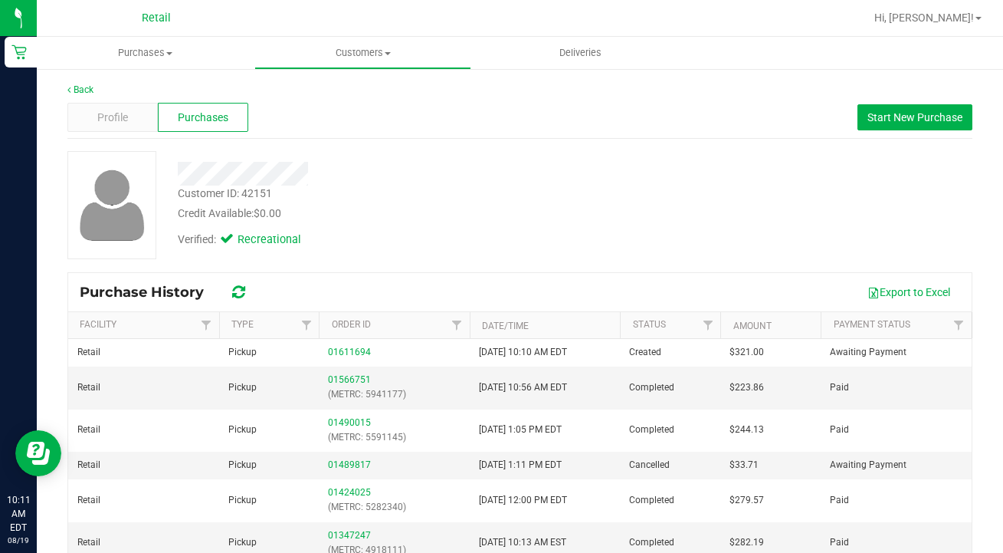
click at [410, 252] on div "Verified: Recreational" at bounding box center [398, 239] width 465 height 34
click at [352, 50] on span "Customers" at bounding box center [363, 53] width 216 height 14
click at [353, 91] on span "All customers" at bounding box center [309, 92] width 110 height 13
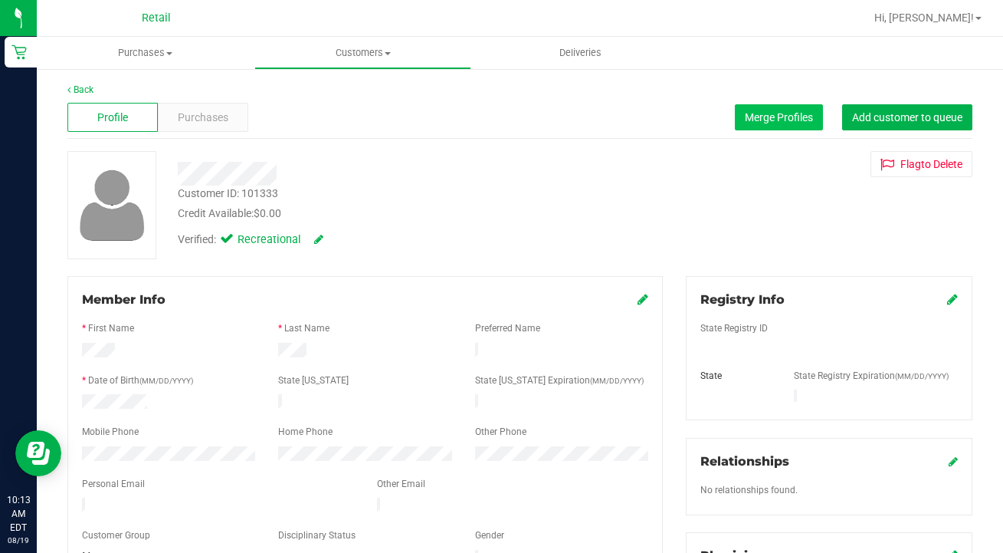
click at [757, 117] on span "Merge Profiles" at bounding box center [779, 117] width 68 height 12
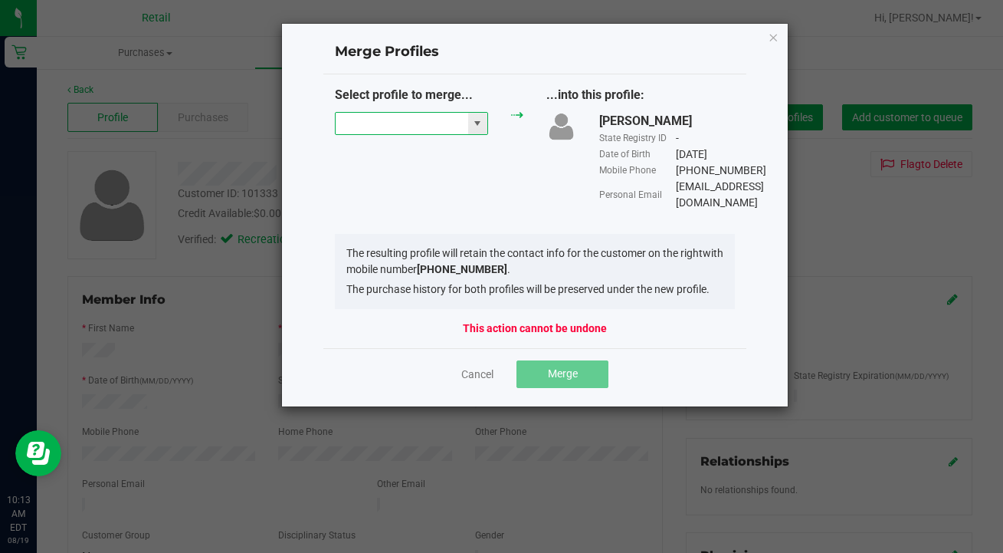
click at [428, 125] on input "NO DATA FOUND" at bounding box center [402, 123] width 133 height 21
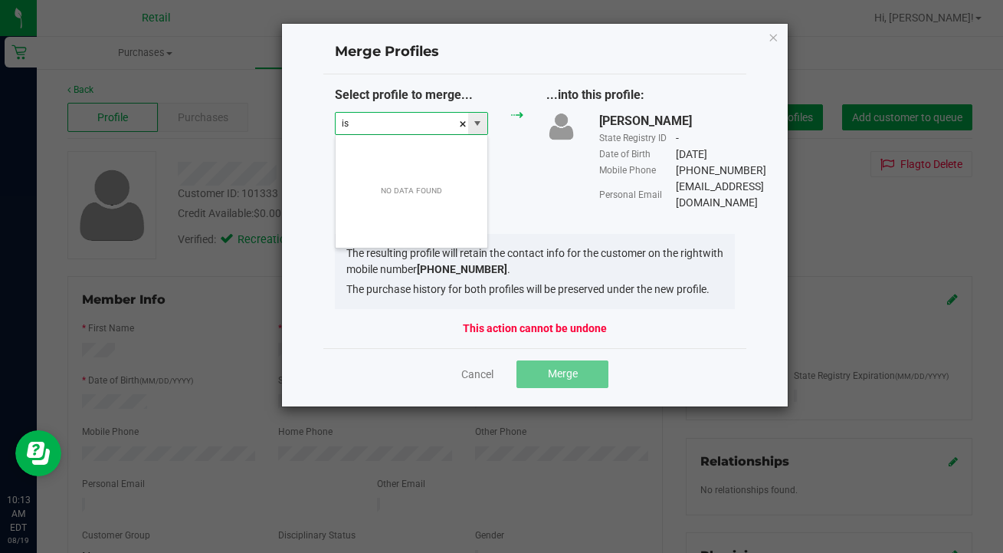
scroll to position [23, 153]
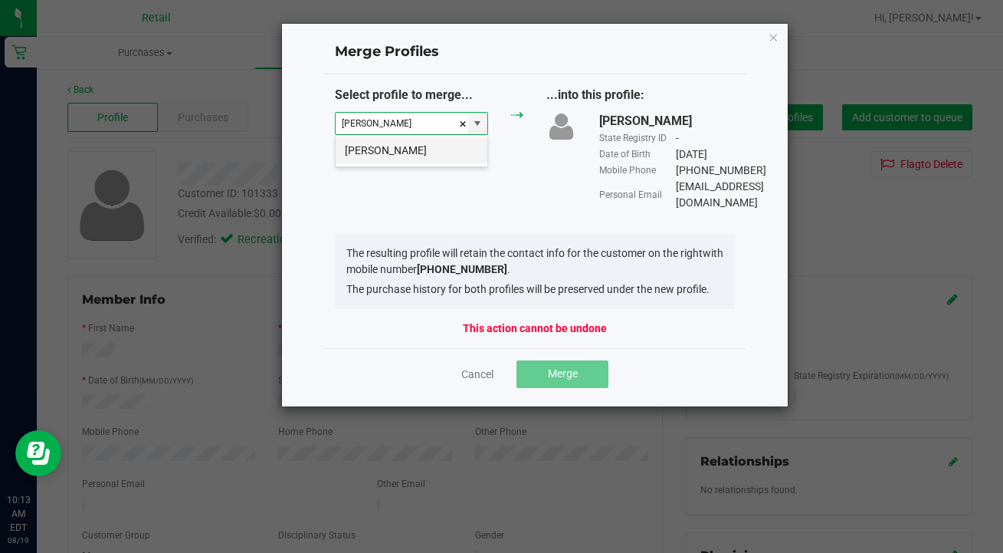
click at [445, 162] on li "[PERSON_NAME]" at bounding box center [412, 150] width 152 height 26
type input "[PERSON_NAME]"
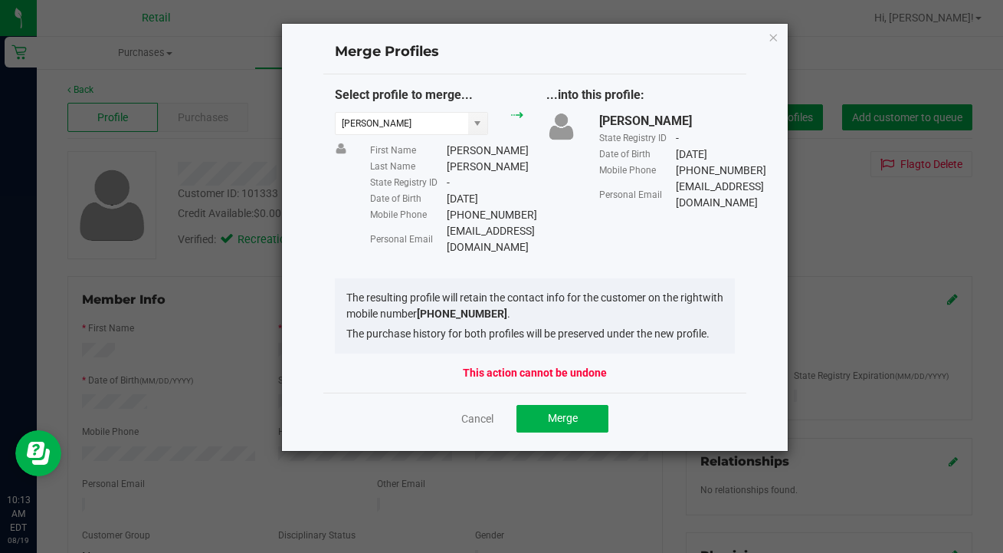
drag, startPoint x: 543, startPoint y: 231, endPoint x: 435, endPoint y: 231, distance: 108.1
click at [435, 231] on div "Personal Email [EMAIL_ADDRESS][DOMAIN_NAME]" at bounding box center [446, 239] width 153 height 32
copy div "[EMAIL_ADDRESS][DOMAIN_NAME]"
click at [566, 405] on button "Merge" at bounding box center [563, 419] width 92 height 28
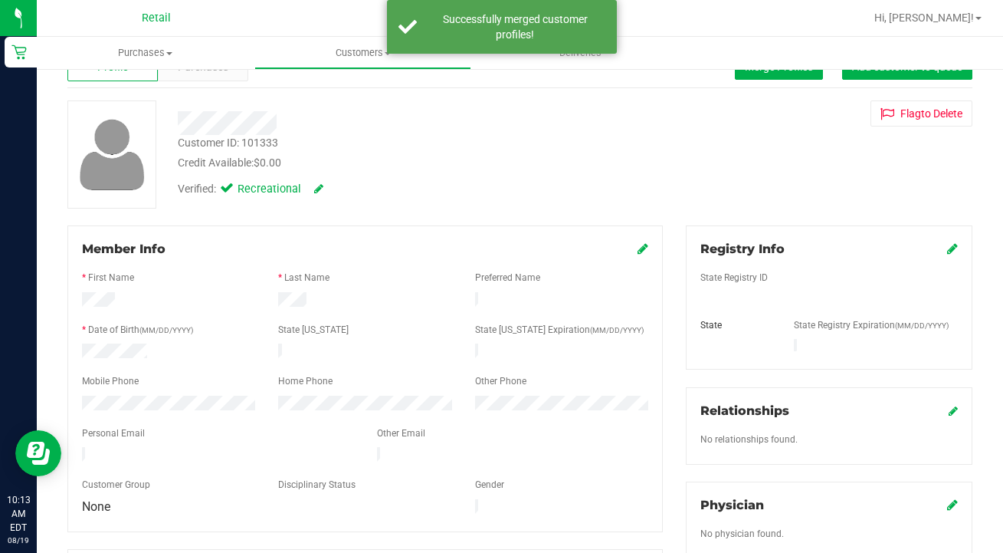
scroll to position [52, 0]
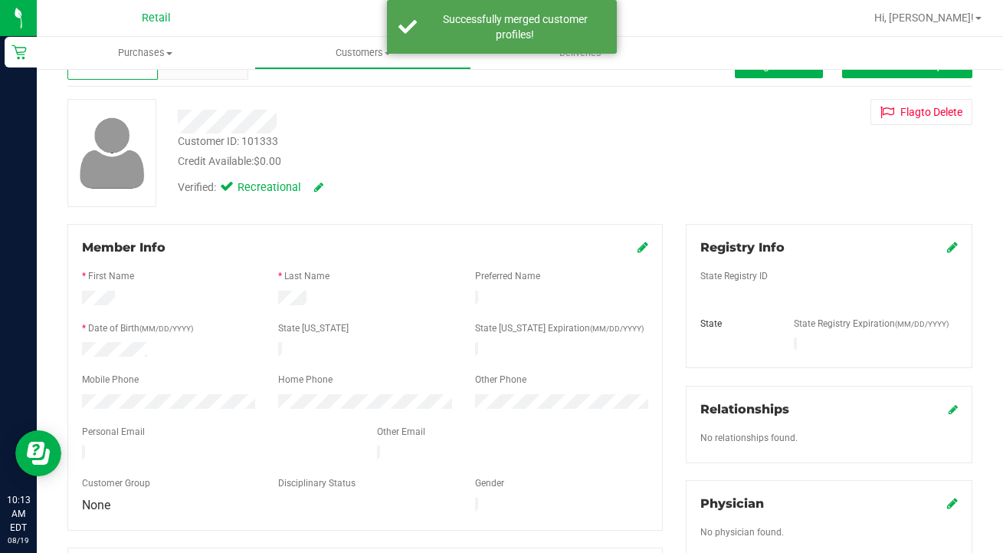
click at [646, 250] on icon at bounding box center [643, 247] width 11 height 12
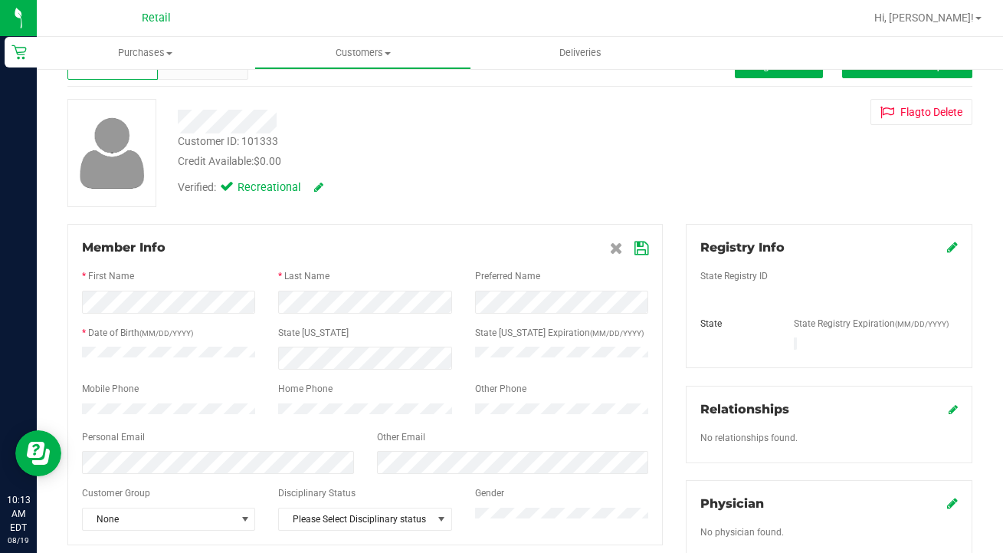
click at [644, 249] on icon at bounding box center [642, 248] width 14 height 12
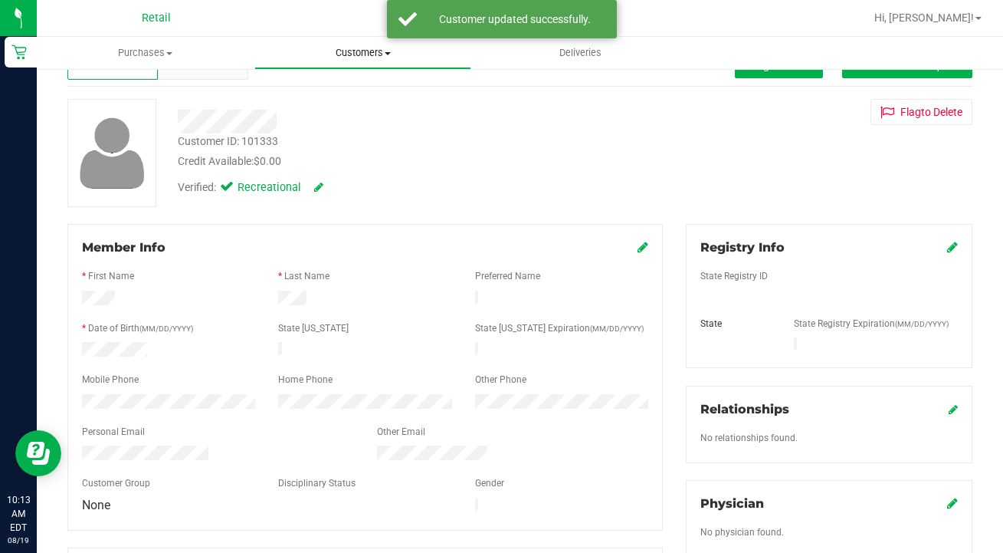
click at [342, 50] on span "Customers" at bounding box center [363, 53] width 216 height 14
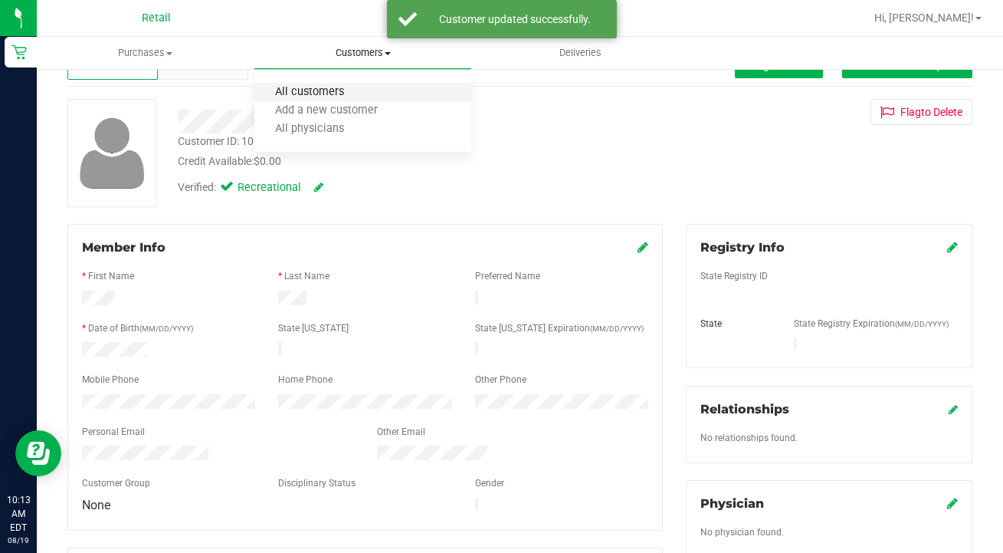
click at [343, 94] on span "All customers" at bounding box center [309, 92] width 110 height 13
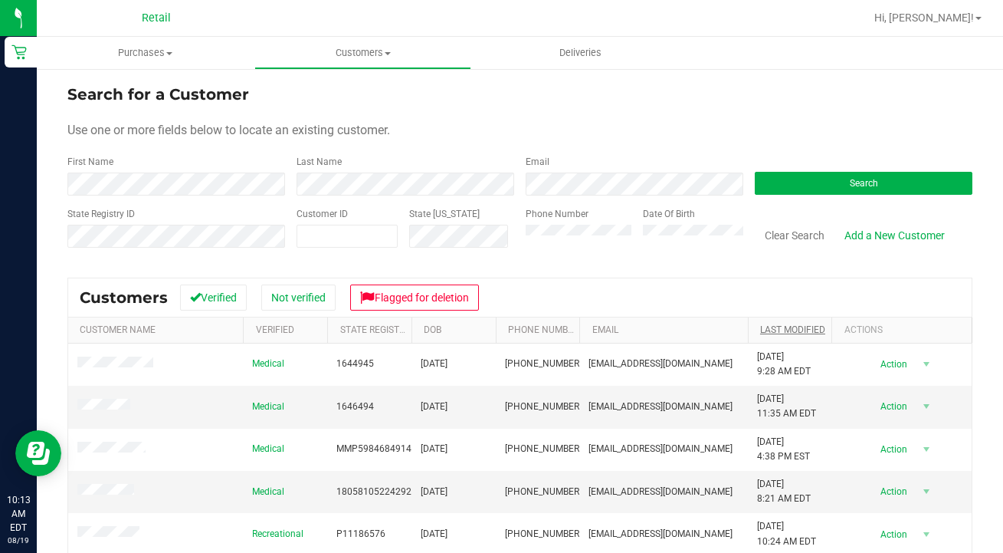
click at [801, 330] on link "Last Modified" at bounding box center [792, 329] width 65 height 11
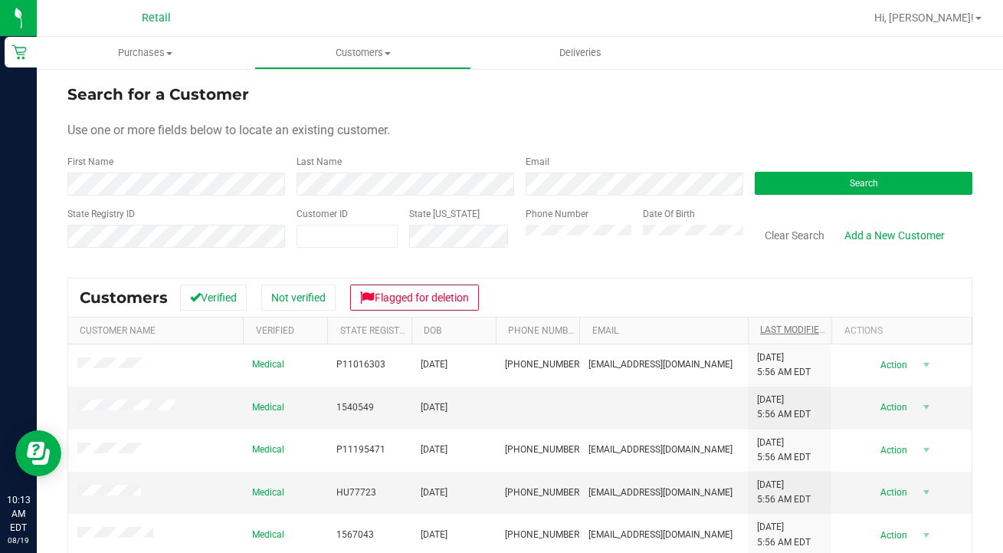
click at [802, 330] on link "Last Modified" at bounding box center [801, 329] width 83 height 11
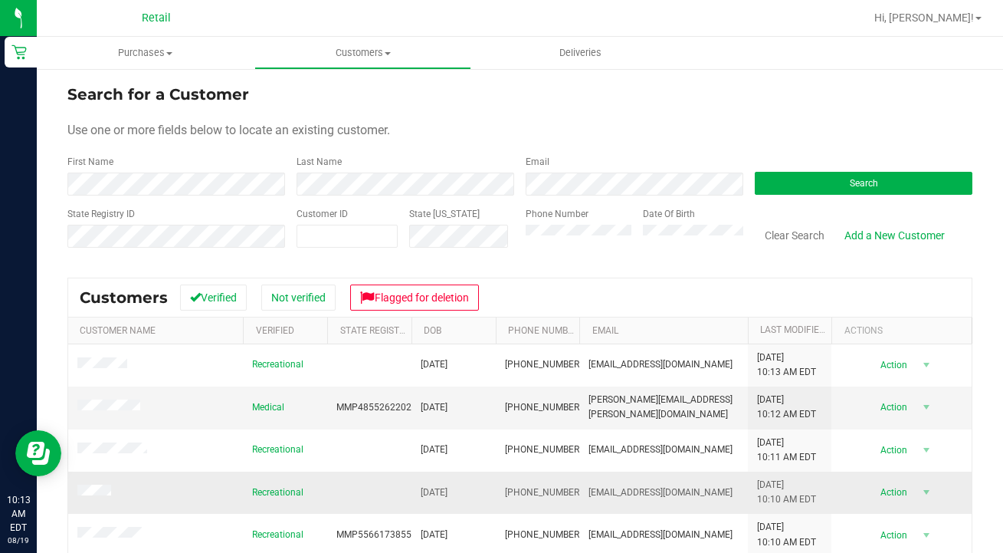
drag, startPoint x: 570, startPoint y: 491, endPoint x: 502, endPoint y: 484, distance: 67.8
click at [502, 484] on td "[PHONE_NUMBER]" at bounding box center [538, 492] width 84 height 42
click at [572, 222] on div "Phone Number" at bounding box center [579, 234] width 106 height 54
click at [578, 218] on label "Phone Number" at bounding box center [557, 214] width 63 height 14
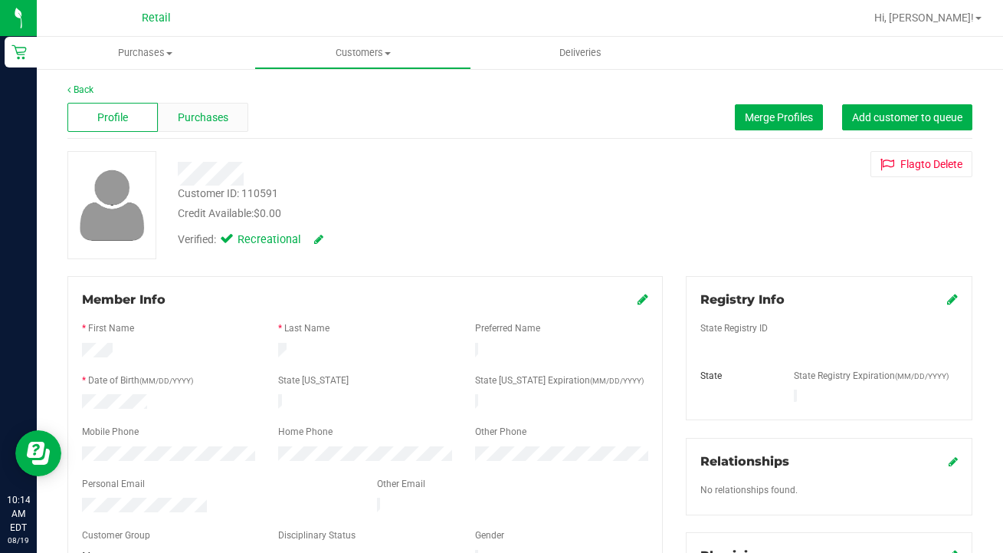
click at [208, 121] on span "Purchases" at bounding box center [203, 118] width 51 height 16
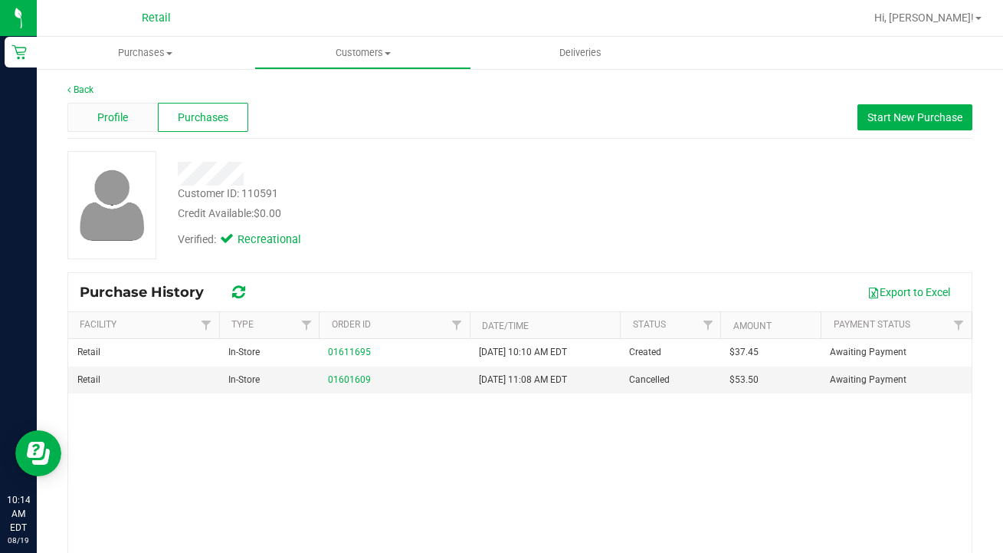
click at [113, 110] on span "Profile" at bounding box center [112, 118] width 31 height 16
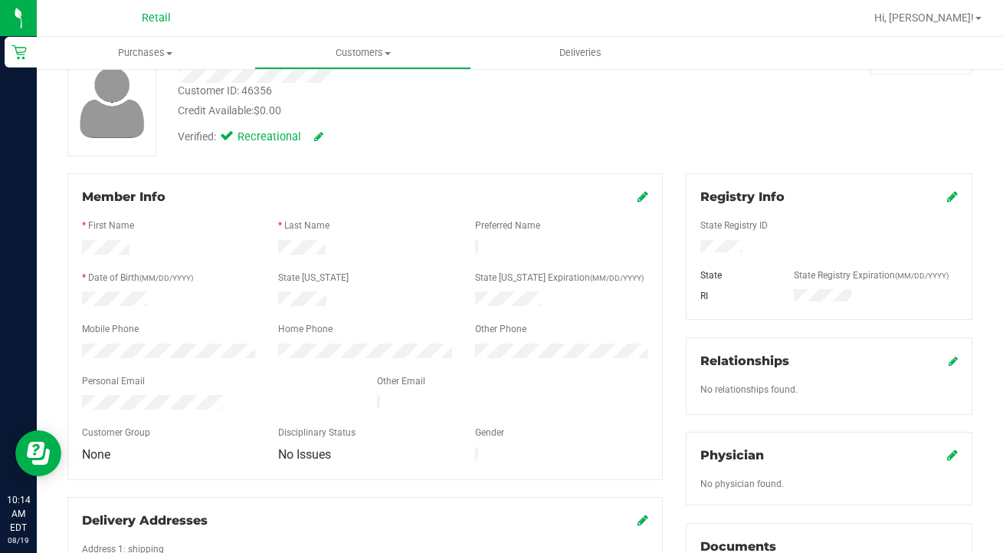
scroll to position [103, 0]
click at [645, 201] on icon at bounding box center [643, 196] width 11 height 12
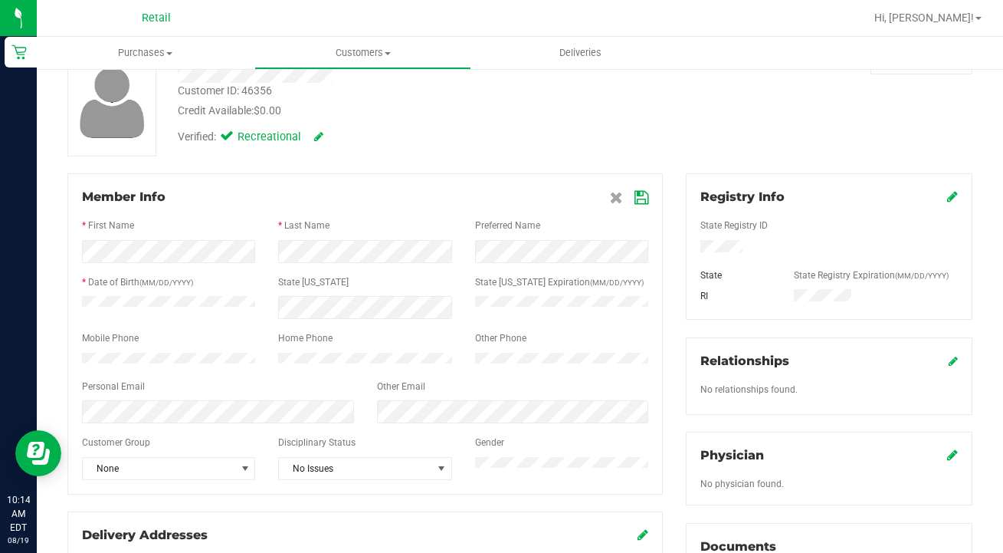
click at [350, 490] on div "Member Info * First Name * Last Name Preferred Name * Date of Birth (MM/DD/YYYY…" at bounding box center [365, 333] width 596 height 321
click at [353, 479] on span "No Issues" at bounding box center [355, 468] width 153 height 21
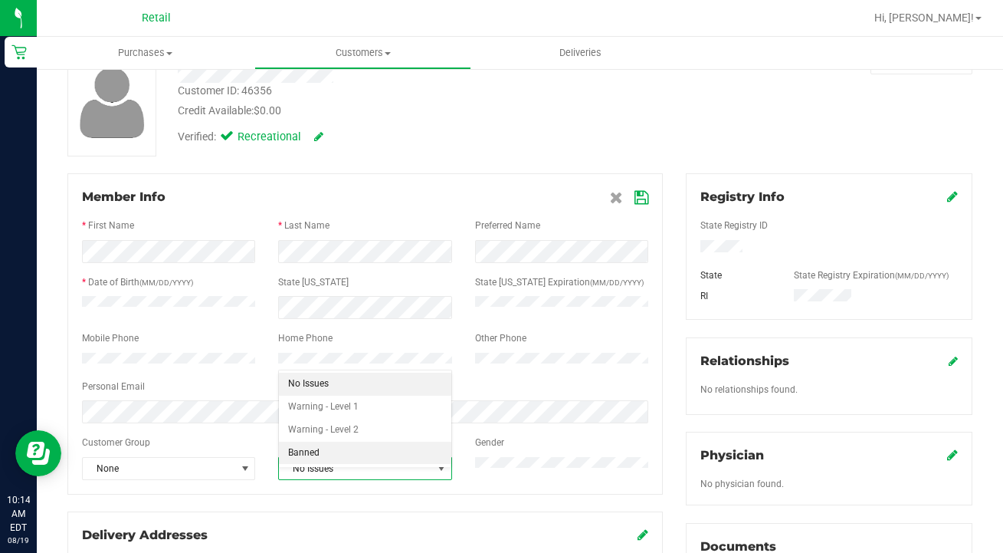
click at [360, 452] on li "Banned" at bounding box center [365, 453] width 172 height 23
click at [639, 195] on icon at bounding box center [642, 198] width 14 height 12
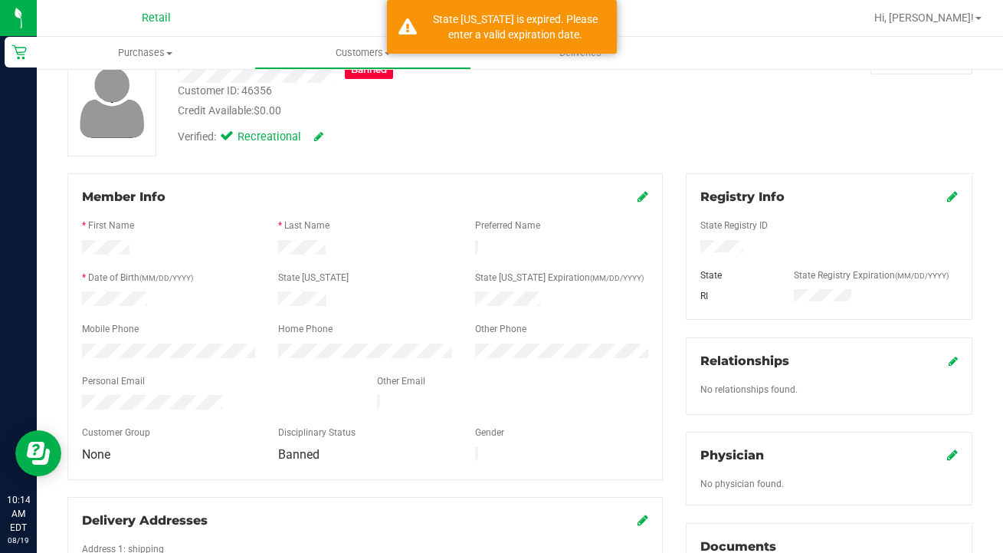
click at [639, 189] on span at bounding box center [643, 197] width 11 height 18
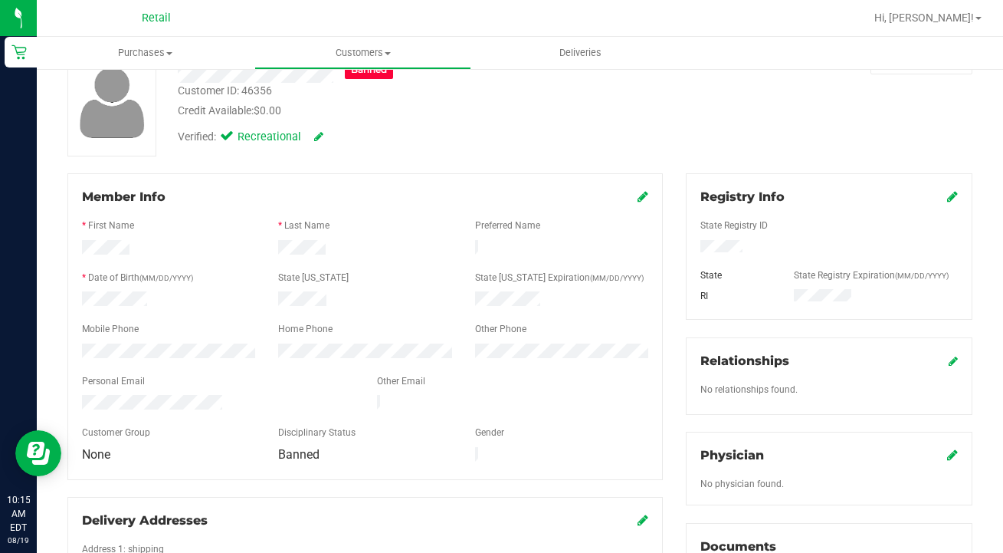
click at [640, 195] on icon at bounding box center [643, 196] width 11 height 12
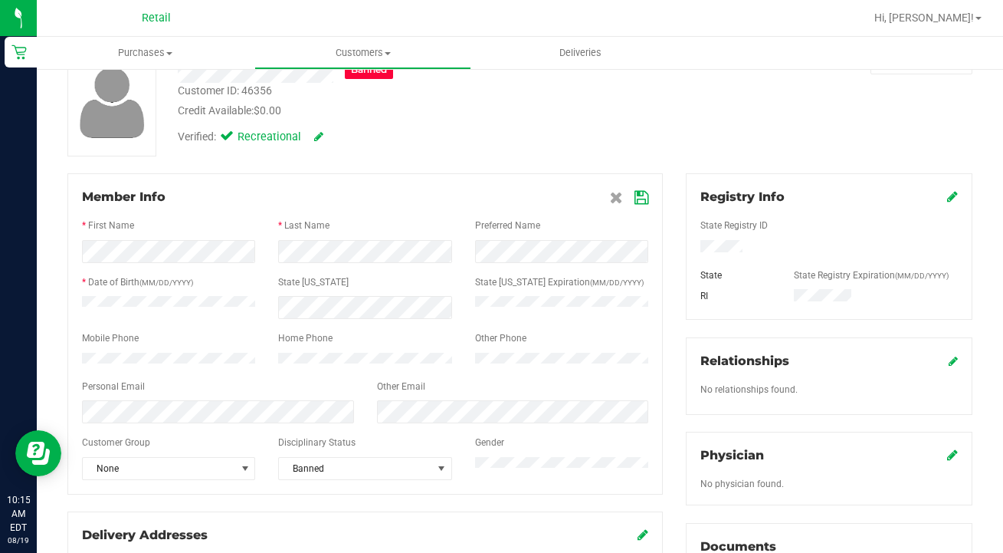
click at [645, 195] on icon at bounding box center [642, 198] width 14 height 12
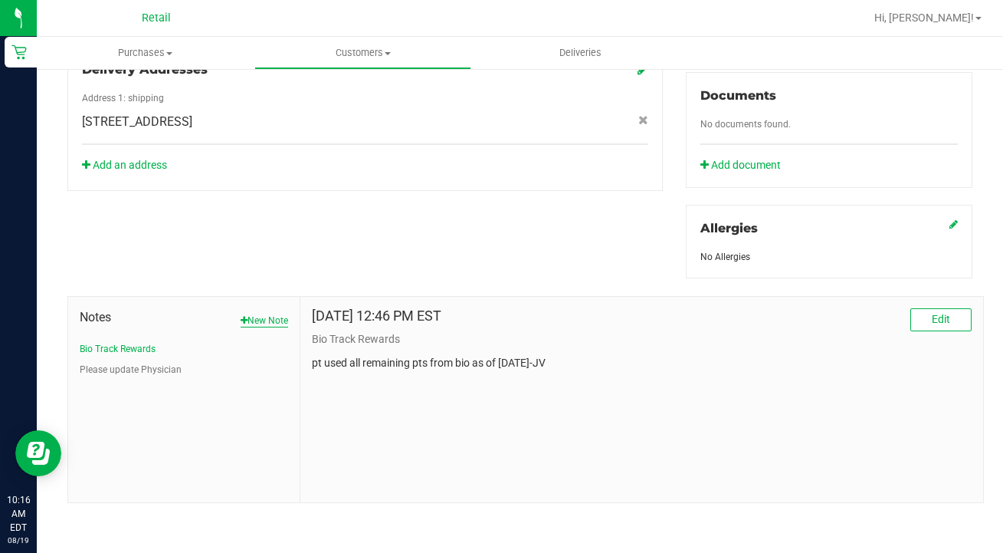
scroll to position [553, 0]
click at [253, 314] on button "New Note" at bounding box center [265, 321] width 48 height 14
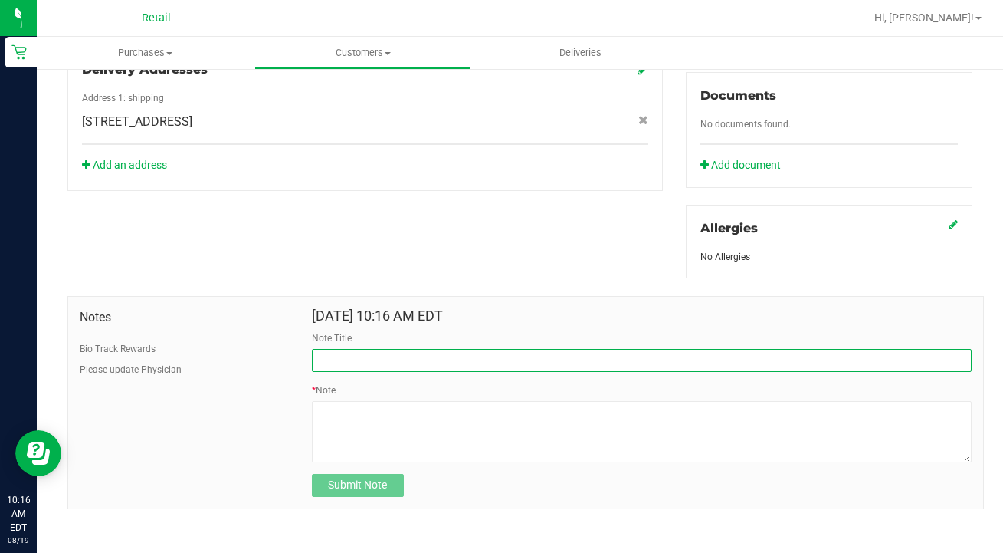
click at [372, 358] on input "Note Title" at bounding box center [642, 360] width 660 height 23
type input "BANNED [DATE]"
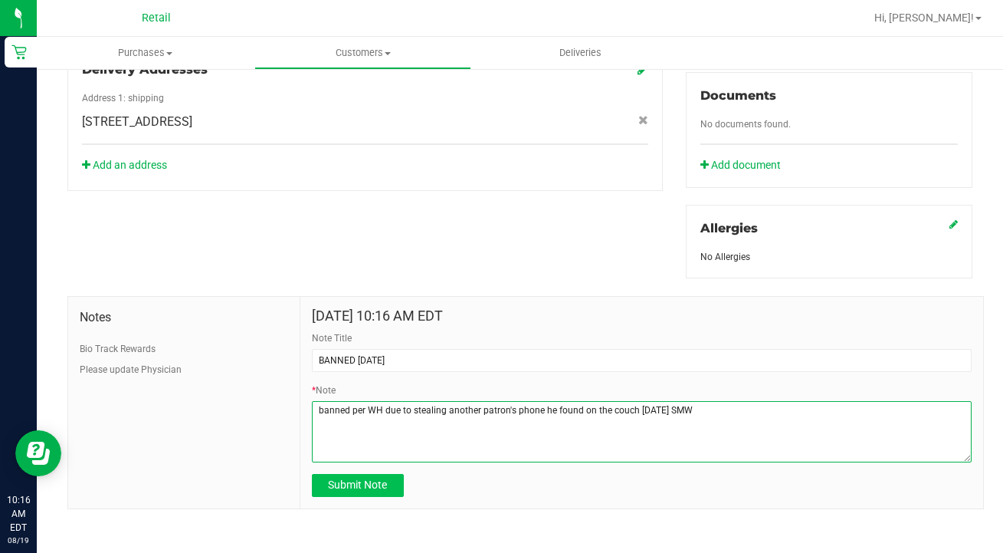
type textarea "banned per WH due to stealing another patron's phone he found on the couch [DAT…"
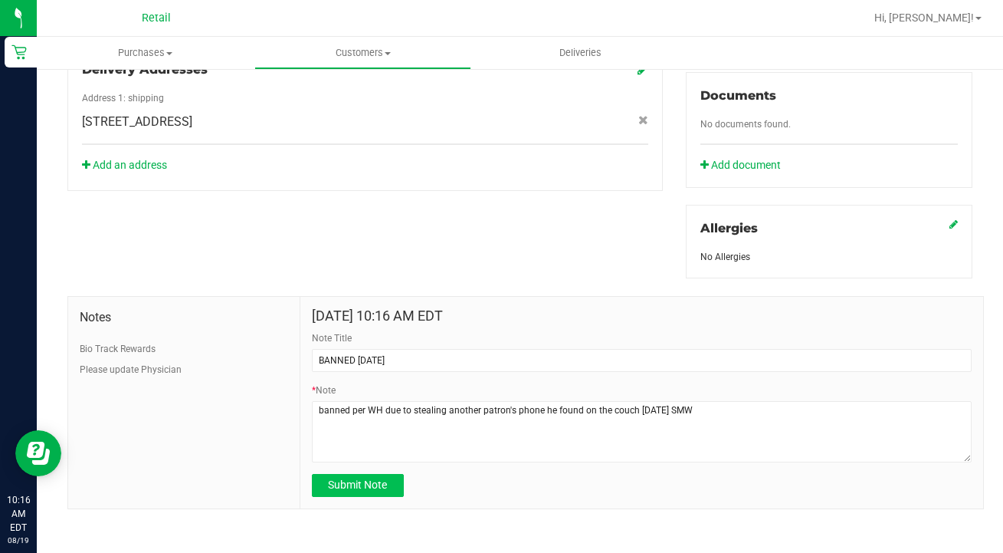
click at [360, 490] on span "Submit Note" at bounding box center [357, 484] width 59 height 12
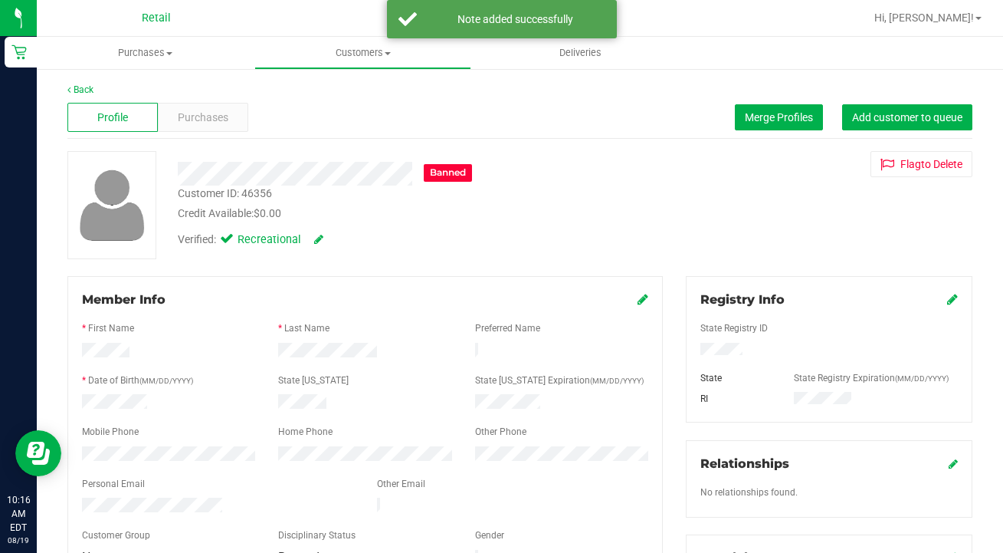
scroll to position [0, 0]
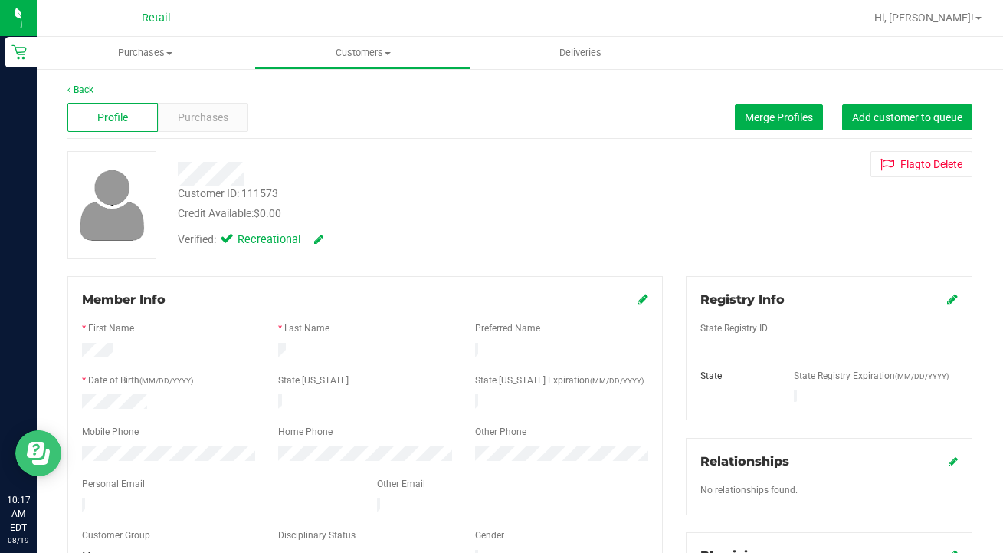
click at [57, 438] on body "Retail 10:17 AM EDT [DATE] 08/19 Retail Hi, [PERSON_NAME]! Purchases Summary of…" at bounding box center [501, 276] width 1003 height 553
click at [74, 446] on div at bounding box center [169, 455] width 196 height 18
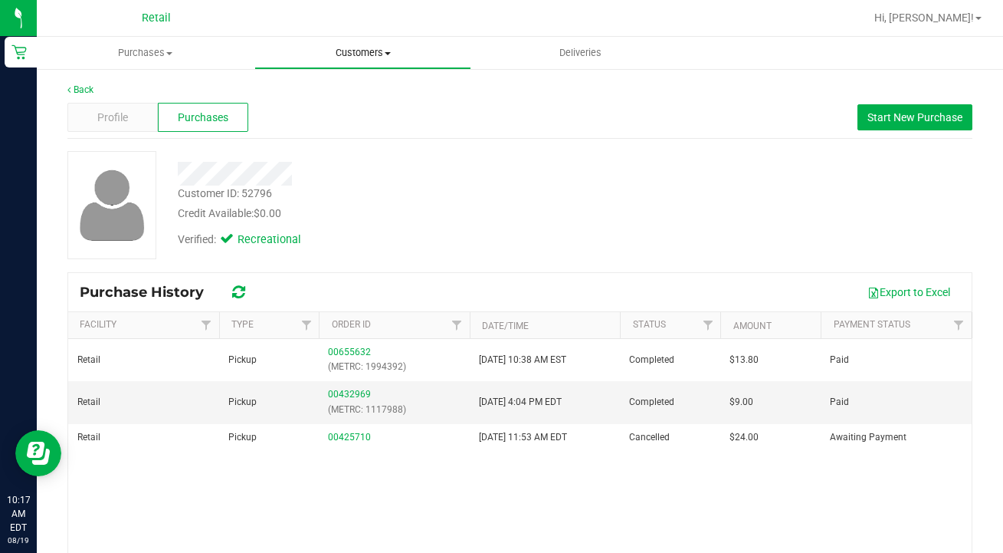
click at [351, 44] on uib-tab-heading "Customers All customers Add a new customer All physicians" at bounding box center [363, 53] width 216 height 31
click at [349, 90] on span "All customers" at bounding box center [309, 92] width 110 height 13
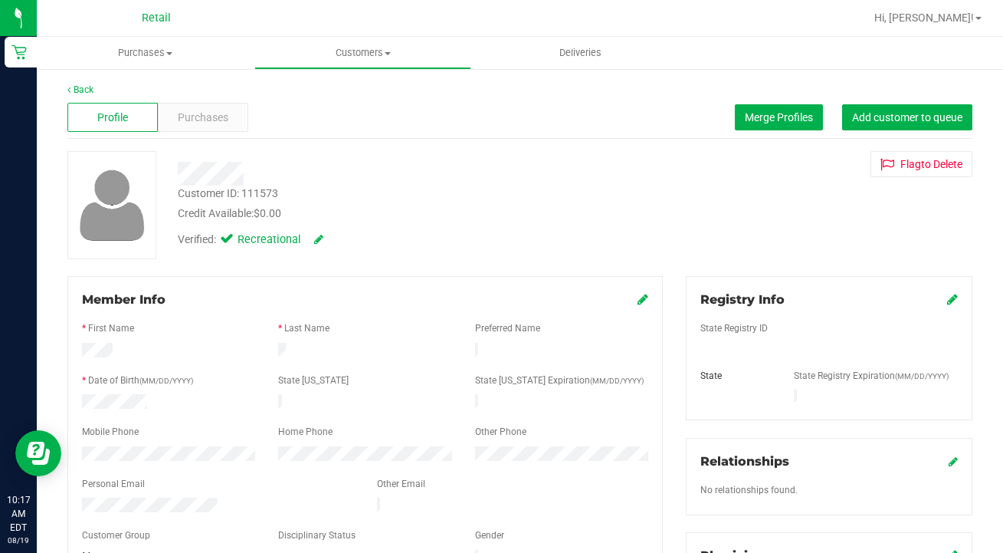
click at [204, 96] on div "Back" at bounding box center [519, 90] width 905 height 14
click at [204, 111] on span "Purchases" at bounding box center [203, 118] width 51 height 16
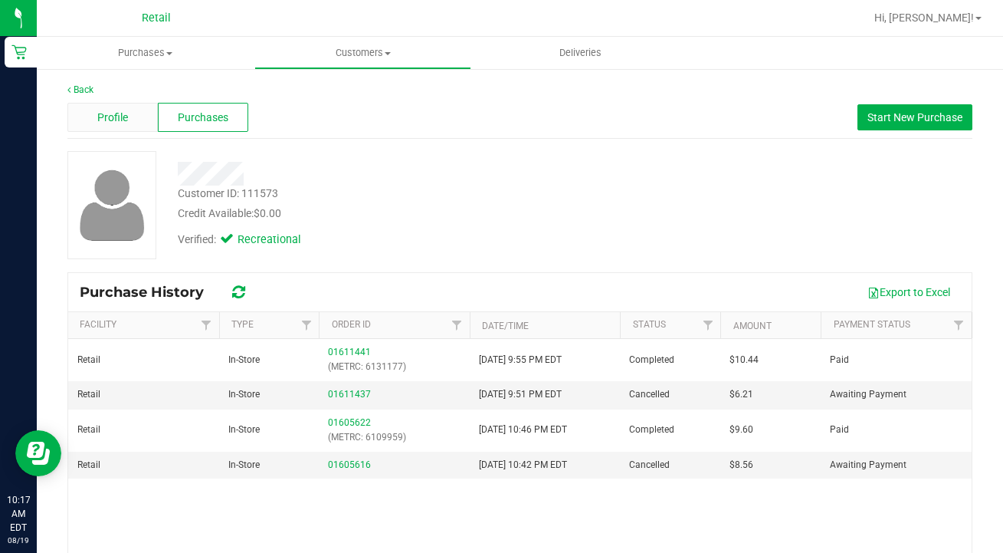
click at [136, 110] on div "Profile" at bounding box center [112, 117] width 90 height 29
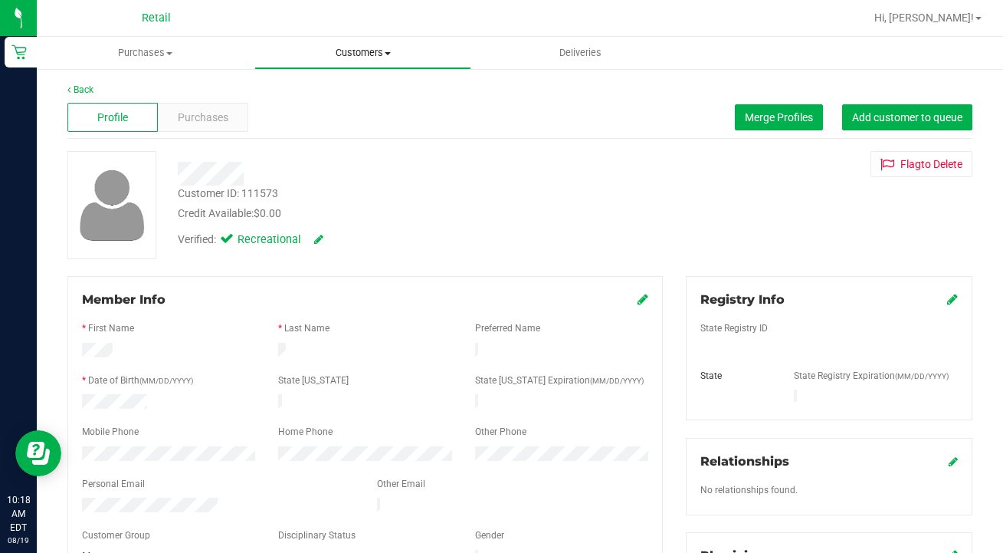
click at [346, 51] on span "Customers" at bounding box center [363, 53] width 216 height 14
click at [346, 87] on span "All customers" at bounding box center [309, 92] width 110 height 13
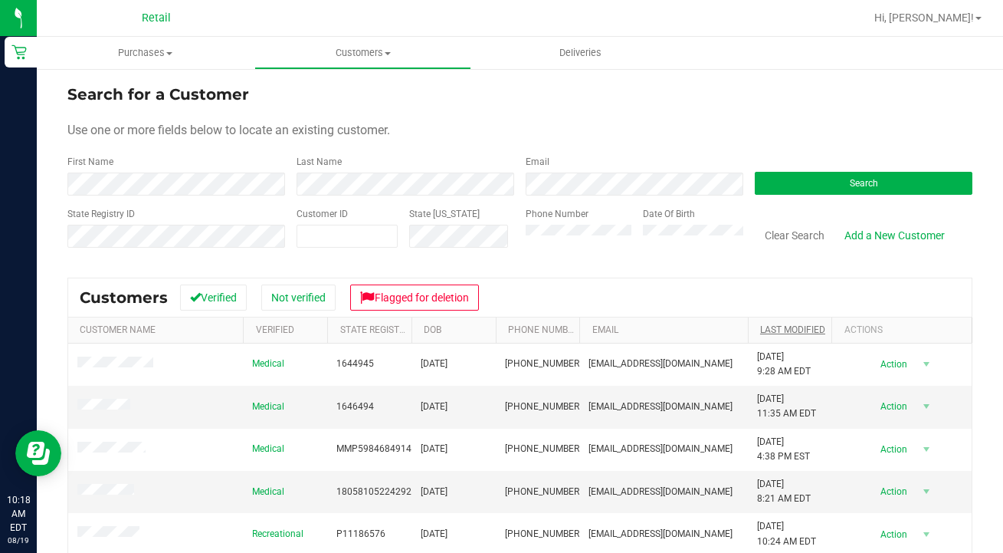
click at [771, 333] on link "Last Modified" at bounding box center [792, 329] width 65 height 11
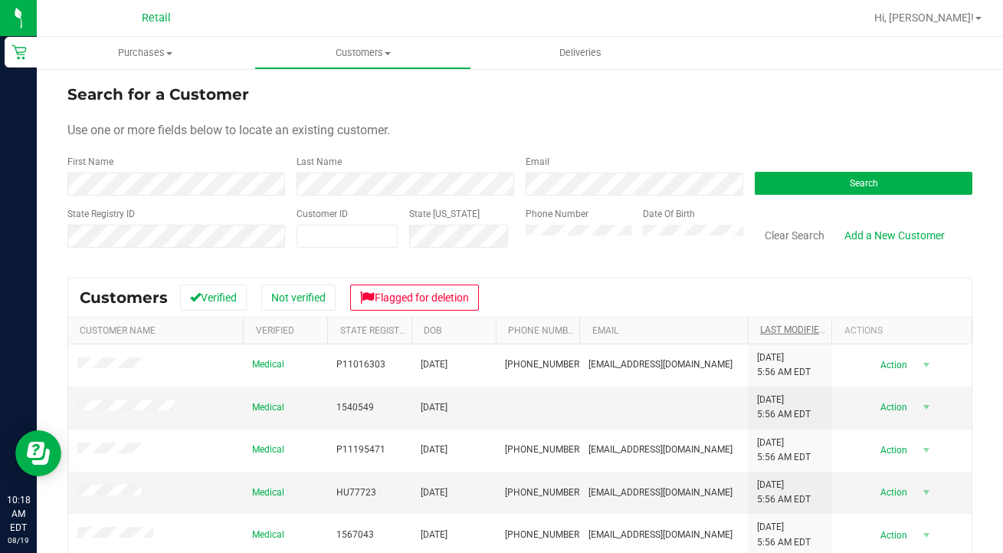
click at [773, 332] on link "Last Modified" at bounding box center [801, 329] width 83 height 11
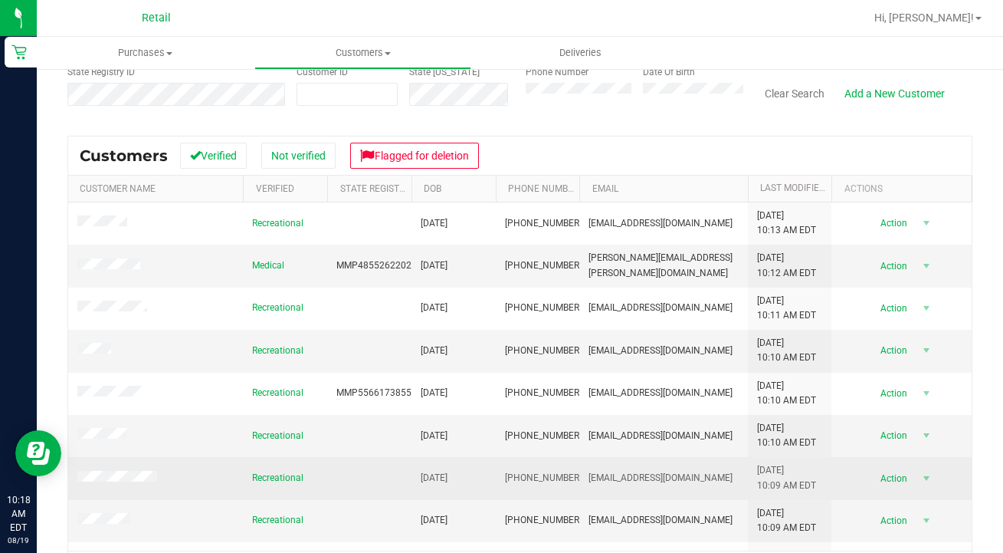
scroll to position [438, 0]
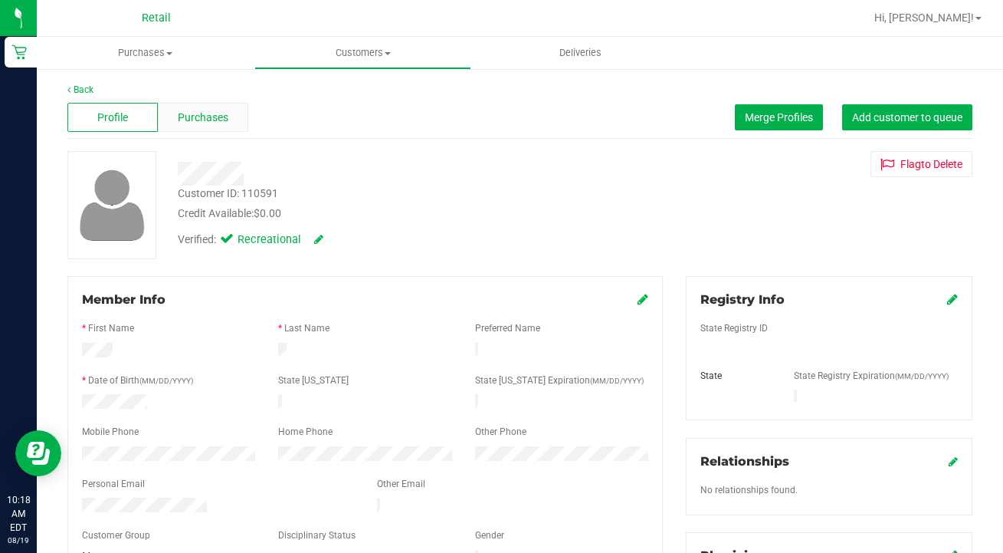
scroll to position [1, 0]
click at [200, 116] on span "Purchases" at bounding box center [203, 117] width 51 height 16
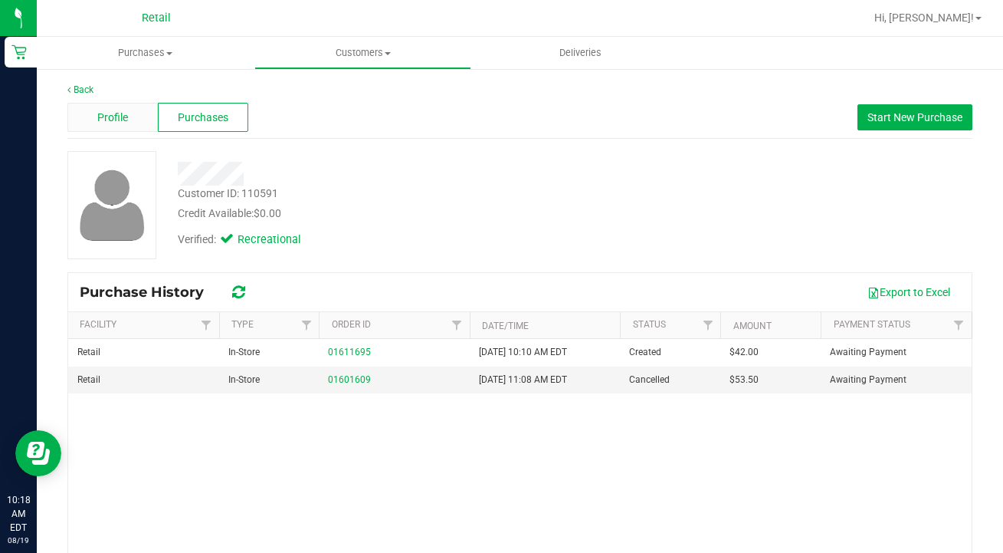
click at [116, 106] on div "Profile" at bounding box center [112, 117] width 90 height 29
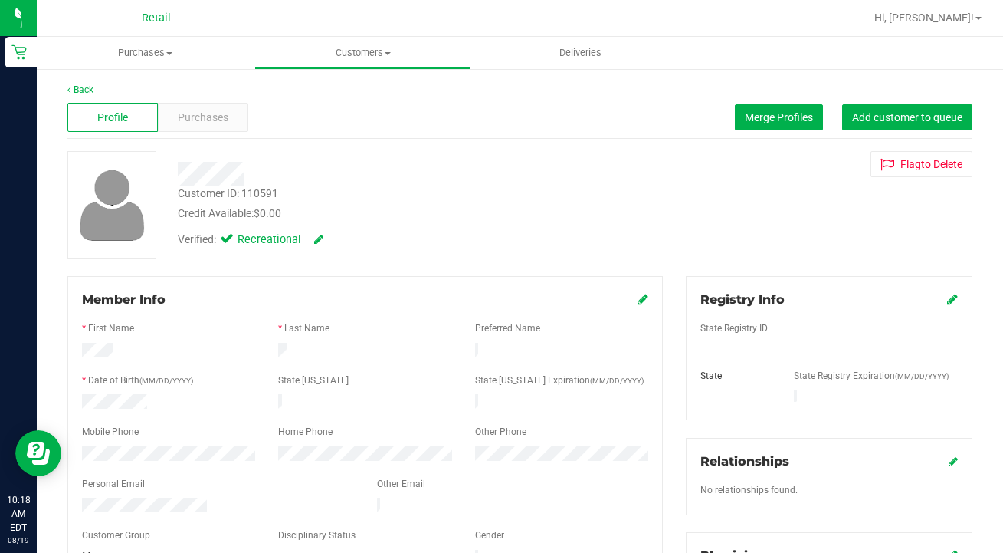
click at [78, 446] on div at bounding box center [169, 455] width 196 height 18
click at [364, 51] on span "Customers" at bounding box center [363, 53] width 216 height 14
click at [362, 87] on span "All customers" at bounding box center [309, 92] width 110 height 13
click at [363, 54] on span "Customers" at bounding box center [363, 53] width 216 height 14
click at [223, 113] on span "Purchases" at bounding box center [203, 118] width 51 height 16
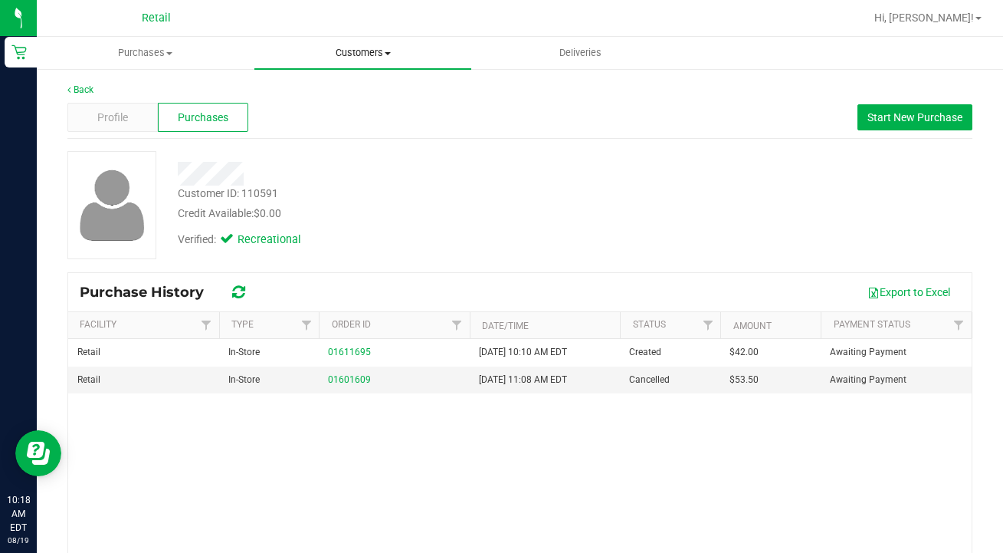
click at [352, 54] on span "Customers" at bounding box center [363, 53] width 218 height 14
click at [353, 86] on li "All customers" at bounding box center [363, 93] width 218 height 18
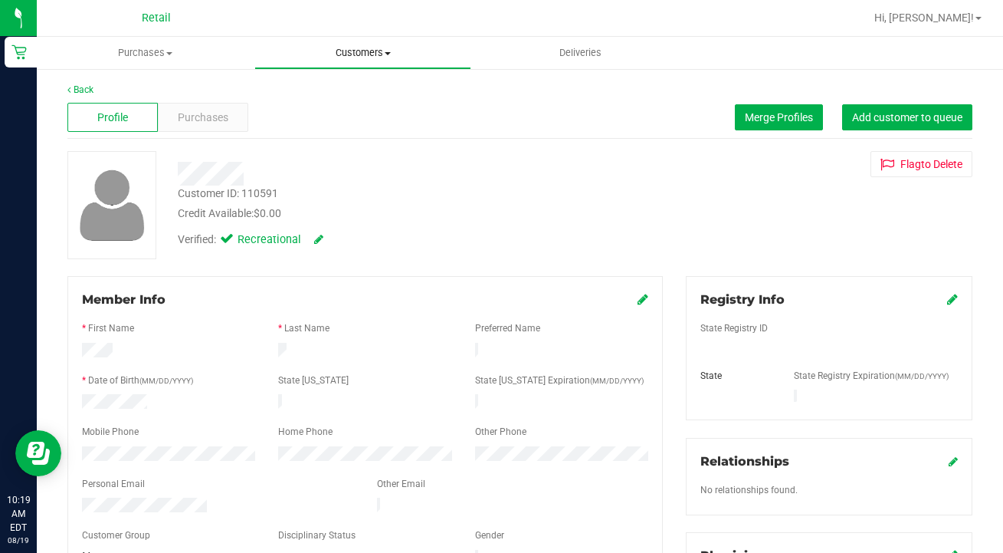
click at [343, 61] on uib-tab-heading "Customers All customers Add a new customer All physicians" at bounding box center [363, 53] width 216 height 31
click at [334, 97] on span "All customers" at bounding box center [309, 92] width 110 height 13
click at [205, 114] on span "Purchases" at bounding box center [203, 118] width 51 height 16
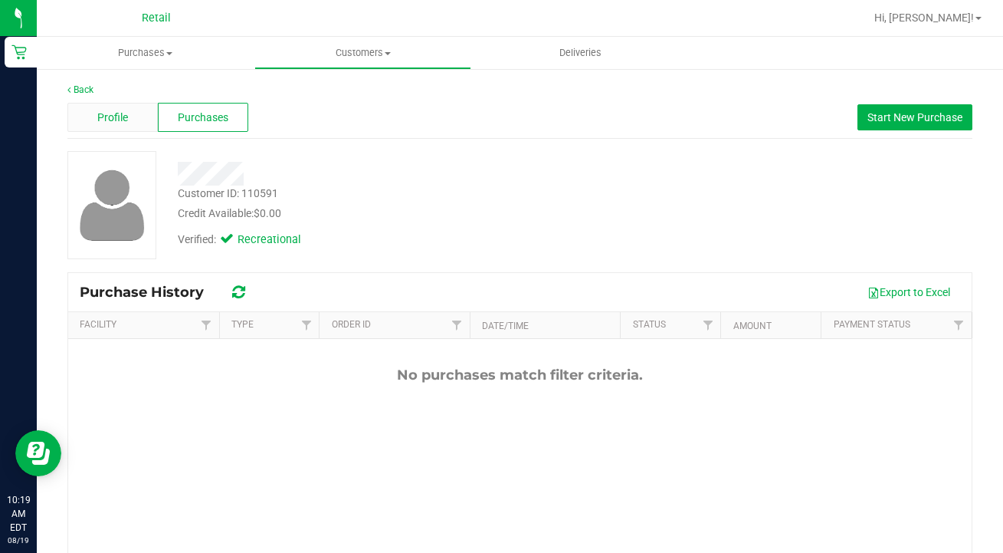
click at [100, 117] on span "Profile" at bounding box center [112, 118] width 31 height 16
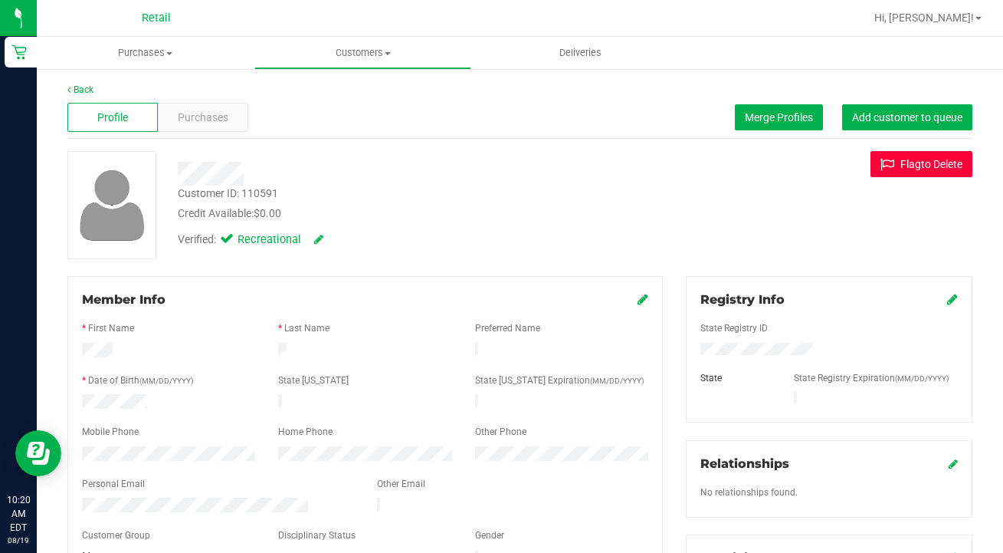
click at [909, 153] on button "Flag to [GEOGRAPHIC_DATA]" at bounding box center [922, 164] width 102 height 26
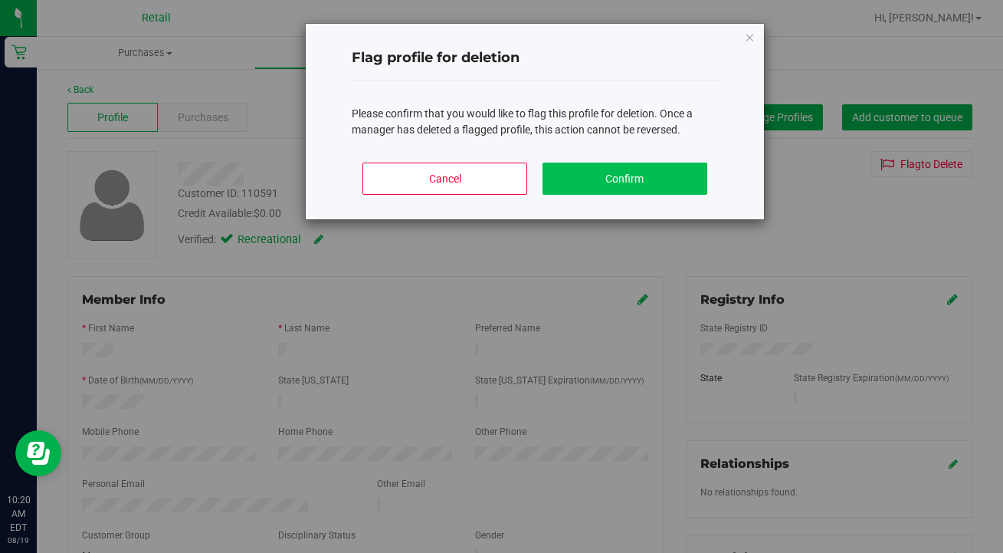
click at [612, 175] on button "Confirm" at bounding box center [625, 179] width 165 height 32
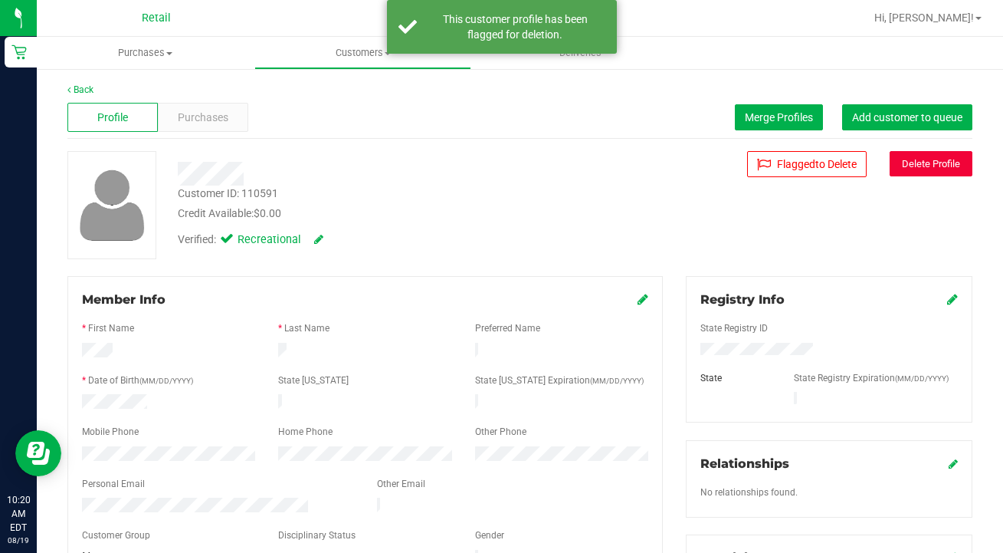
click at [931, 159] on button "Delete Profile" at bounding box center [931, 163] width 83 height 25
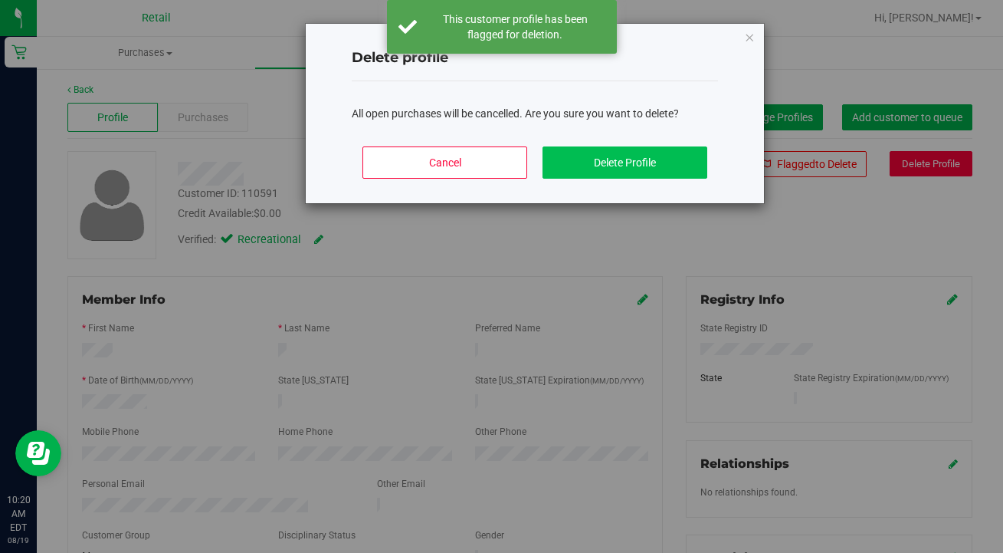
click at [591, 154] on button "Delete Profile" at bounding box center [625, 162] width 165 height 32
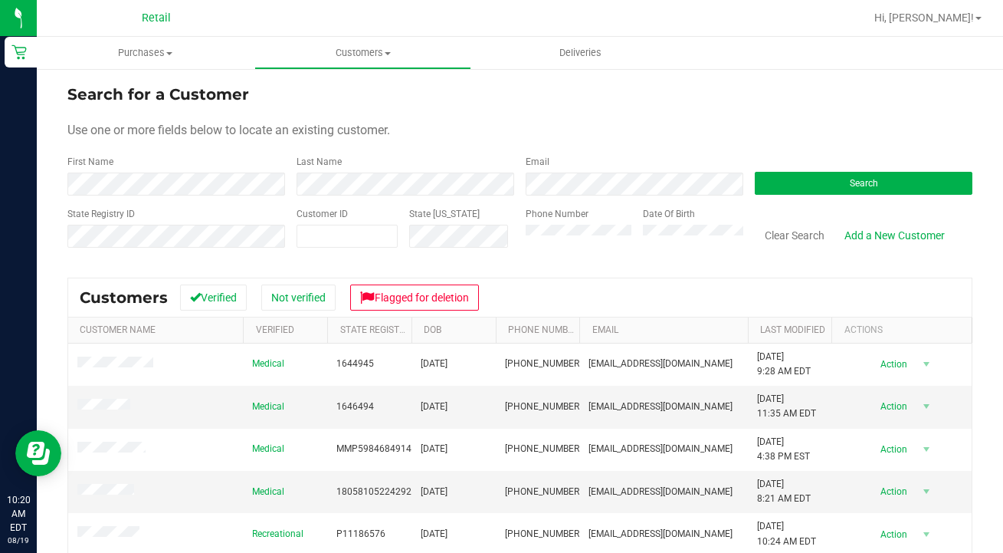
click at [780, 322] on th "Last Modified" at bounding box center [790, 330] width 84 height 26
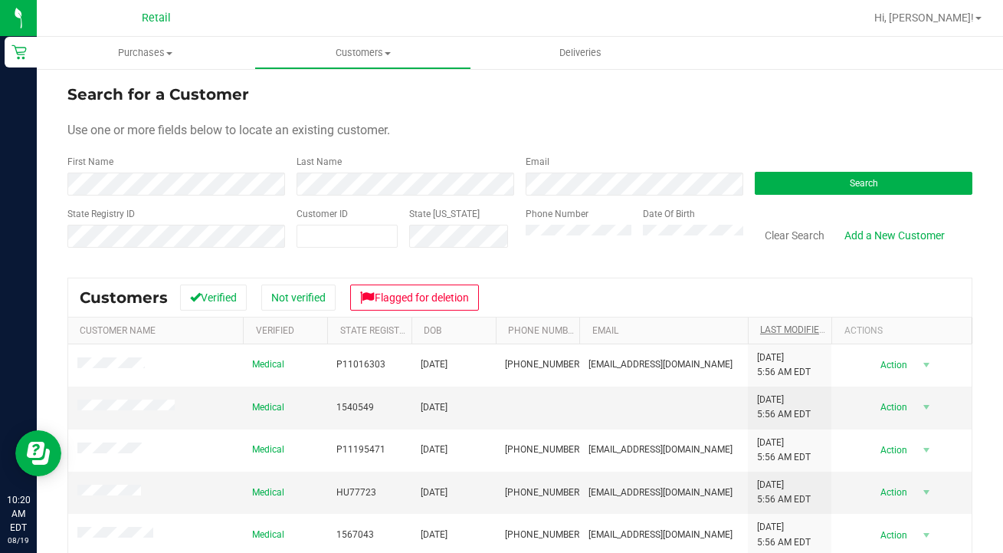
click at [781, 326] on link "Last Modified" at bounding box center [801, 329] width 83 height 11
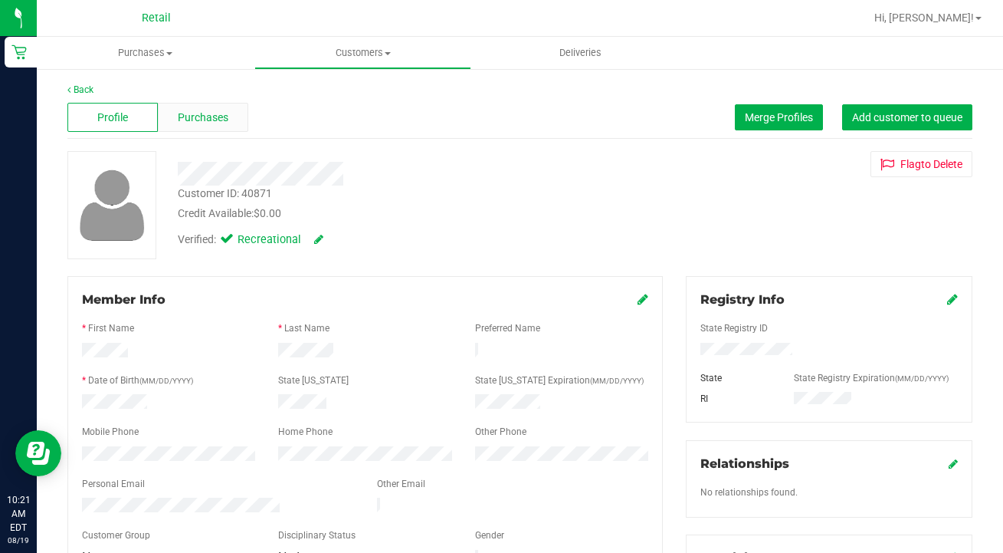
click at [212, 103] on div "Purchases" at bounding box center [203, 117] width 90 height 29
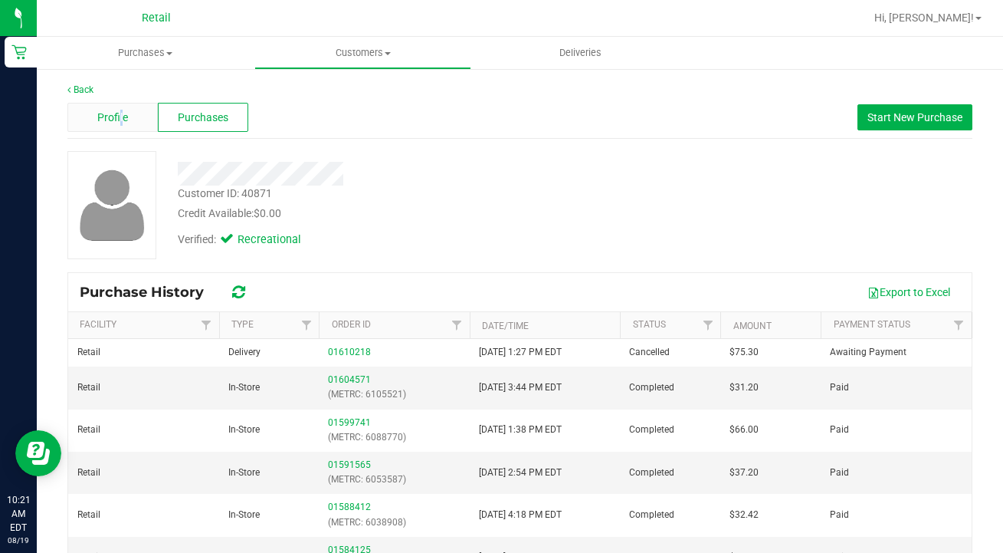
click at [121, 120] on span "Profile" at bounding box center [112, 118] width 31 height 16
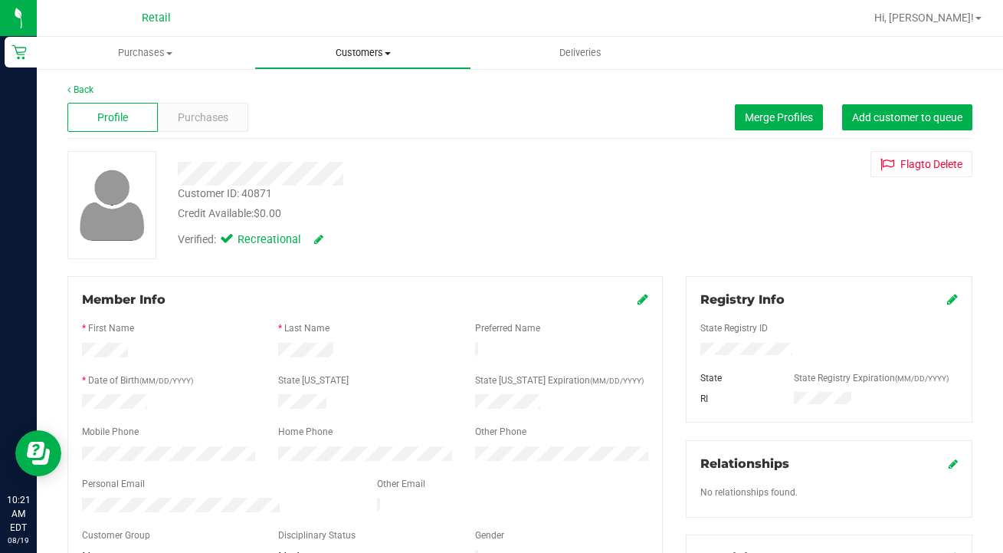
click at [366, 60] on uib-tab-heading "Customers All customers Add a new customer All physicians" at bounding box center [363, 53] width 216 height 31
click at [361, 95] on span "All customers" at bounding box center [309, 92] width 110 height 13
click at [209, 109] on div "Purchases" at bounding box center [203, 117] width 90 height 29
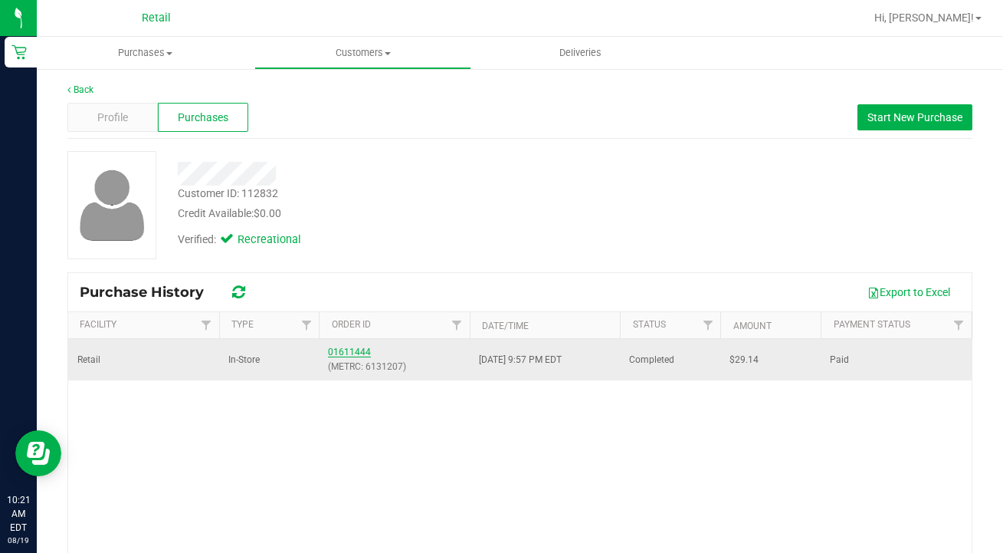
click at [339, 351] on link "01611444" at bounding box center [349, 351] width 43 height 11
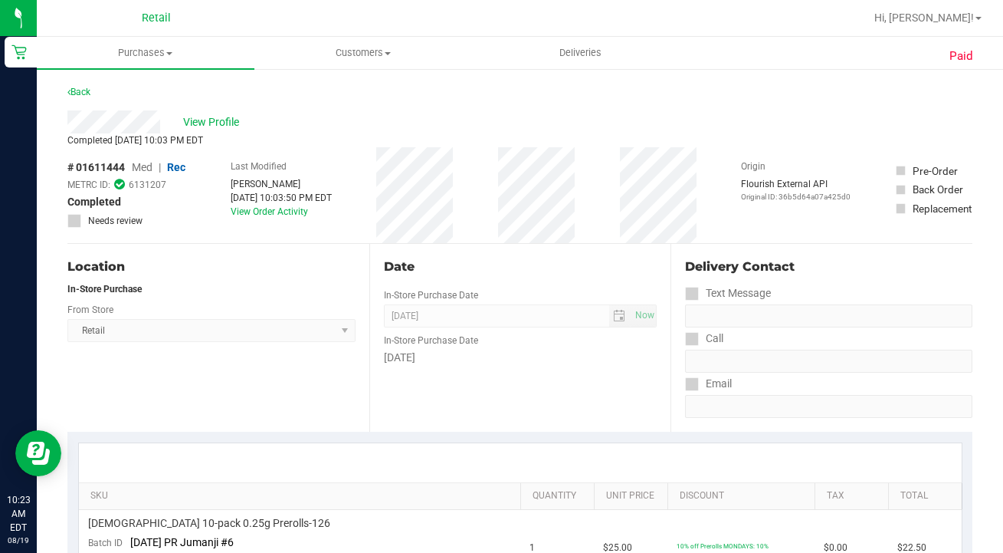
click at [305, 361] on div "Location In-Store Purchase From Store Retail Select Store Retail" at bounding box center [218, 338] width 302 height 188
click at [210, 117] on span "View Profile" at bounding box center [213, 122] width 61 height 16
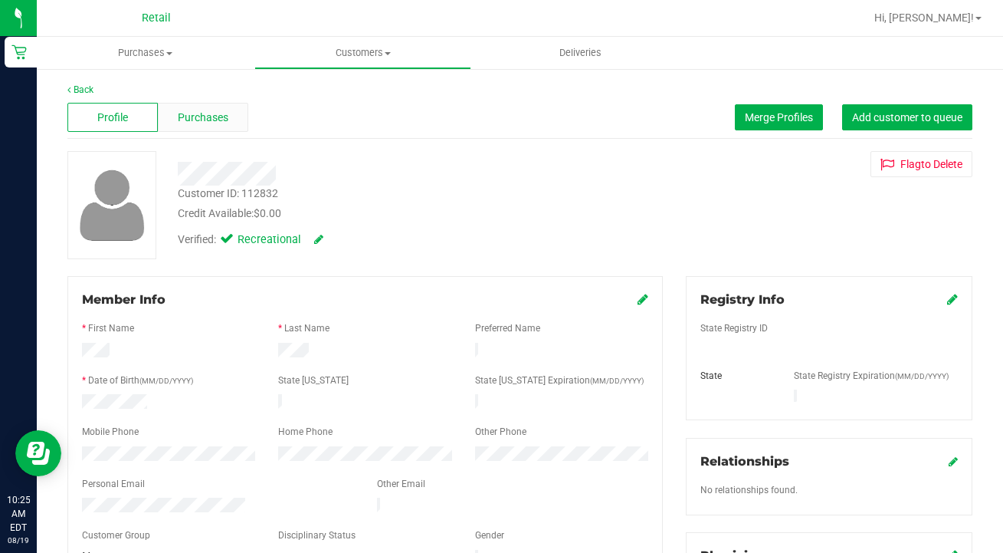
click at [205, 118] on span "Purchases" at bounding box center [203, 118] width 51 height 16
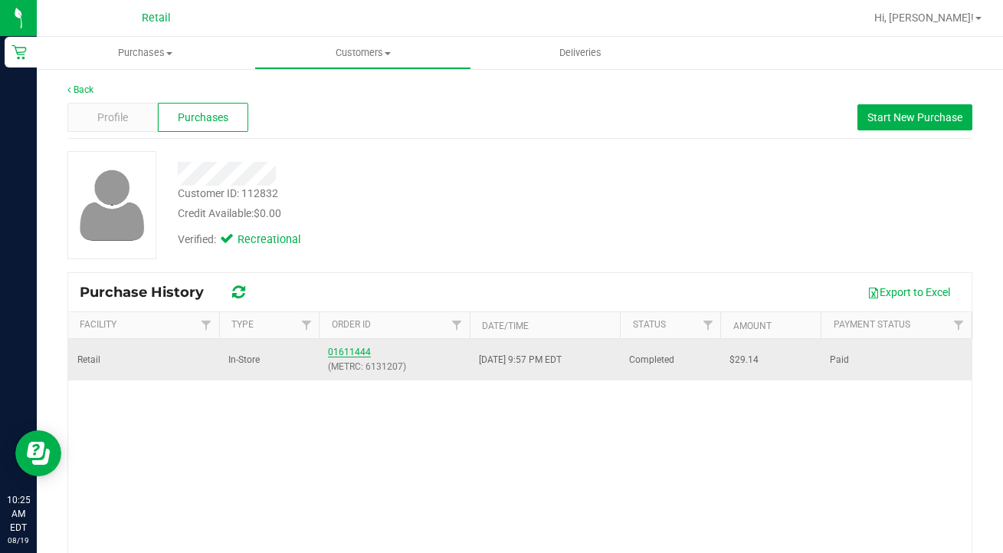
click at [350, 353] on link "01611444" at bounding box center [349, 351] width 43 height 11
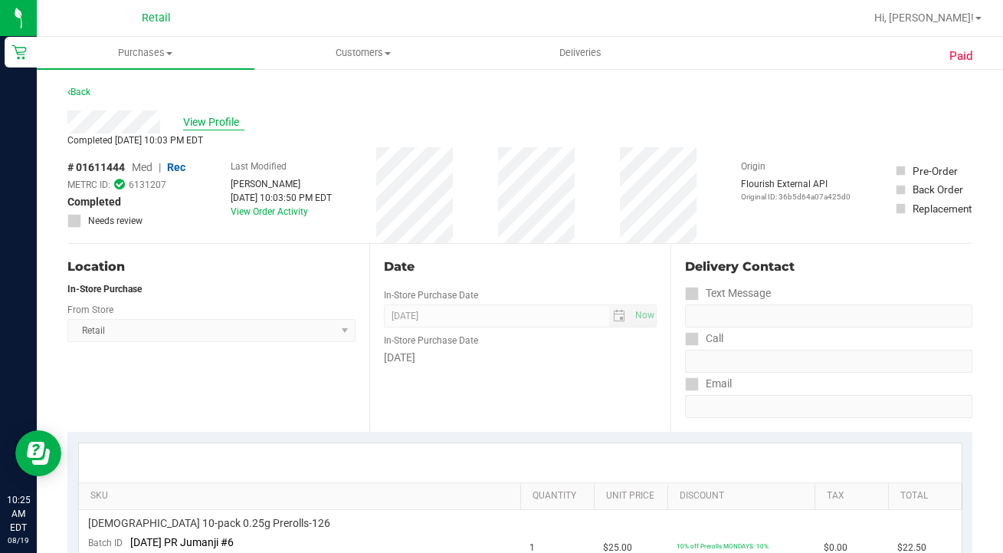
click at [201, 123] on span "View Profile" at bounding box center [213, 122] width 61 height 16
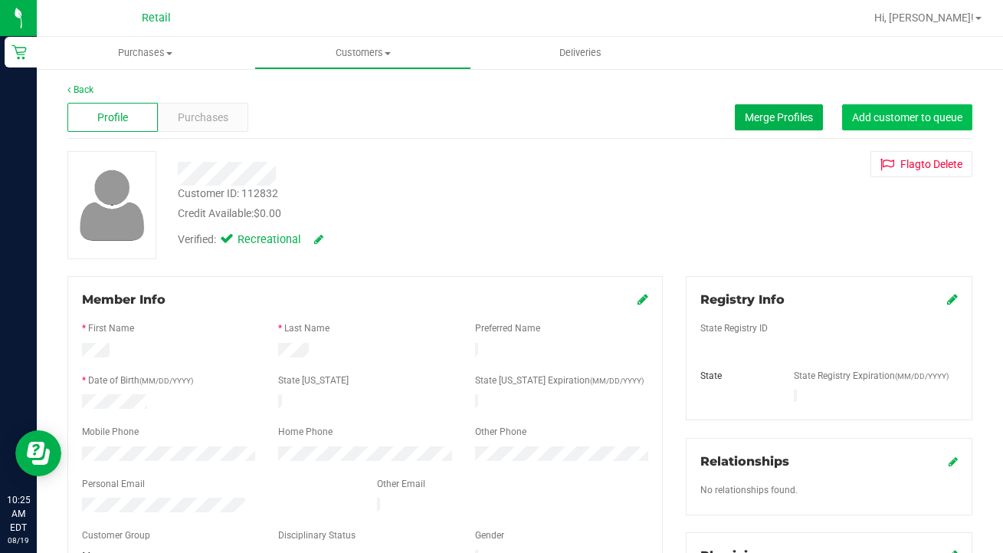
click at [929, 106] on button "Add customer to queue" at bounding box center [907, 117] width 130 height 26
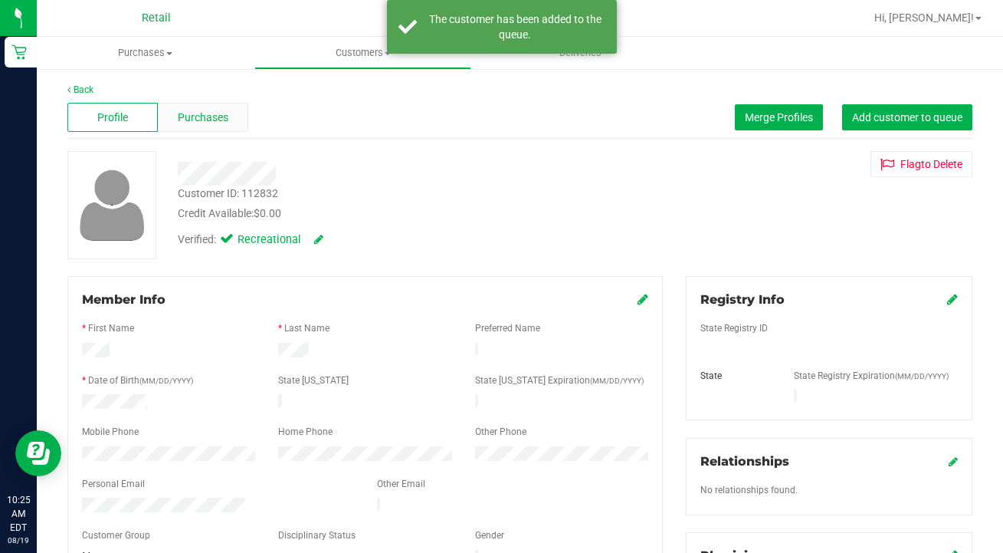
click at [214, 111] on span "Purchases" at bounding box center [203, 118] width 51 height 16
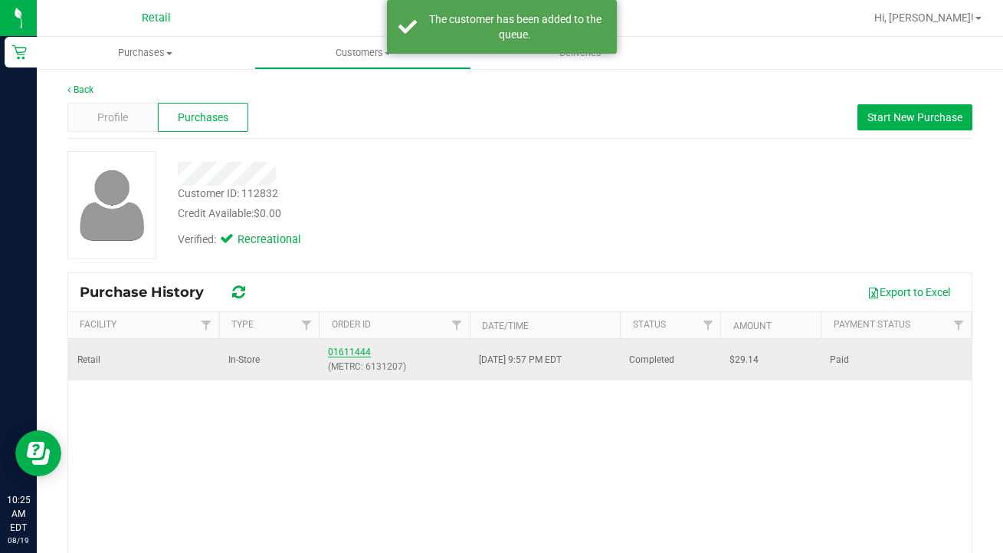
click at [333, 353] on link "01611444" at bounding box center [349, 351] width 43 height 11
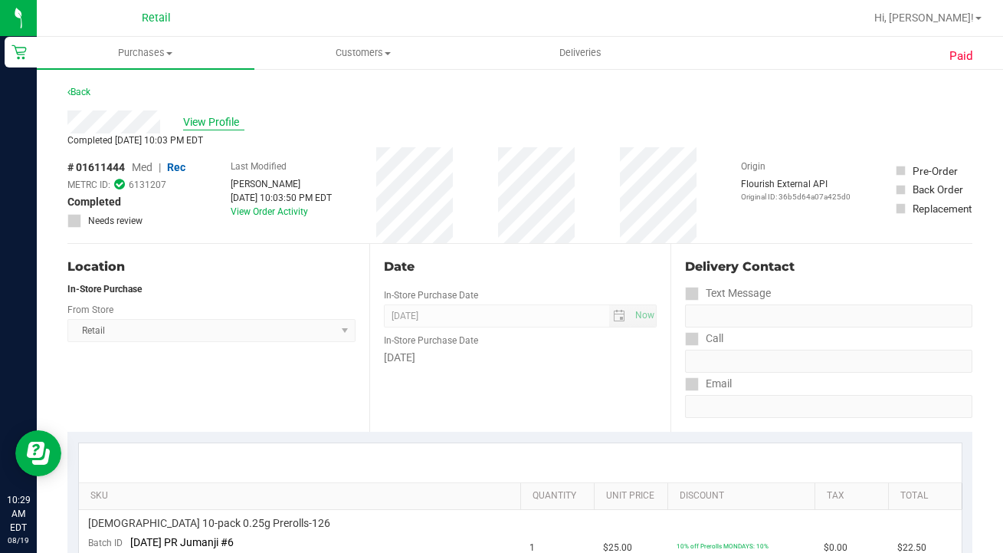
click at [215, 126] on span "View Profile" at bounding box center [213, 122] width 61 height 16
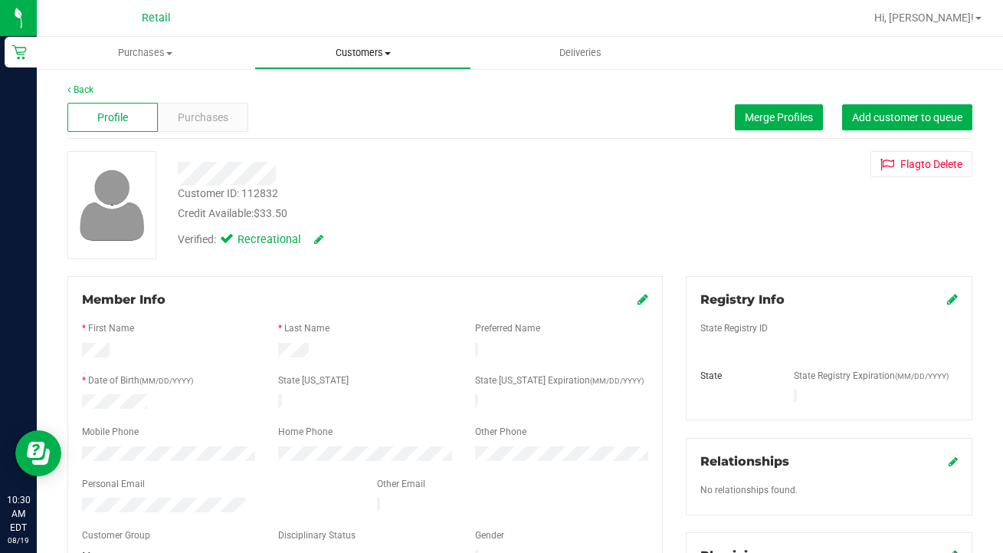
click at [377, 54] on span "Customers" at bounding box center [363, 53] width 216 height 14
click at [367, 100] on li "All customers" at bounding box center [363, 93] width 218 height 18
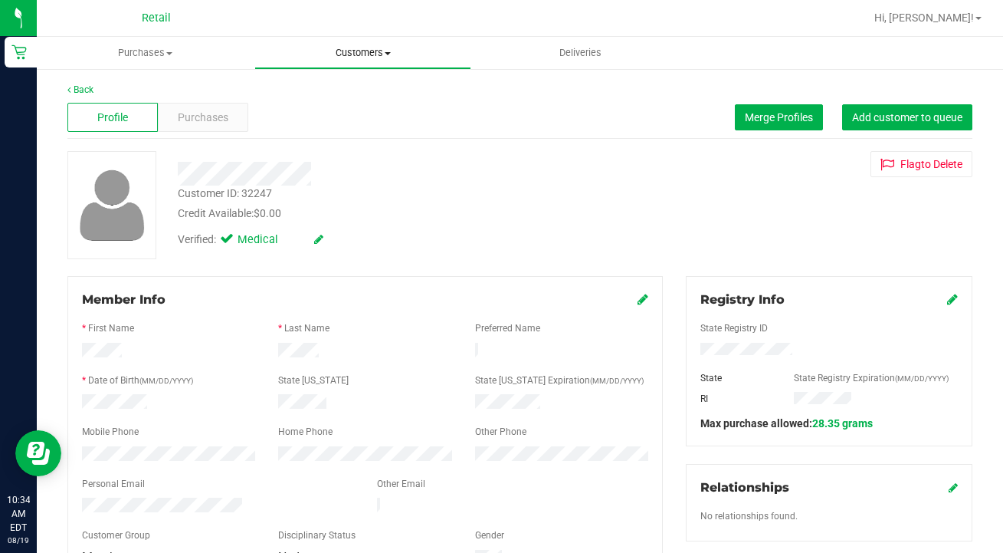
click at [348, 55] on span "Customers" at bounding box center [363, 53] width 216 height 14
click at [340, 94] on span "All customers" at bounding box center [309, 92] width 110 height 13
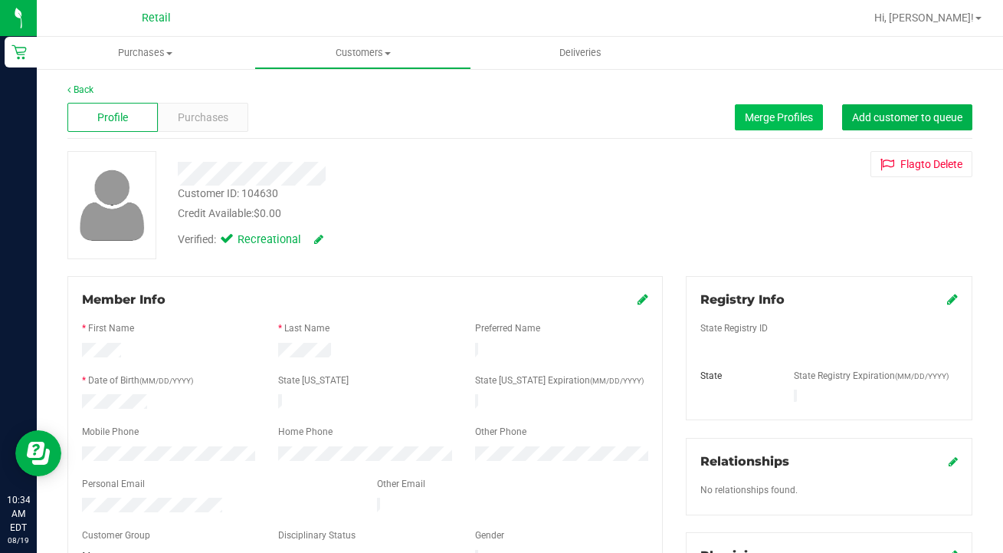
click at [776, 113] on span "Merge Profiles" at bounding box center [779, 117] width 68 height 12
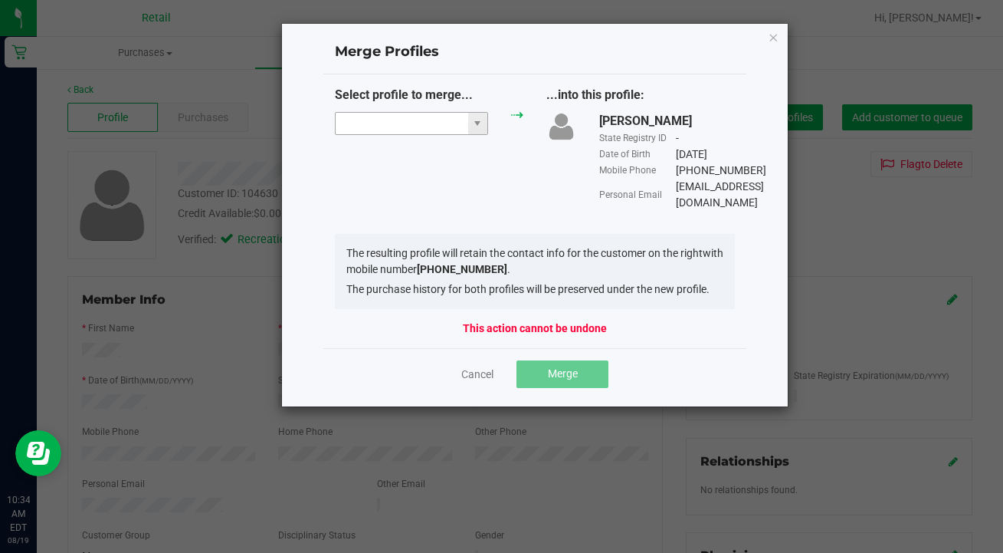
click at [360, 119] on input "NO DATA FOUND" at bounding box center [402, 123] width 133 height 21
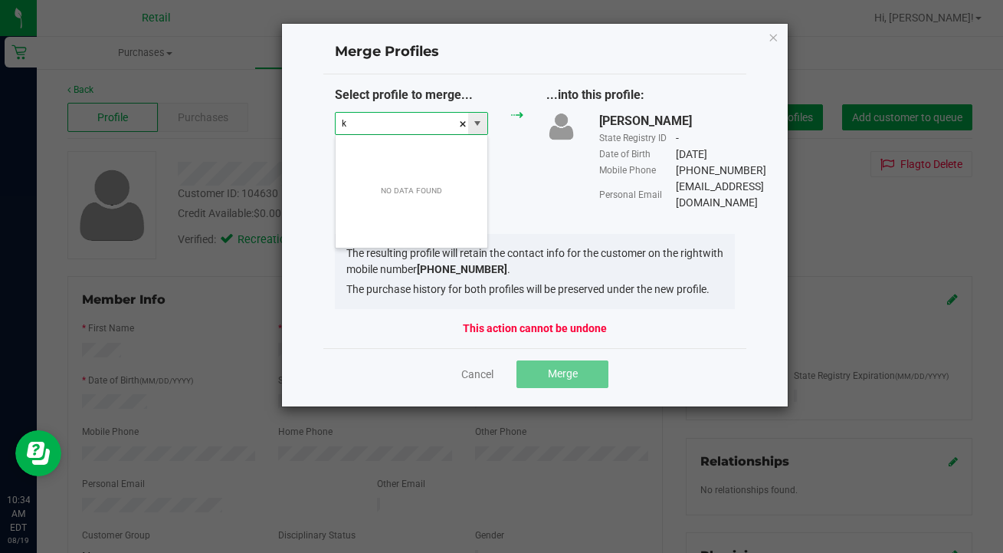
scroll to position [23, 153]
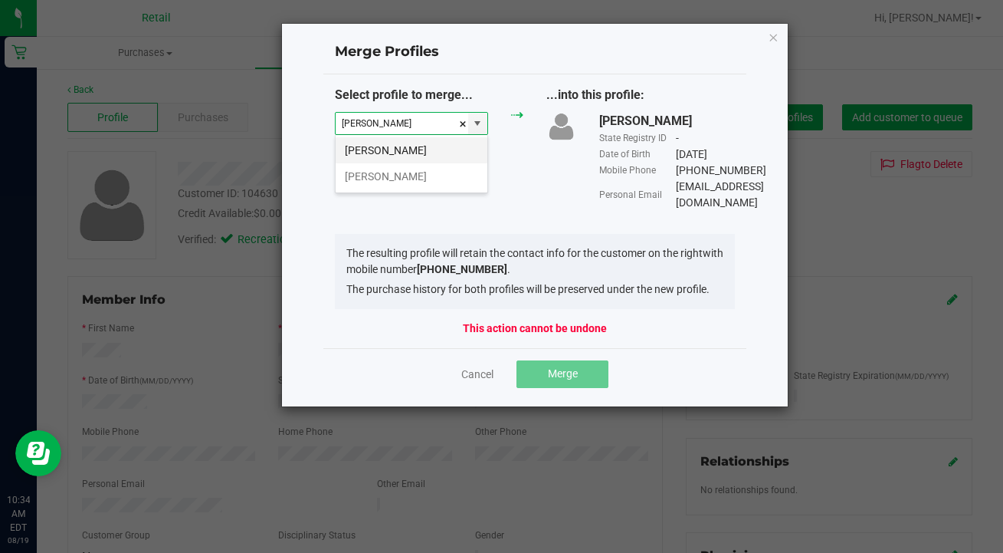
click at [415, 157] on li "Karen Mulcahey" at bounding box center [412, 150] width 152 height 26
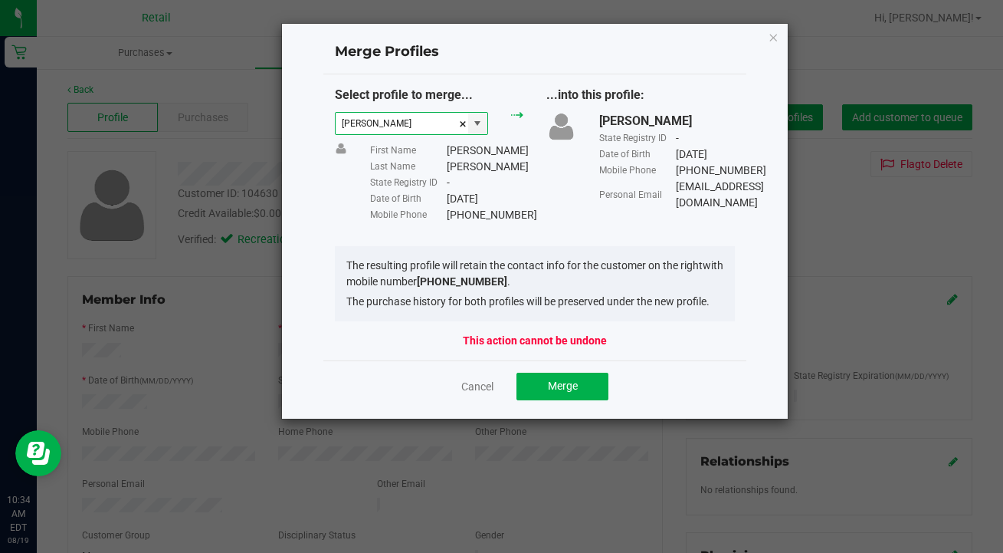
type input "Karen Mulcahey"
drag, startPoint x: 520, startPoint y: 212, endPoint x: 444, endPoint y: 215, distance: 76.7
click at [445, 216] on div "Mobile Phone (401) 944-3909" at bounding box center [446, 215] width 153 height 16
copy div "(401) 944-3909"
click at [591, 393] on button "Merge" at bounding box center [563, 387] width 92 height 28
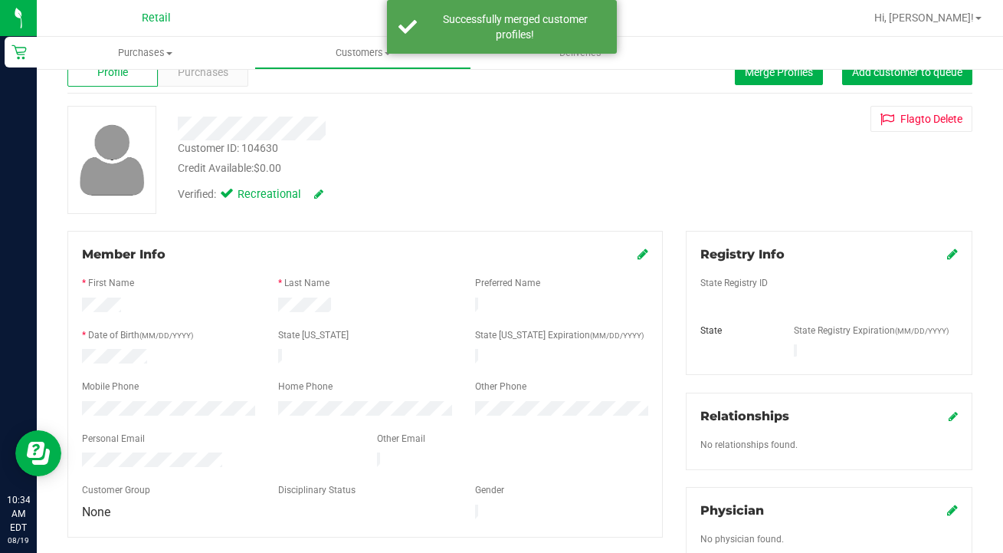
scroll to position [46, 0]
click at [642, 256] on icon at bounding box center [643, 253] width 11 height 12
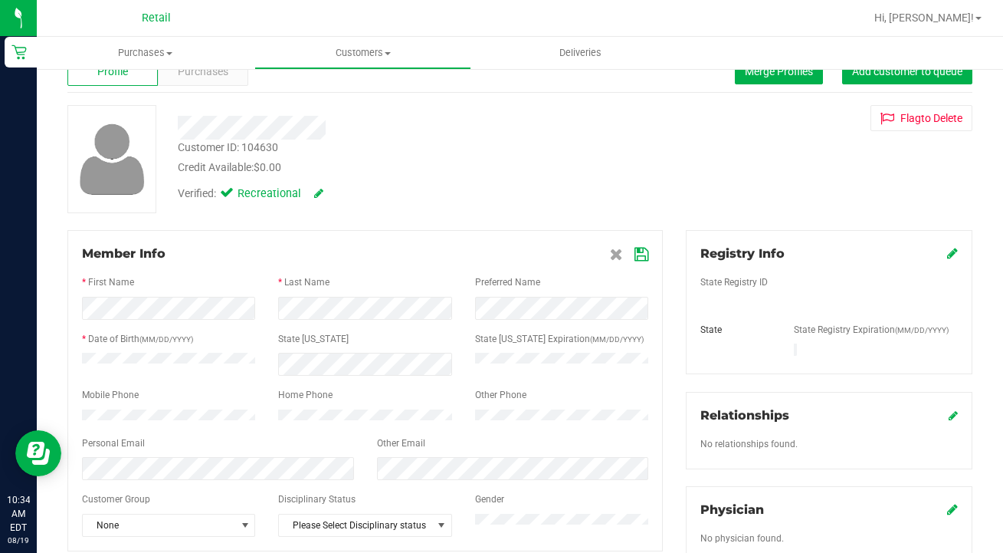
click at [642, 254] on icon at bounding box center [642, 254] width 14 height 12
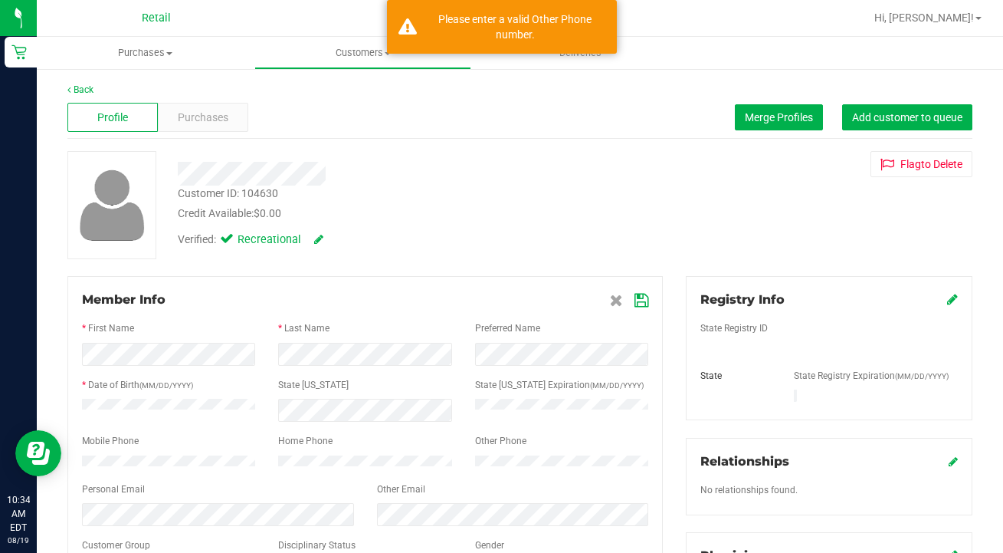
scroll to position [0, 0]
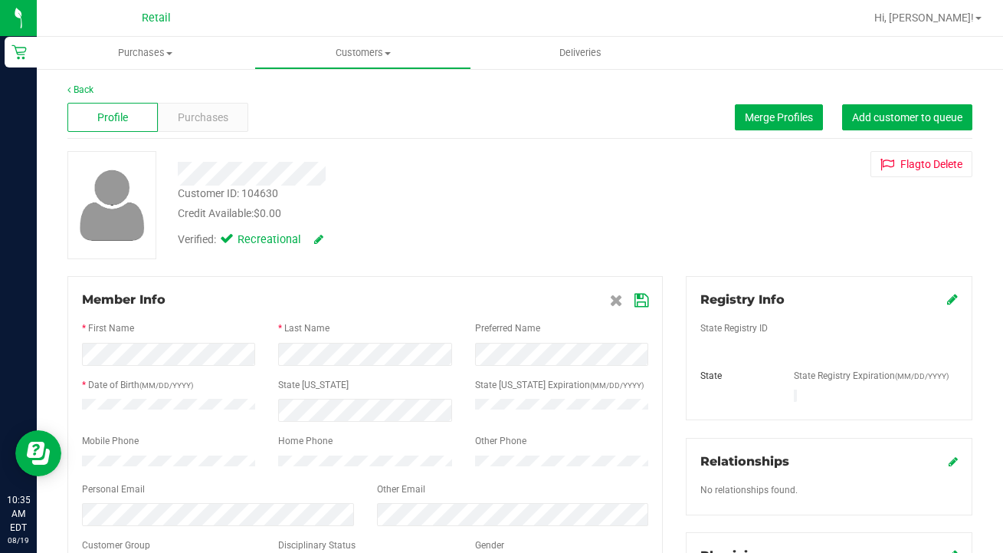
click at [644, 294] on icon at bounding box center [642, 300] width 14 height 12
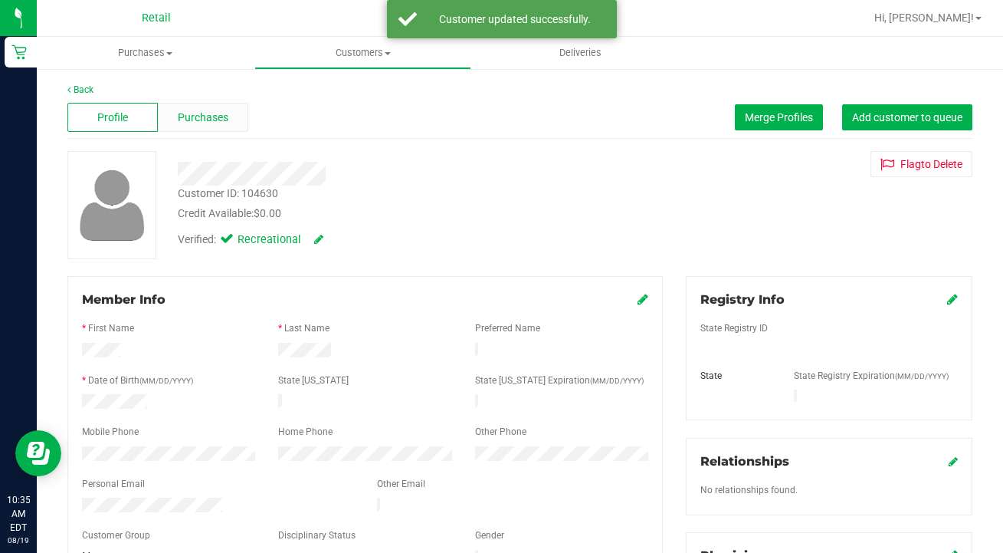
click at [202, 119] on span "Purchases" at bounding box center [203, 118] width 51 height 16
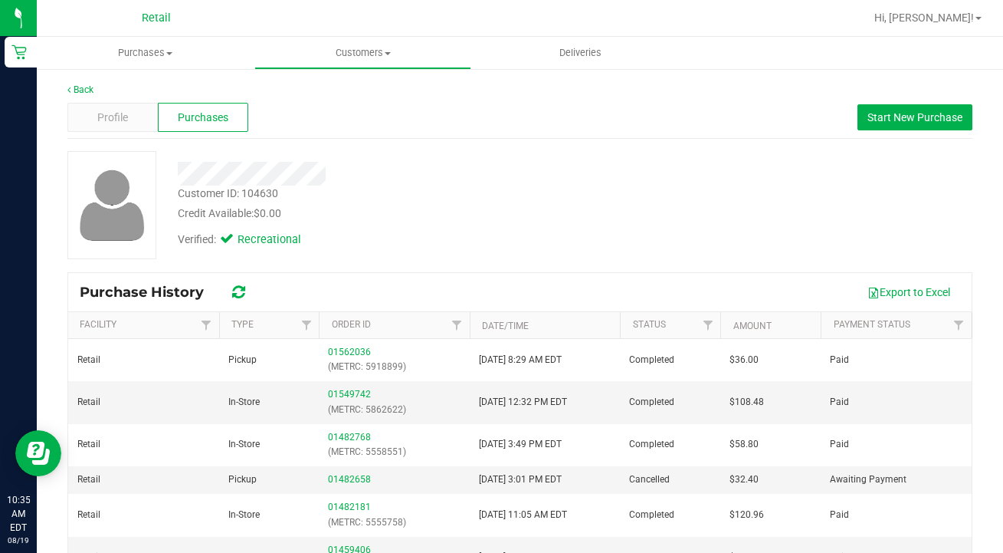
click at [358, 67] on link "Customers All customers Add a new customer All physicians" at bounding box center [363, 53] width 218 height 32
click at [355, 99] on li "All customers" at bounding box center [363, 93] width 218 height 18
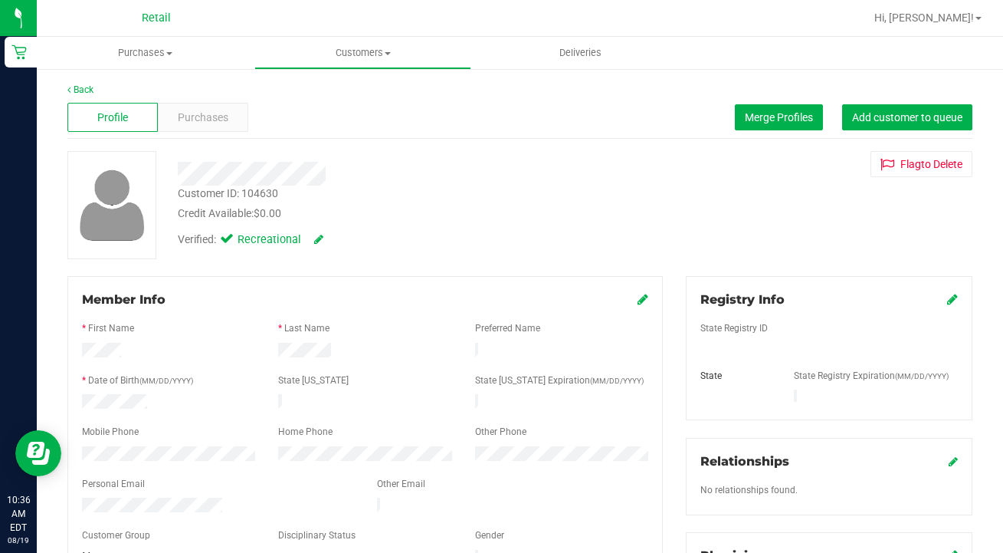
click at [195, 110] on span "Purchases" at bounding box center [203, 118] width 51 height 16
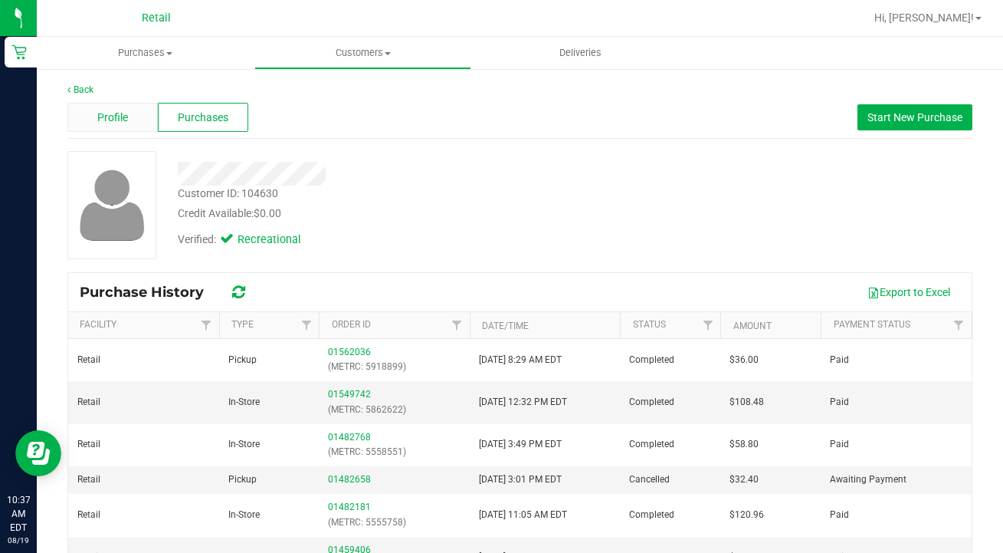
click at [114, 103] on div "Profile" at bounding box center [112, 117] width 90 height 29
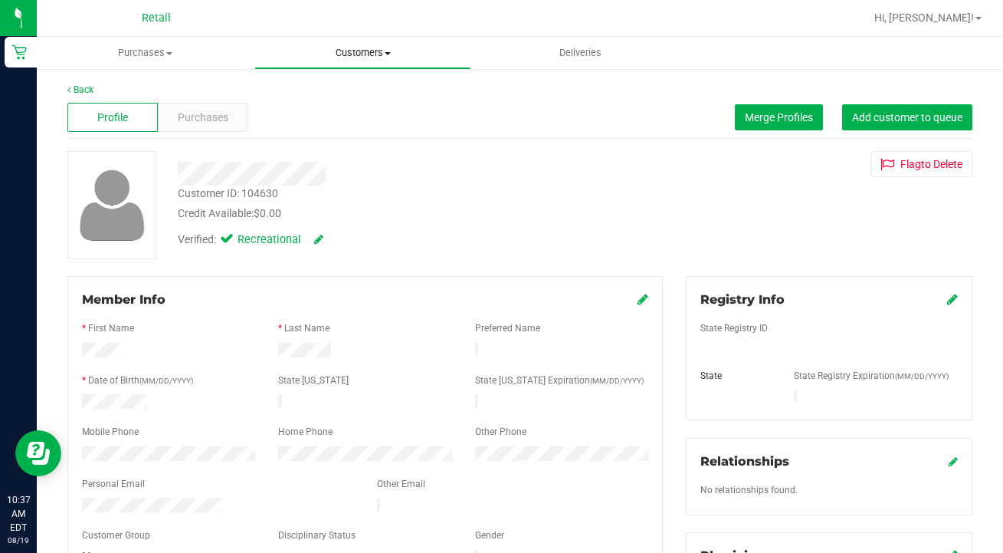
click at [363, 57] on span "Customers" at bounding box center [363, 53] width 216 height 14
click at [364, 86] on li "All customers" at bounding box center [363, 93] width 218 height 18
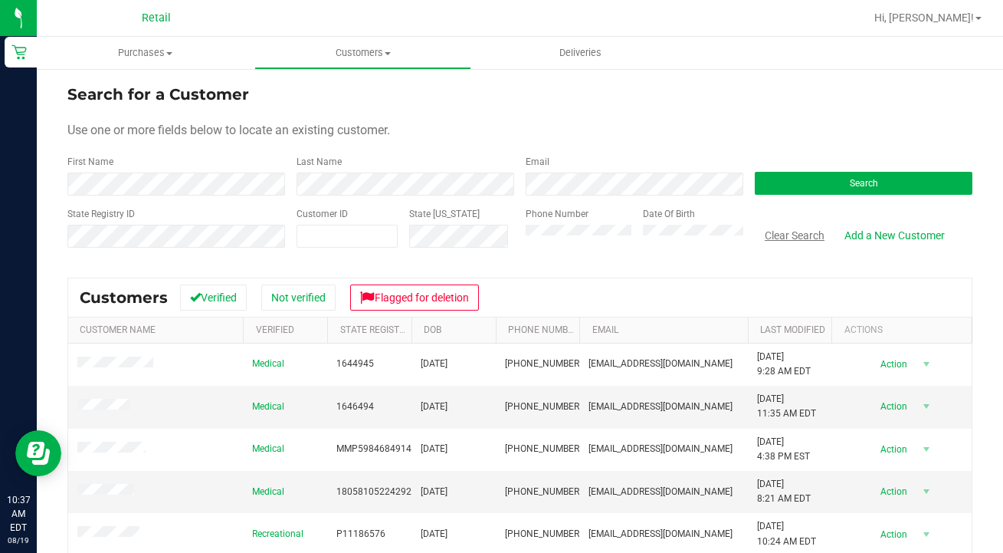
click at [790, 237] on button "Clear Search" at bounding box center [795, 235] width 80 height 26
click at [797, 328] on link "Last Modified" at bounding box center [792, 329] width 65 height 11
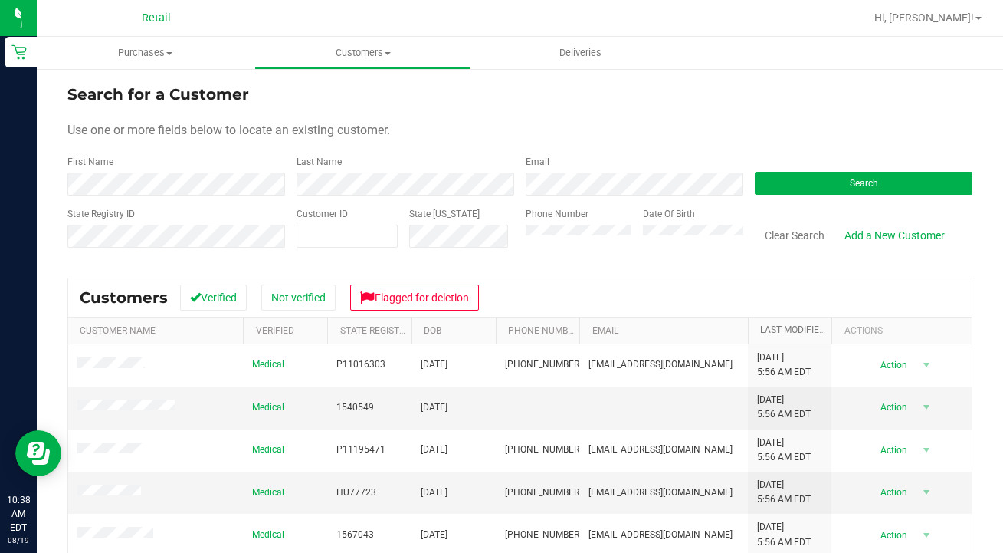
click at [790, 329] on link "Last Modified" at bounding box center [801, 329] width 83 height 11
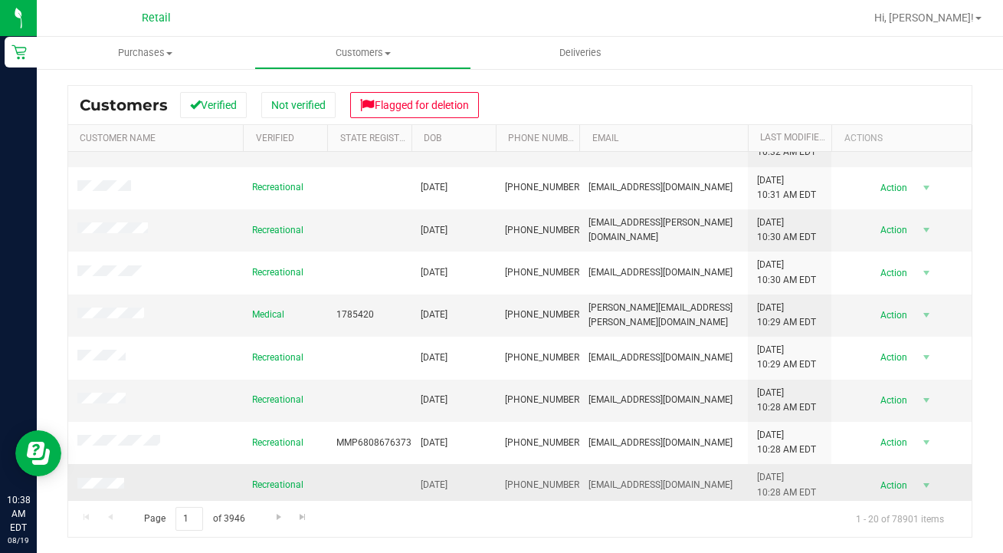
scroll to position [192, 0]
click at [280, 514] on span "Go to the next page" at bounding box center [279, 517] width 12 height 12
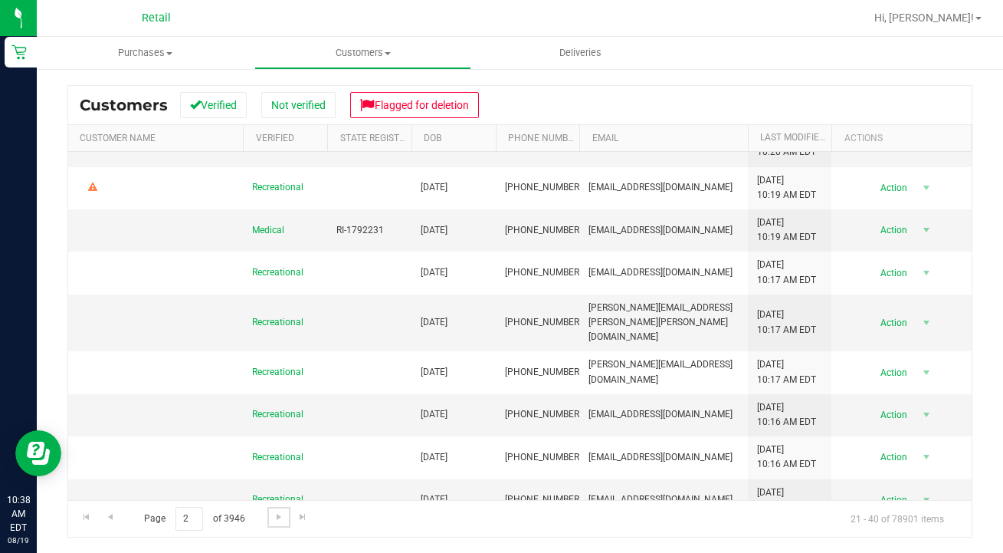
scroll to position [0, 0]
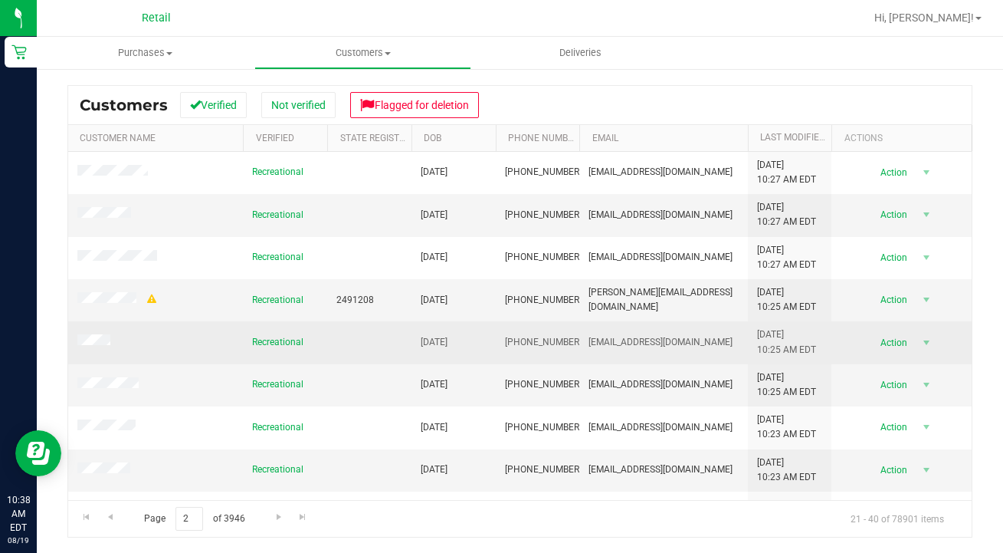
drag, startPoint x: 571, startPoint y: 343, endPoint x: 501, endPoint y: 337, distance: 70.0
click at [501, 338] on td "(401) 339-5114" at bounding box center [538, 342] width 84 height 42
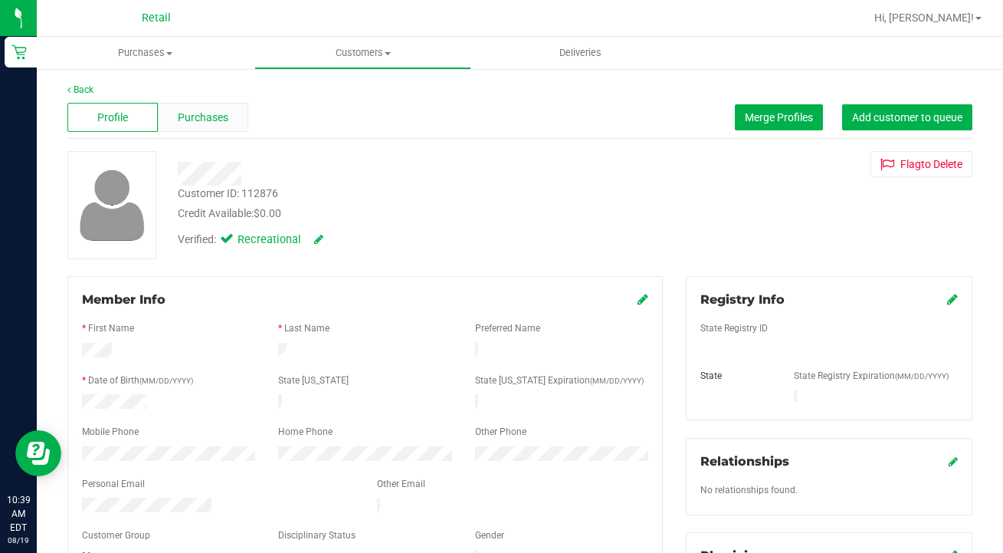
click at [229, 115] on div "Purchases" at bounding box center [203, 117] width 90 height 29
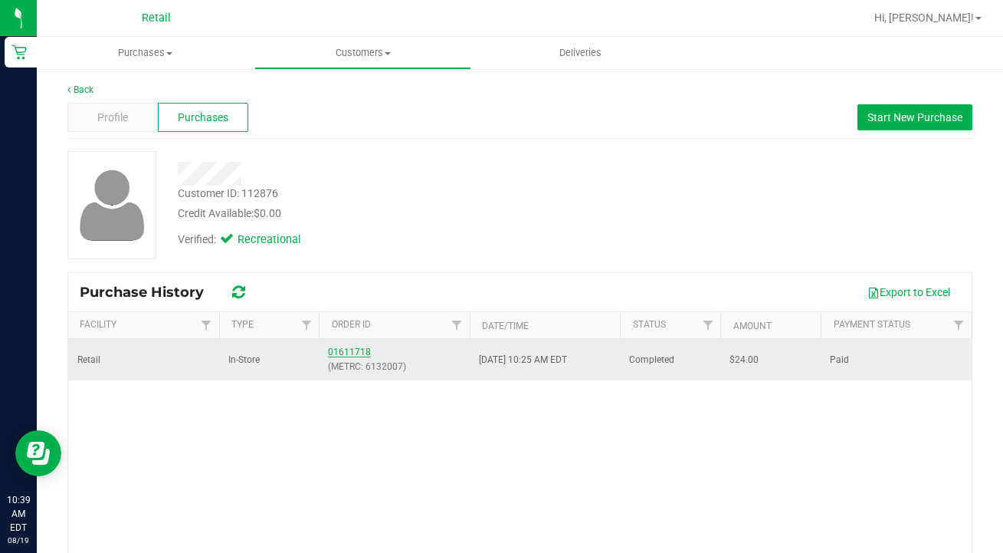
click at [350, 350] on link "01611718" at bounding box center [349, 351] width 43 height 11
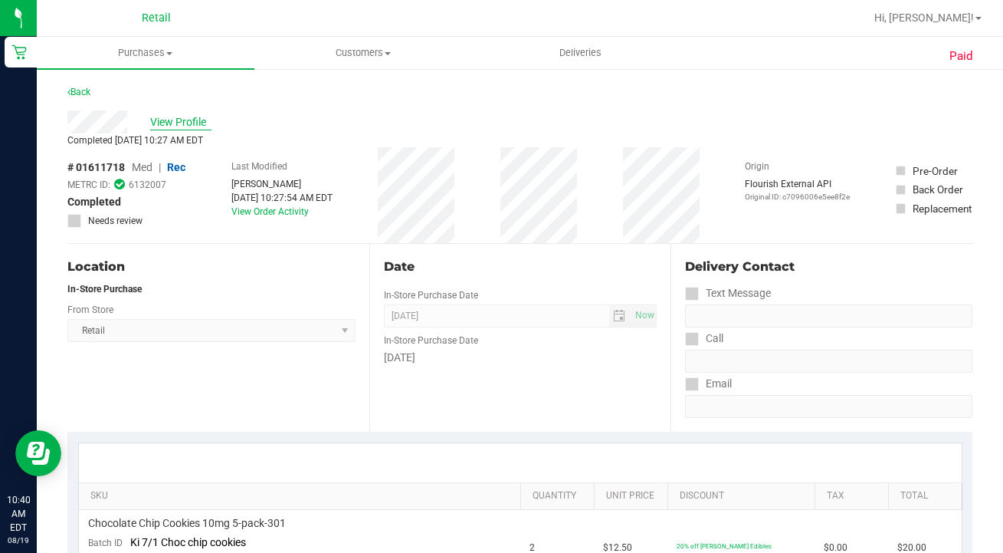
click at [182, 120] on span "View Profile" at bounding box center [180, 122] width 61 height 16
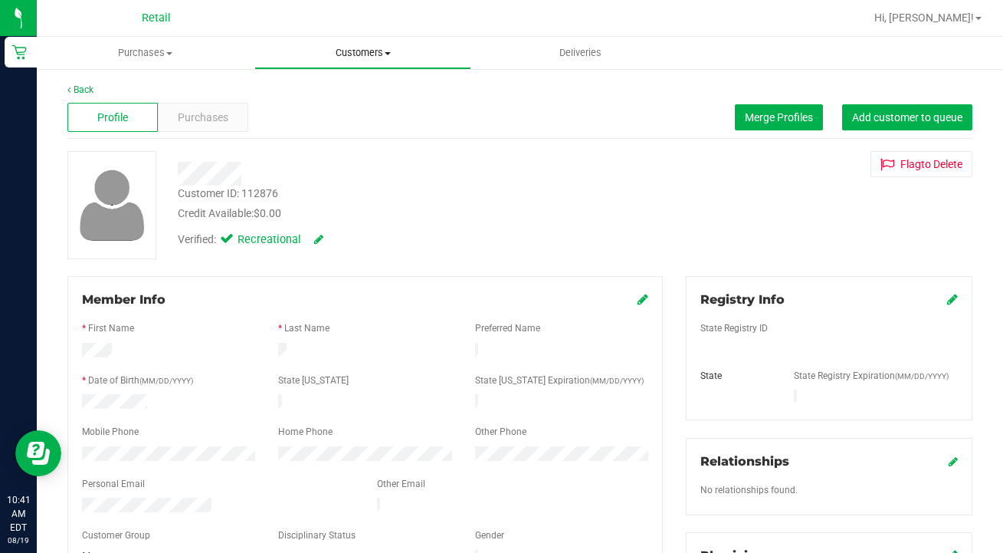
click at [360, 56] on span "Customers" at bounding box center [363, 53] width 216 height 14
click at [347, 93] on span "All customers" at bounding box center [309, 92] width 110 height 13
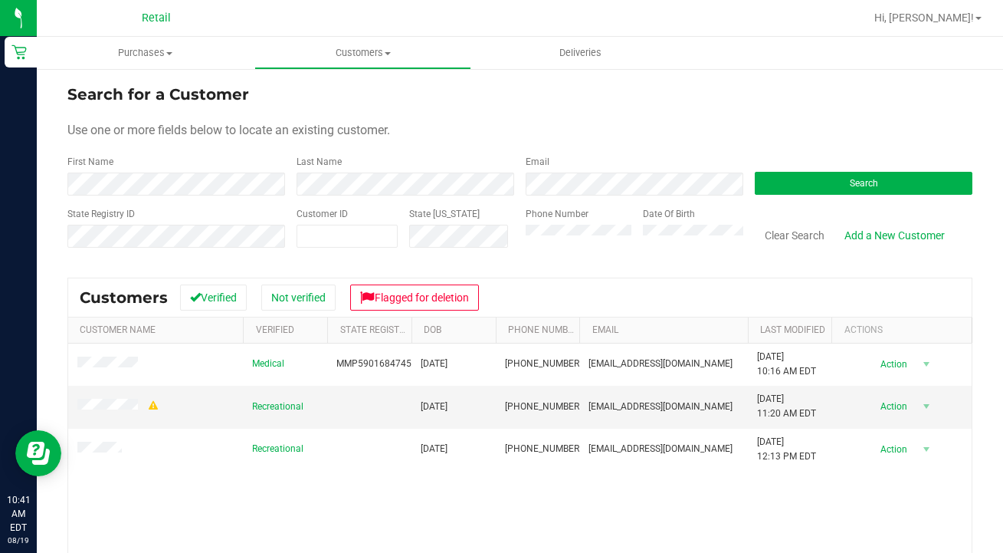
click at [142, 503] on div "Medical MMP59016847454 05/02/1980 (401) 280-6618 marriedmylove95@gmail.com 6/8/…" at bounding box center [520, 517] width 904 height 348
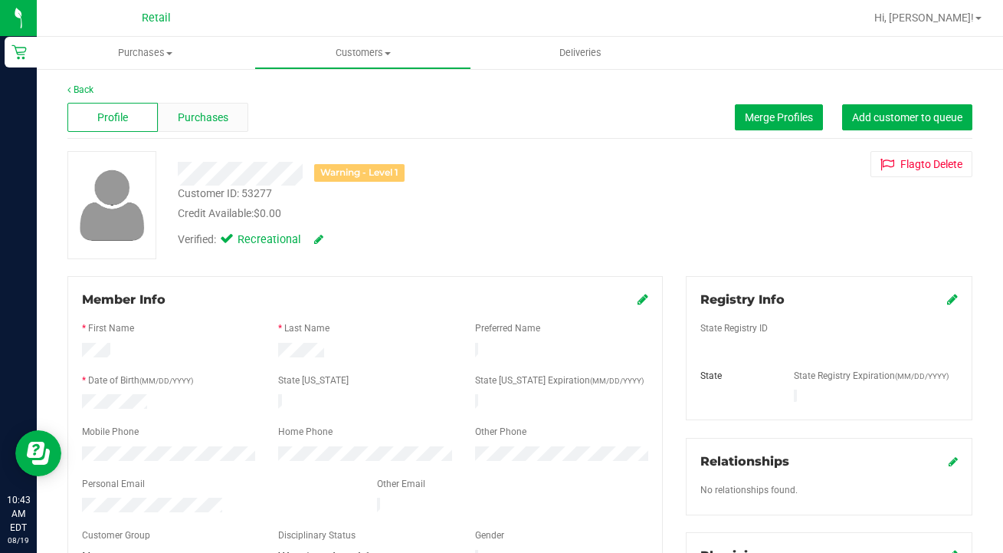
click at [202, 123] on span "Purchases" at bounding box center [203, 118] width 51 height 16
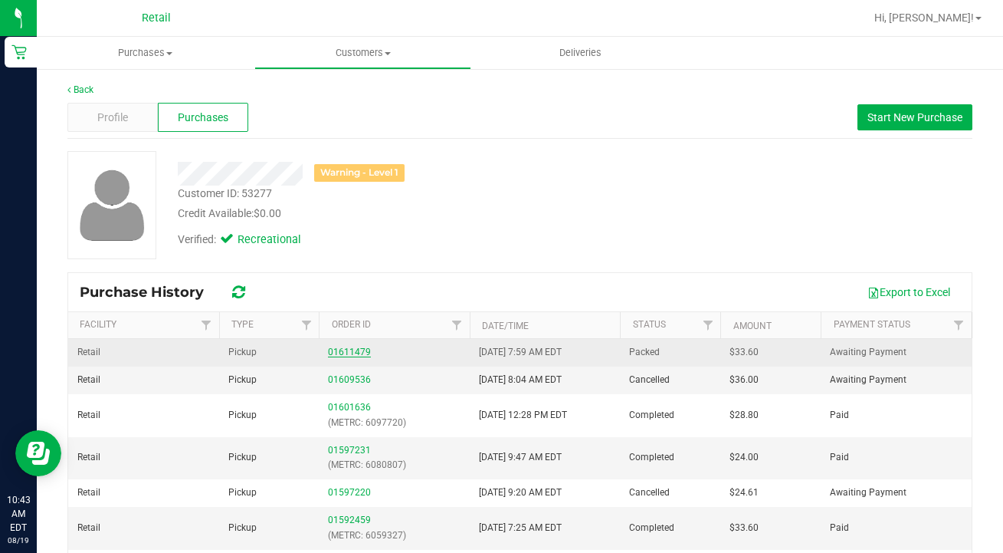
click at [356, 353] on link "01611479" at bounding box center [349, 351] width 43 height 11
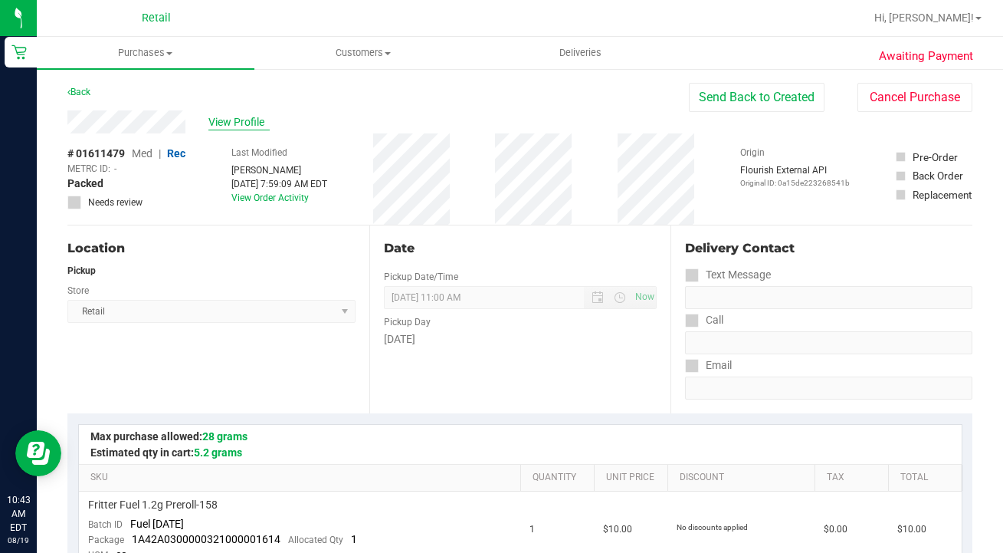
click at [230, 123] on span "View Profile" at bounding box center [238, 122] width 61 height 16
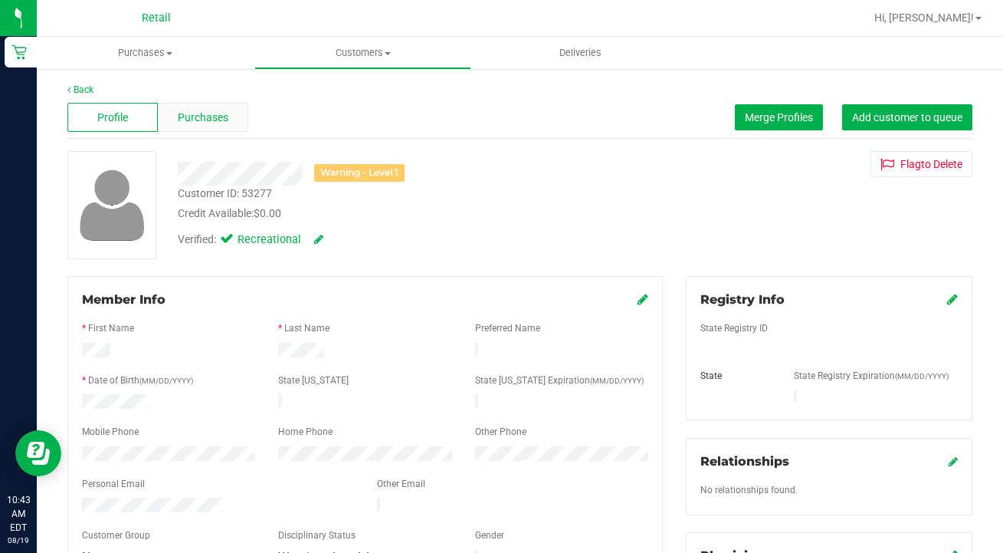
click at [221, 126] on div "Purchases" at bounding box center [203, 117] width 90 height 29
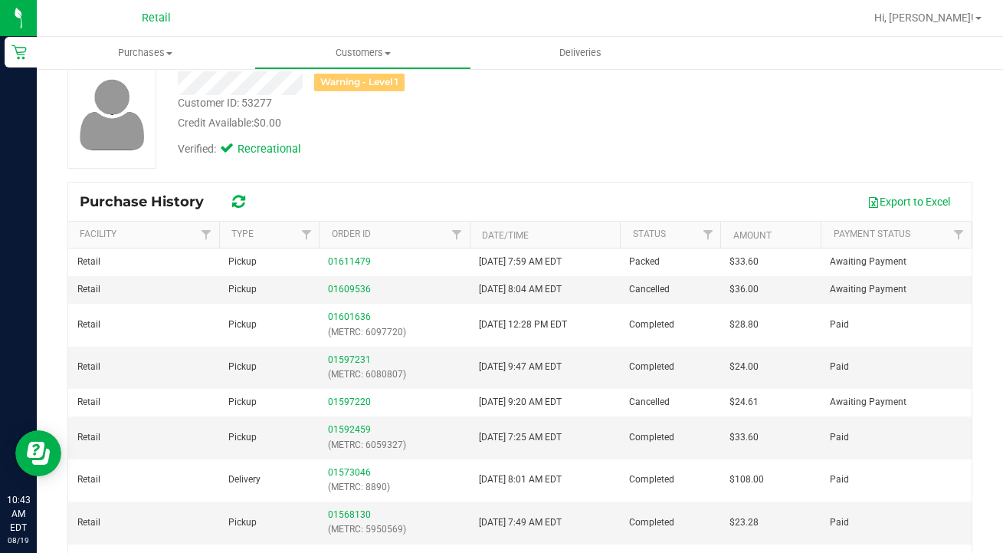
scroll to position [96, 0]
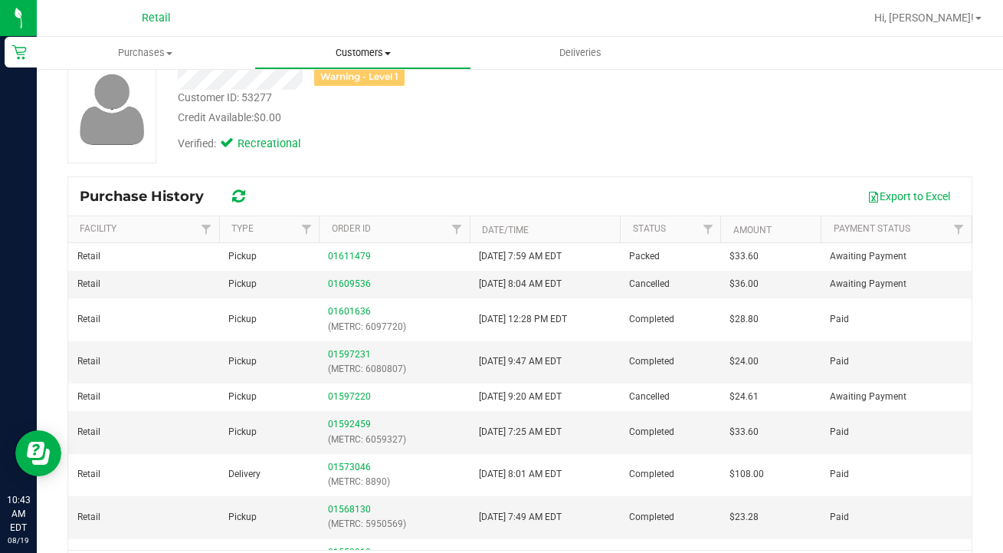
click at [365, 48] on span "Customers" at bounding box center [363, 53] width 216 height 14
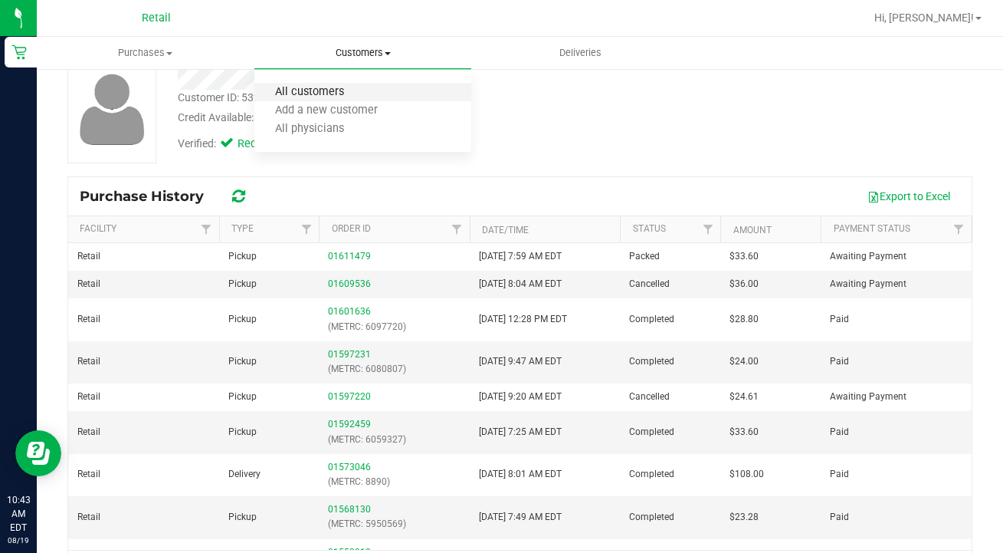
click at [350, 87] on span "All customers" at bounding box center [309, 92] width 110 height 13
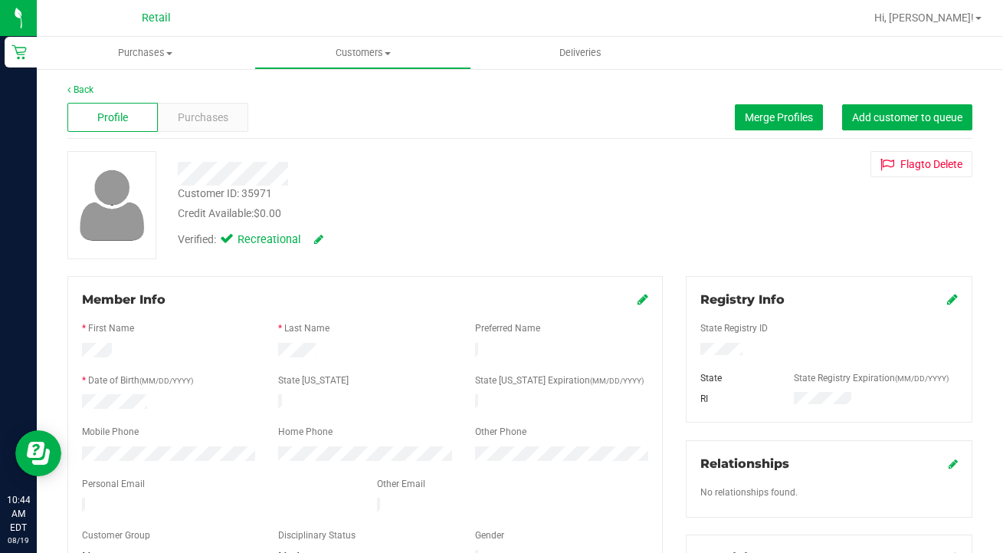
click at [796, 100] on div "Profile Purchases Merge Profiles Add customer to queue" at bounding box center [519, 118] width 905 height 42
click at [760, 124] on button "Merge Profiles" at bounding box center [779, 117] width 88 height 26
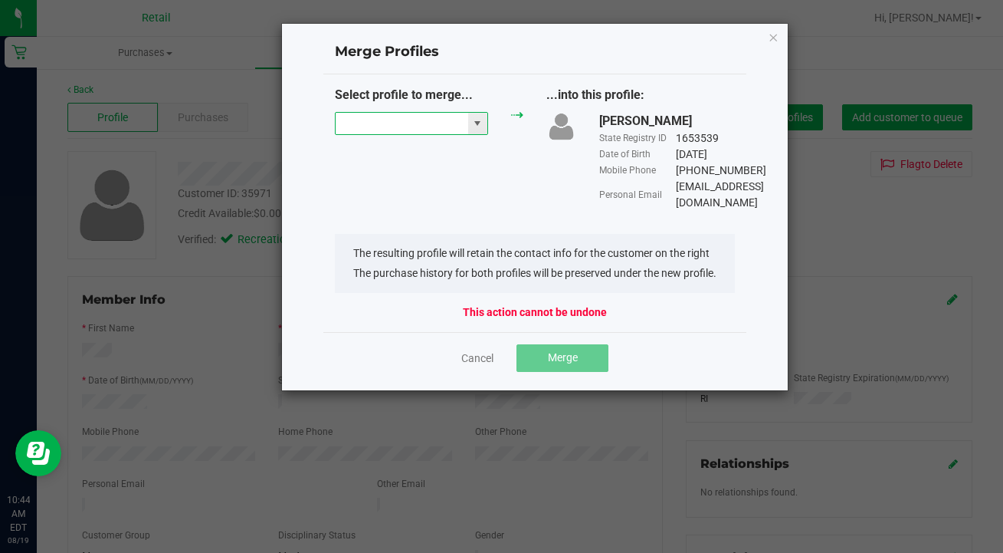
click at [417, 126] on input "NO DATA FOUND" at bounding box center [402, 123] width 133 height 21
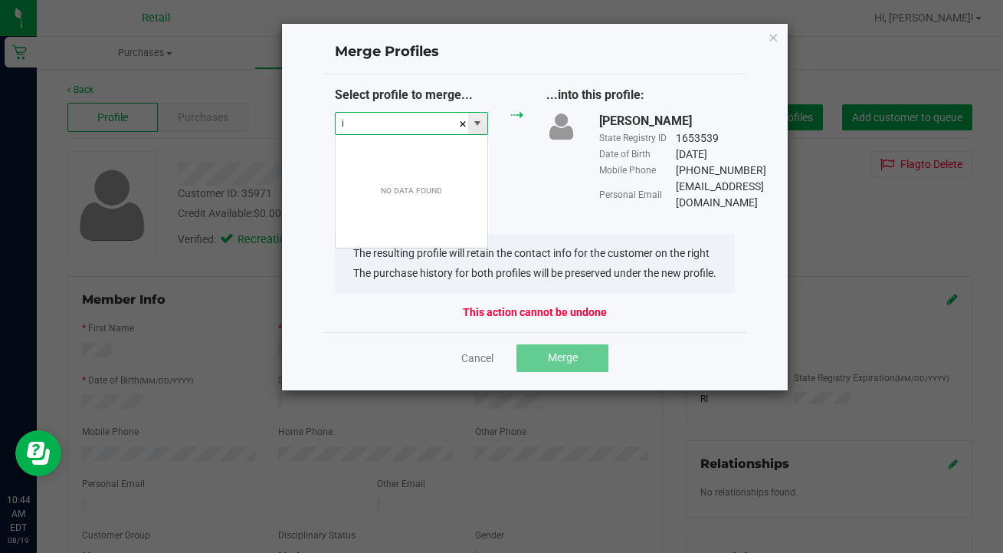
scroll to position [23, 153]
type input "i"
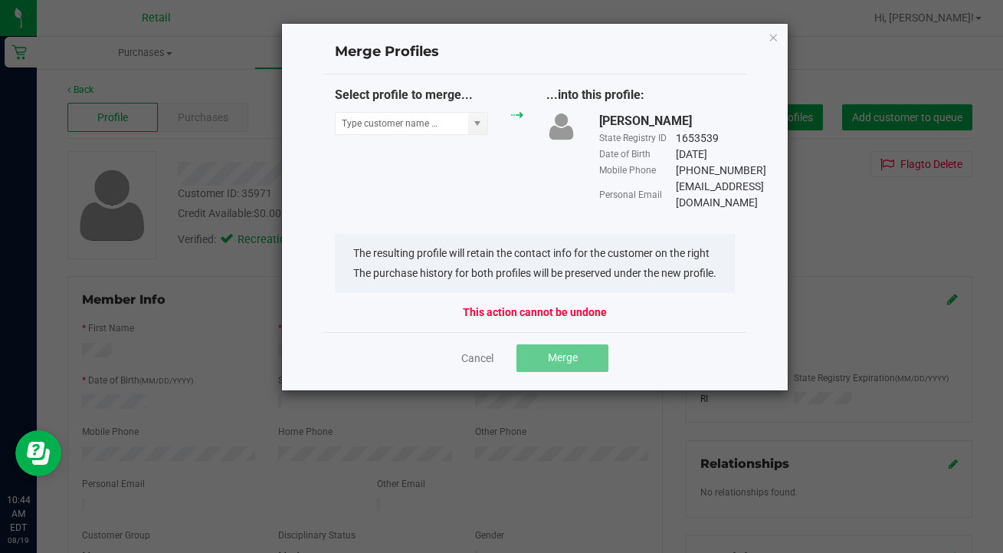
click at [483, 368] on div "Cancel Merge" at bounding box center [535, 358] width 400 height 28
click at [478, 357] on link "Cancel" at bounding box center [477, 357] width 32 height 15
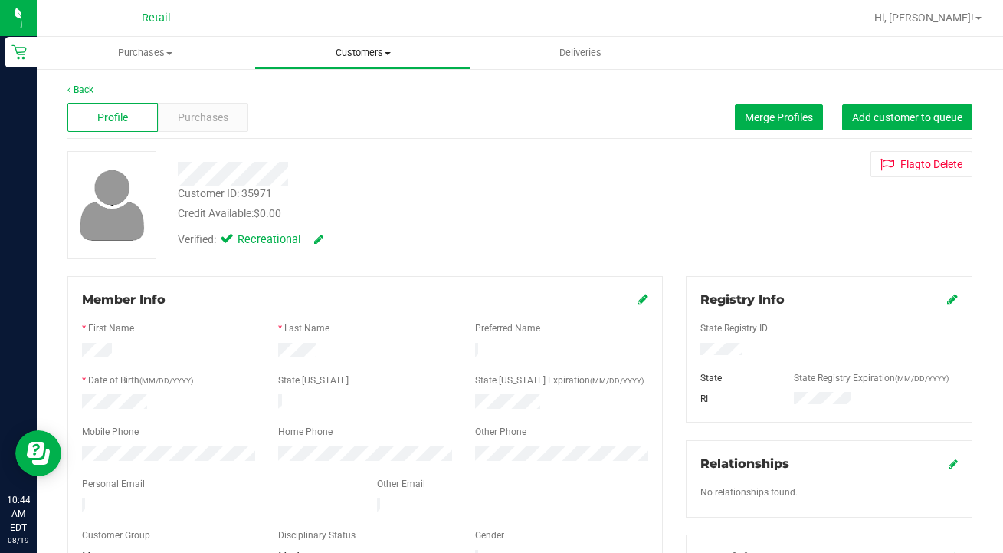
click at [373, 48] on span "Customers" at bounding box center [363, 53] width 216 height 14
click at [371, 91] on li "All customers" at bounding box center [363, 93] width 218 height 18
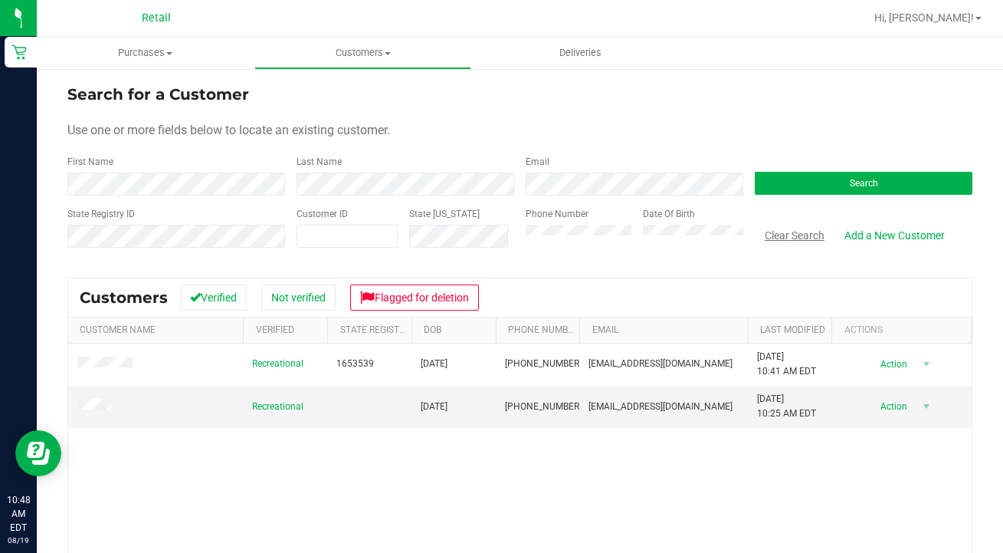
click at [786, 237] on button "Clear Search" at bounding box center [795, 235] width 80 height 26
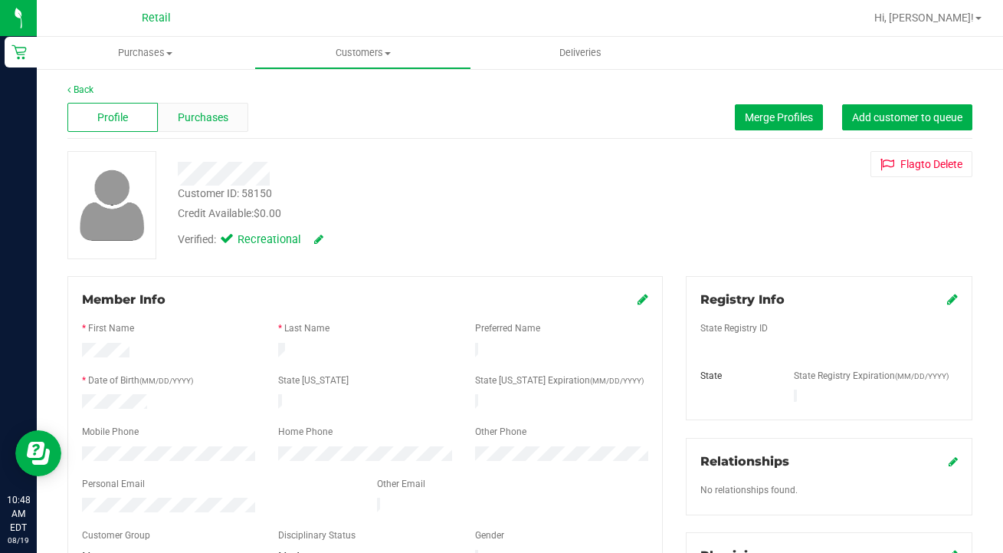
click at [215, 113] on span "Purchases" at bounding box center [203, 118] width 51 height 16
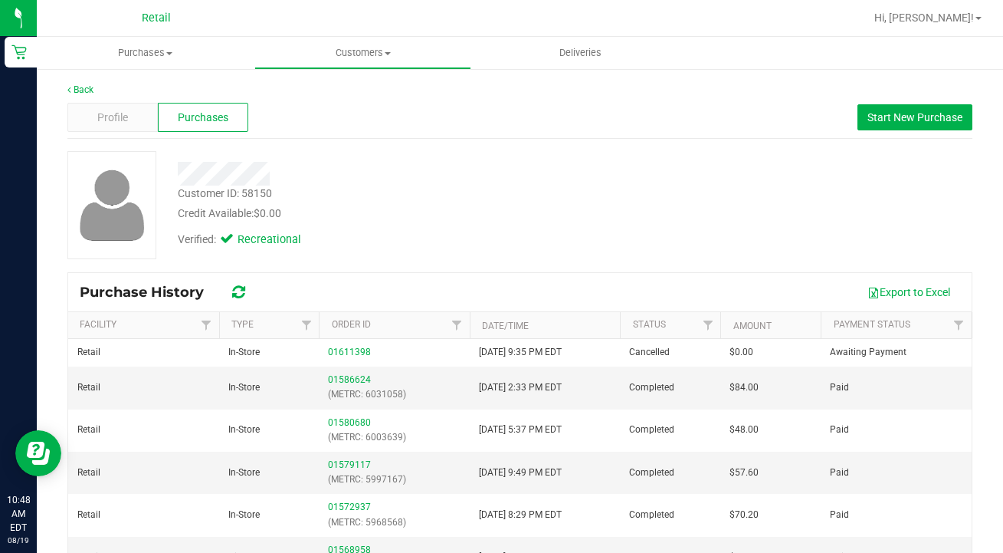
click at [249, 331] on th "Type" at bounding box center [269, 325] width 100 height 27
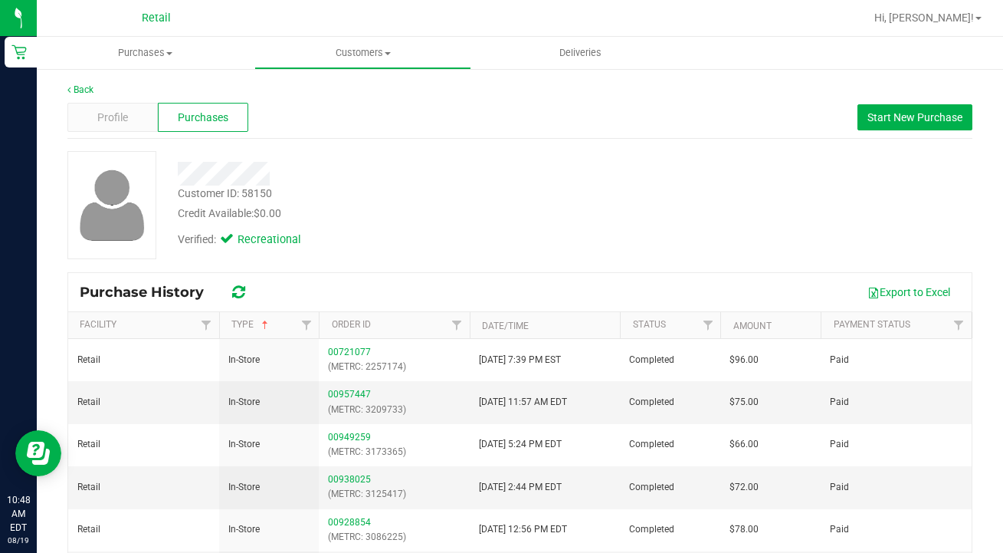
click at [249, 307] on div "Purchase History Export to Excel" at bounding box center [520, 292] width 904 height 38
click at [250, 323] on link "Type" at bounding box center [251, 324] width 40 height 11
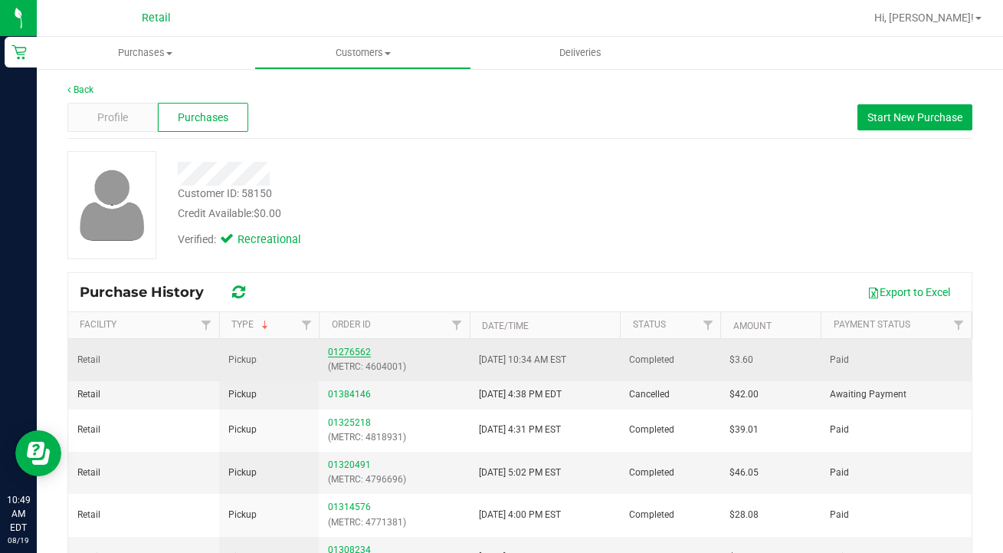
click at [346, 353] on link "01276562" at bounding box center [349, 351] width 43 height 11
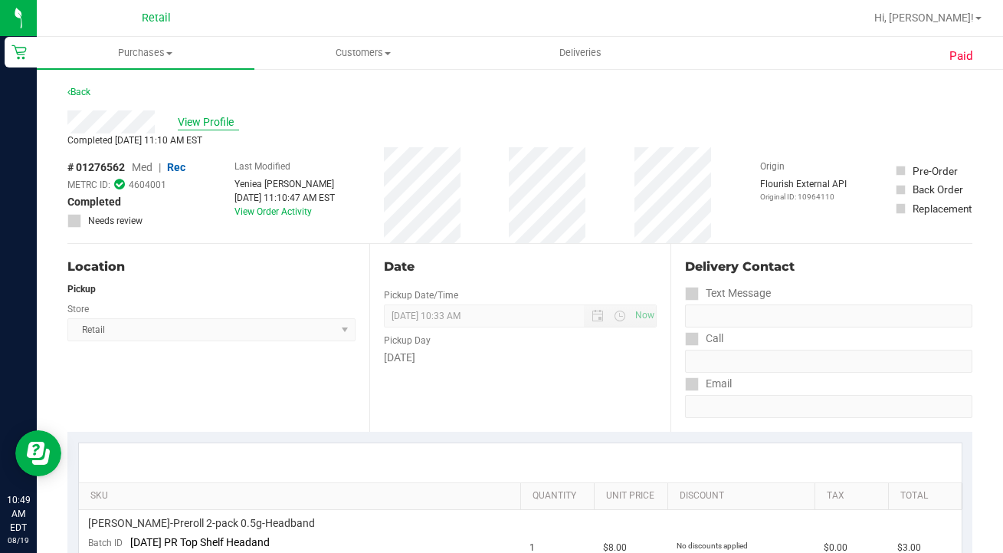
click at [224, 117] on span "View Profile" at bounding box center [208, 122] width 61 height 16
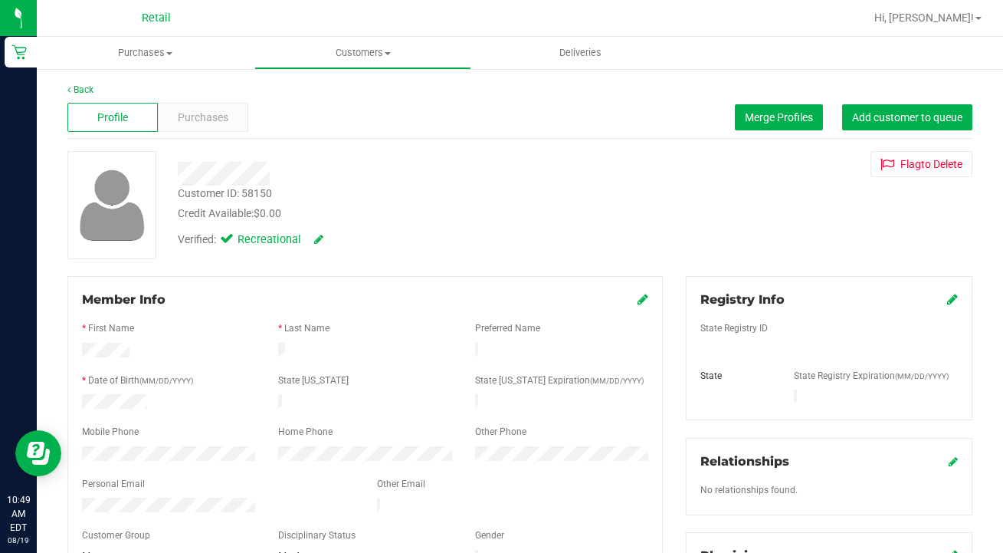
click at [646, 297] on icon at bounding box center [643, 299] width 11 height 12
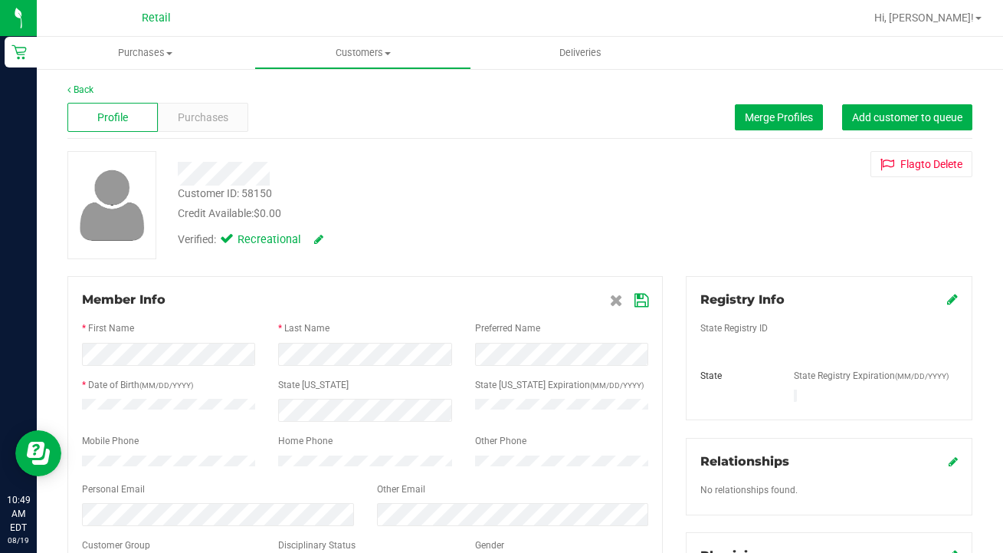
click at [642, 300] on icon at bounding box center [642, 300] width 14 height 12
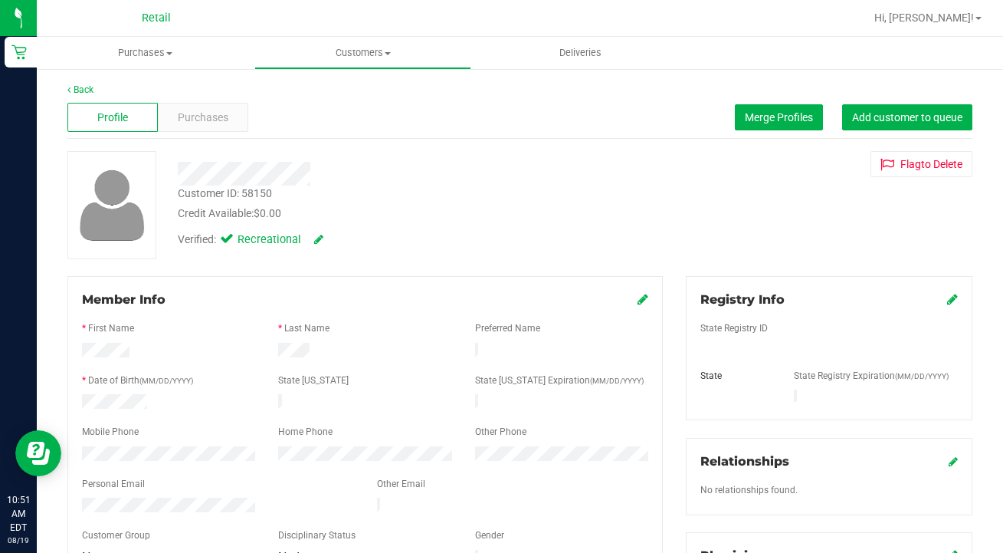
click at [353, 68] on link "Customers All customers Add a new customer All physicians" at bounding box center [363, 53] width 218 height 32
click at [353, 91] on span "All customers" at bounding box center [309, 92] width 110 height 13
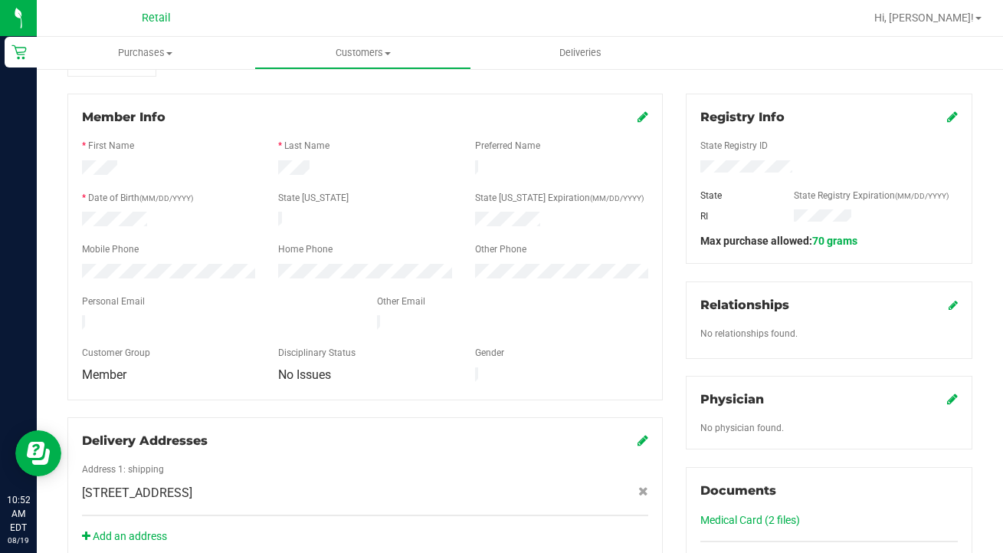
scroll to position [178, 0]
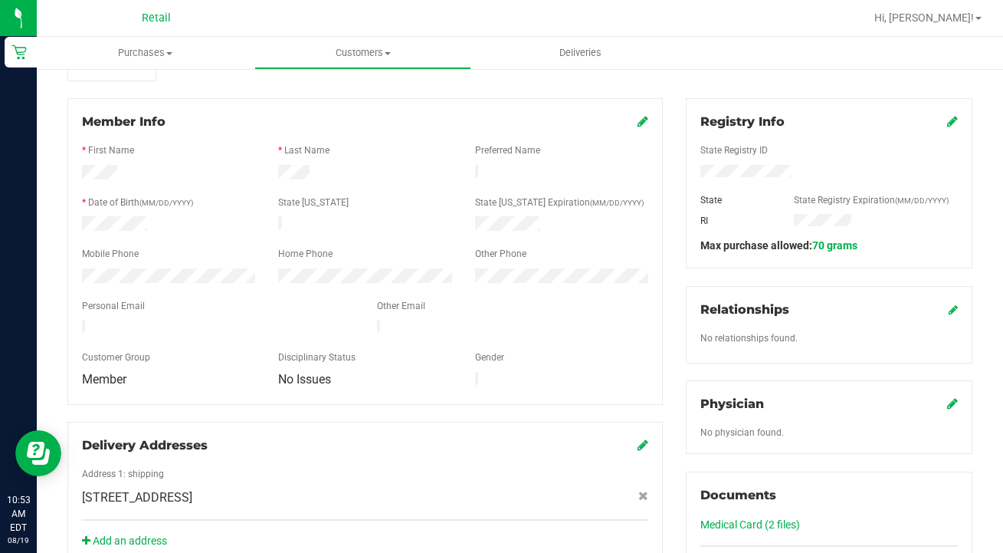
click at [192, 350] on div "Customer Group" at bounding box center [169, 359] width 196 height 18
click at [361, 29] on div at bounding box center [569, 18] width 590 height 30
click at [372, 35] on nav "Retail Hi, Sarah!" at bounding box center [520, 18] width 967 height 37
click at [366, 64] on uib-tab-heading "Customers All customers Add a new customer All physicians" at bounding box center [363, 53] width 216 height 31
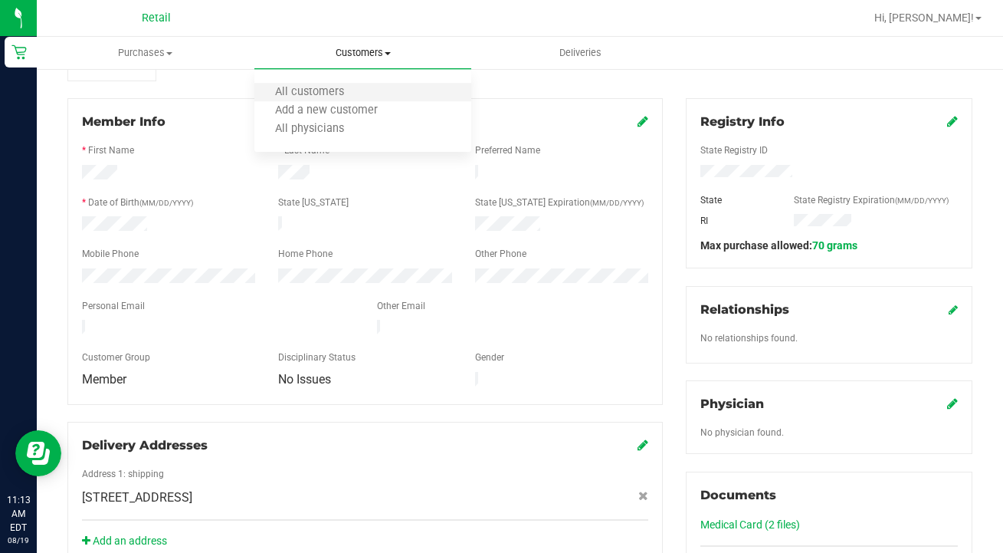
click at [358, 101] on li "All customers" at bounding box center [363, 93] width 218 height 18
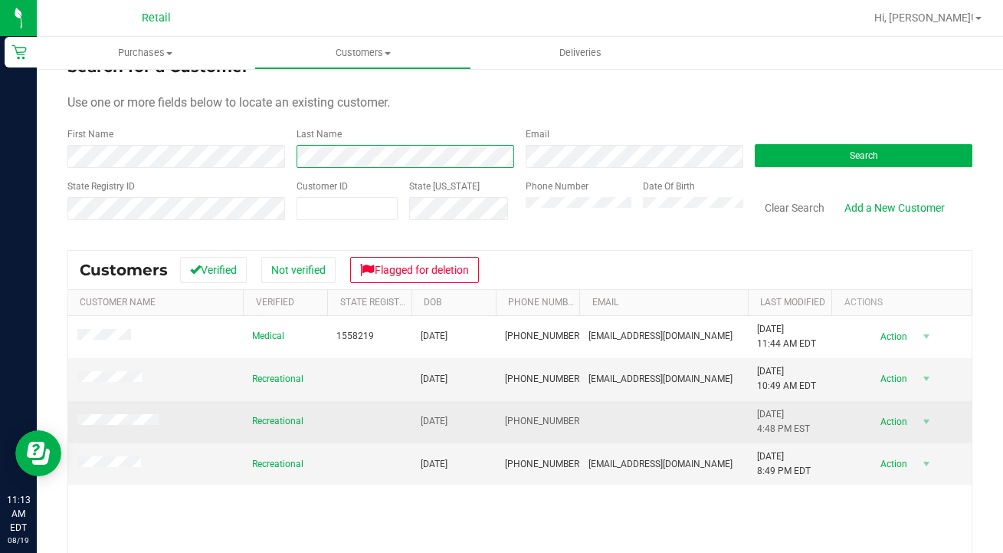
scroll to position [31, 0]
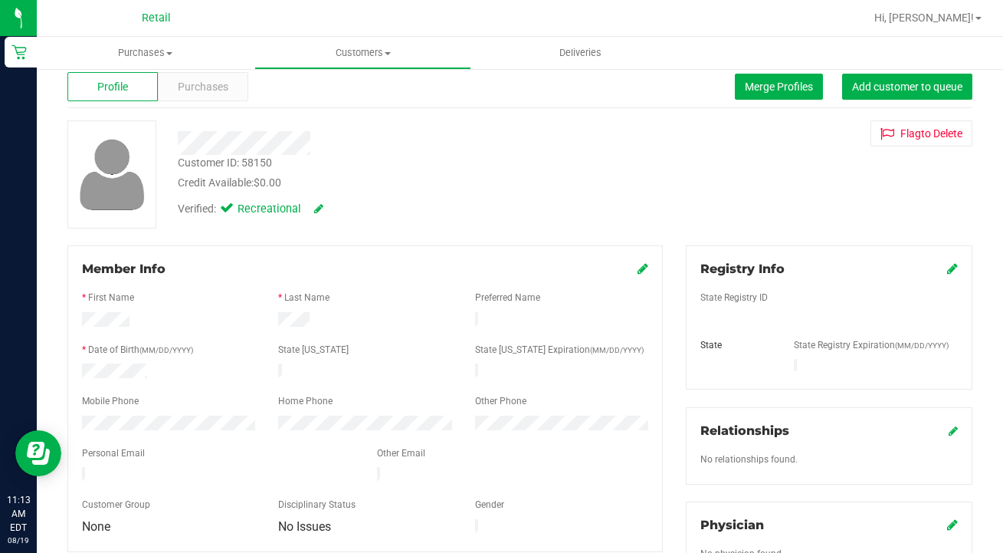
click at [641, 267] on icon at bounding box center [643, 268] width 11 height 12
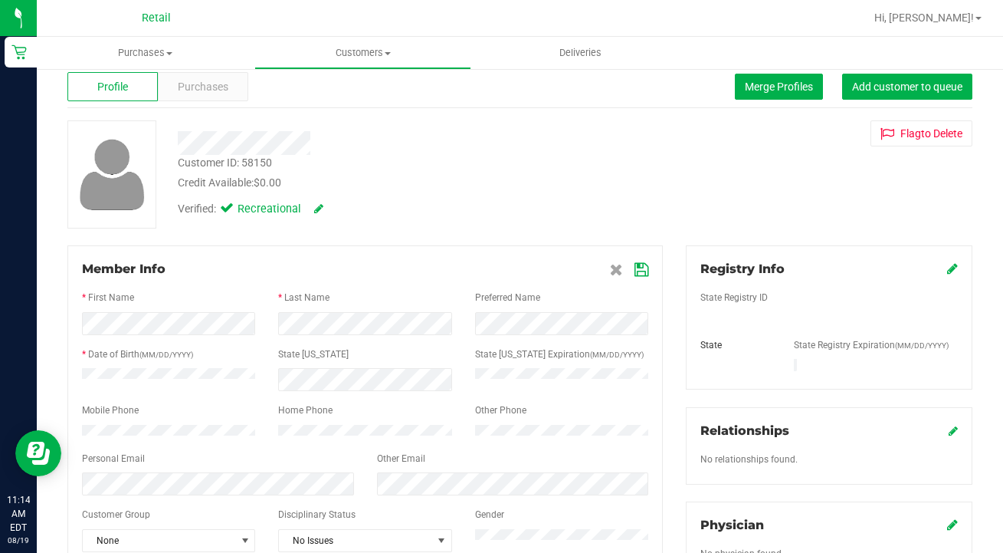
click at [641, 273] on icon at bounding box center [642, 270] width 14 height 12
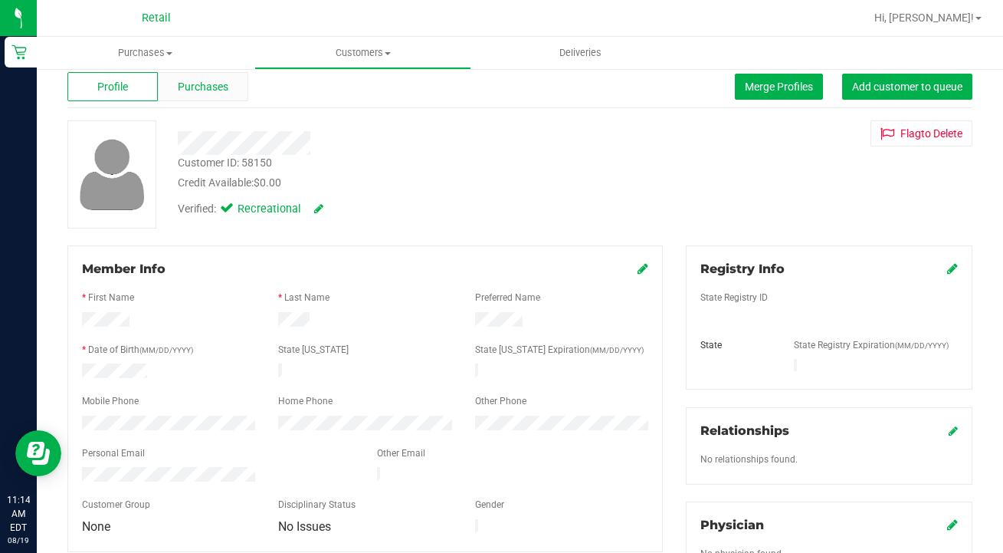
click at [222, 77] on div "Purchases" at bounding box center [203, 86] width 90 height 29
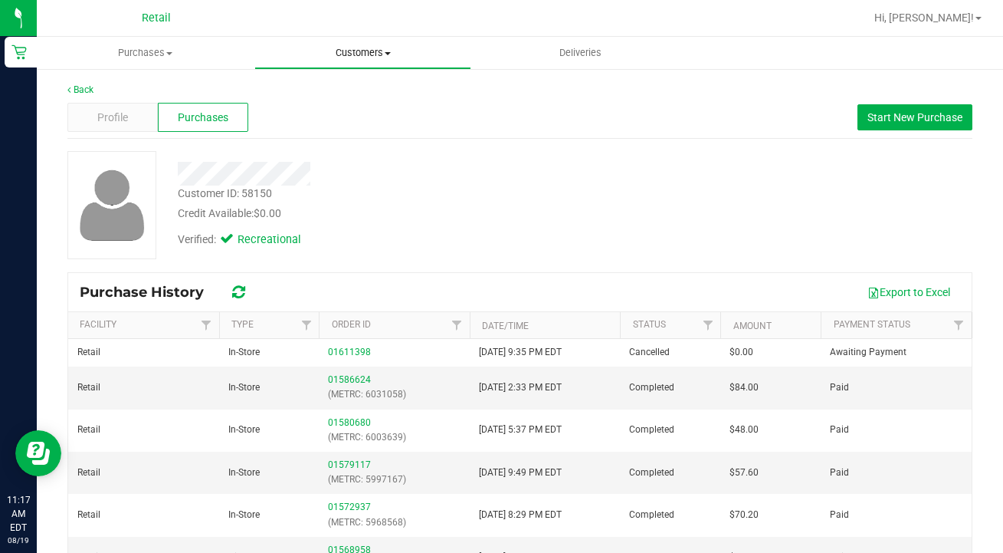
drag, startPoint x: 341, startPoint y: 53, endPoint x: 341, endPoint y: 77, distance: 23.8
click at [341, 53] on span "Customers" at bounding box center [363, 53] width 216 height 14
click at [341, 93] on span "All customers" at bounding box center [309, 92] width 110 height 13
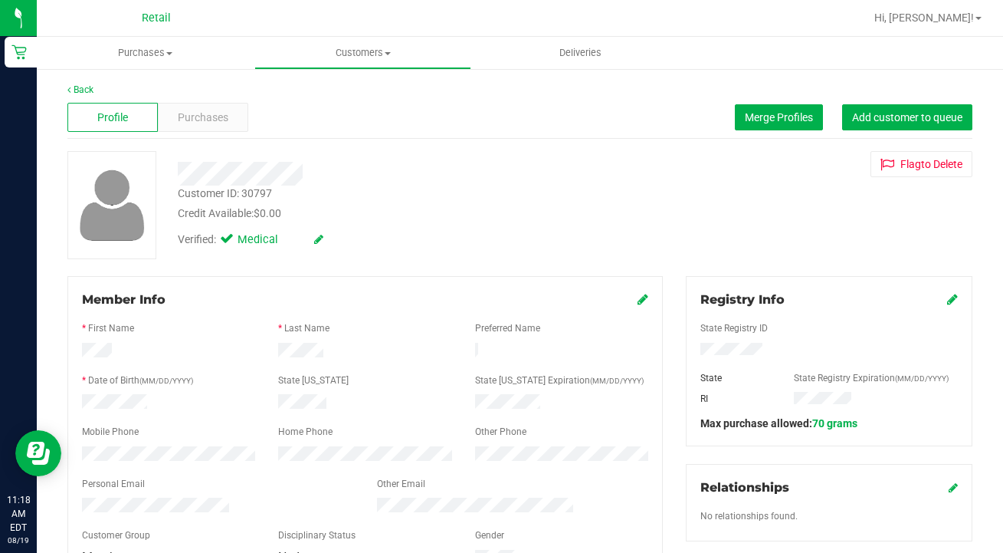
click at [954, 303] on icon at bounding box center [952, 299] width 11 height 12
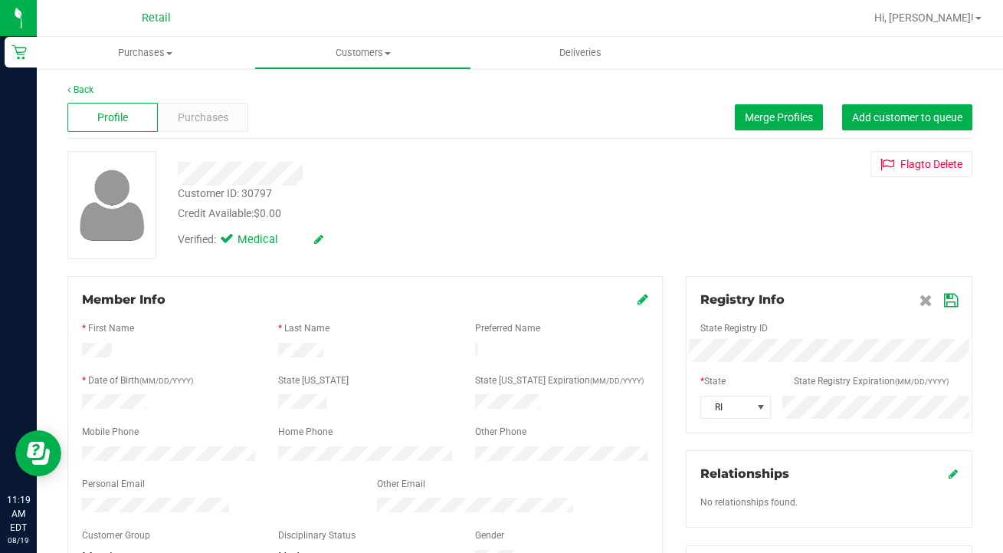
click at [955, 303] on icon at bounding box center [951, 300] width 14 height 12
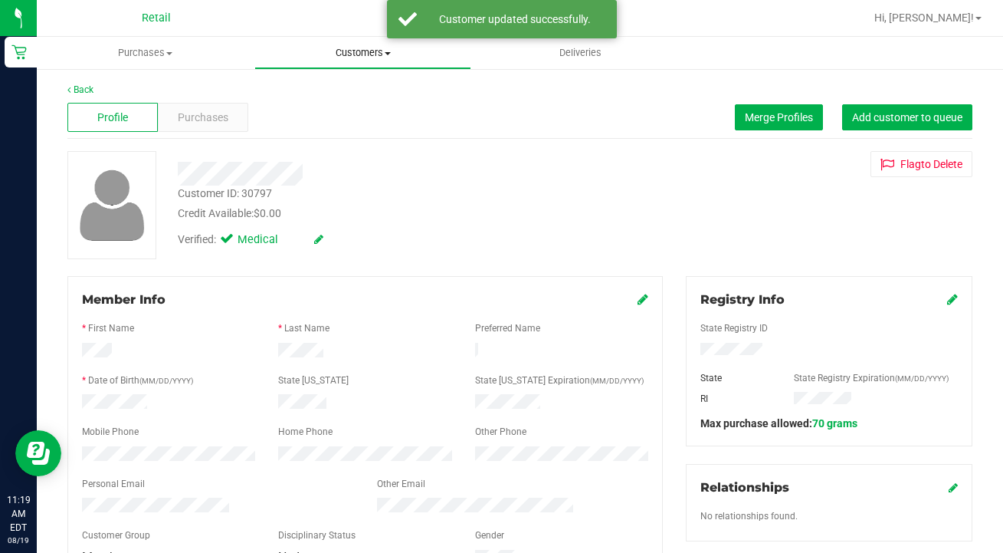
click at [352, 58] on span "Customers" at bounding box center [363, 53] width 216 height 14
click at [344, 94] on span "All customers" at bounding box center [309, 92] width 110 height 13
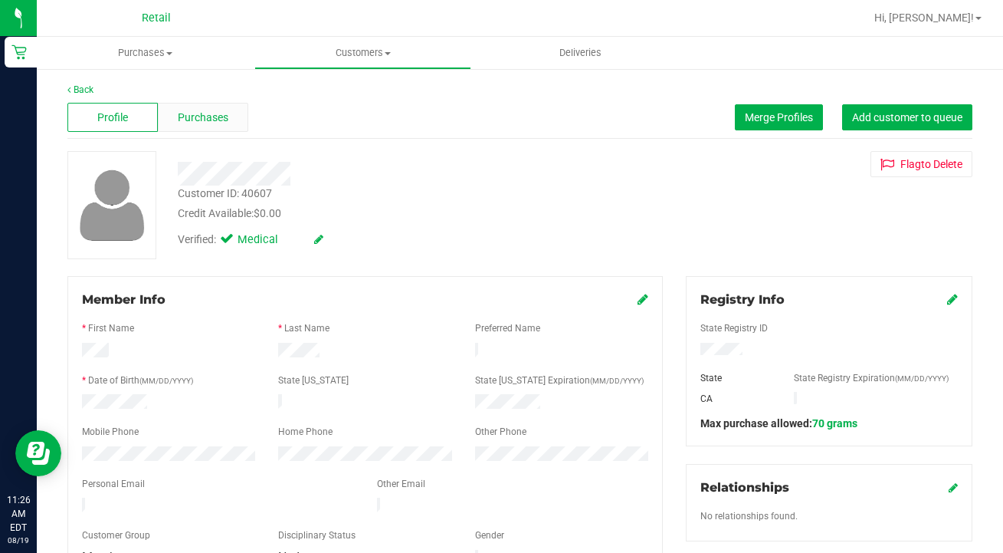
click at [220, 119] on span "Purchases" at bounding box center [203, 118] width 51 height 16
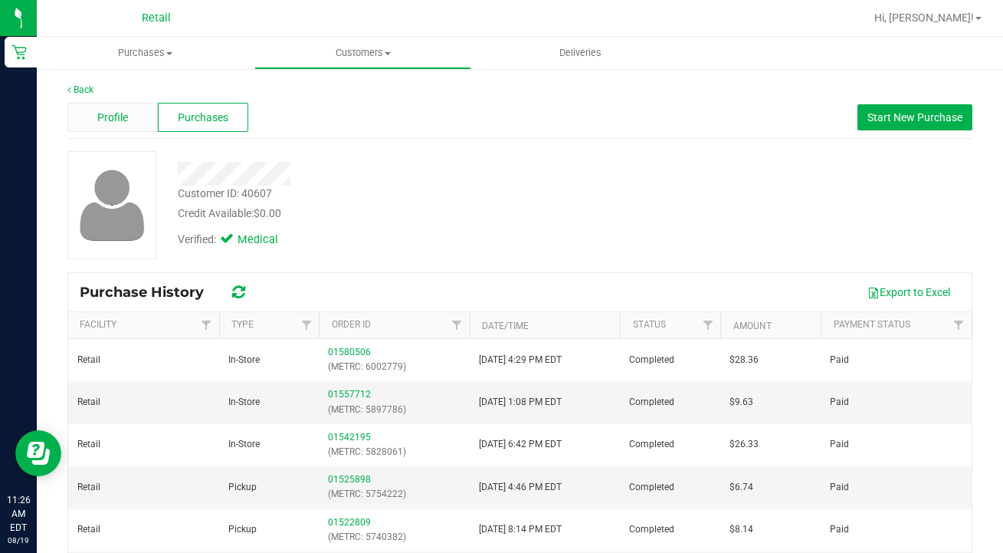
click at [116, 117] on span "Profile" at bounding box center [112, 118] width 31 height 16
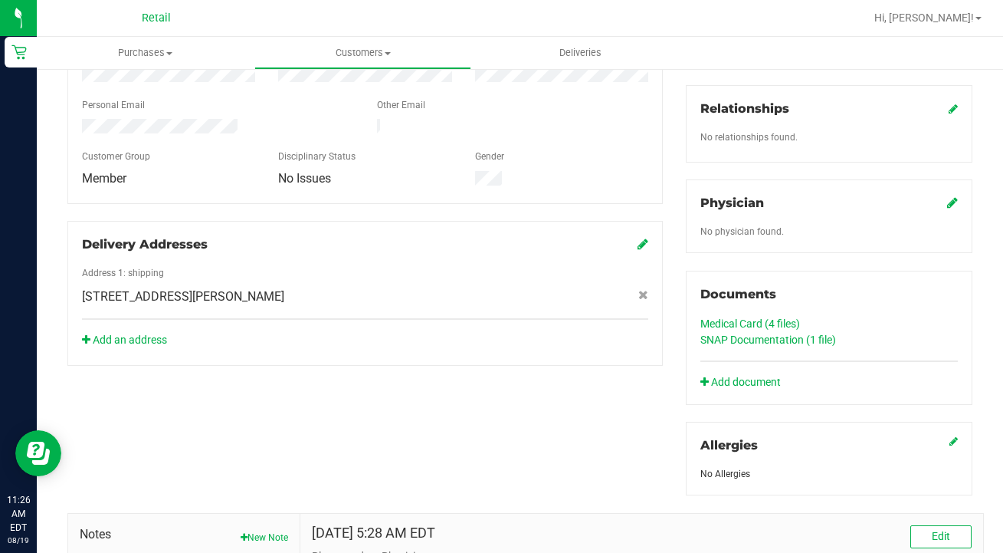
scroll to position [381, 0]
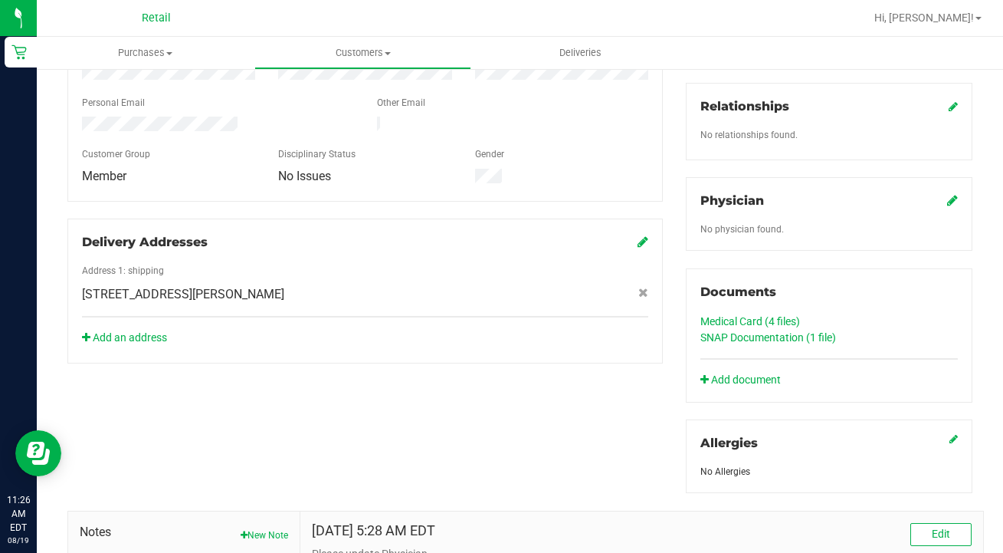
click at [723, 320] on link "Medical Card (4 files)" at bounding box center [751, 321] width 100 height 12
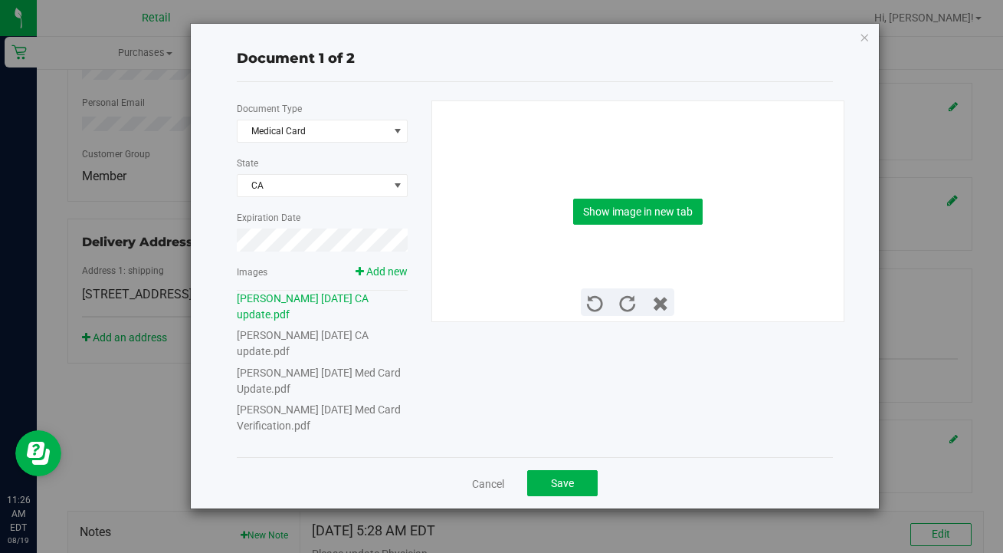
click at [346, 407] on link "Juan Vicente 08 14 1996 Med Card Verification.pdf" at bounding box center [319, 417] width 164 height 28
click at [367, 362] on div "Document Type Medical Card 5 State CA Expiration Date Images Add new Juan Vicen…" at bounding box center [328, 266] width 183 height 333
click at [371, 371] on link "Juan Vicente 08 14 1996 Med Card Update.pdf" at bounding box center [319, 380] width 164 height 28
click at [655, 208] on button "Show image in new tab" at bounding box center [638, 212] width 130 height 26
click at [550, 481] on button "Save" at bounding box center [562, 483] width 71 height 26
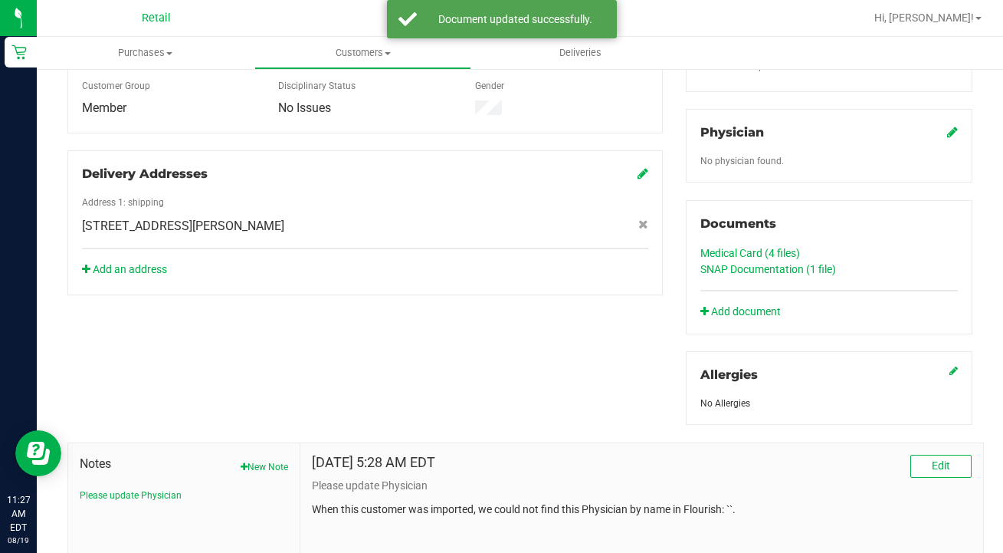
scroll to position [566, 0]
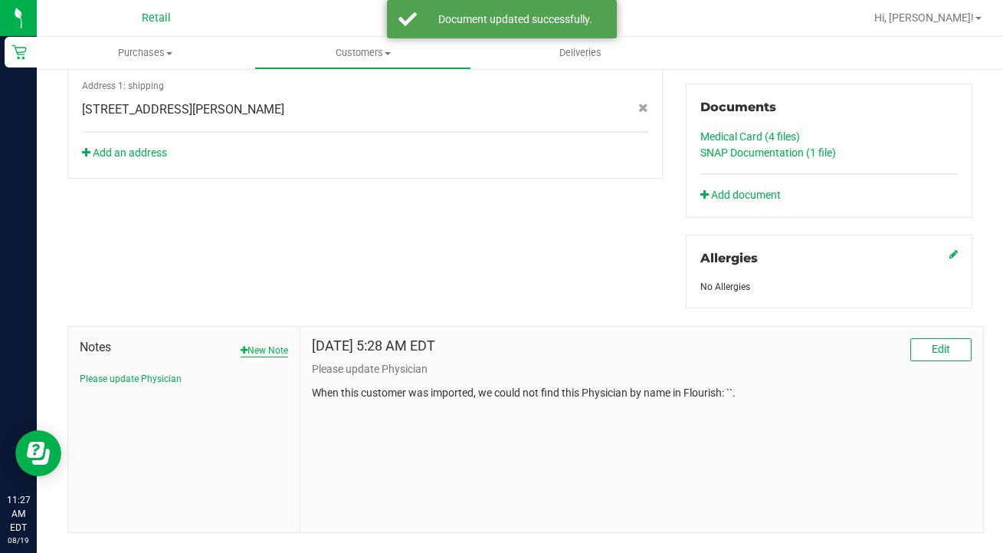
click at [271, 354] on button "New Note" at bounding box center [265, 350] width 48 height 14
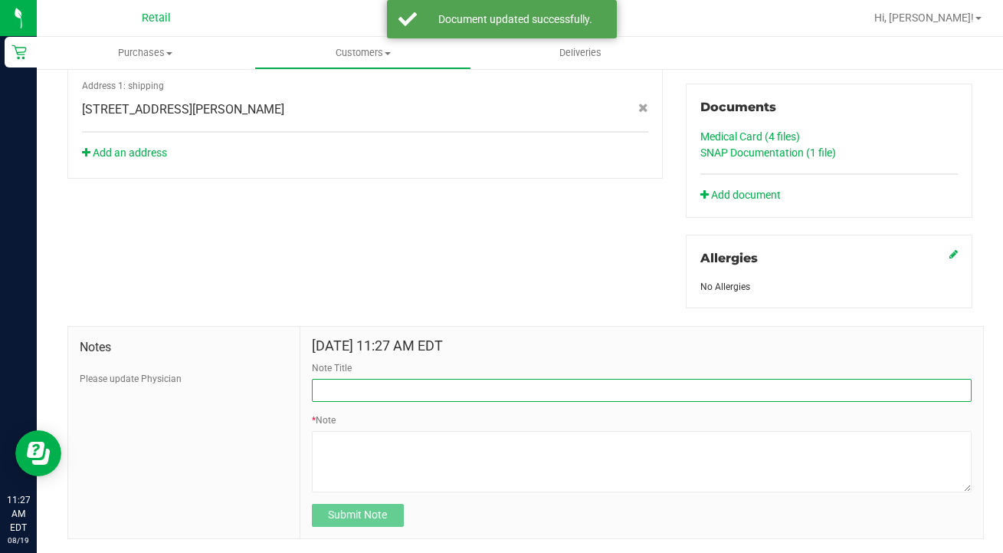
click at [409, 382] on input "Note Title" at bounding box center [642, 390] width 660 height 23
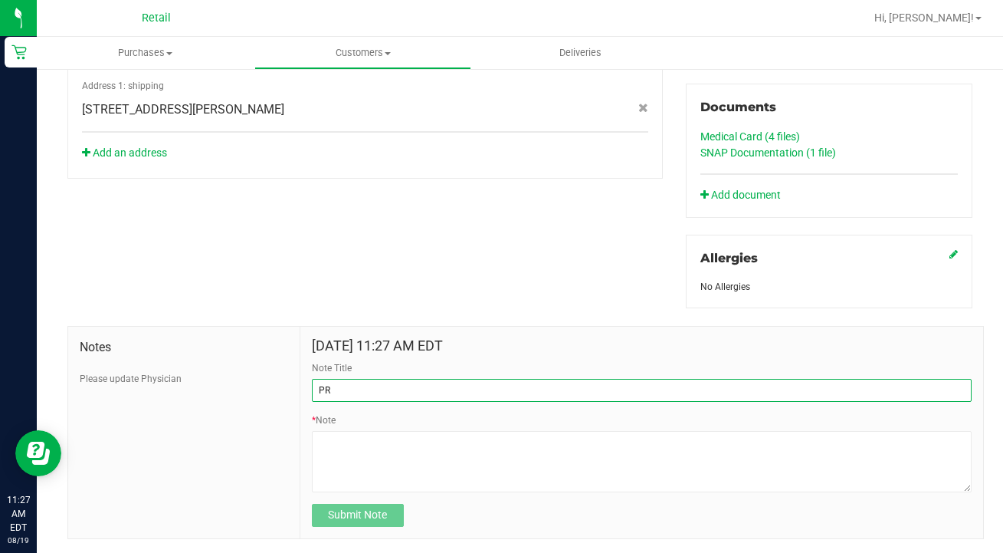
type input "P"
type input "MED CARD PRINT OUT"
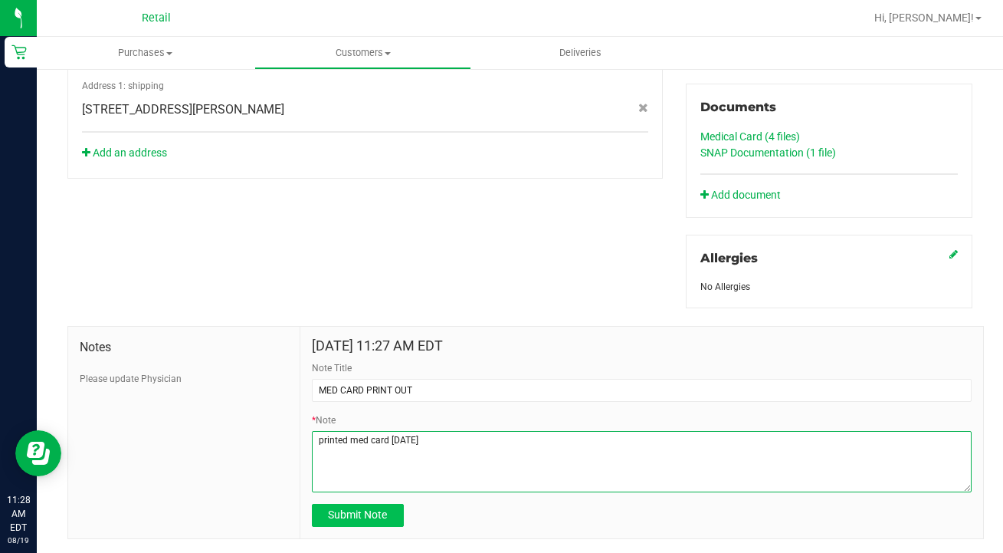
type textarea "printed med card 08.19.2025"
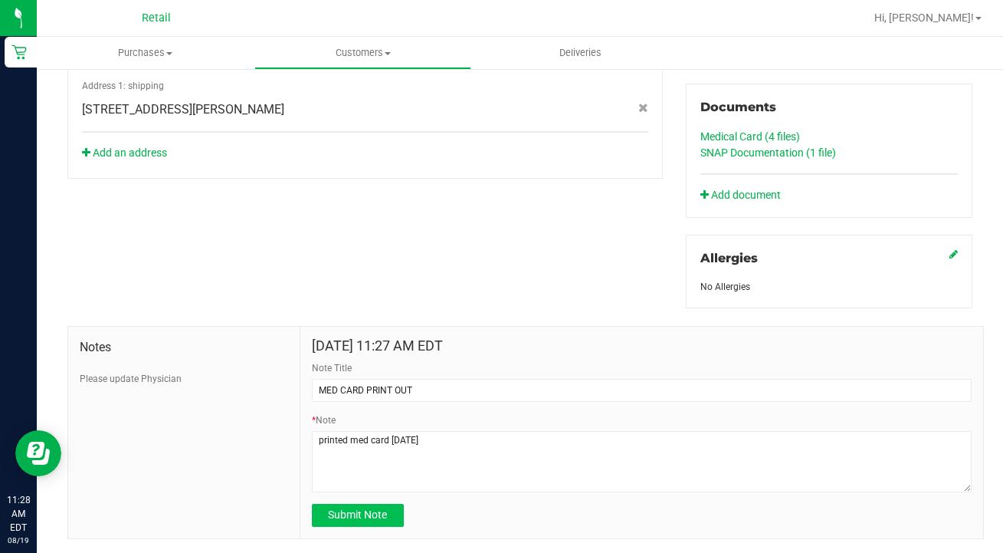
click at [376, 517] on span "Submit Note" at bounding box center [357, 514] width 59 height 12
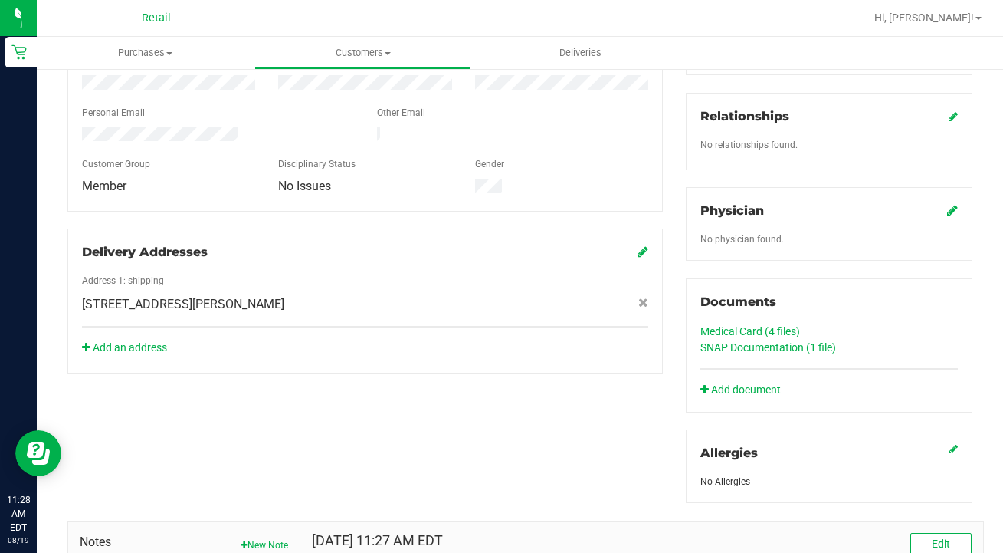
scroll to position [162, 0]
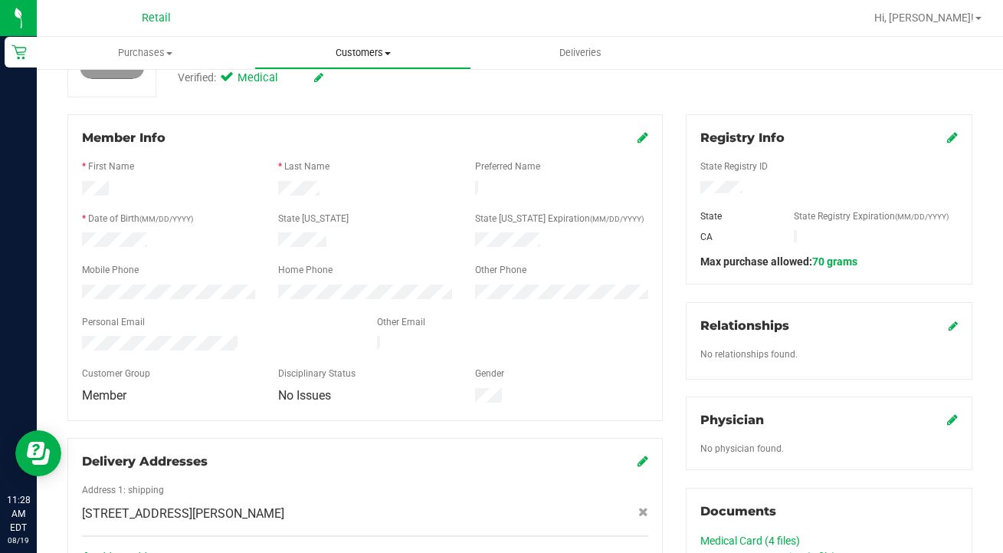
click at [366, 51] on span "Customers" at bounding box center [363, 53] width 216 height 14
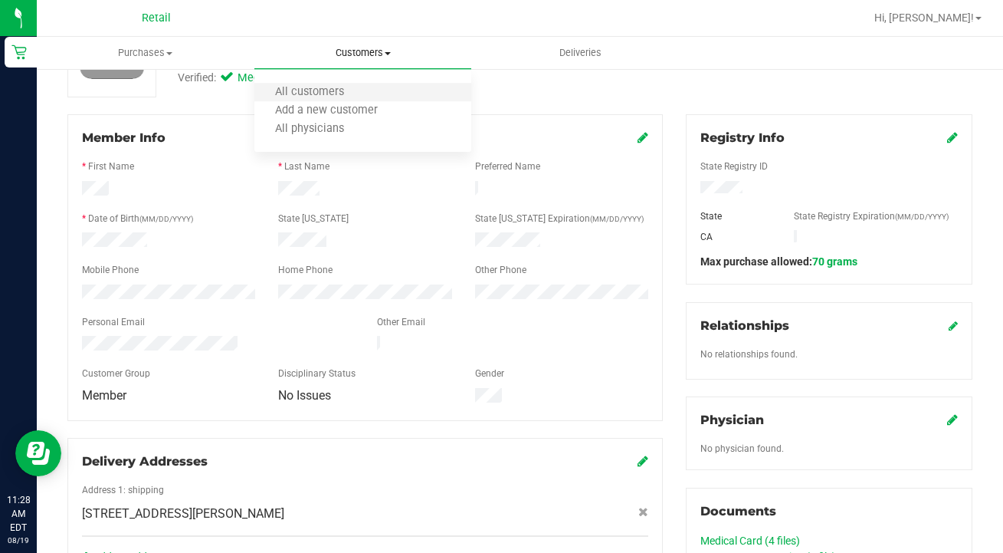
click at [366, 93] on li "All customers" at bounding box center [363, 93] width 218 height 18
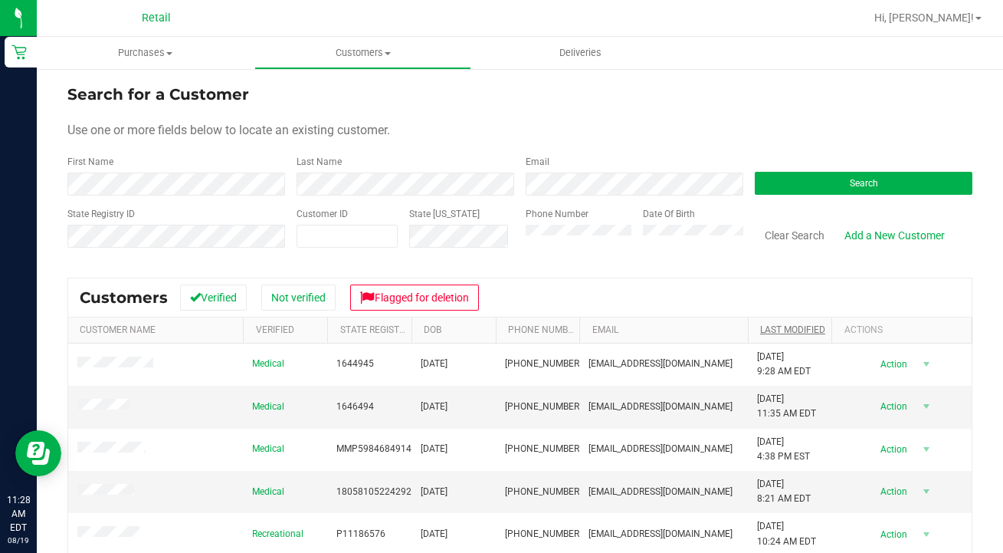
click at [792, 333] on link "Last Modified" at bounding box center [792, 329] width 65 height 11
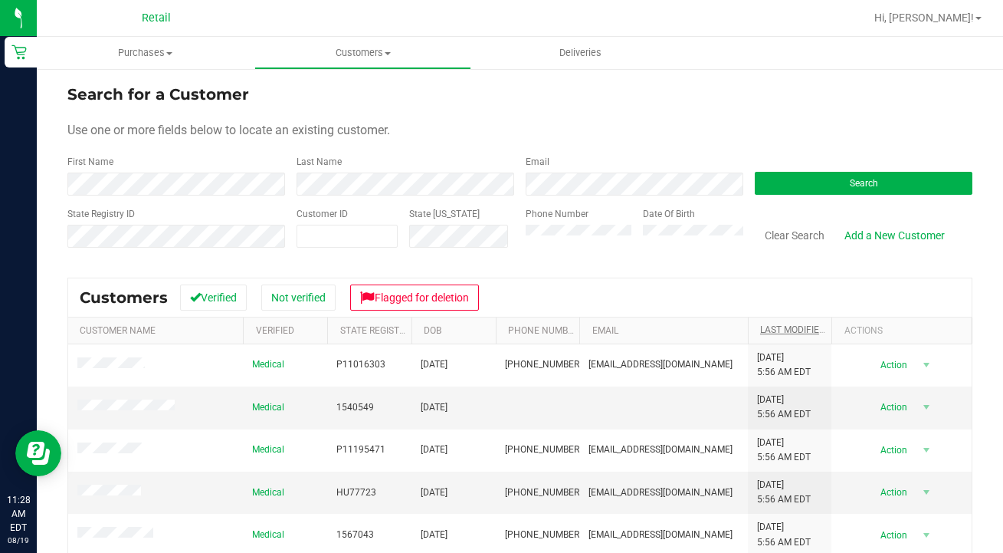
click at [792, 333] on link "Last Modified" at bounding box center [801, 329] width 83 height 11
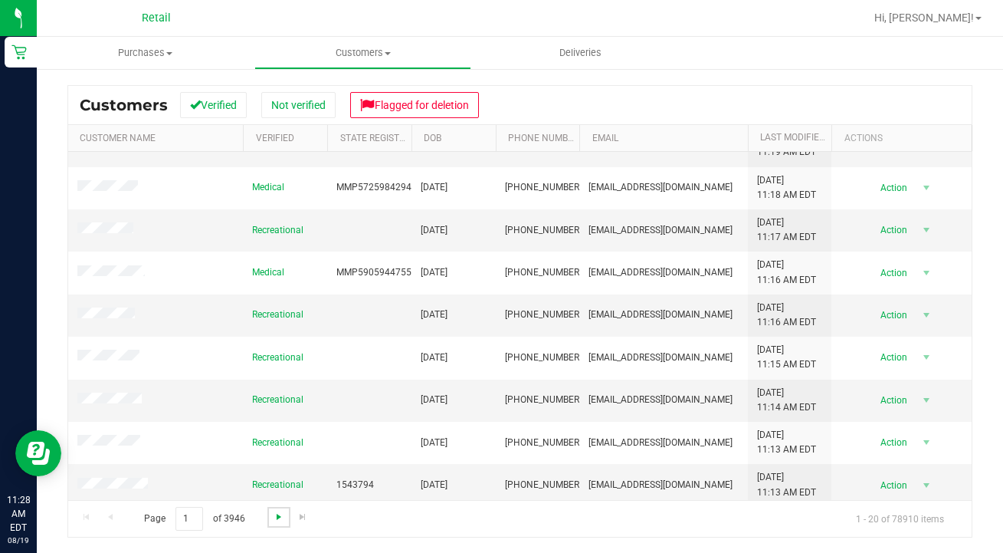
click at [279, 514] on span "Go to the next page" at bounding box center [279, 517] width 12 height 12
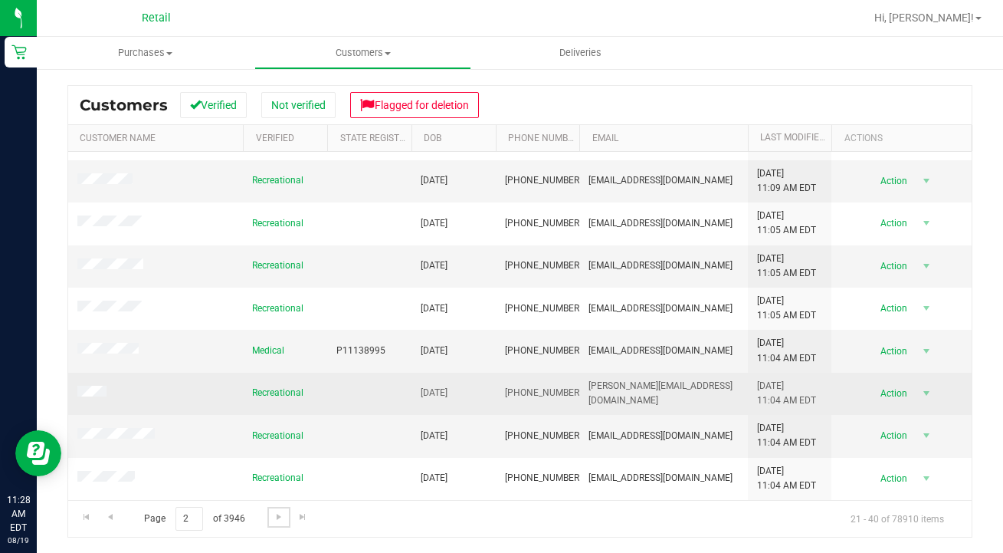
scroll to position [208, 0]
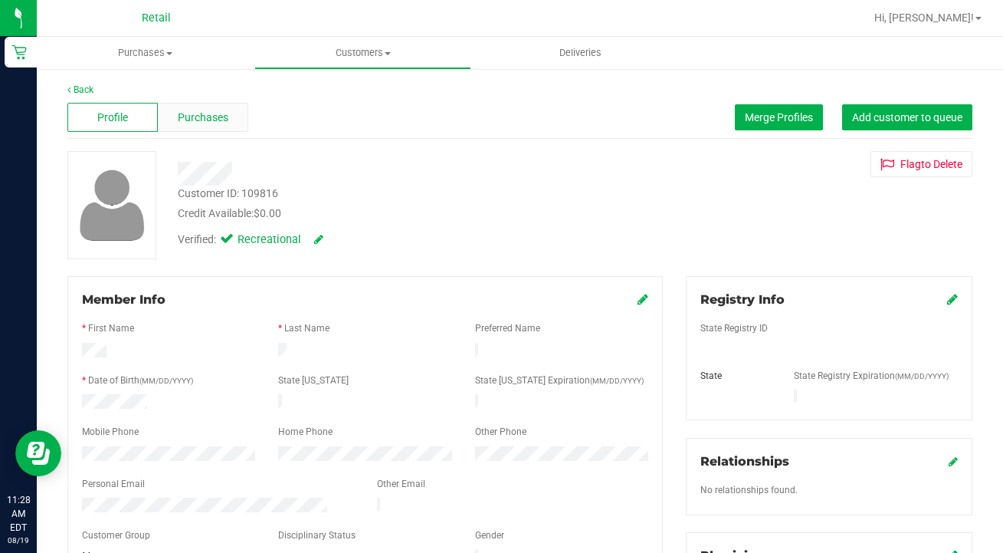
click at [210, 113] on span "Purchases" at bounding box center [203, 118] width 51 height 16
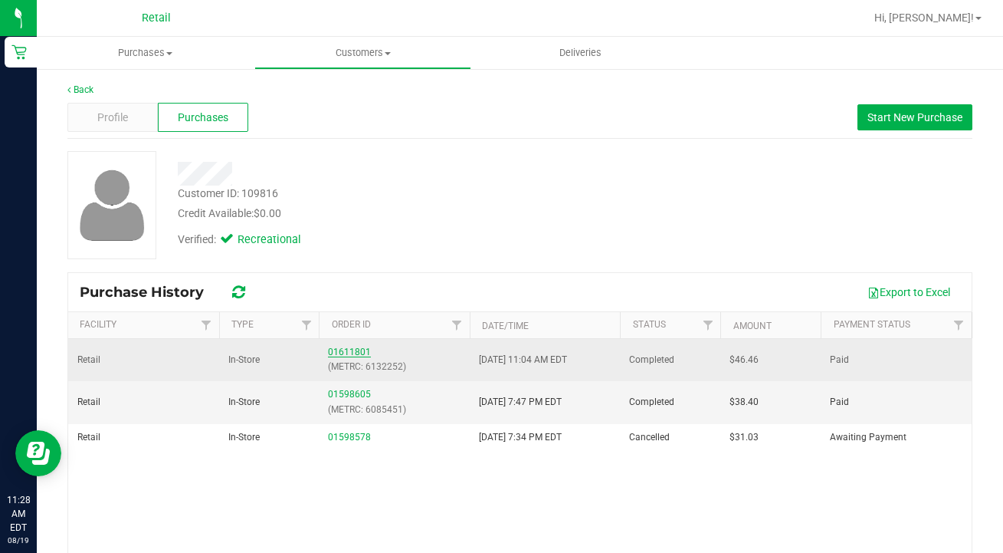
click at [367, 353] on link "01611801" at bounding box center [349, 351] width 43 height 11
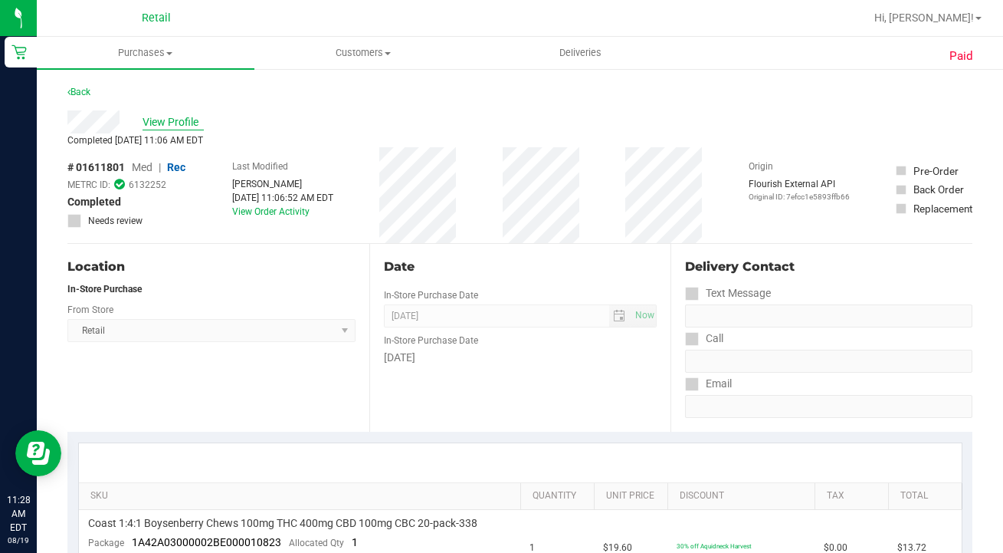
click at [189, 120] on span "View Profile" at bounding box center [173, 122] width 61 height 16
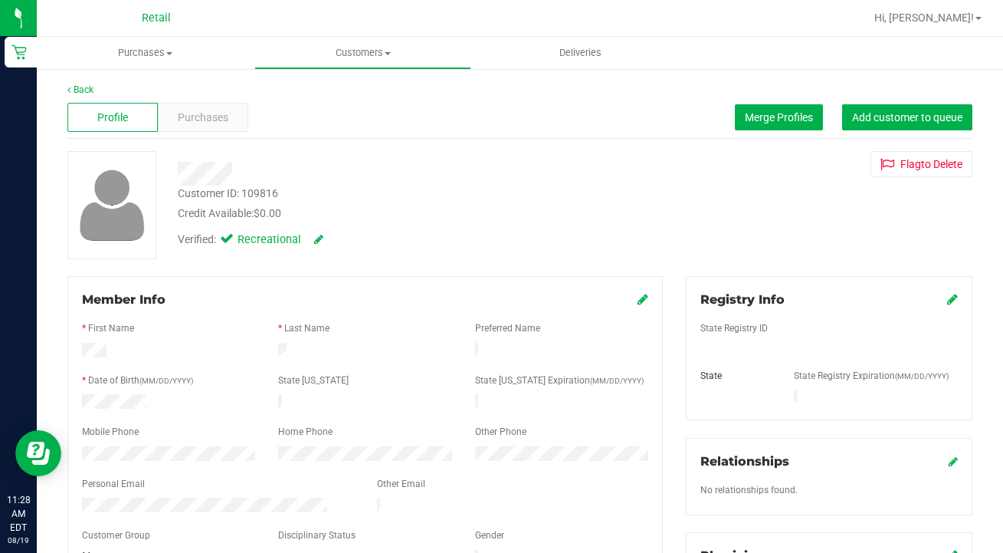
click at [77, 447] on div at bounding box center [169, 455] width 196 height 18
click at [364, 61] on uib-tab-heading "Customers All customers Add a new customer All physicians" at bounding box center [363, 53] width 216 height 31
click at [366, 88] on li "All customers" at bounding box center [363, 93] width 218 height 18
click at [227, 113] on span "Purchases" at bounding box center [203, 118] width 51 height 16
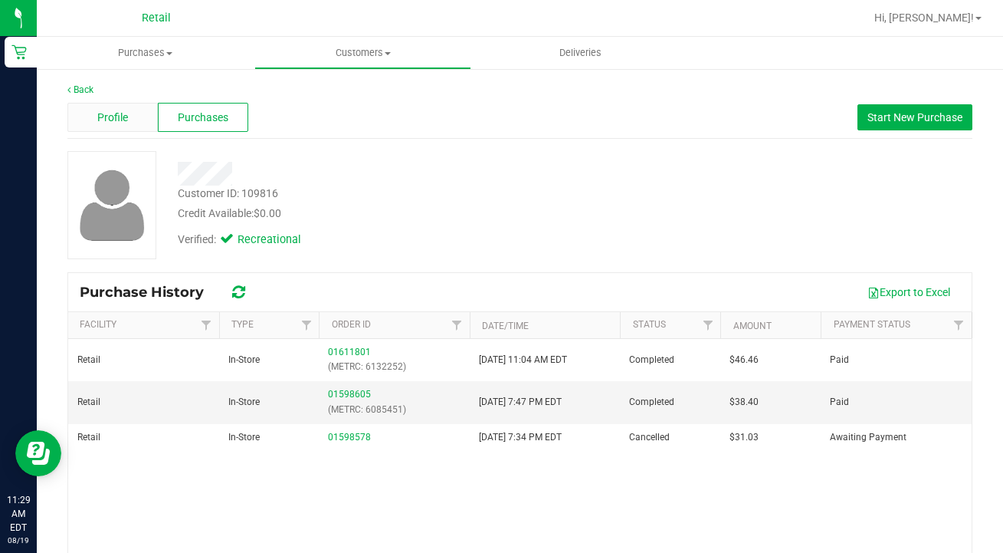
click at [139, 119] on div "Profile" at bounding box center [112, 117] width 90 height 29
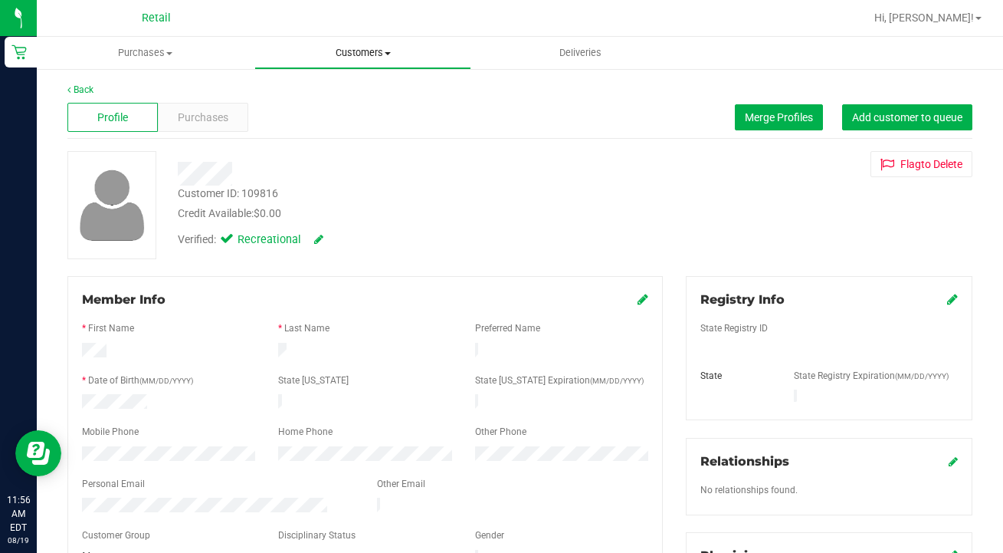
click at [363, 61] on uib-tab-heading "Customers All customers Add a new customer All physicians" at bounding box center [363, 53] width 216 height 31
click at [360, 91] on span "All customers" at bounding box center [309, 92] width 110 height 13
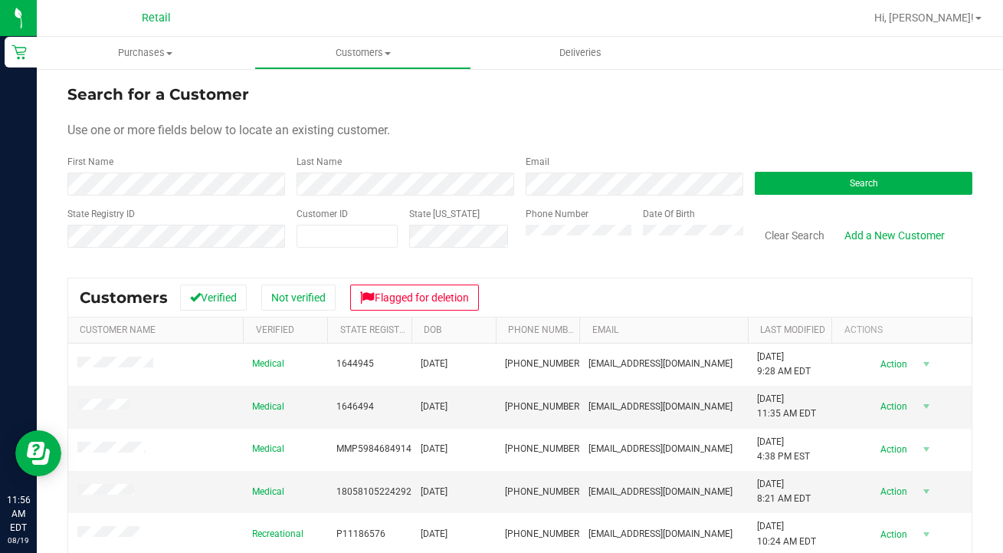
click at [548, 224] on div "Phone Number" at bounding box center [579, 234] width 106 height 54
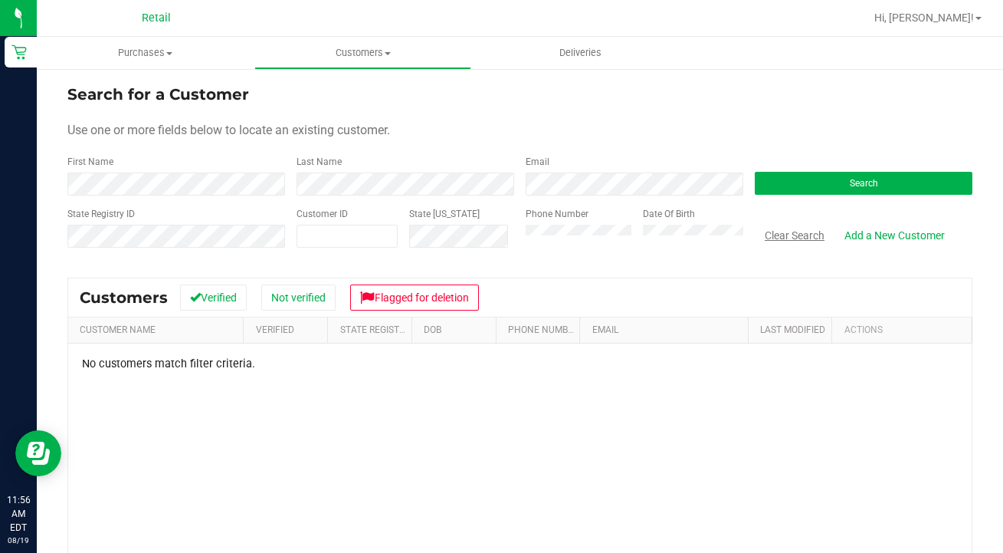
click at [796, 236] on button "Clear Search" at bounding box center [795, 235] width 80 height 26
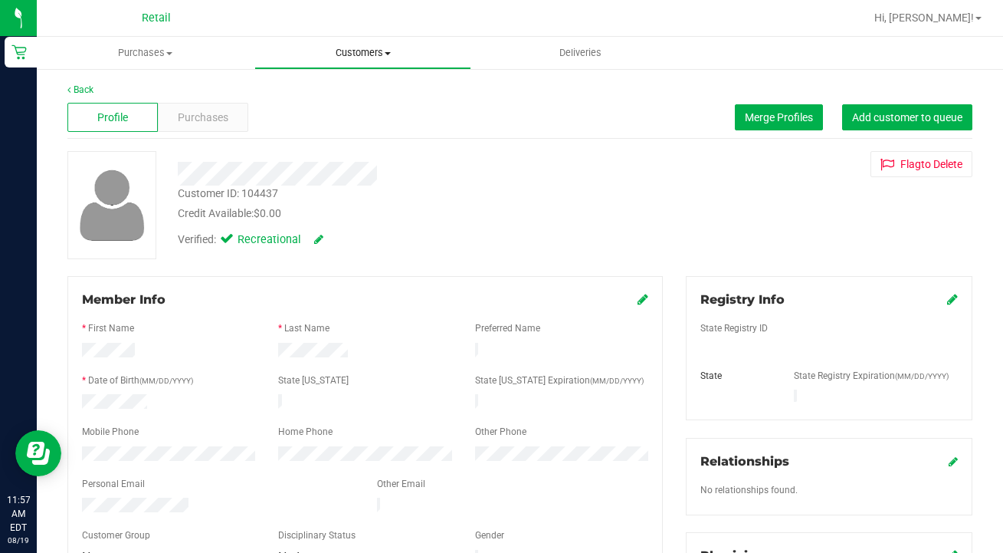
click at [353, 48] on span "Customers" at bounding box center [363, 53] width 216 height 14
click at [348, 98] on span "All customers" at bounding box center [309, 92] width 110 height 13
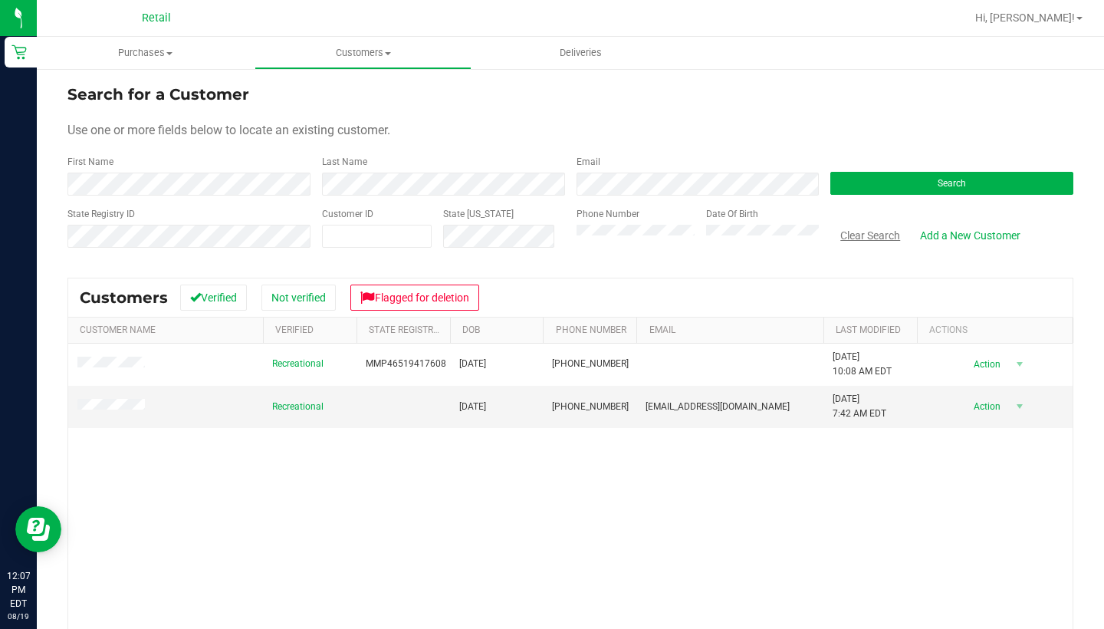
click at [865, 238] on button "Clear Search" at bounding box center [870, 235] width 80 height 26
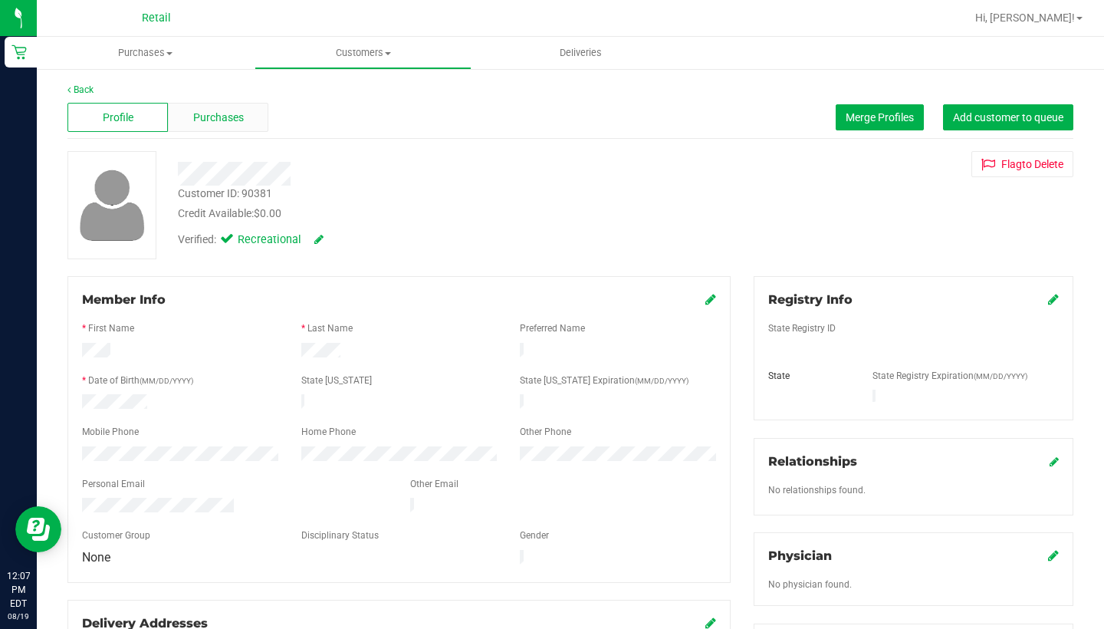
click at [219, 112] on span "Purchases" at bounding box center [218, 118] width 51 height 16
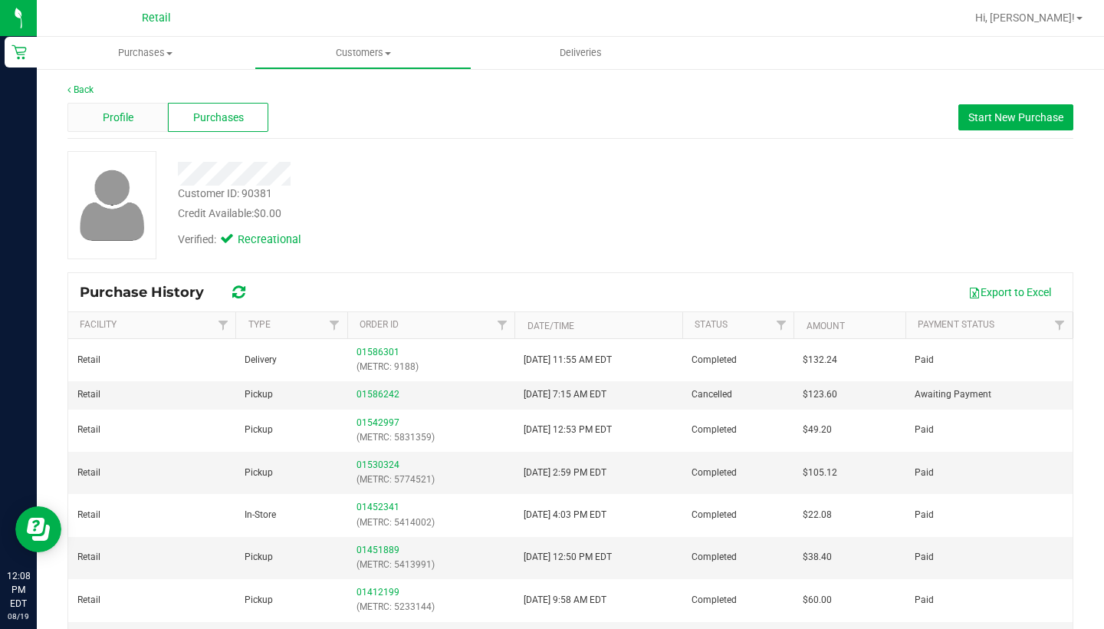
click at [140, 113] on div "Profile" at bounding box center [117, 117] width 100 height 29
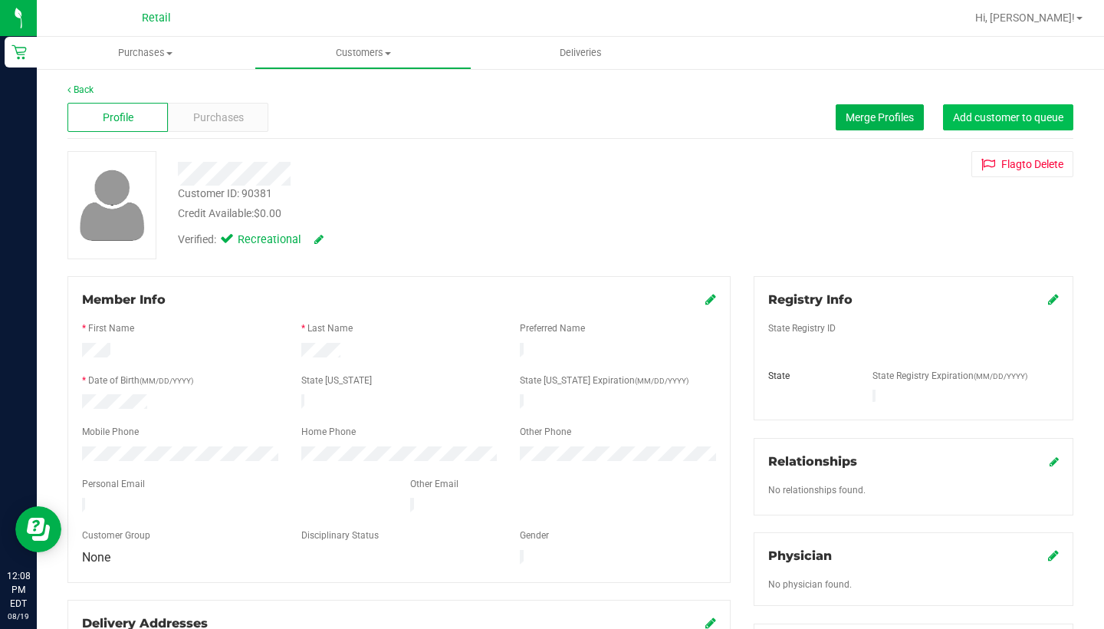
click at [992, 122] on span "Add customer to queue" at bounding box center [1008, 117] width 110 height 12
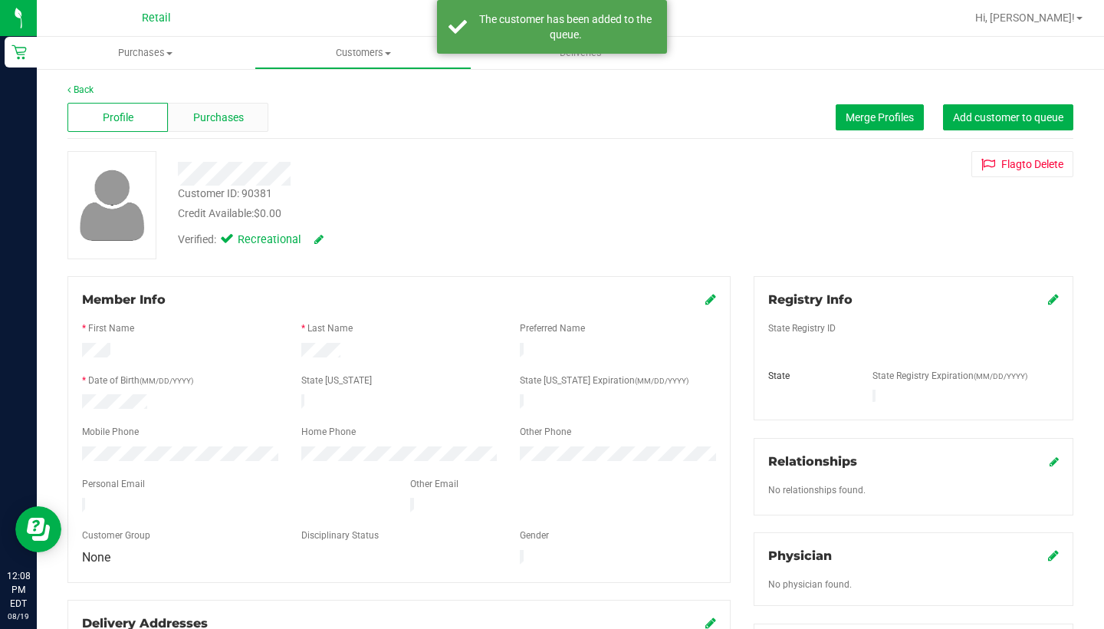
click at [235, 110] on span "Purchases" at bounding box center [218, 118] width 51 height 16
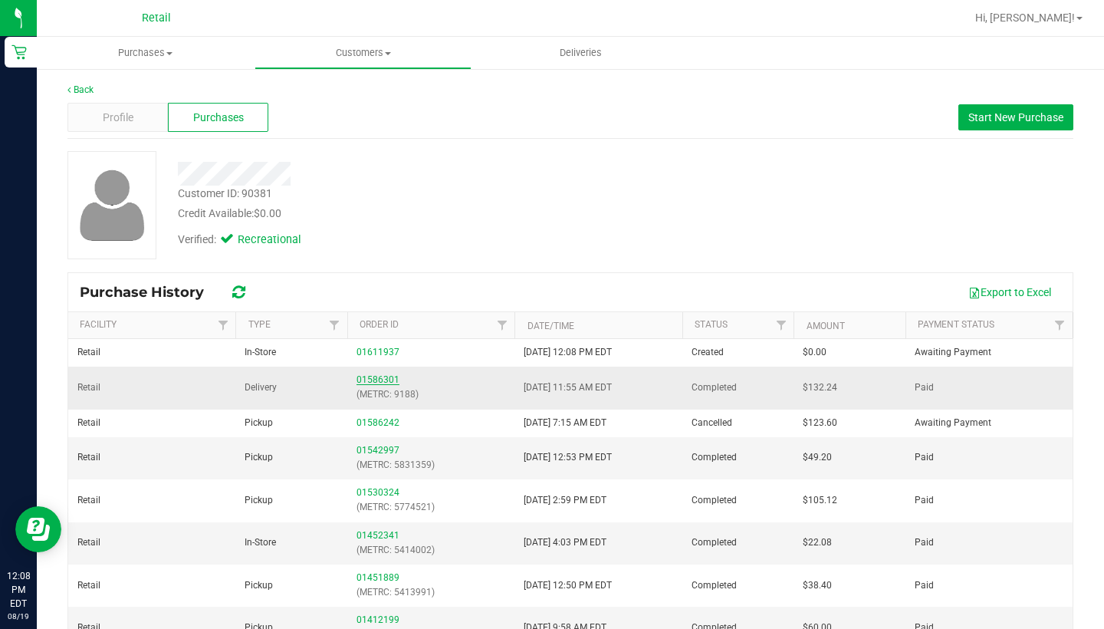
click at [382, 379] on link "01586301" at bounding box center [377, 379] width 43 height 11
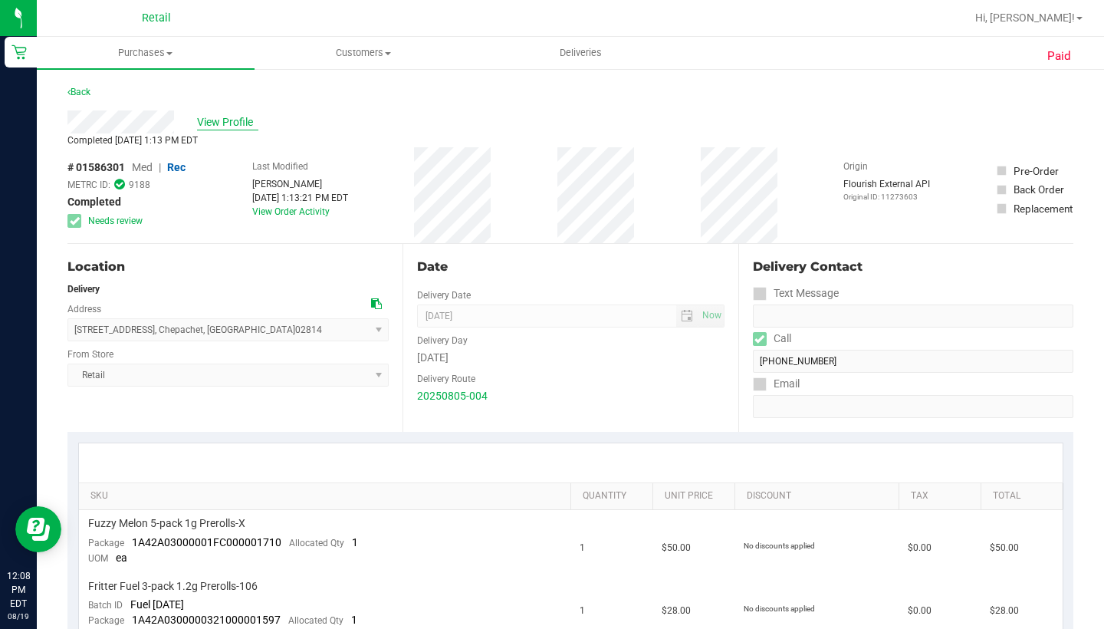
click at [238, 121] on span "View Profile" at bounding box center [227, 122] width 61 height 16
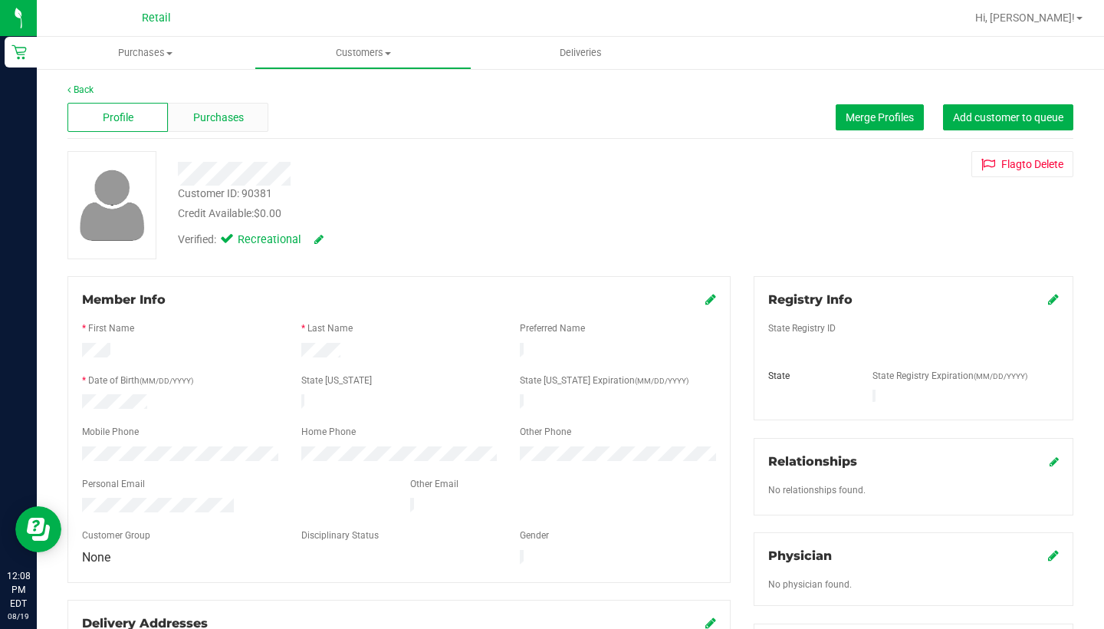
click at [245, 119] on div "Purchases" at bounding box center [218, 117] width 100 height 29
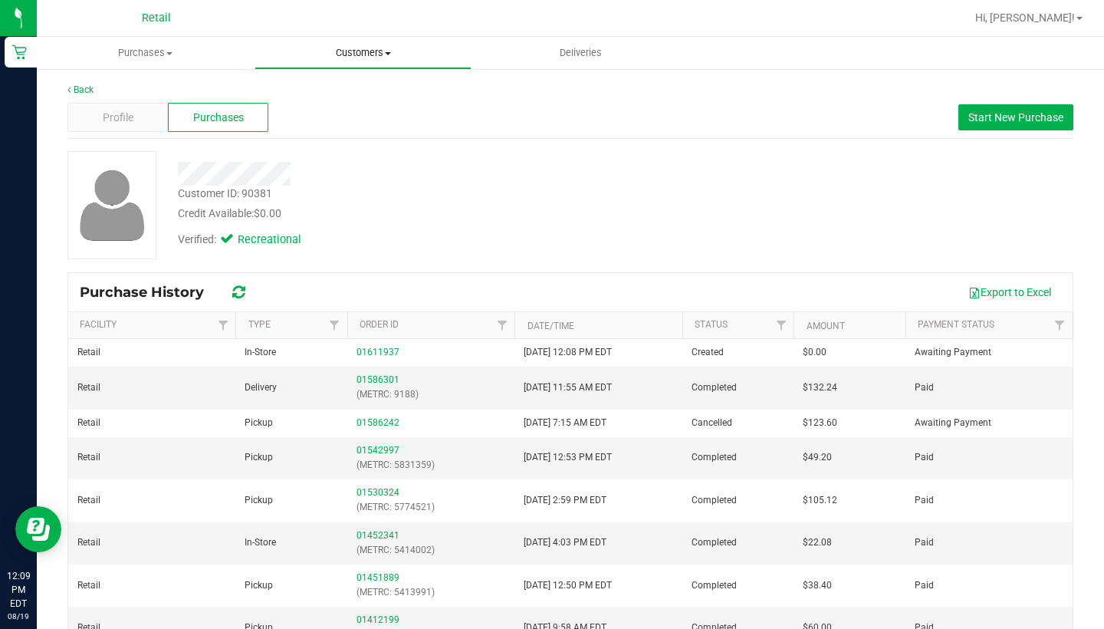
click at [353, 67] on uib-tab-heading "Customers All customers Add a new customer All physicians" at bounding box center [363, 53] width 216 height 31
click at [349, 87] on span "All customers" at bounding box center [309, 92] width 110 height 13
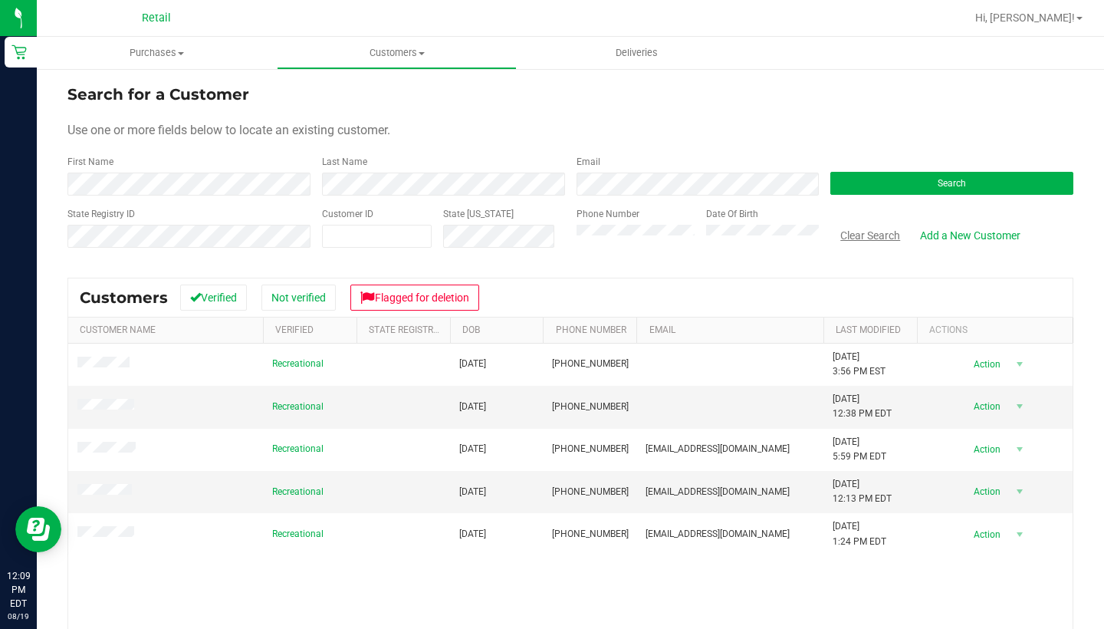
click at [858, 233] on button "Clear Search" at bounding box center [870, 235] width 80 height 26
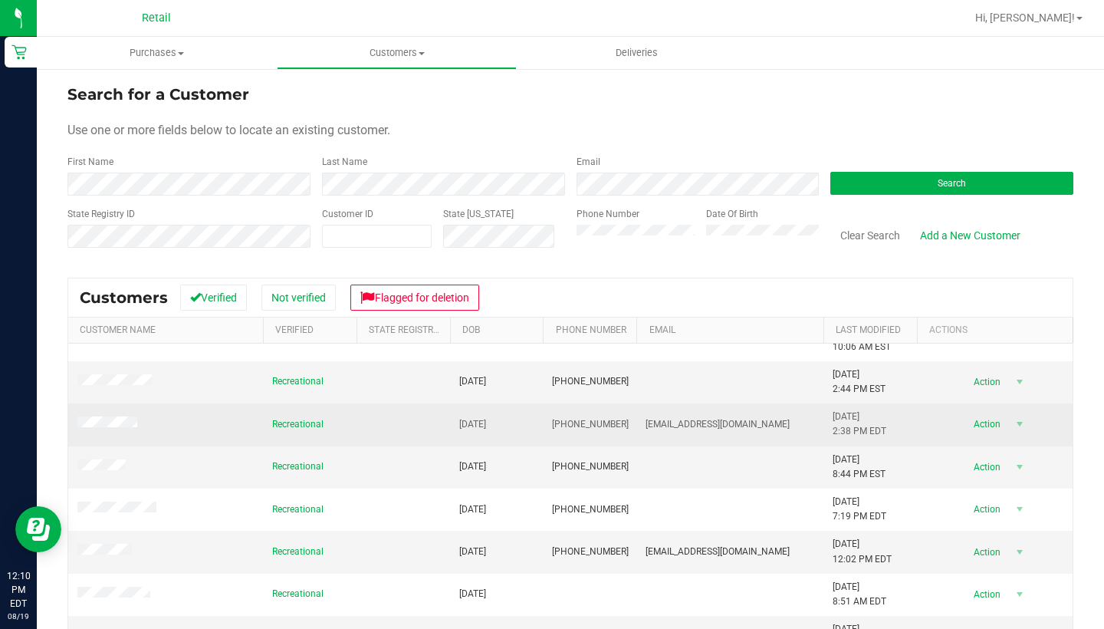
scroll to position [193, 0]
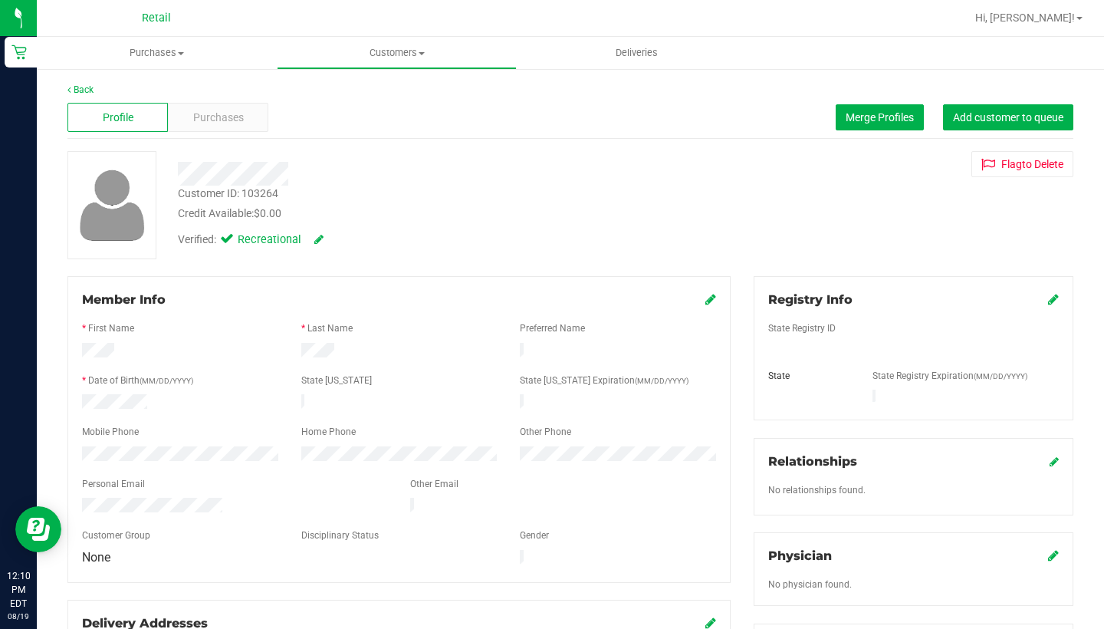
click at [705, 296] on icon at bounding box center [710, 299] width 11 height 12
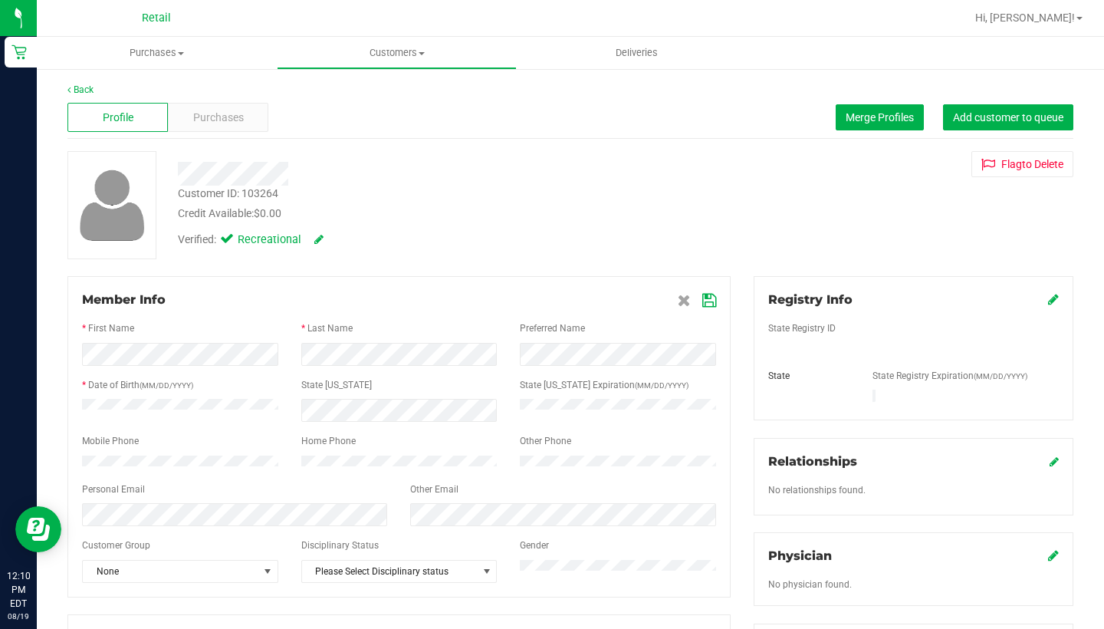
click at [703, 302] on icon at bounding box center [709, 300] width 14 height 12
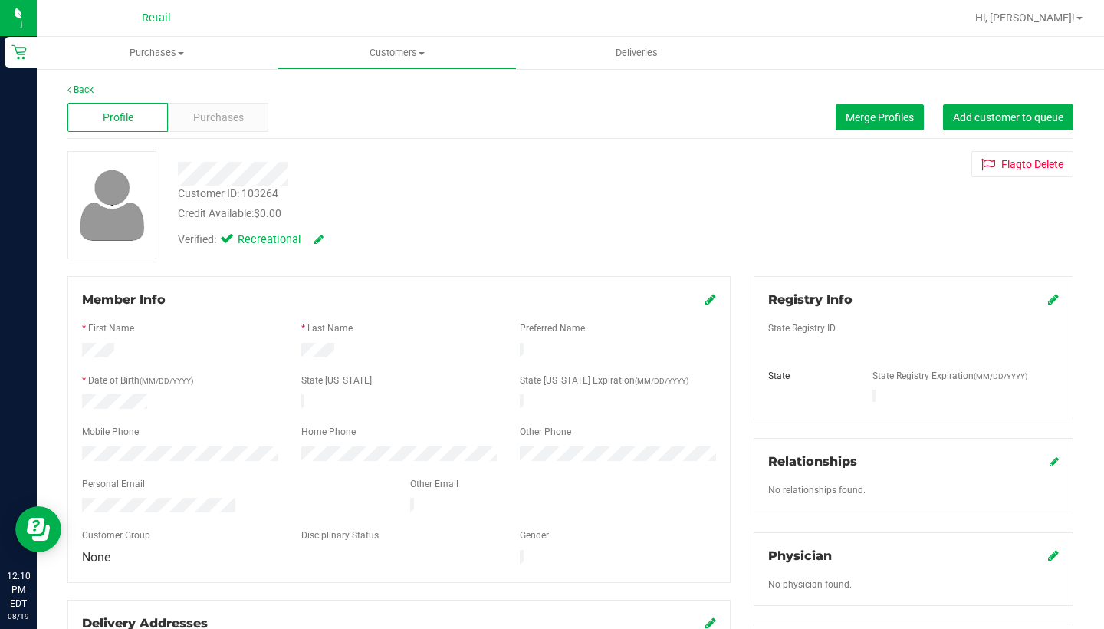
drag, startPoint x: 237, startPoint y: 496, endPoint x: 73, endPoint y: 483, distance: 164.6
click at [82, 484] on form "Member Info * First Name * Last Name Preferred Name * Date of Birth (MM/DD/YYYY…" at bounding box center [399, 429] width 634 height 277
drag, startPoint x: 244, startPoint y: 495, endPoint x: 78, endPoint y: 494, distance: 165.6
click at [78, 497] on div at bounding box center [235, 506] width 328 height 18
click at [436, 51] on span "Customers" at bounding box center [396, 53] width 238 height 14
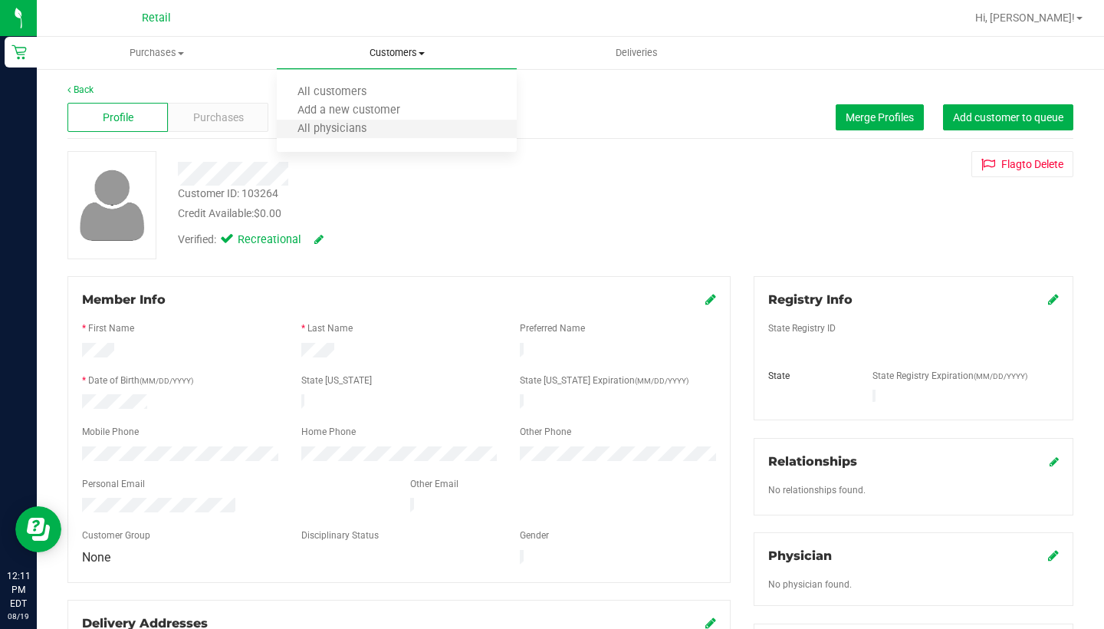
click at [432, 134] on li "All physicians" at bounding box center [397, 129] width 240 height 18
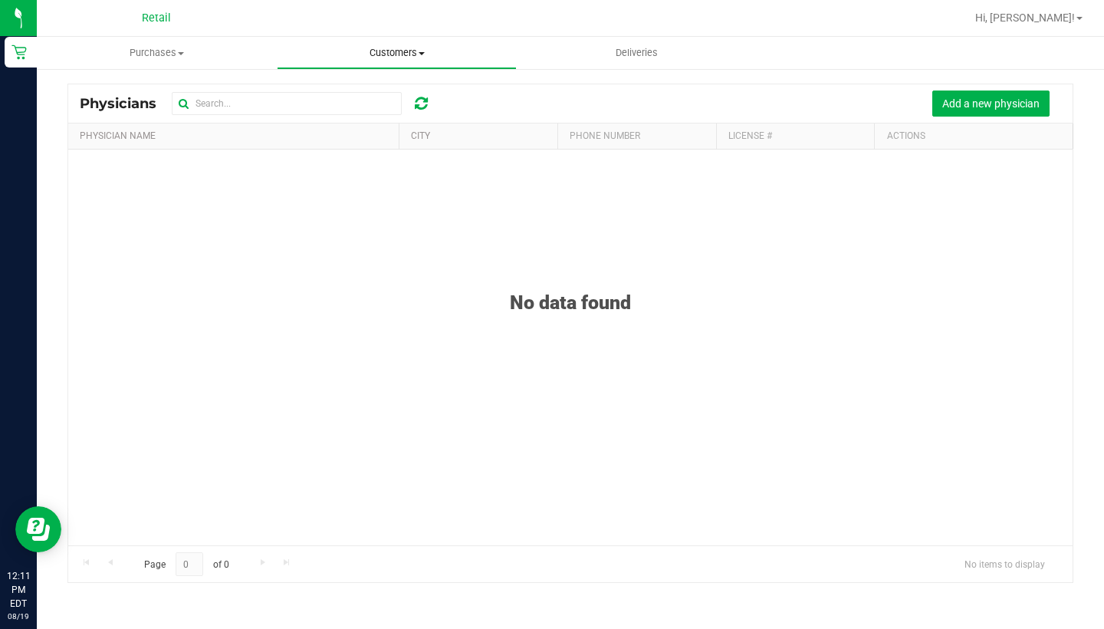
click at [393, 52] on span "Customers" at bounding box center [396, 53] width 238 height 14
click at [394, 91] on li "All customers" at bounding box center [397, 93] width 240 height 18
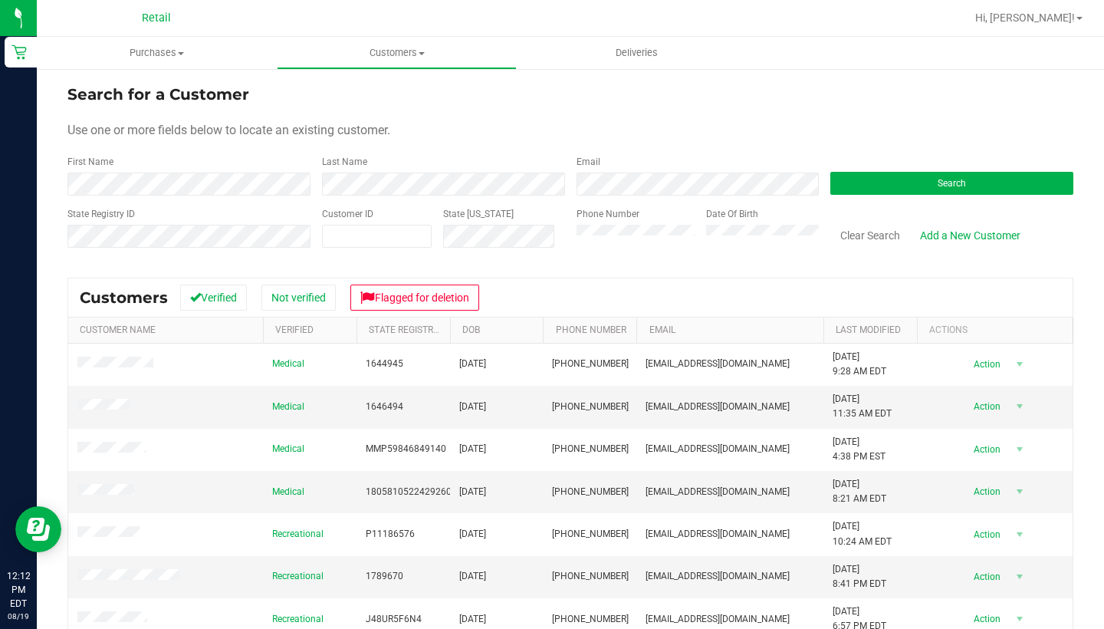
drag, startPoint x: 441, startPoint y: 30, endPoint x: 701, endPoint y: 120, distance: 274.9
click at [701, 120] on form "Search for a Customer Use one or more fields below to locate an existing custom…" at bounding box center [570, 172] width 1006 height 179
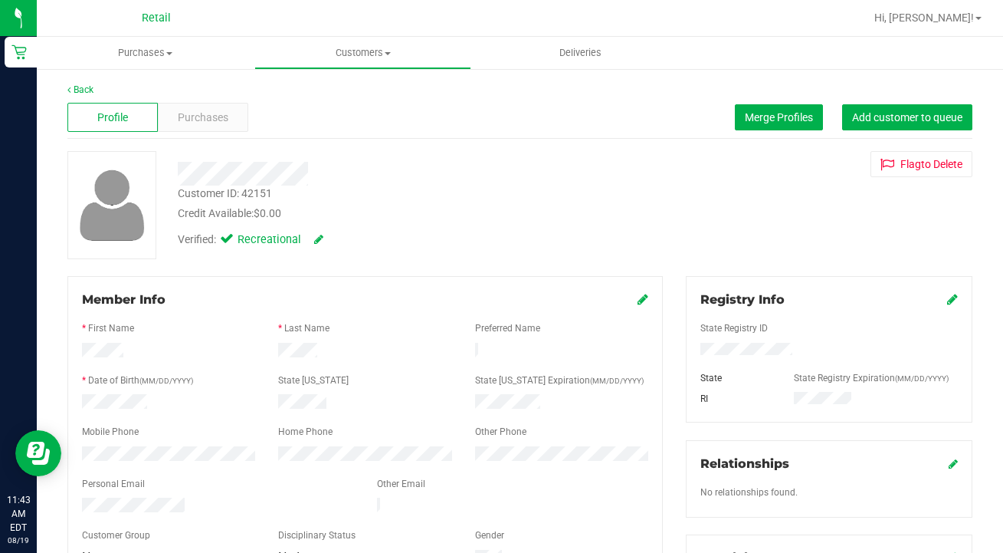
click at [951, 299] on icon at bounding box center [952, 299] width 11 height 12
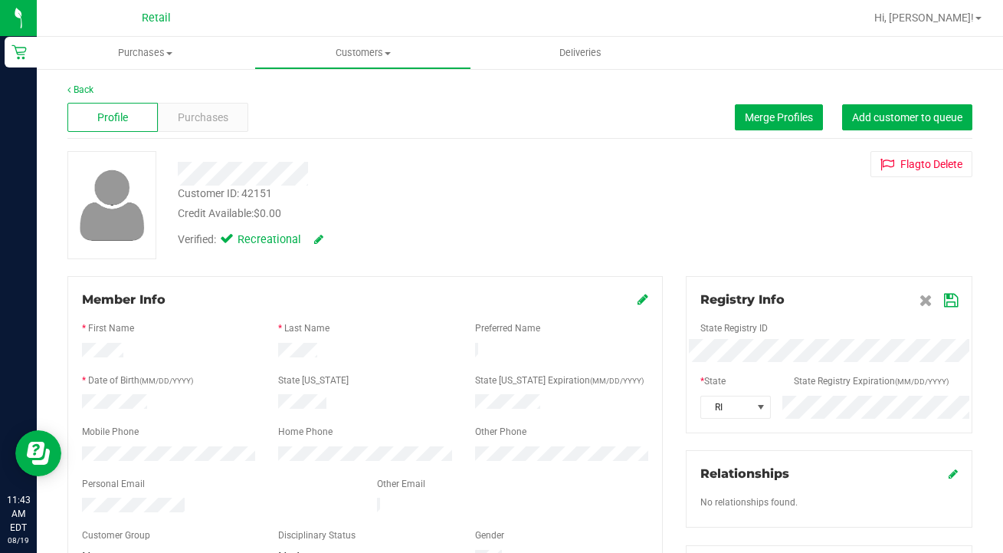
click at [951, 300] on icon at bounding box center [951, 300] width 14 height 12
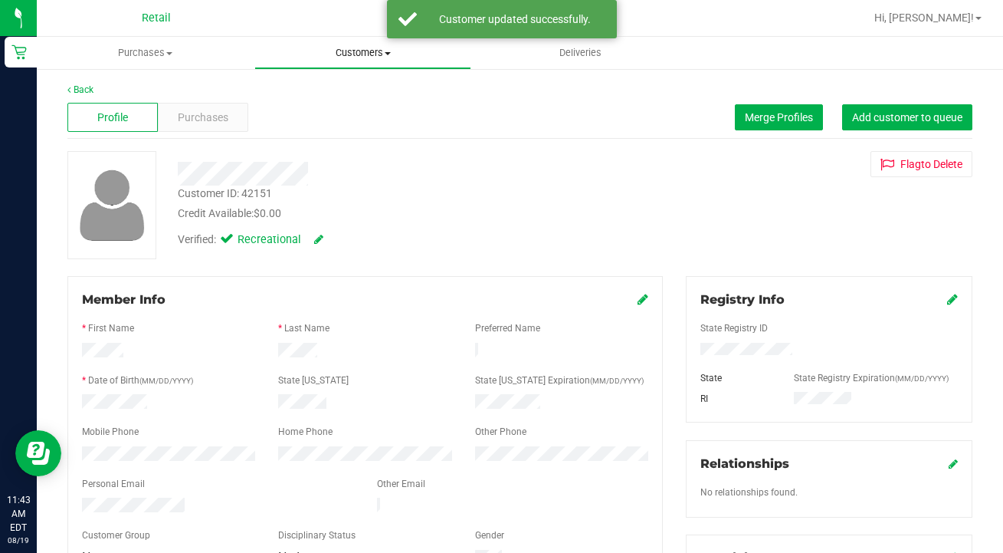
click at [330, 46] on span "Customers" at bounding box center [363, 53] width 216 height 14
click at [330, 87] on span "All customers" at bounding box center [309, 92] width 110 height 13
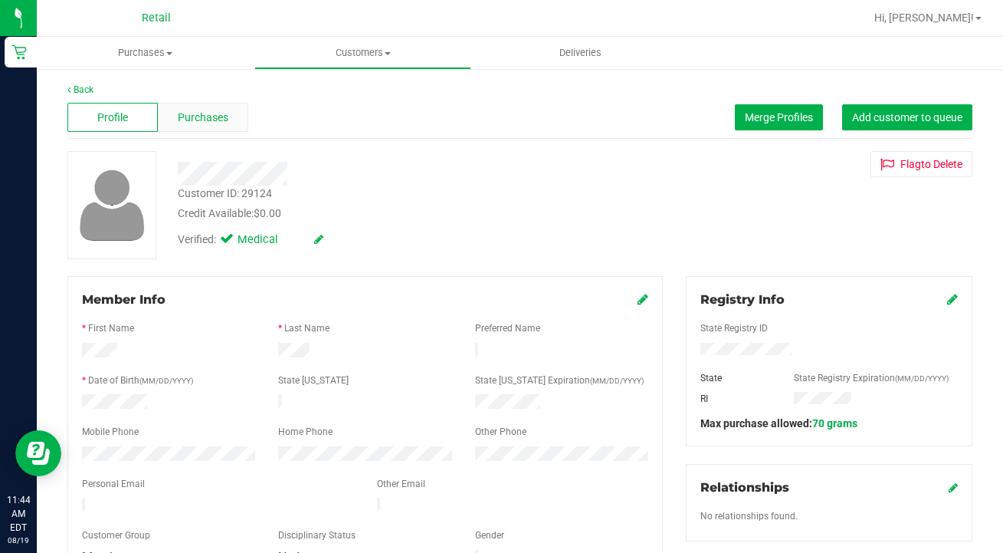
click at [226, 125] on span "Purchases" at bounding box center [203, 118] width 51 height 16
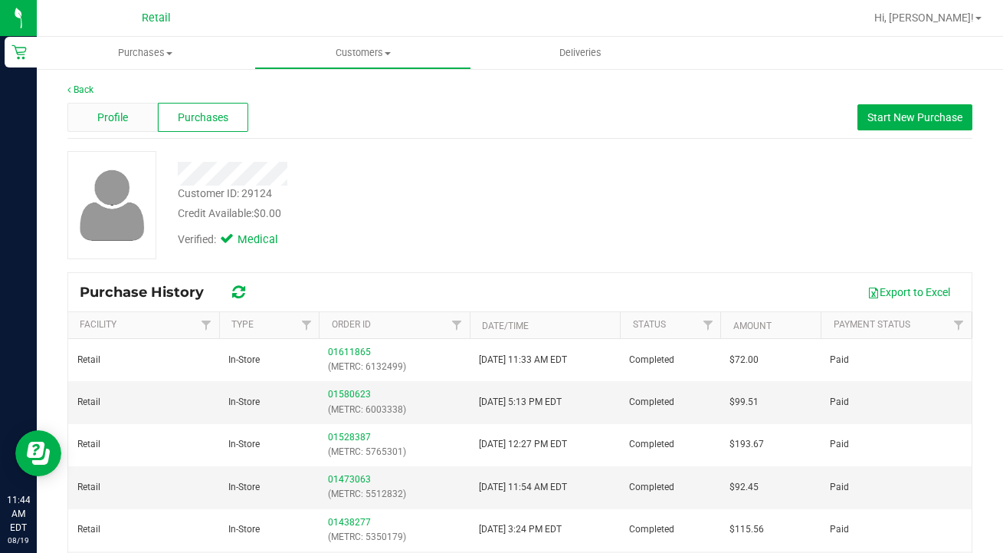
click at [94, 124] on div "Profile" at bounding box center [112, 117] width 90 height 29
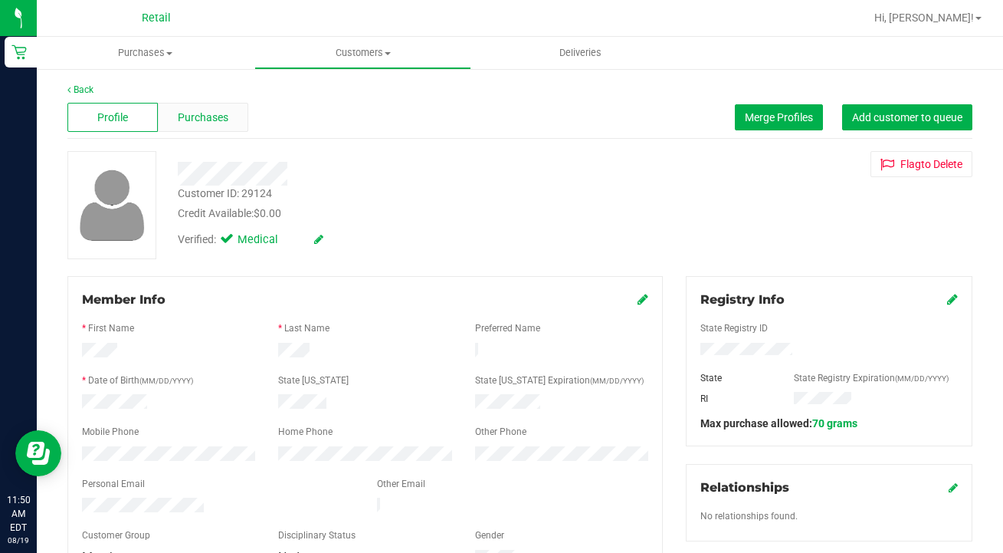
click at [198, 121] on span "Purchases" at bounding box center [203, 118] width 51 height 16
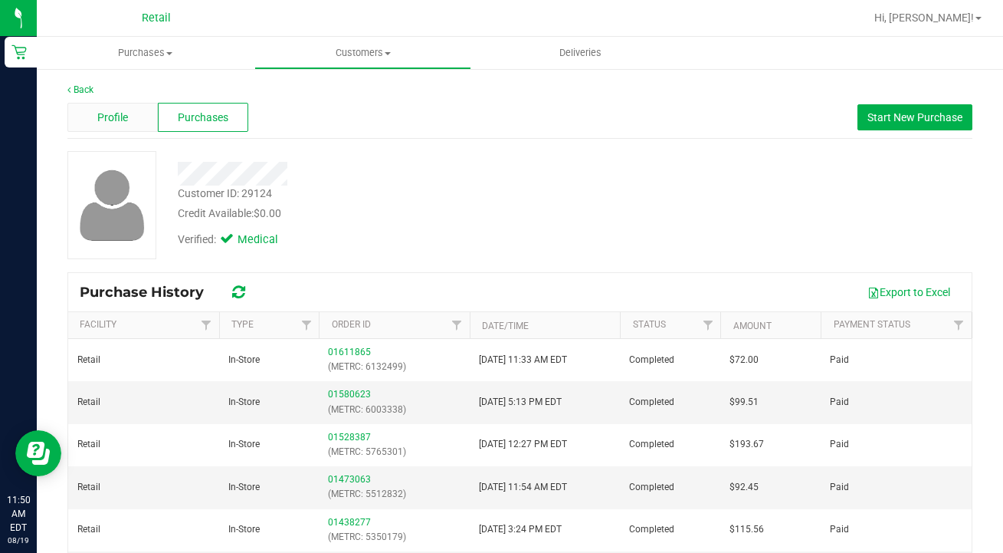
click at [112, 116] on span "Profile" at bounding box center [112, 118] width 31 height 16
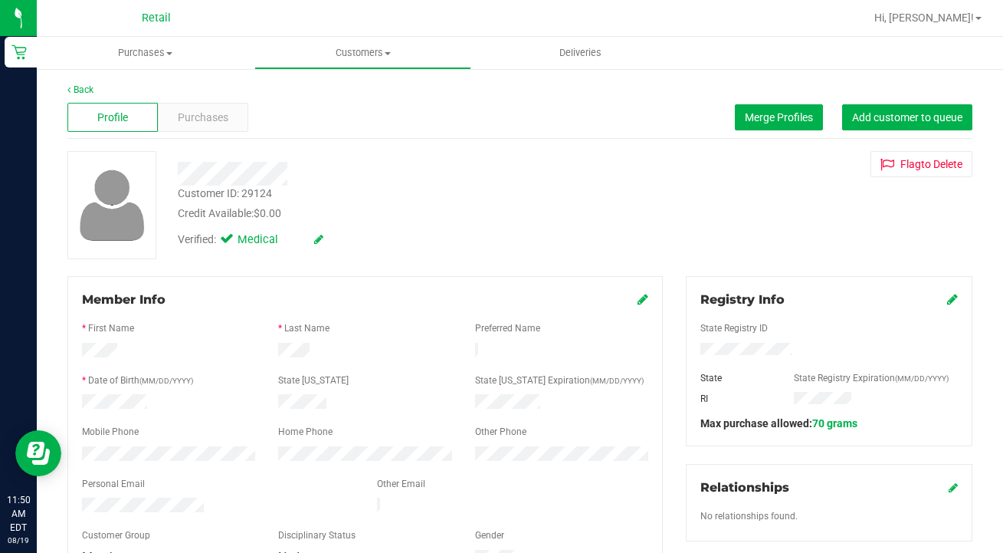
click at [951, 303] on icon at bounding box center [952, 299] width 11 height 12
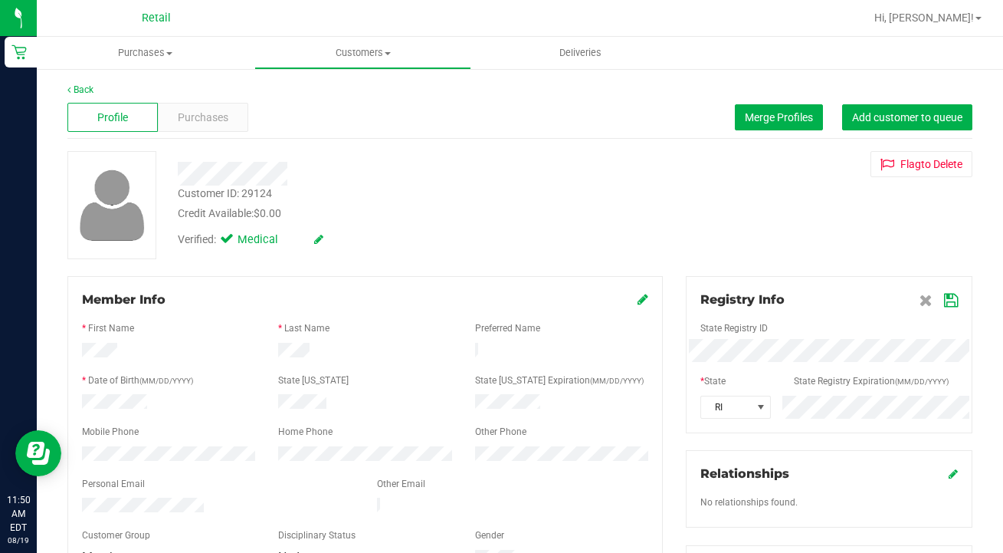
click at [948, 304] on icon at bounding box center [951, 300] width 14 height 12
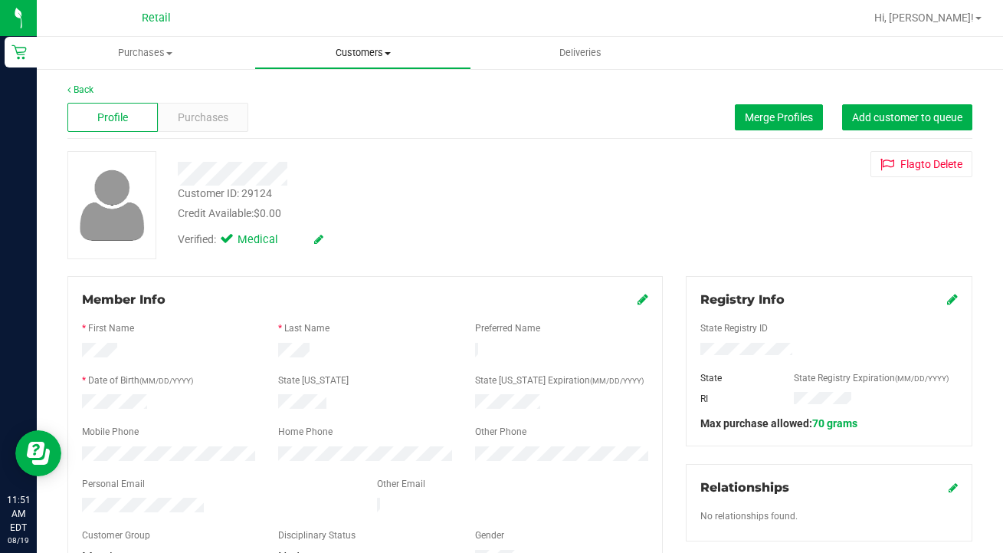
click at [349, 61] on uib-tab-heading "Customers All customers Add a new customer All physicians" at bounding box center [363, 53] width 216 height 31
click at [335, 93] on span "All customers" at bounding box center [309, 92] width 110 height 13
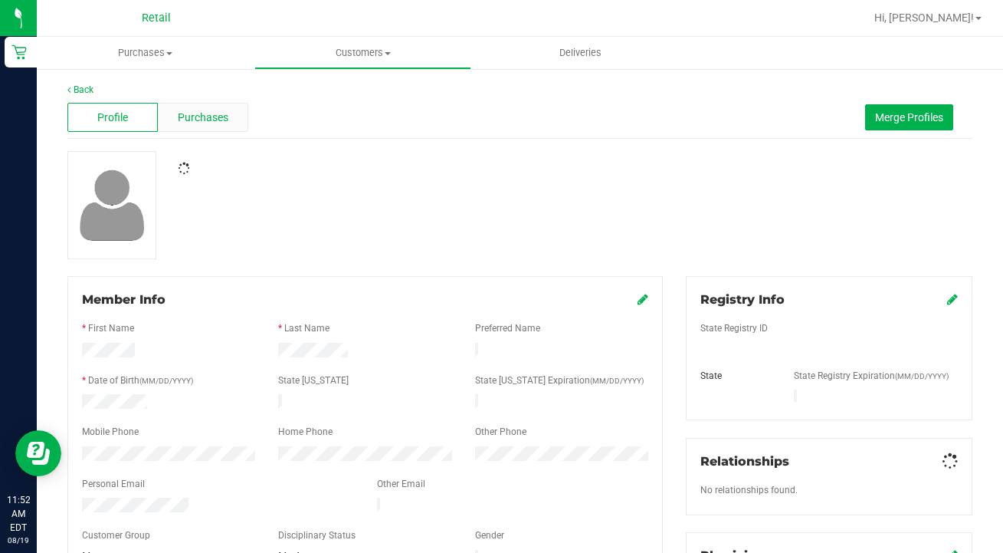
click at [201, 119] on span "Purchases" at bounding box center [203, 118] width 51 height 16
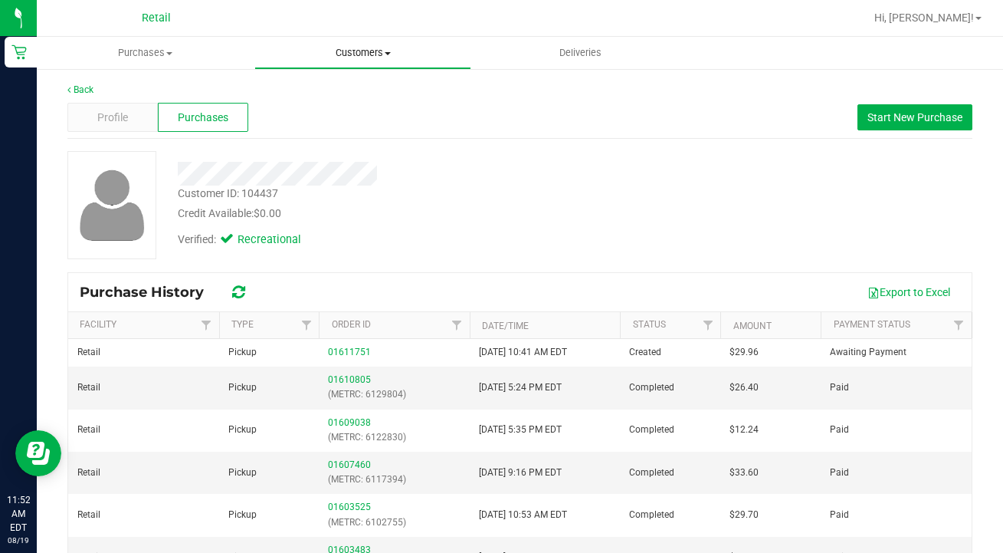
click at [343, 43] on uib-tab-heading "Customers All customers Add a new customer All physicians" at bounding box center [363, 53] width 216 height 31
click at [342, 87] on span "All customers" at bounding box center [309, 92] width 110 height 13
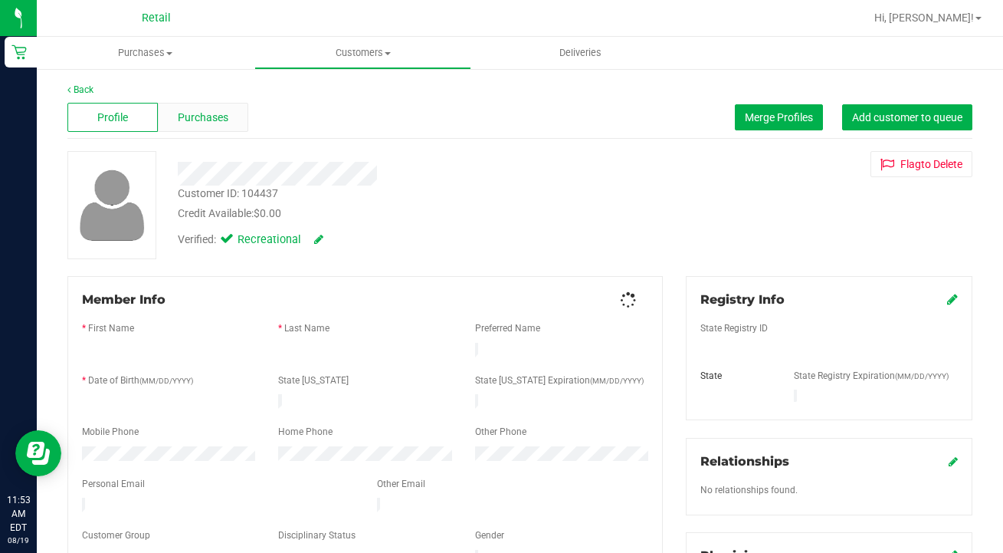
click at [196, 114] on span "Purchases" at bounding box center [203, 118] width 51 height 16
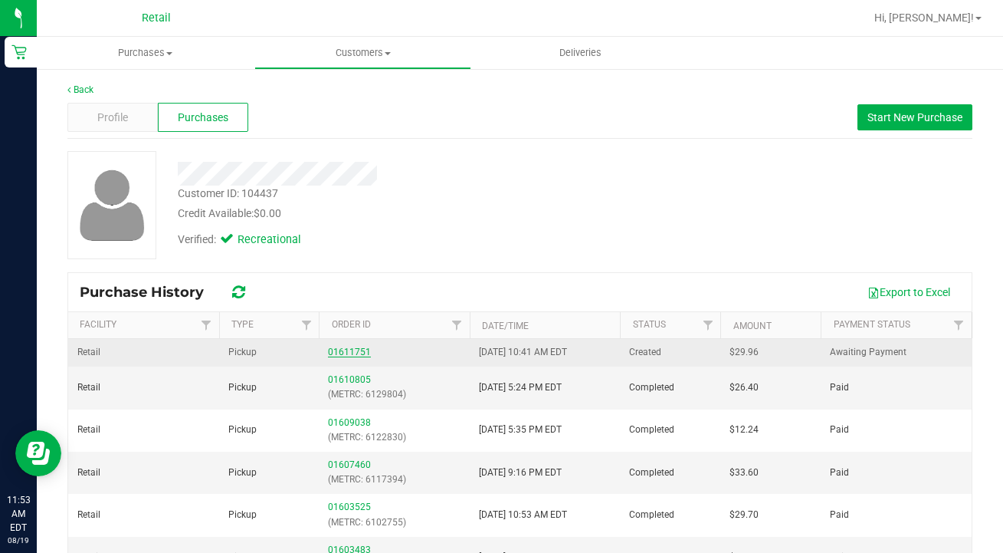
click at [354, 353] on link "01611751" at bounding box center [349, 351] width 43 height 11
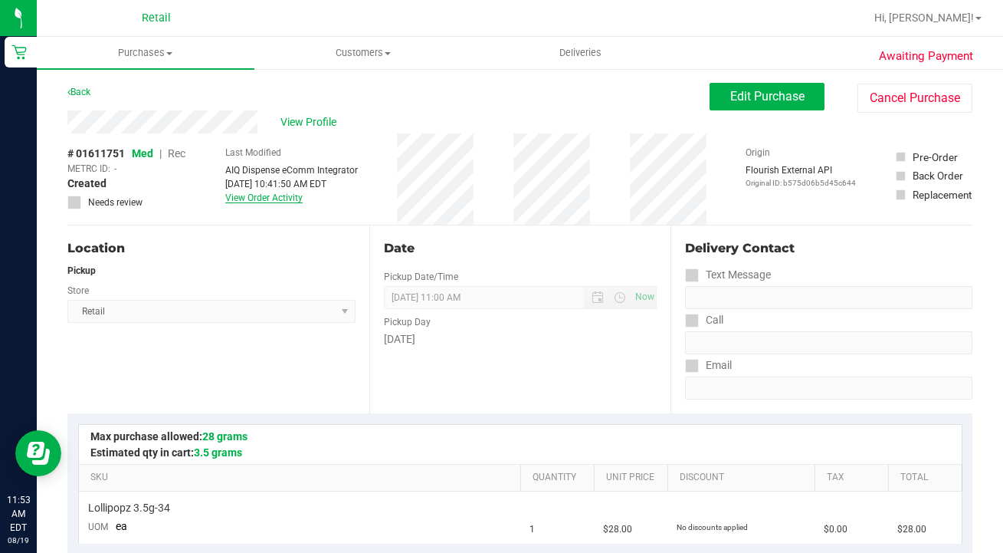
click at [294, 202] on link "View Order Activity" at bounding box center [263, 197] width 77 height 11
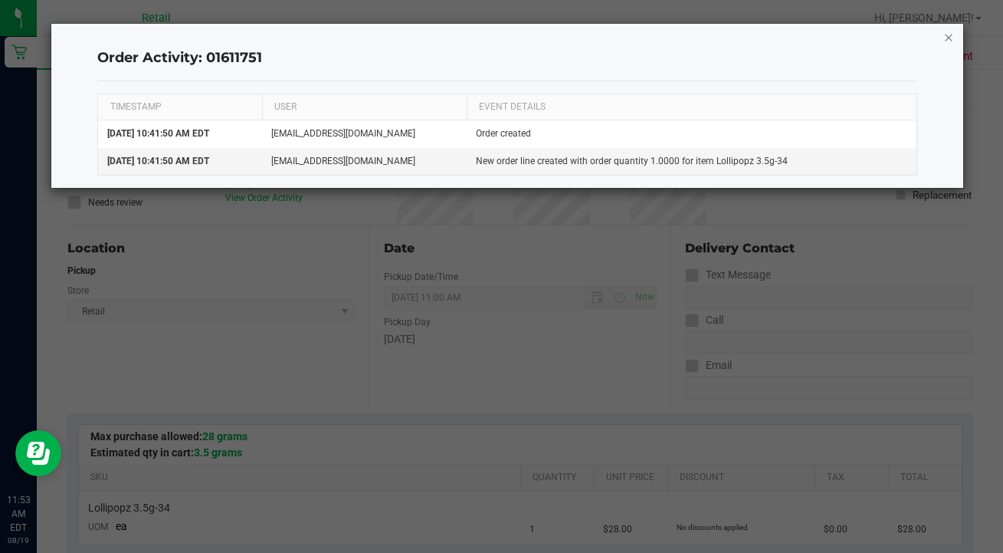
click at [947, 44] on icon "button" at bounding box center [949, 37] width 11 height 18
